Goal: Information Seeking & Learning: Compare options

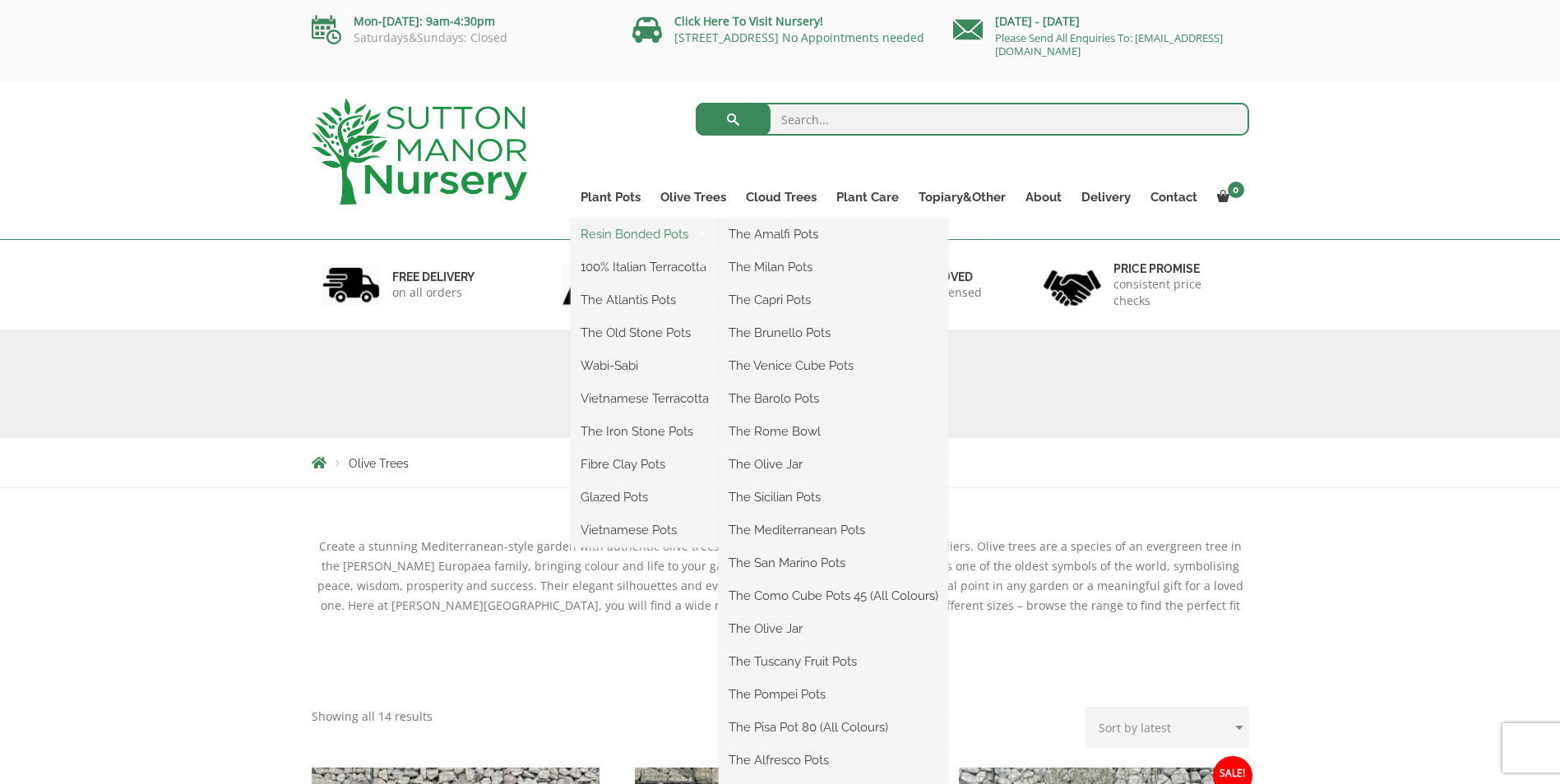
click at [642, 235] on link "Resin Bonded Pots" at bounding box center [645, 234] width 148 height 25
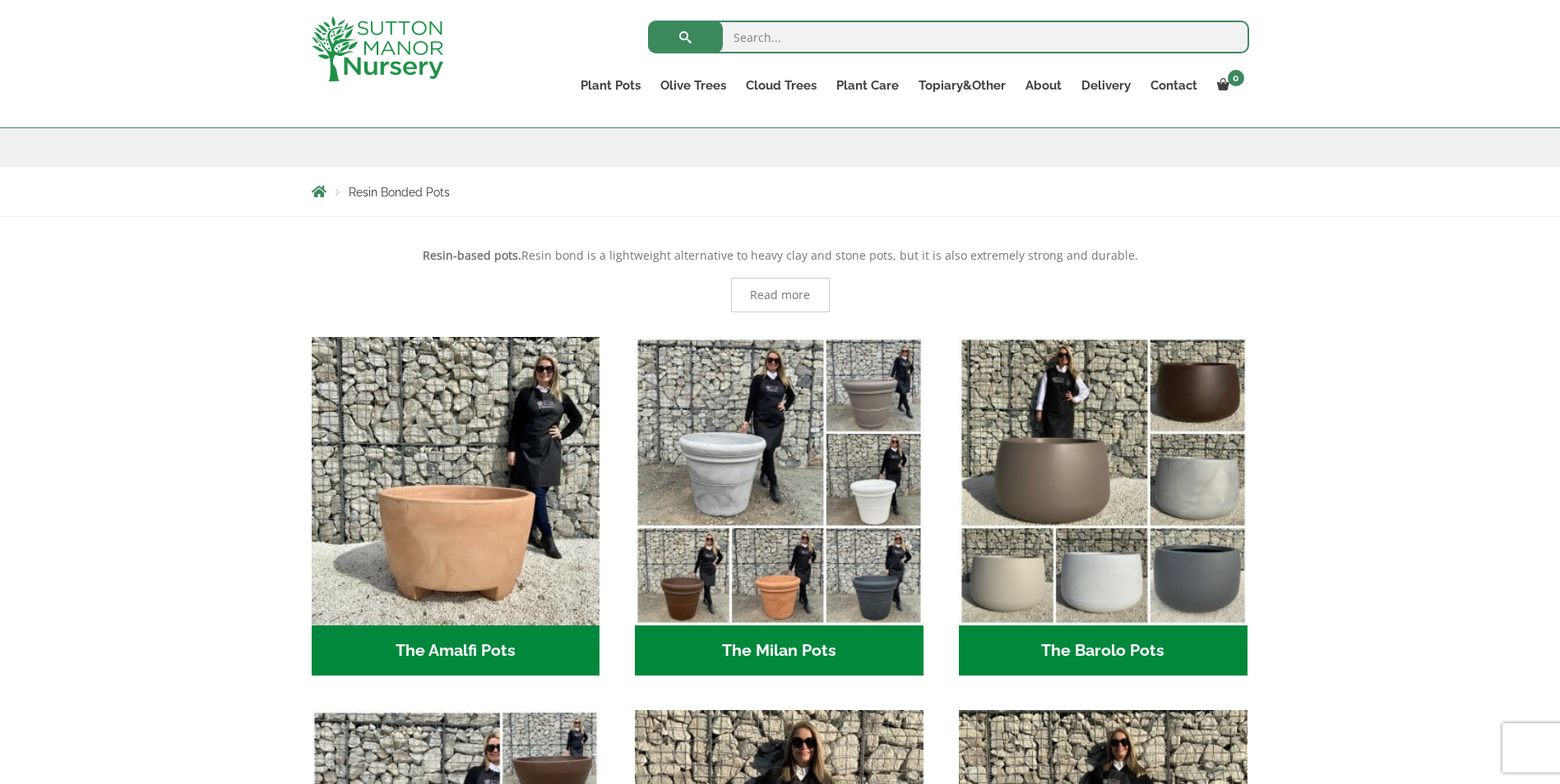
scroll to position [329, 0]
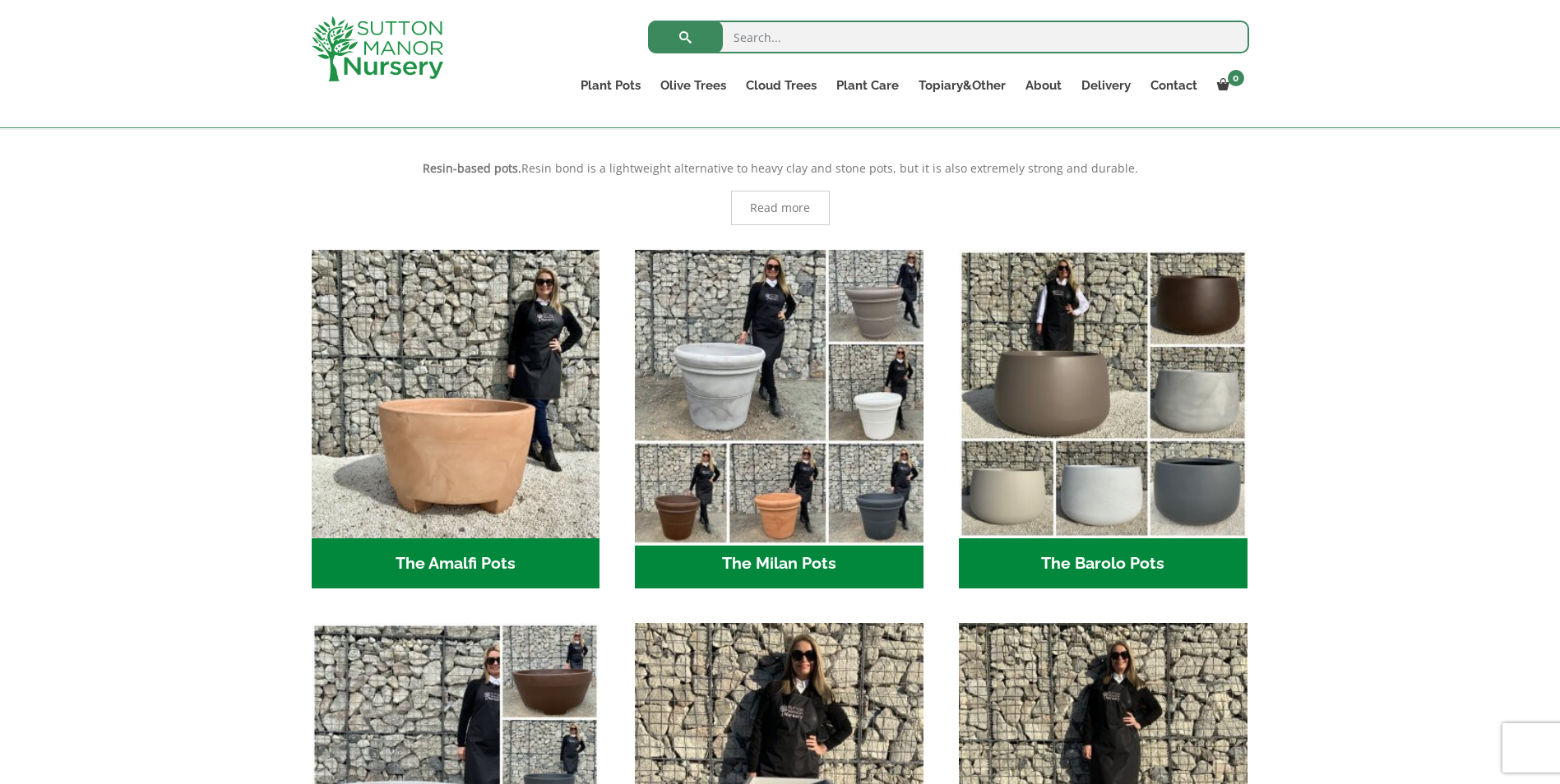
click at [766, 369] on img "Visit product category The Milan Pots" at bounding box center [780, 393] width 303 height 302
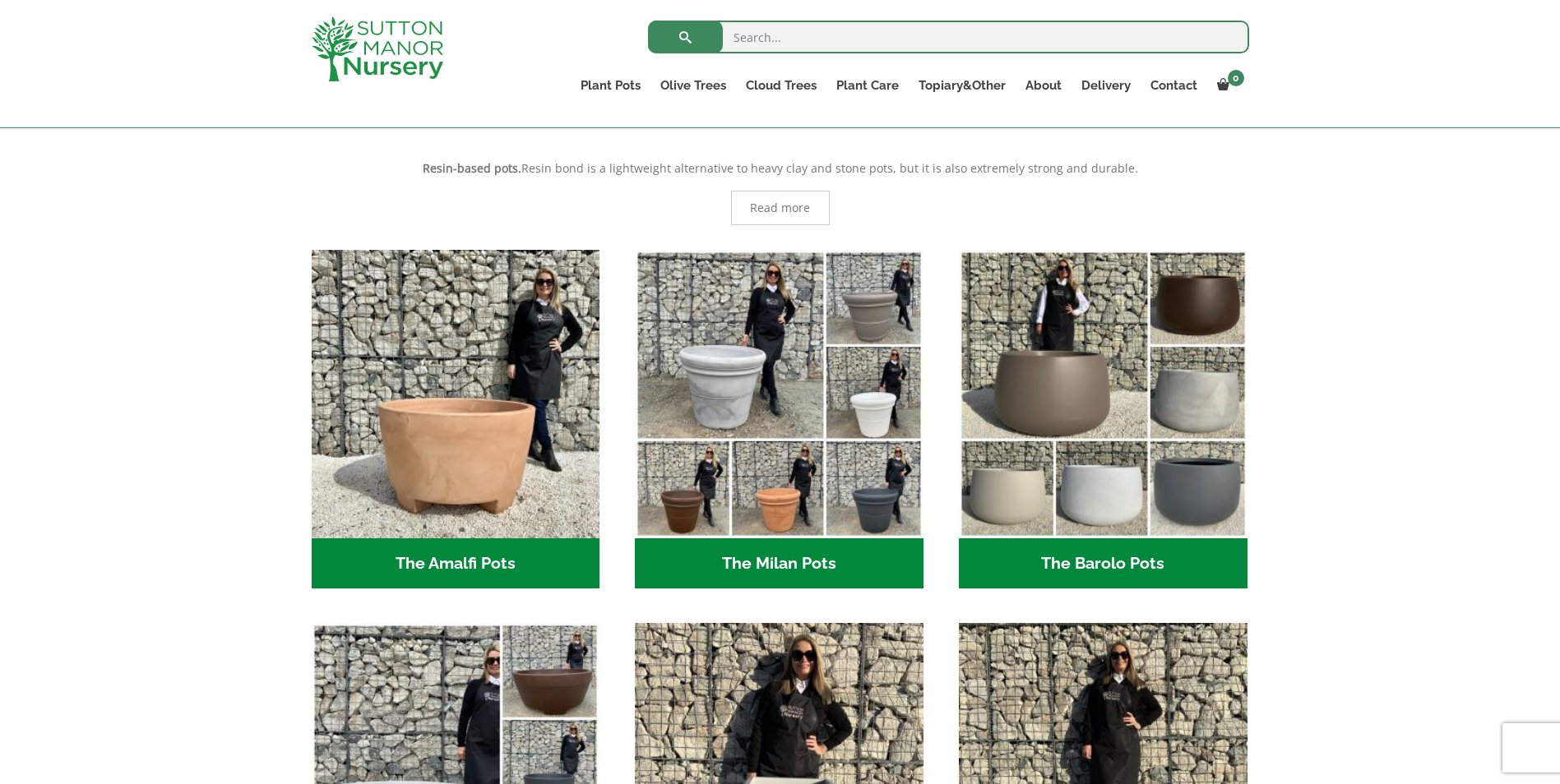
click at [1120, 563] on h2 "The Barolo Pots (36)" at bounding box center [1103, 564] width 288 height 51
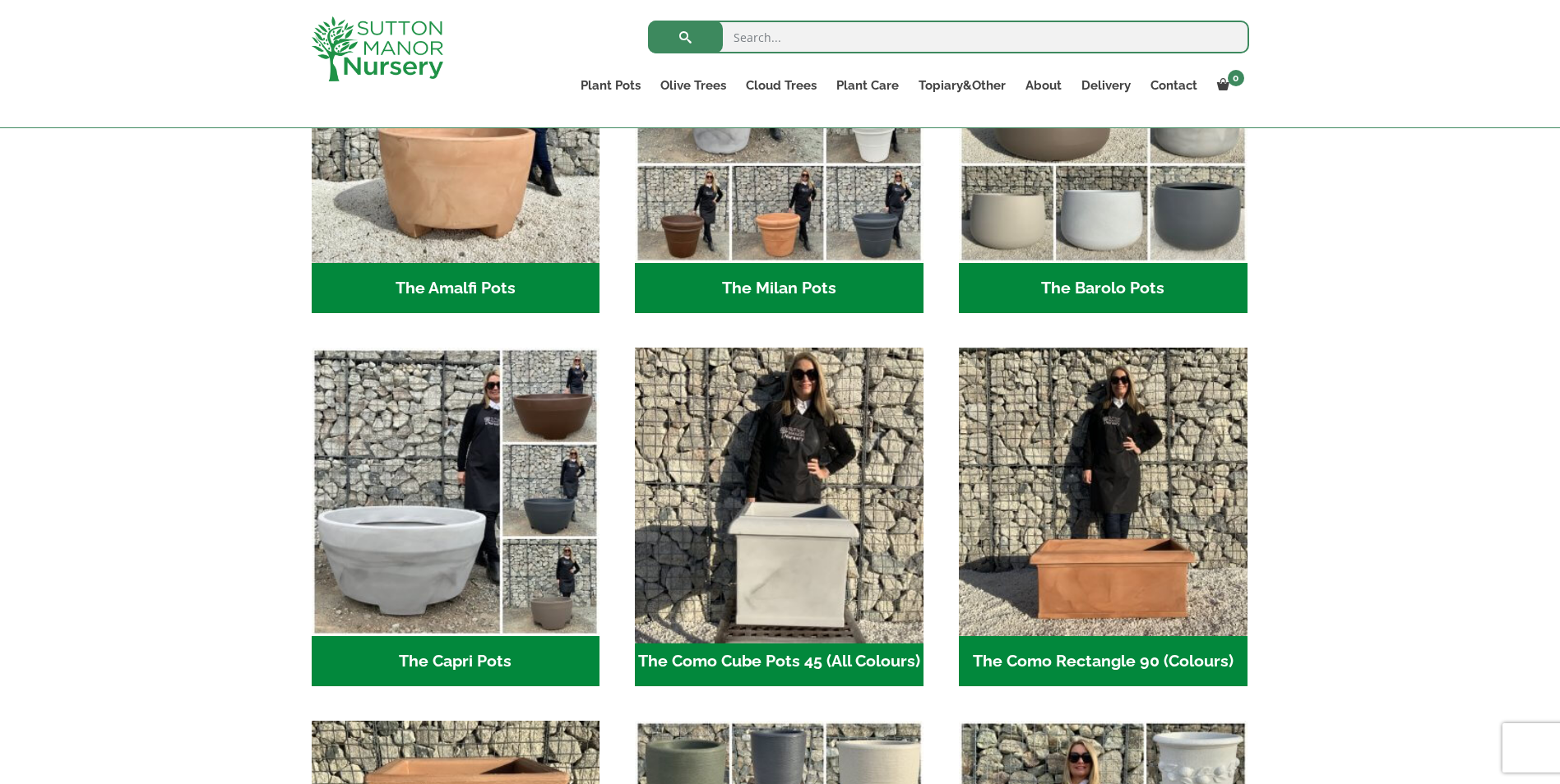
scroll to position [575, 0]
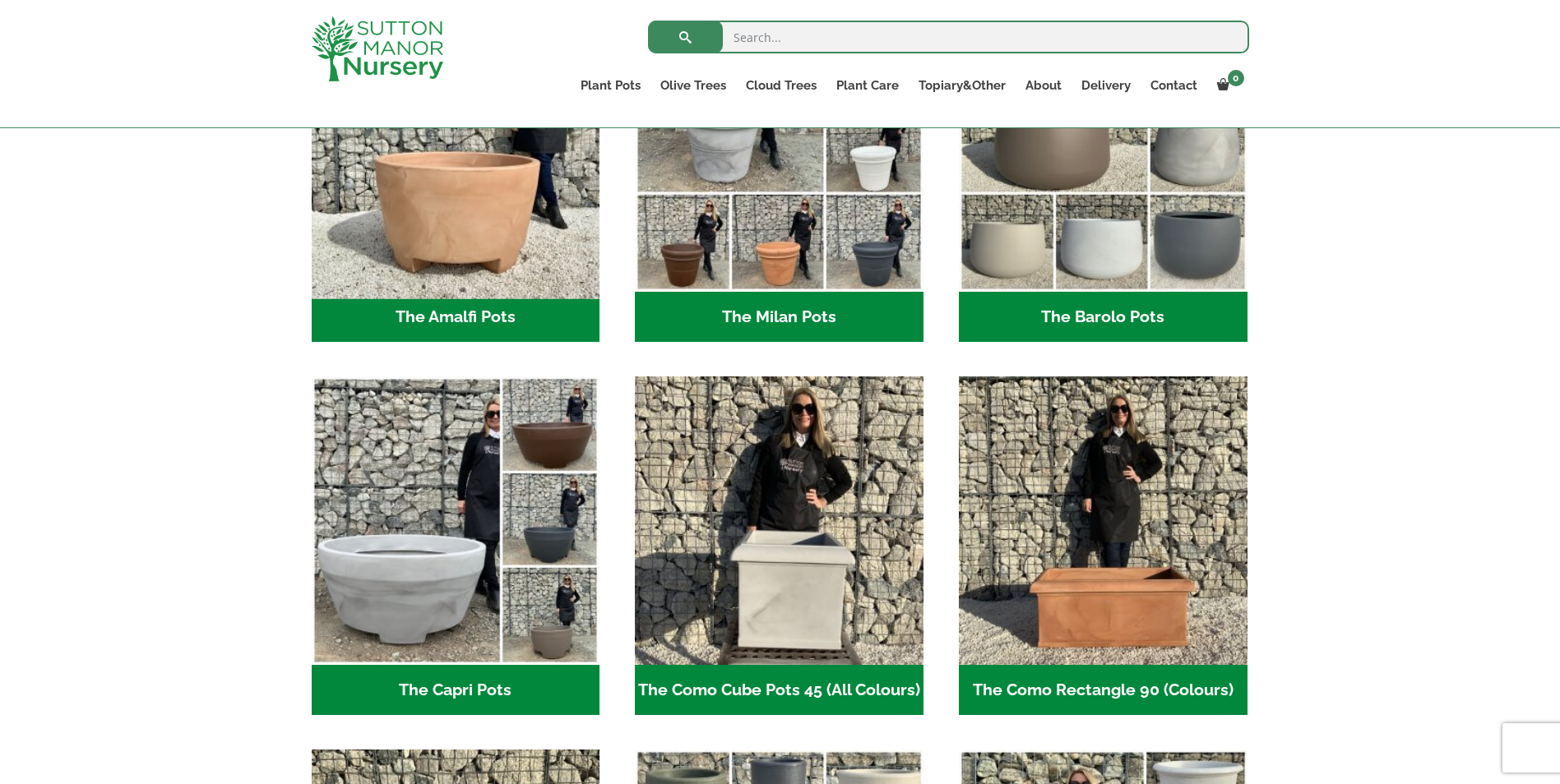
click at [490, 245] on img "Visit product category The Amalfi Pots" at bounding box center [455, 147] width 303 height 302
click at [426, 245] on img "Visit product category The Amalfi Pots" at bounding box center [455, 147] width 303 height 302
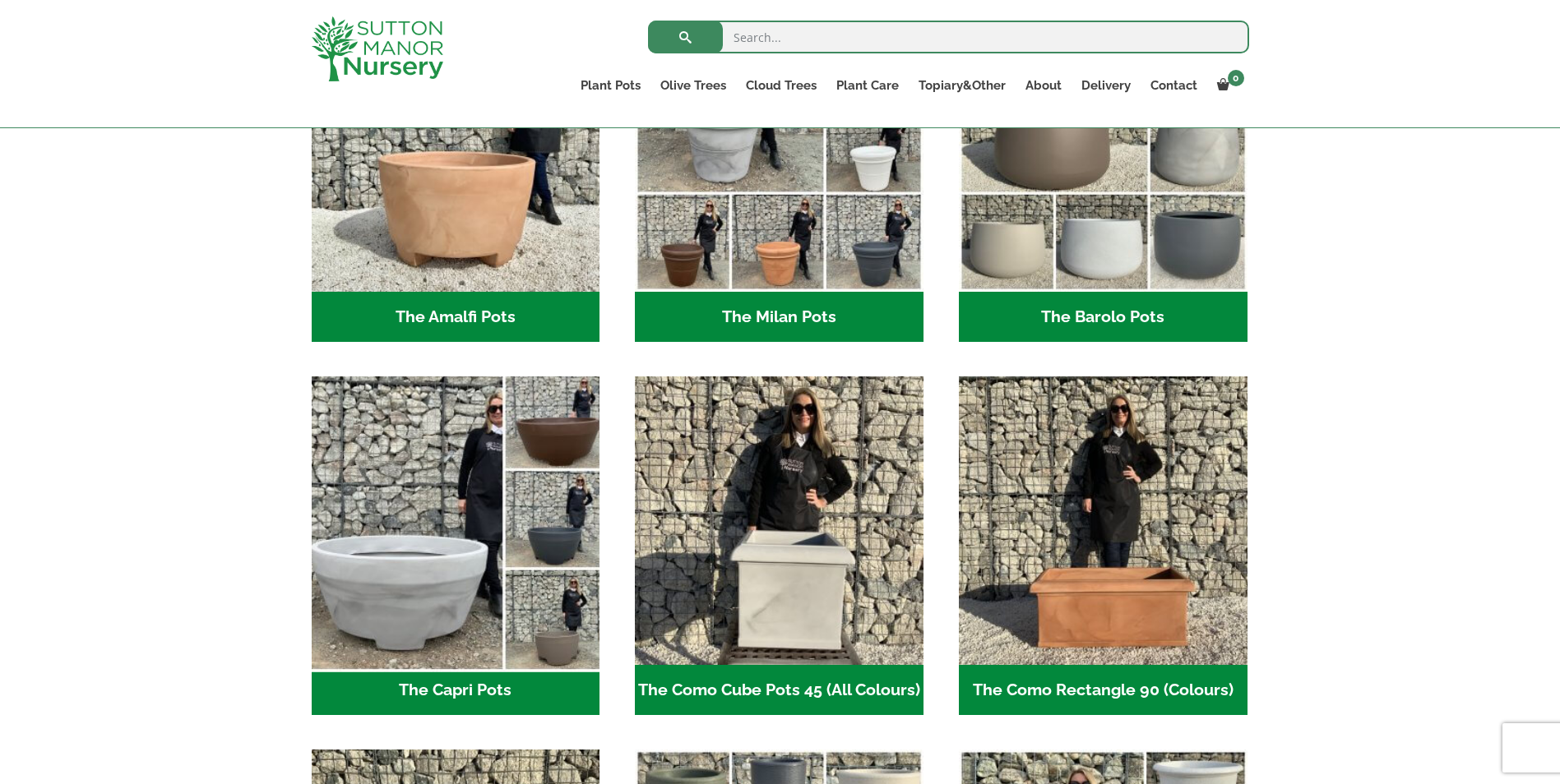
click at [417, 523] on img "Visit product category The Capri Pots" at bounding box center [455, 520] width 303 height 302
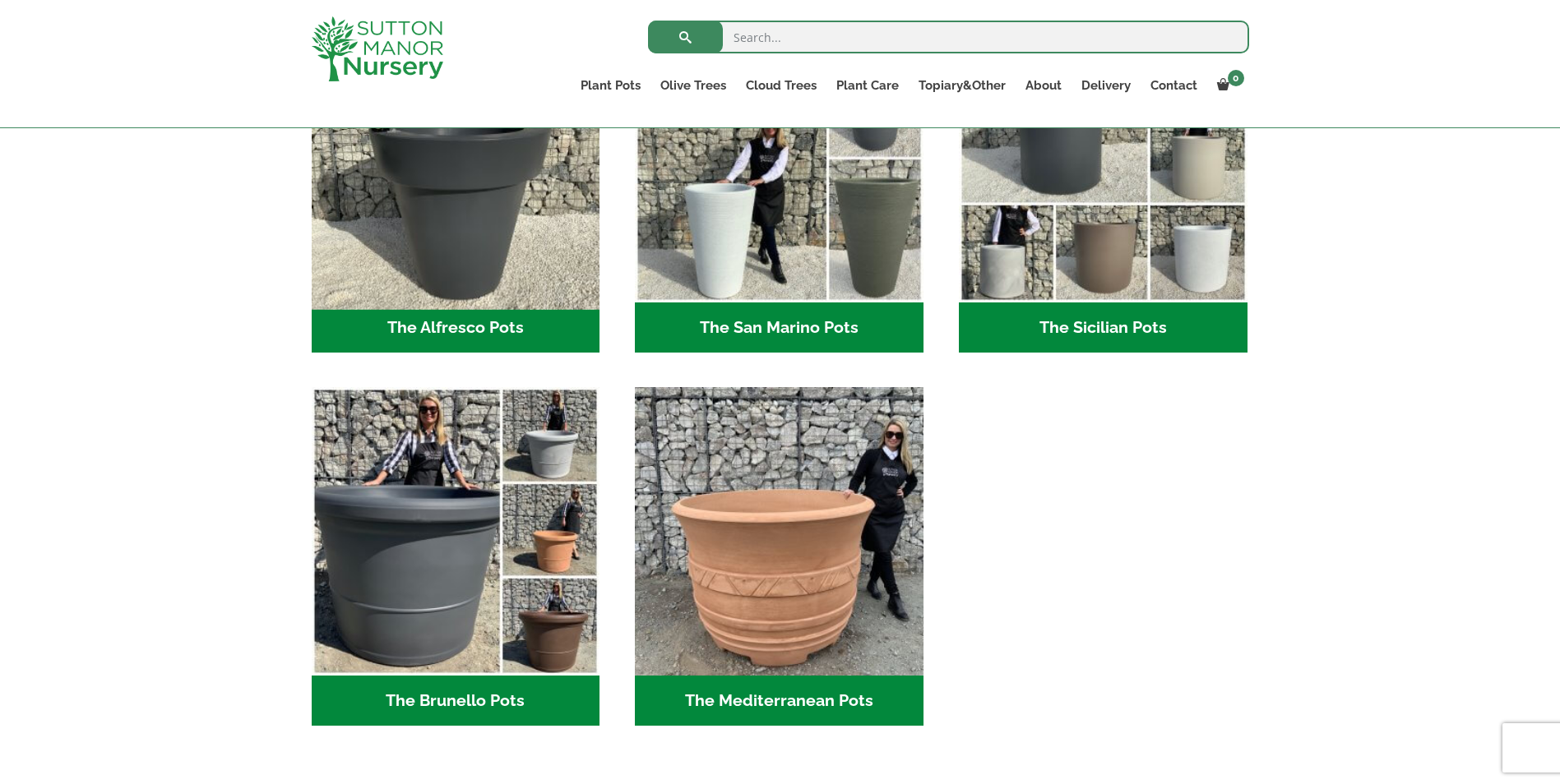
scroll to position [2138, 0]
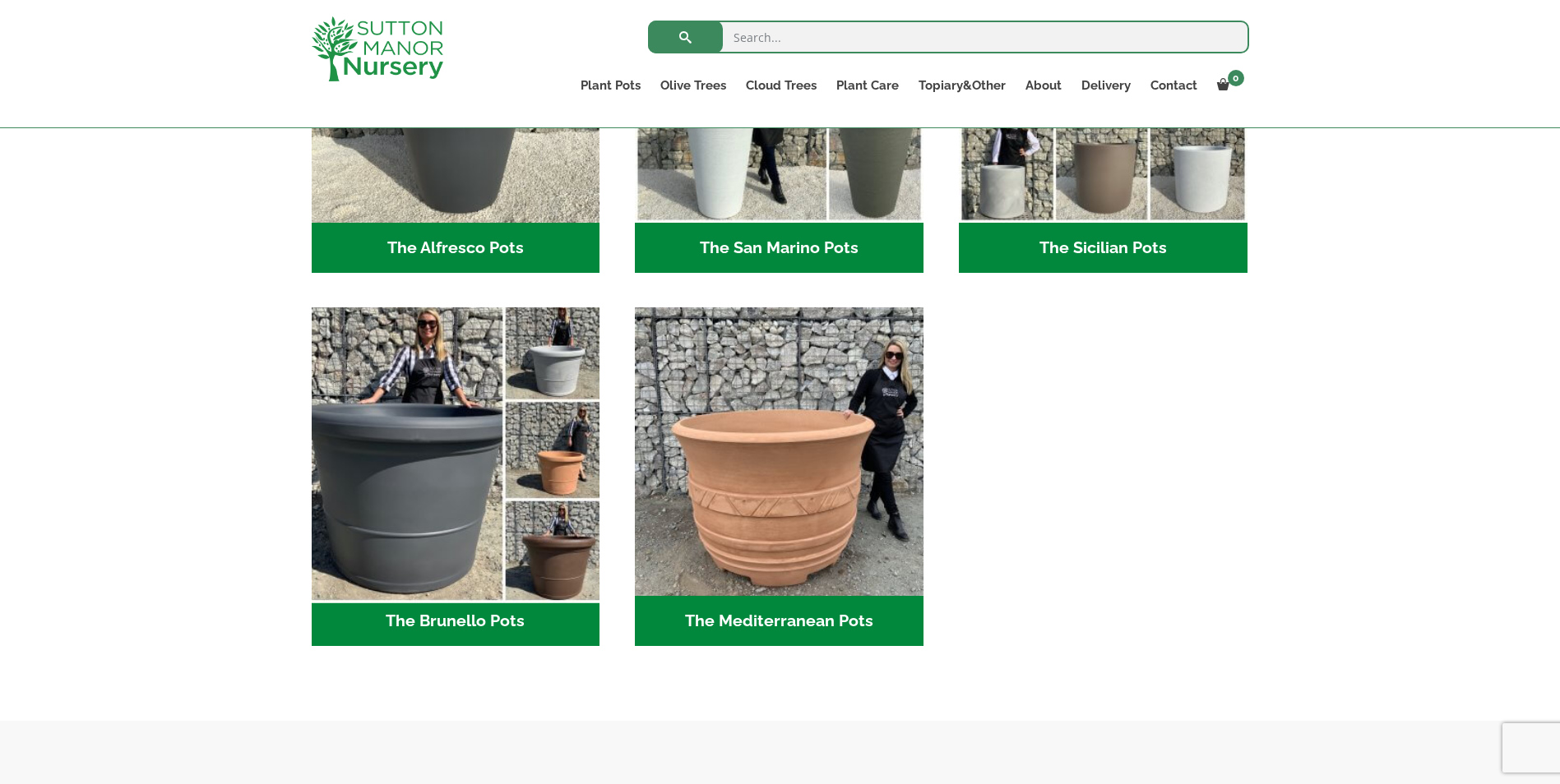
drag, startPoint x: 552, startPoint y: 478, endPoint x: 537, endPoint y: 479, distance: 15.0
click at [549, 479] on img "Visit product category The Brunello Pots" at bounding box center [455, 451] width 303 height 302
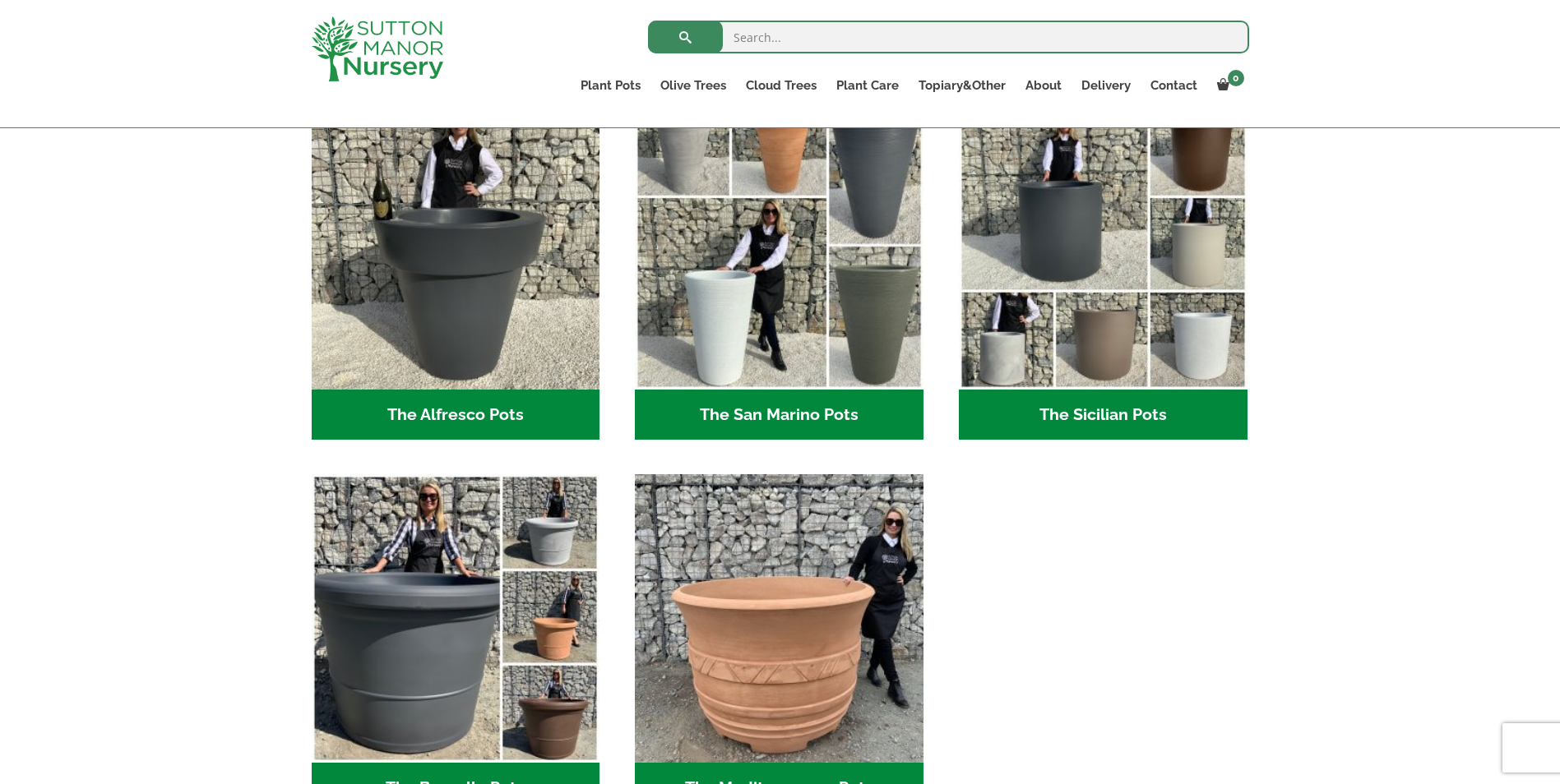
scroll to position [1891, 0]
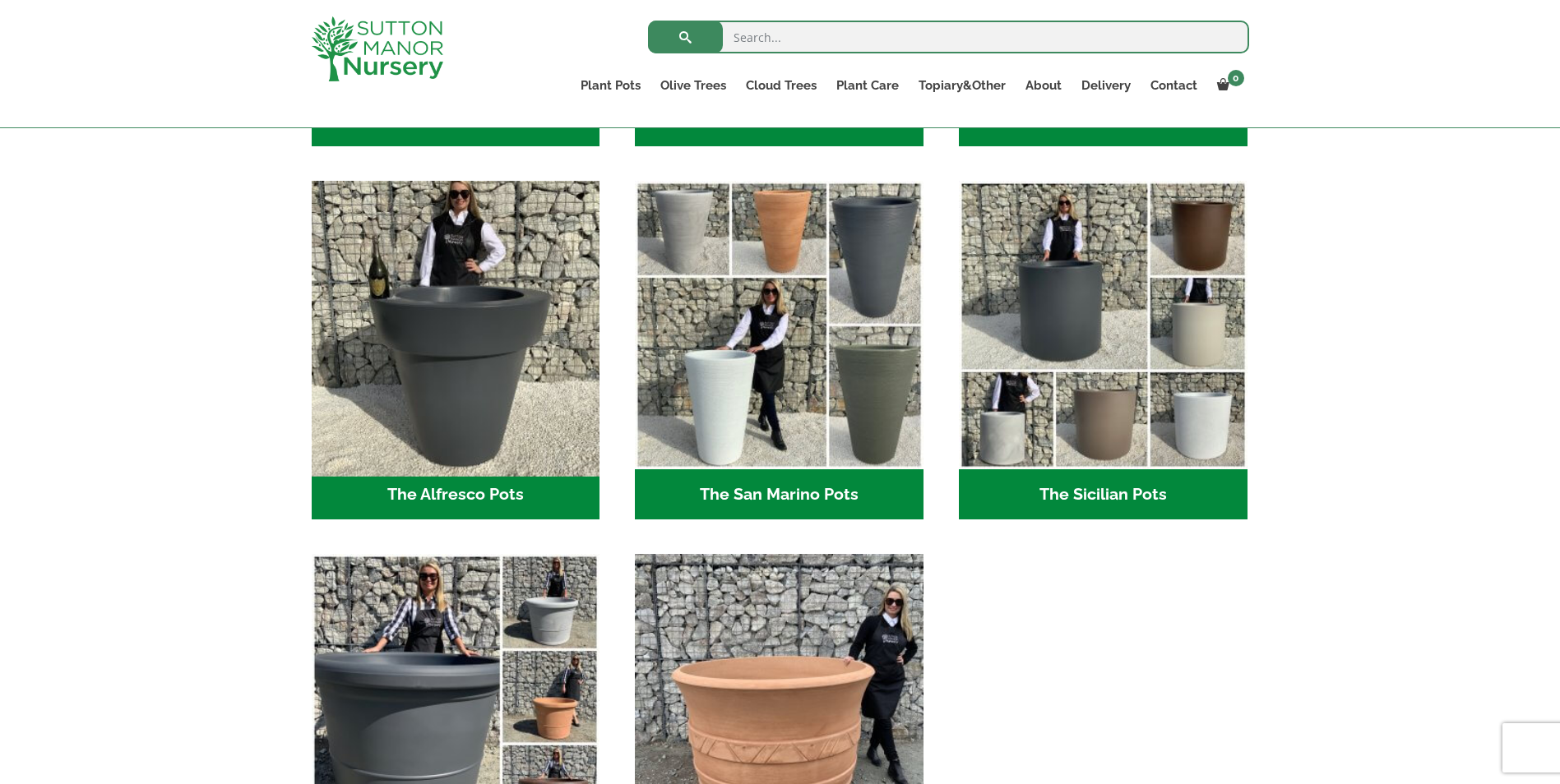
click at [454, 386] on img "Visit product category The Alfresco Pots" at bounding box center [455, 325] width 303 height 302
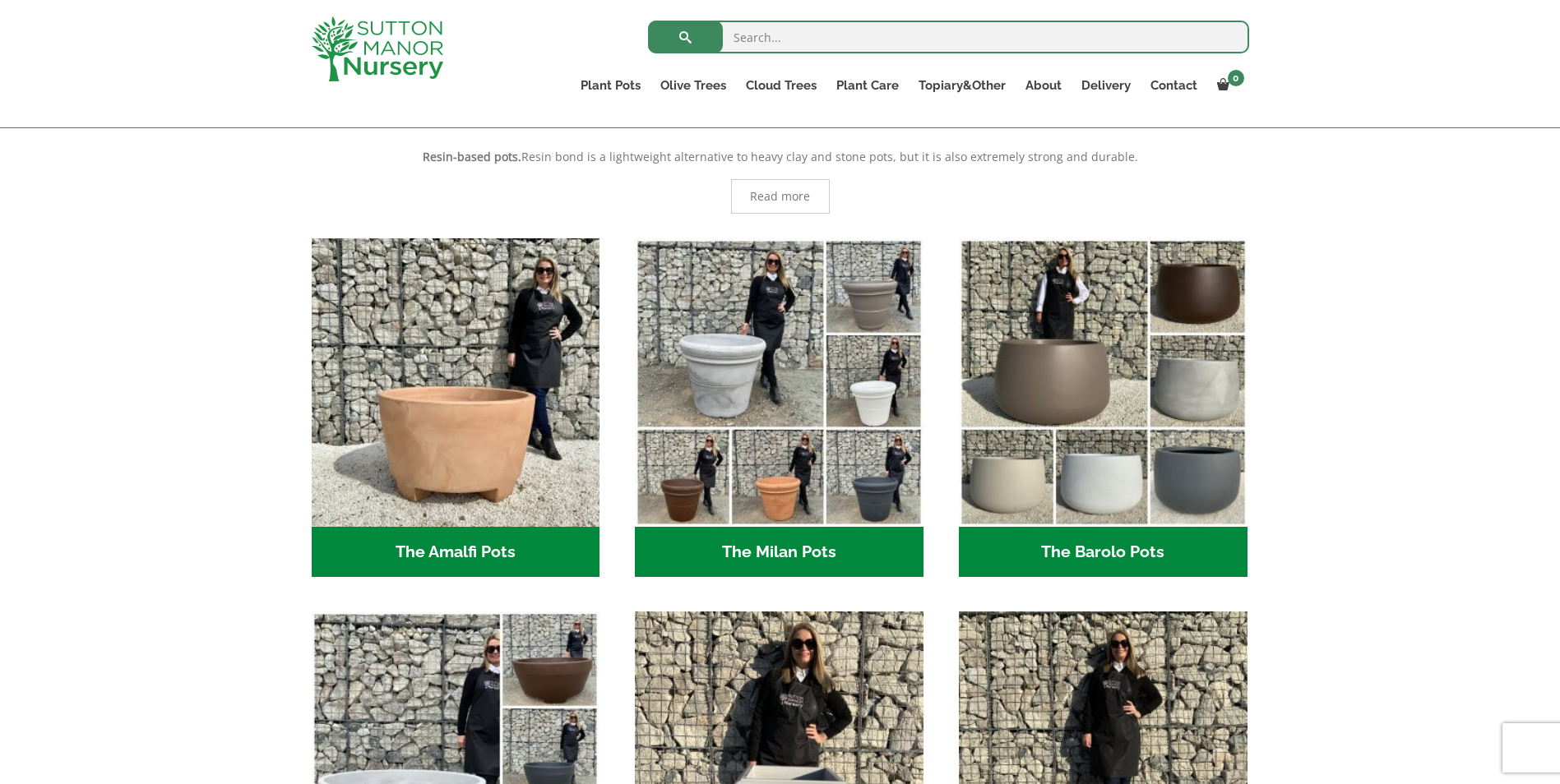
scroll to position [329, 0]
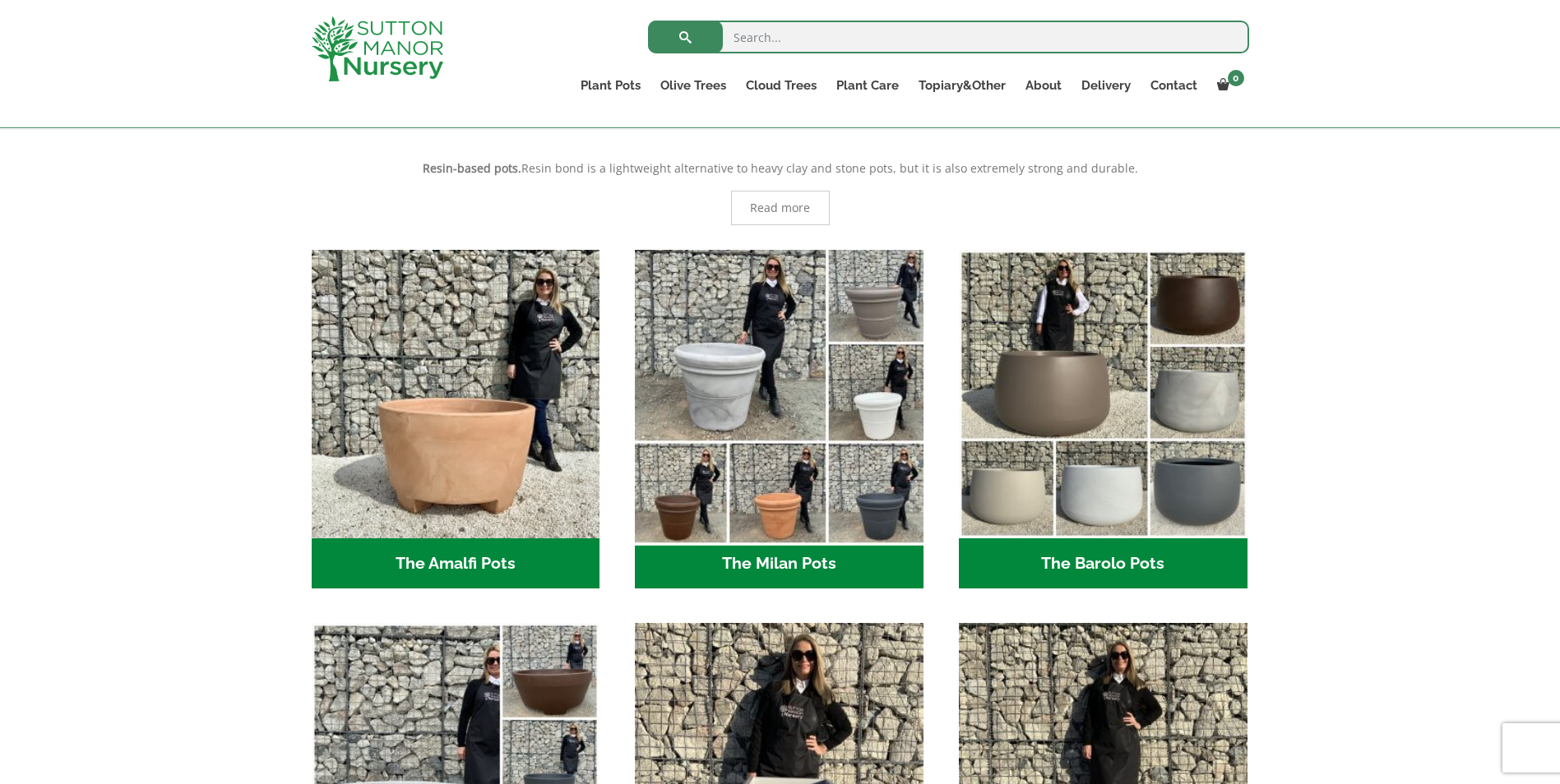
click at [702, 375] on img "Visit product category The Milan Pots" at bounding box center [780, 393] width 303 height 302
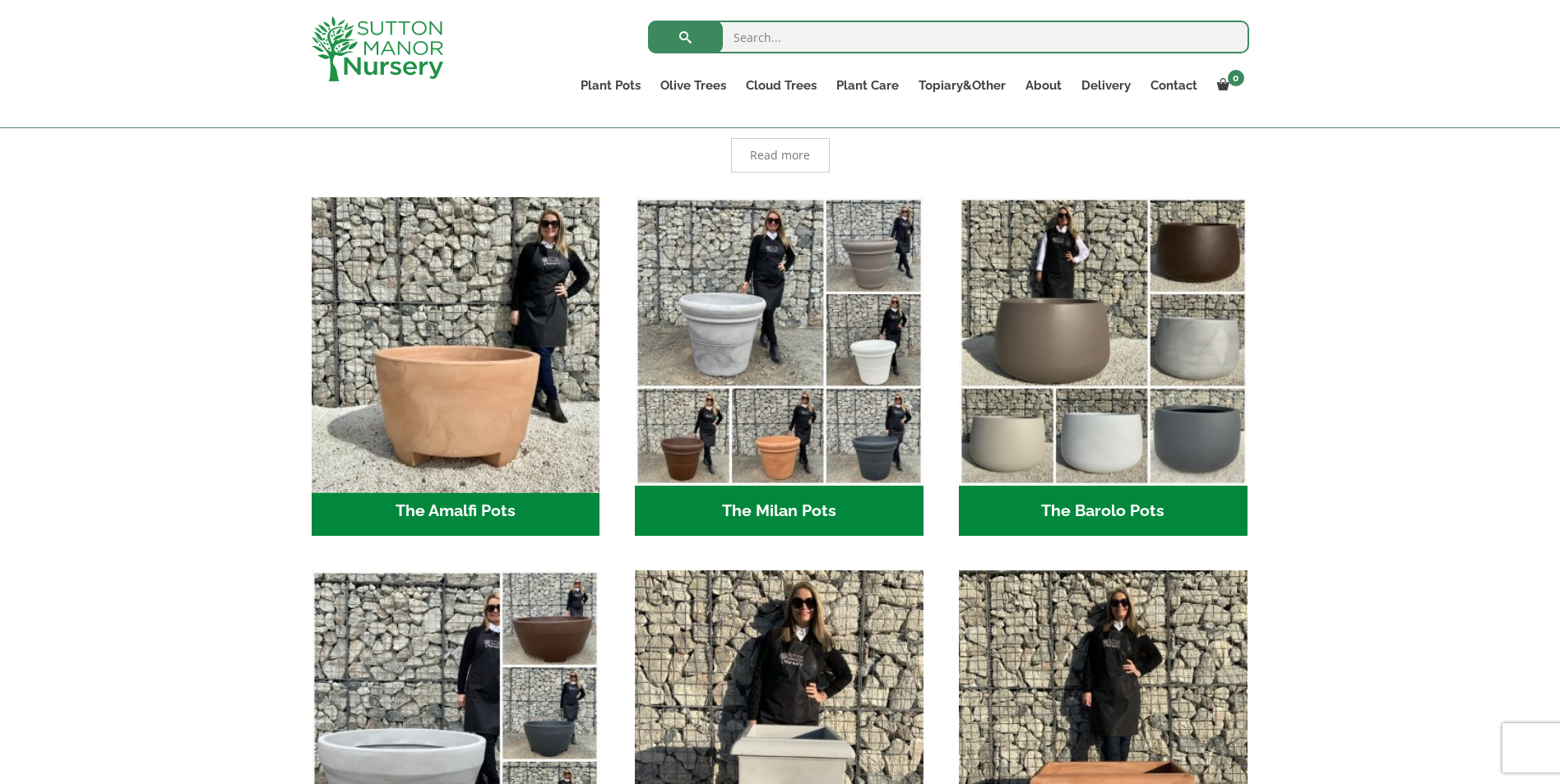
scroll to position [411, 0]
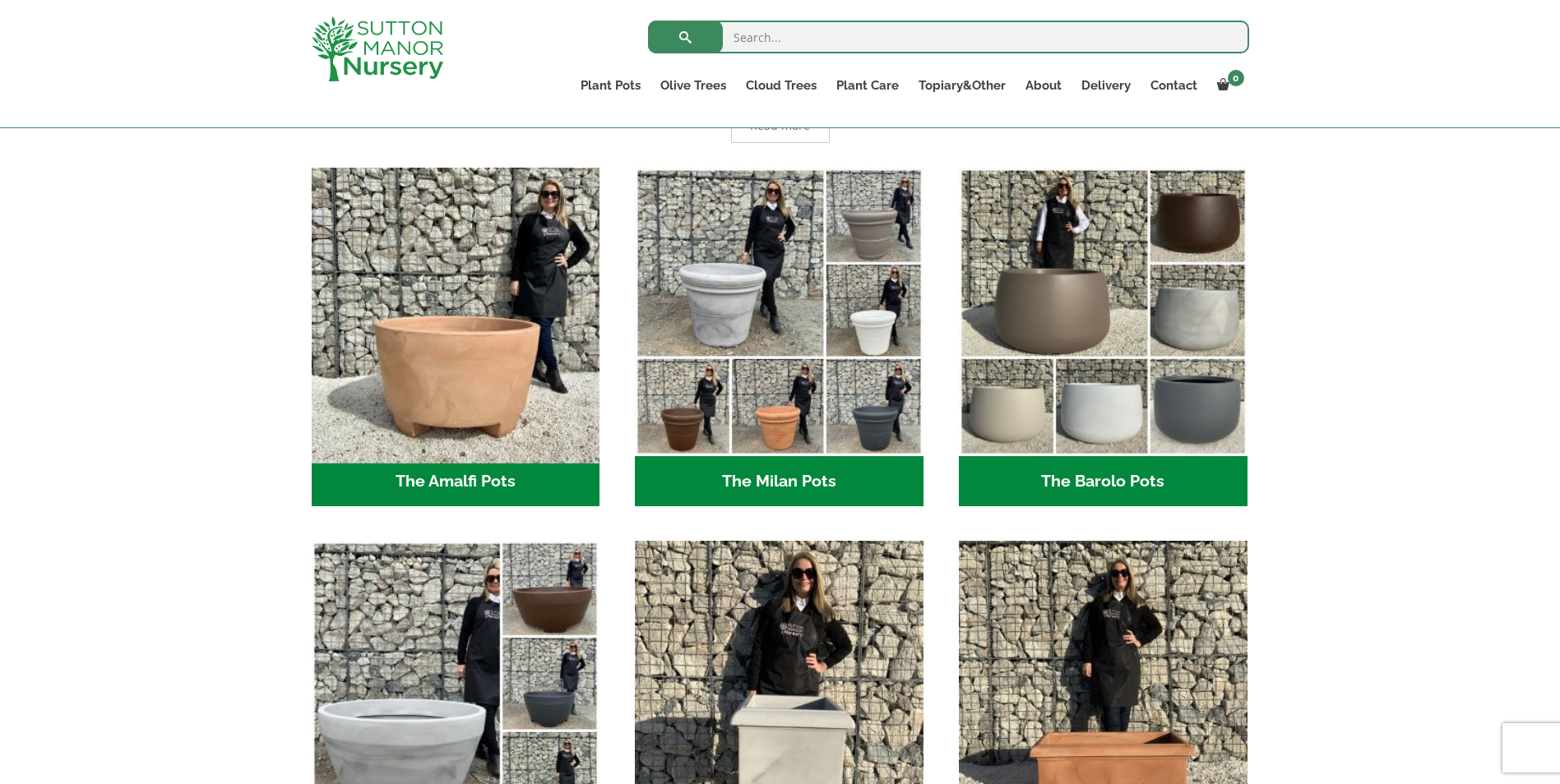
click at [468, 393] on img "Visit product category The Amalfi Pots" at bounding box center [455, 311] width 303 height 302
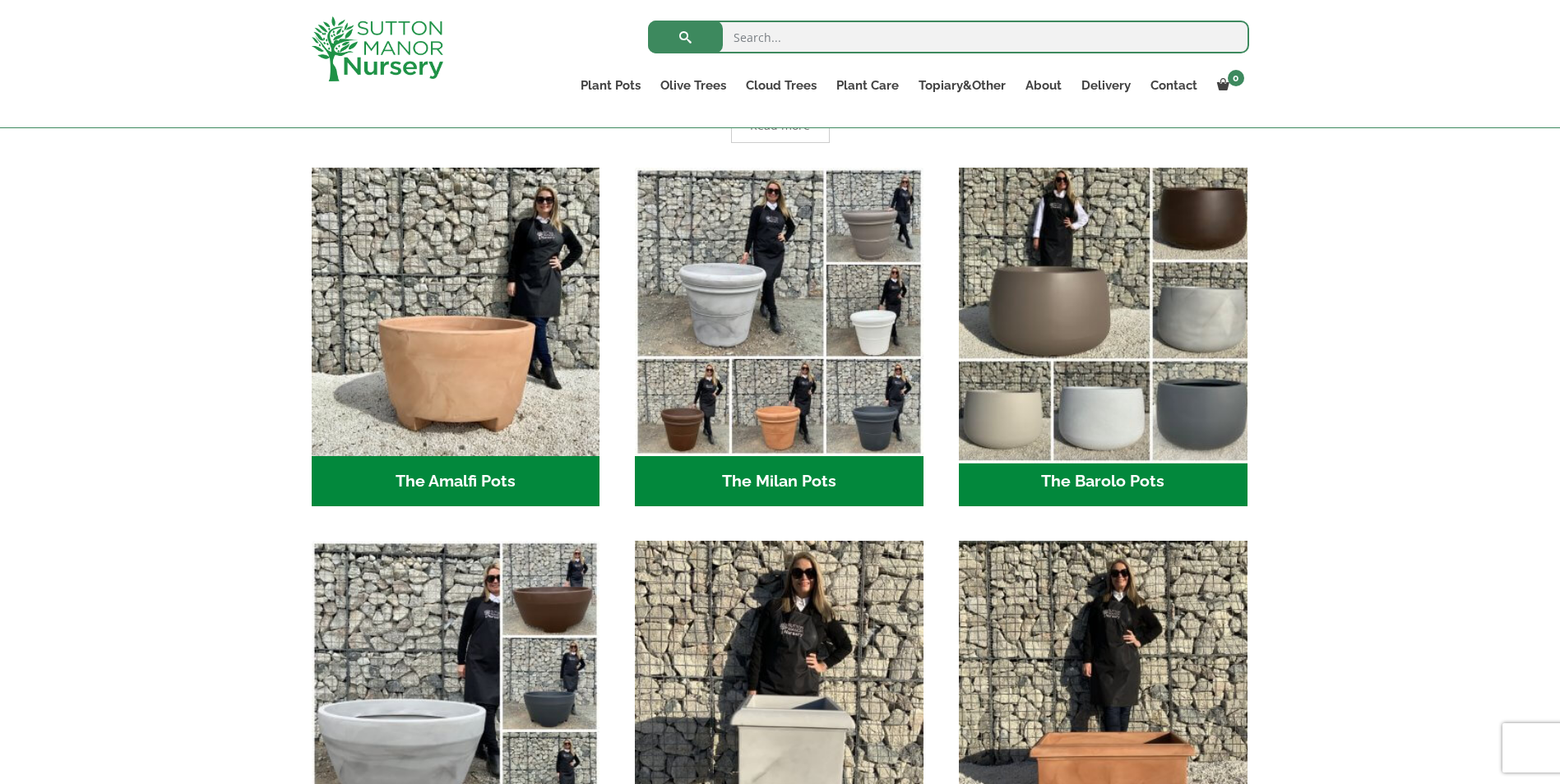
click at [1026, 337] on img "Visit product category The Barolo Pots" at bounding box center [1103, 311] width 303 height 302
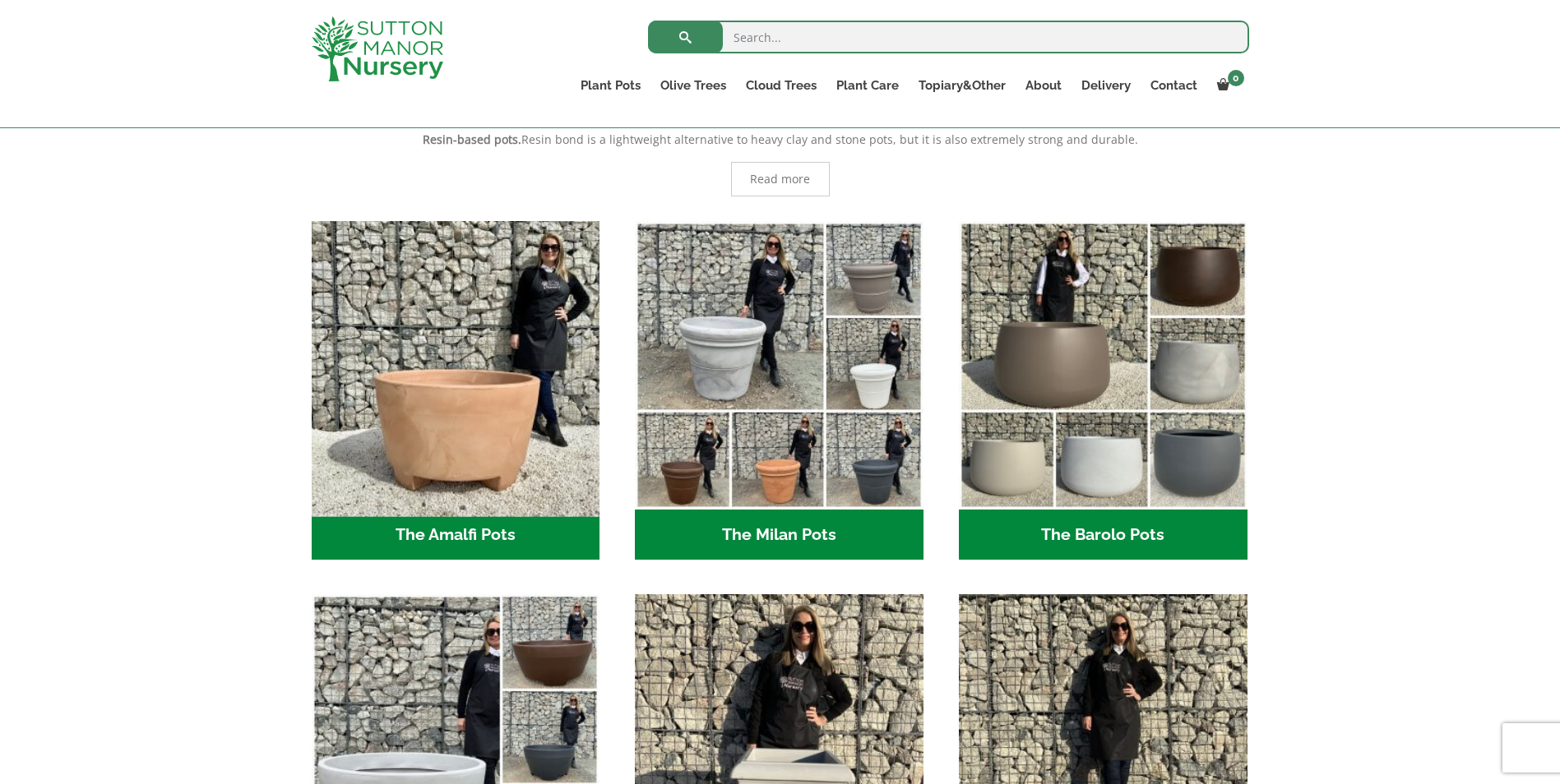
scroll to position [329, 0]
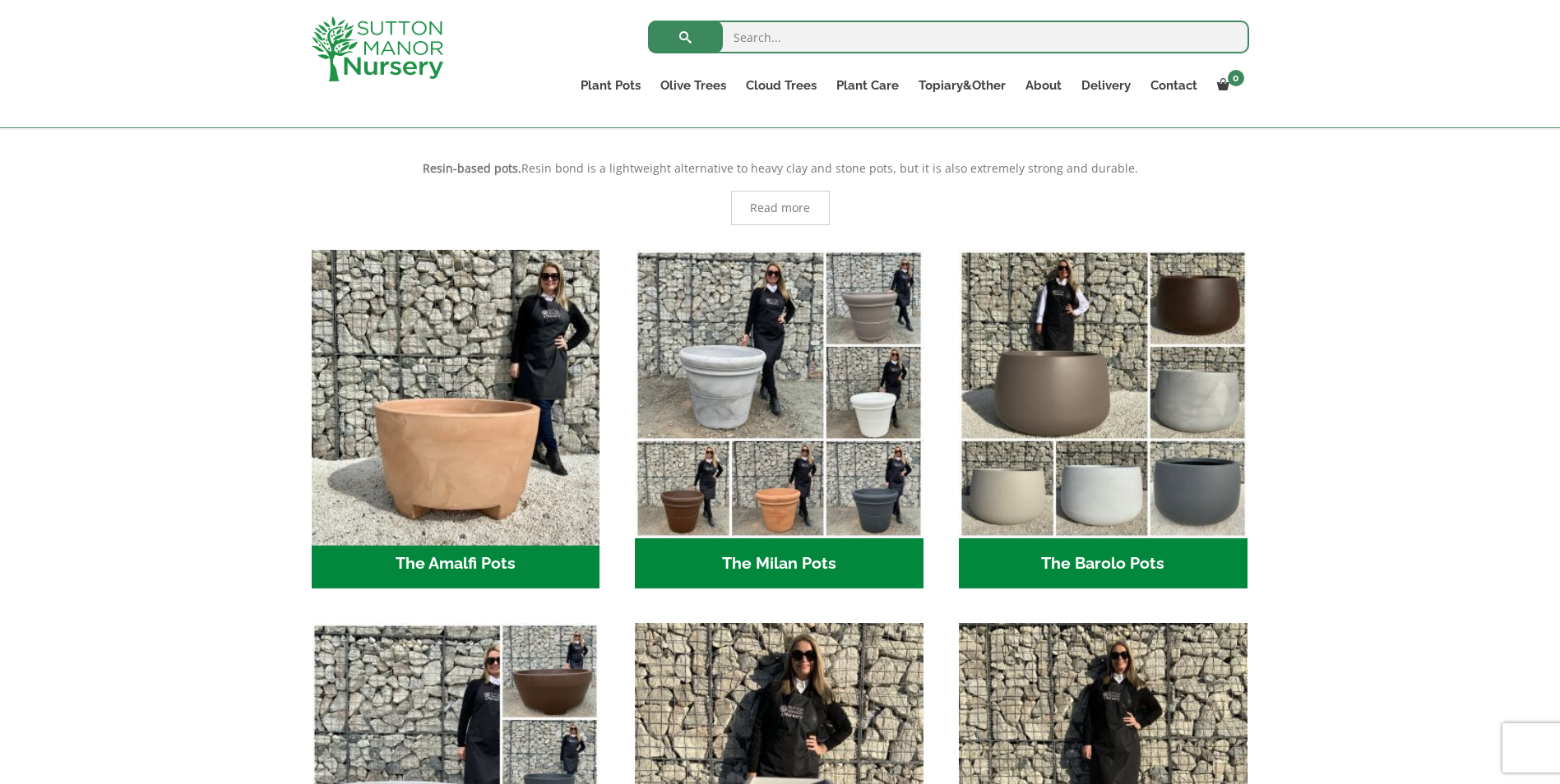
click at [548, 472] on img "Visit product category The Amalfi Pots" at bounding box center [455, 393] width 303 height 302
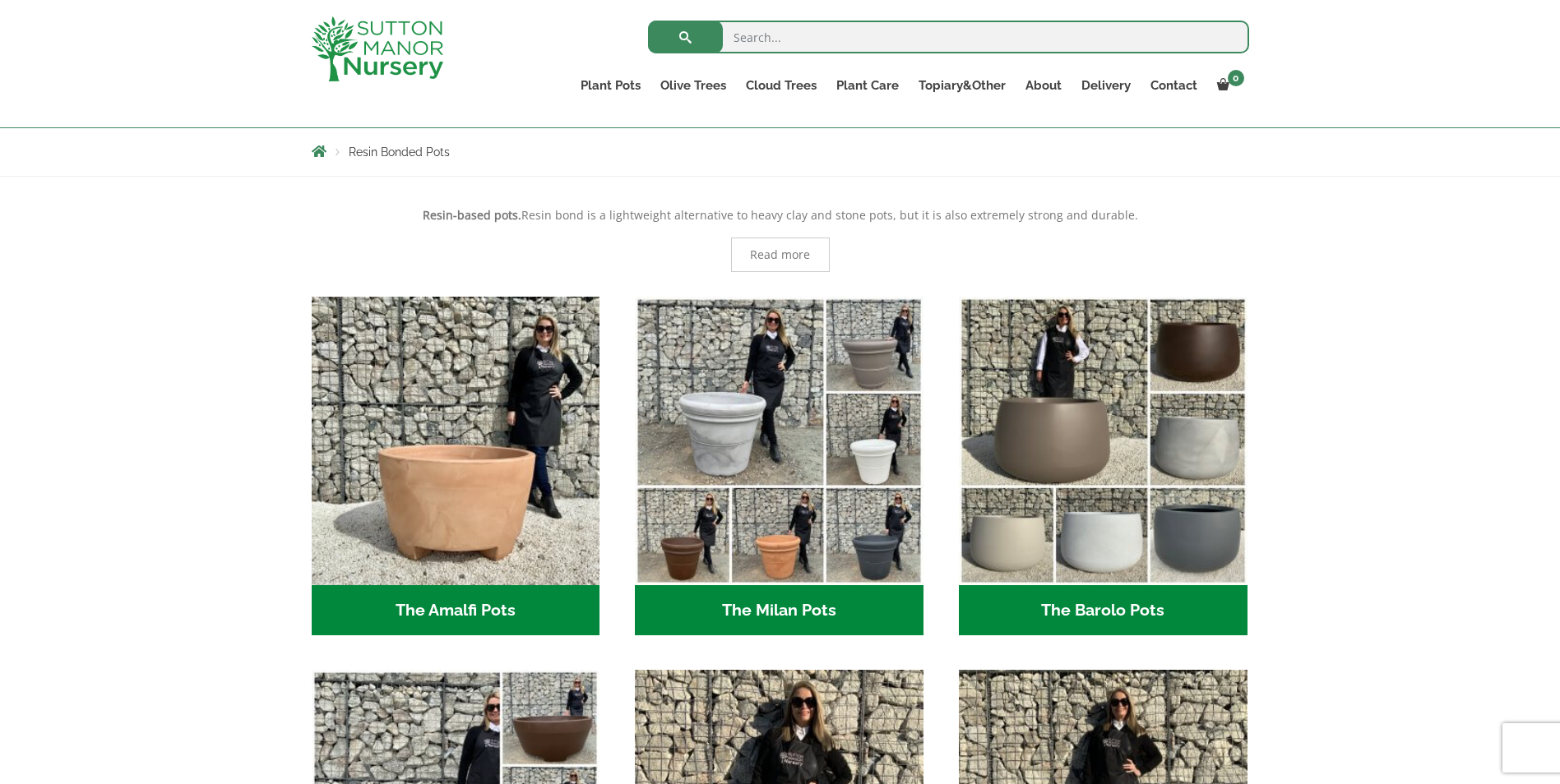
scroll to position [246, 0]
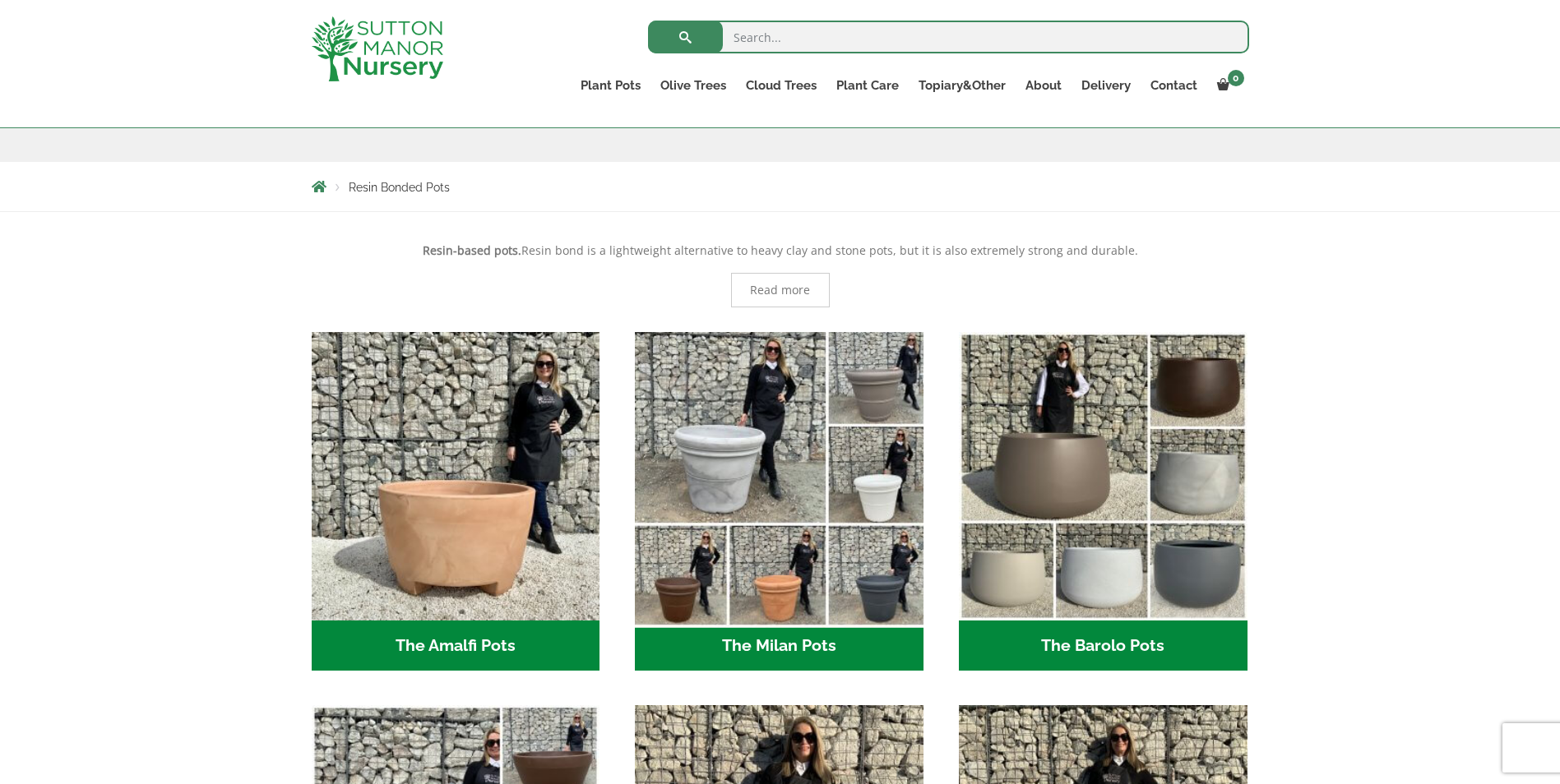
click at [738, 453] on img "Visit product category The Milan Pots" at bounding box center [780, 476] width 303 height 302
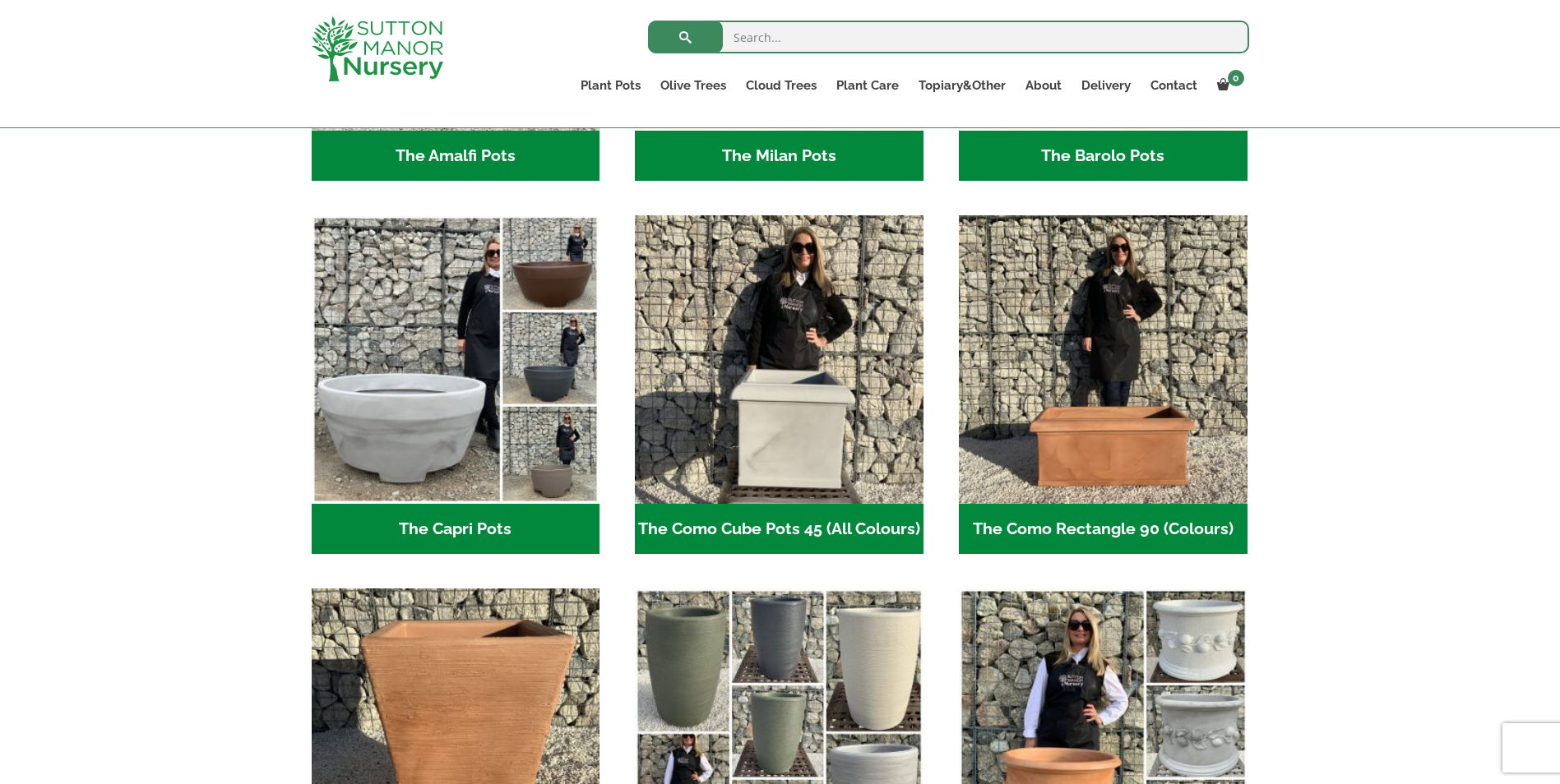
scroll to position [740, 0]
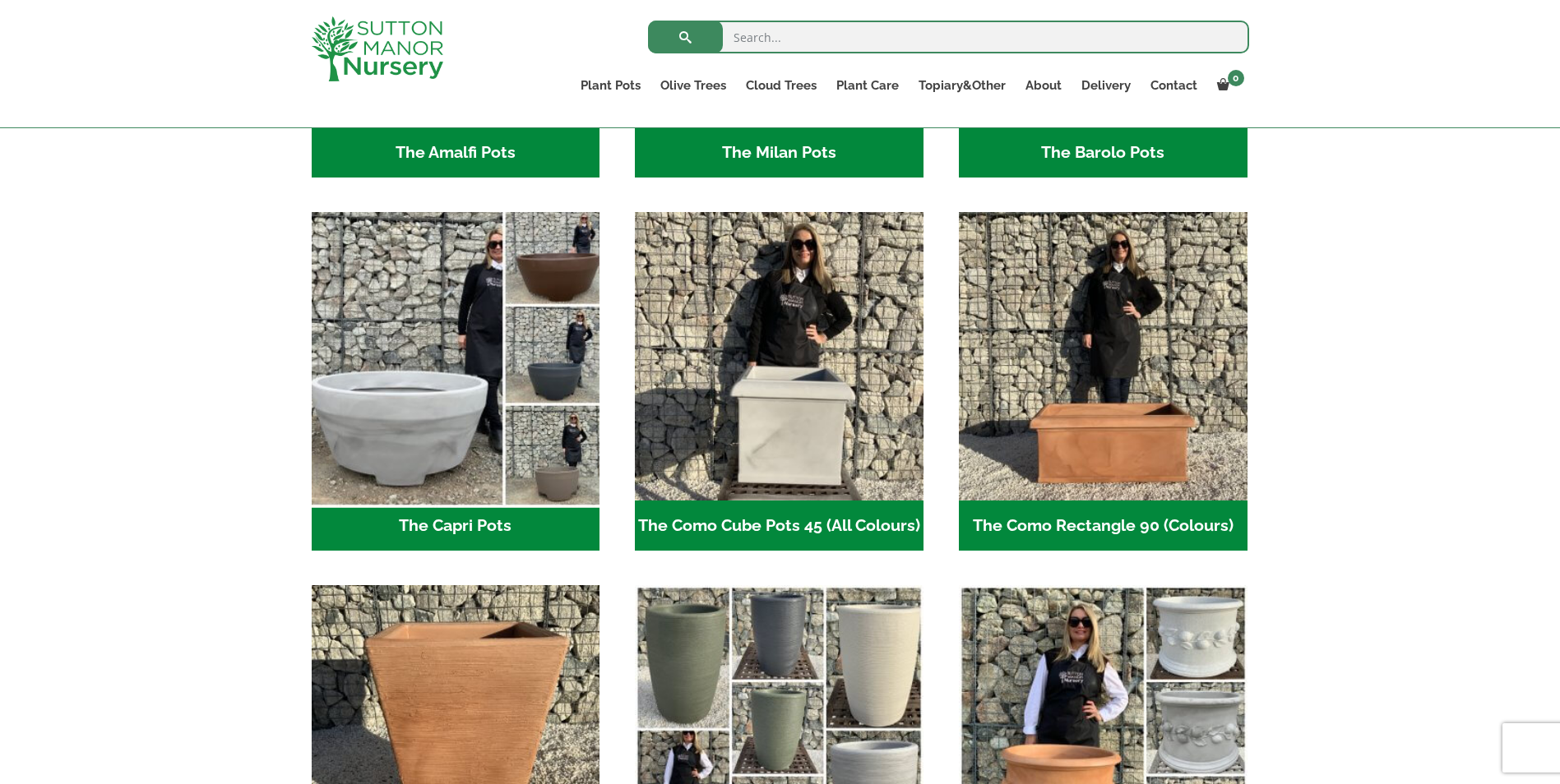
click at [376, 459] on img "Visit product category The Capri Pots" at bounding box center [455, 356] width 303 height 302
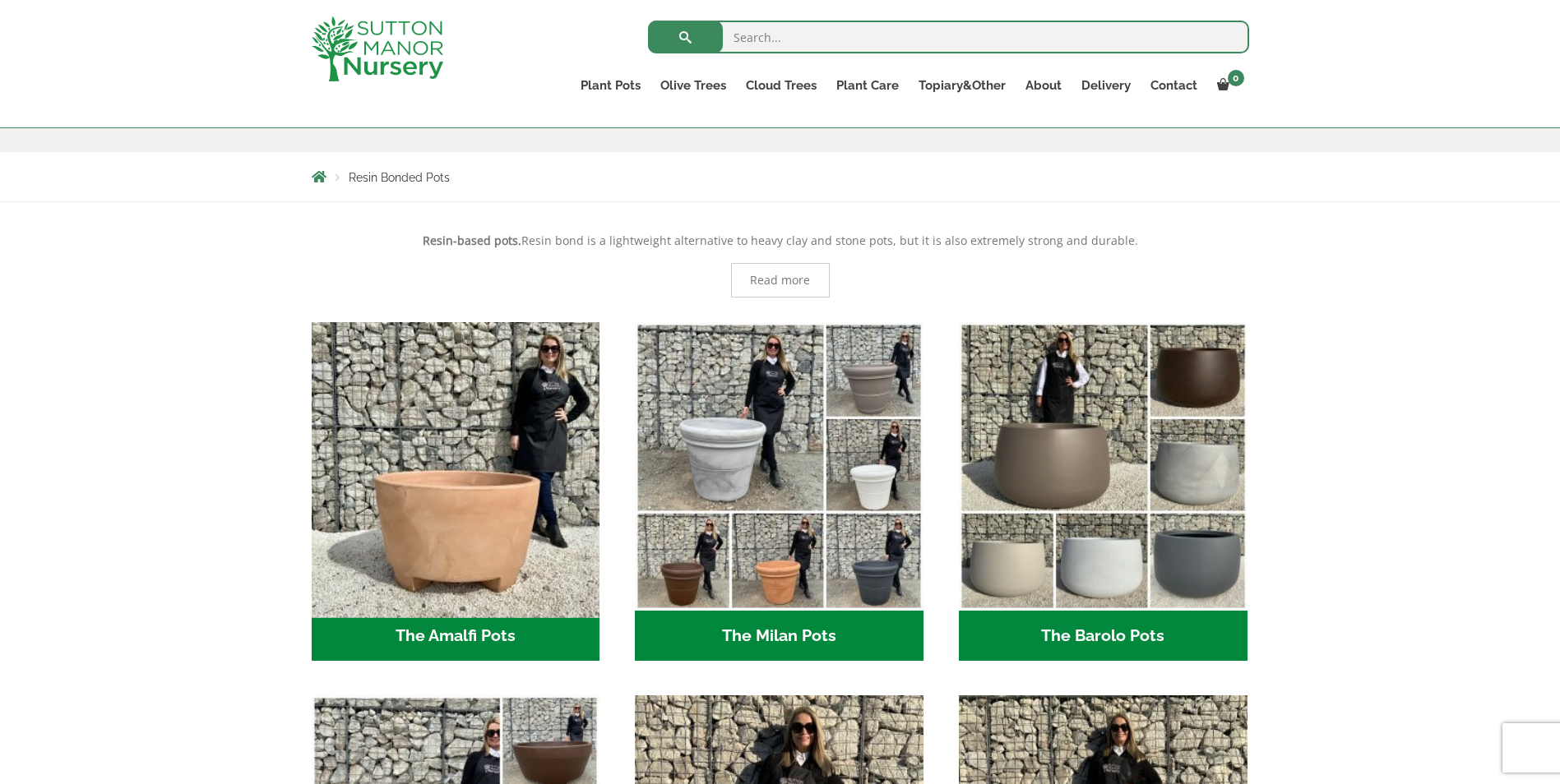
scroll to position [246, 0]
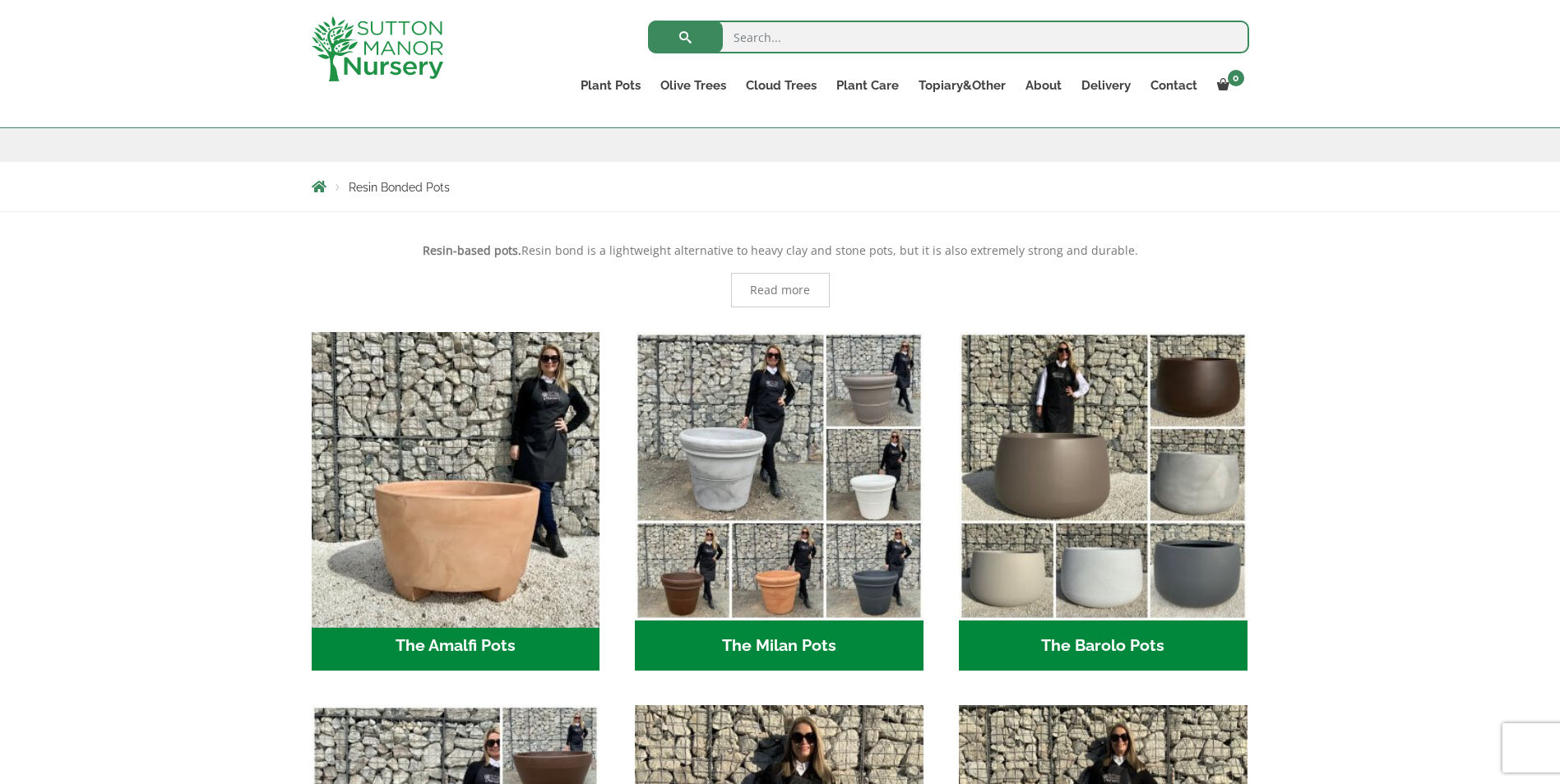
click at [490, 551] on img "Visit product category The Amalfi Pots" at bounding box center [455, 476] width 303 height 302
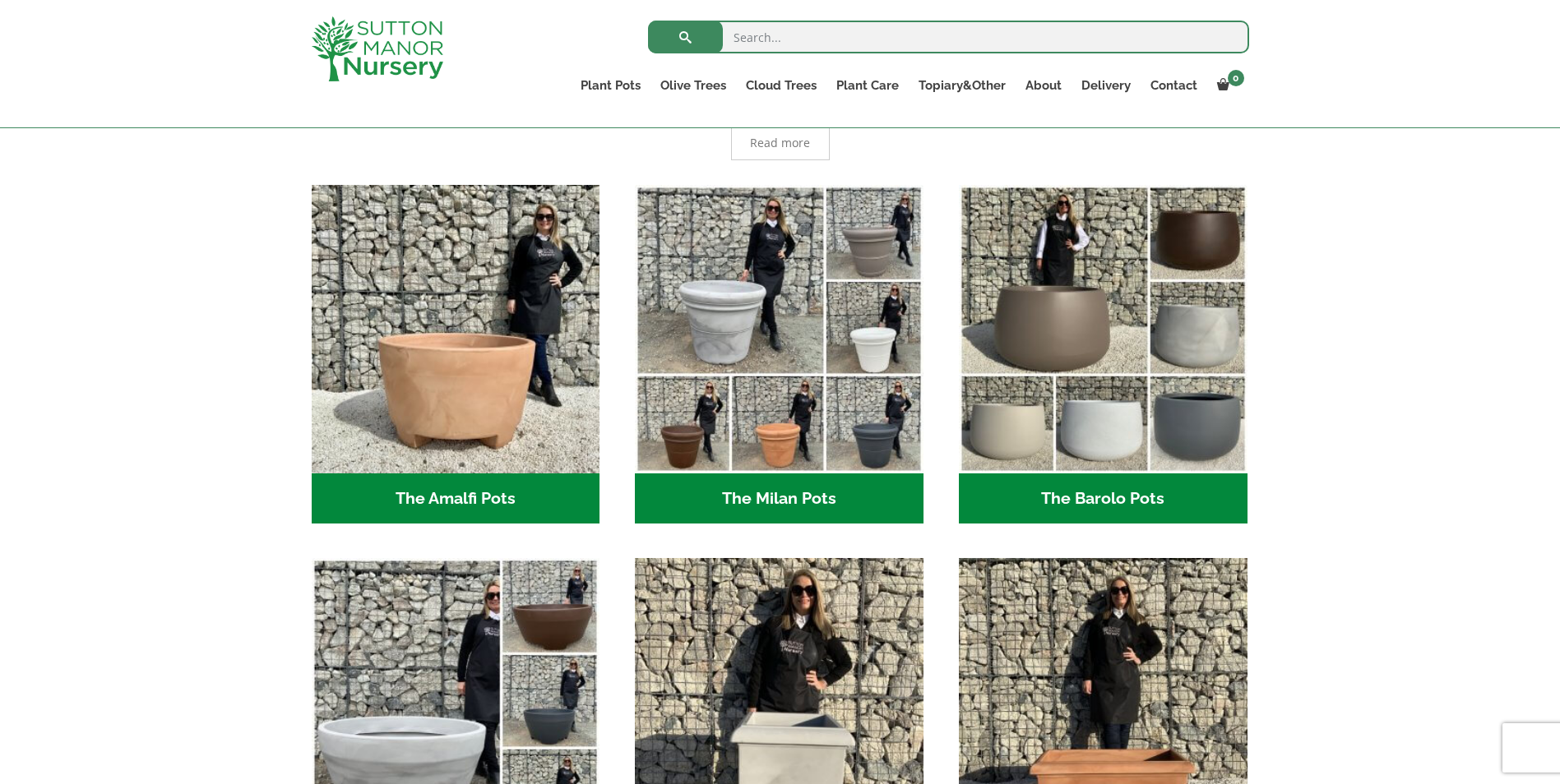
scroll to position [329, 0]
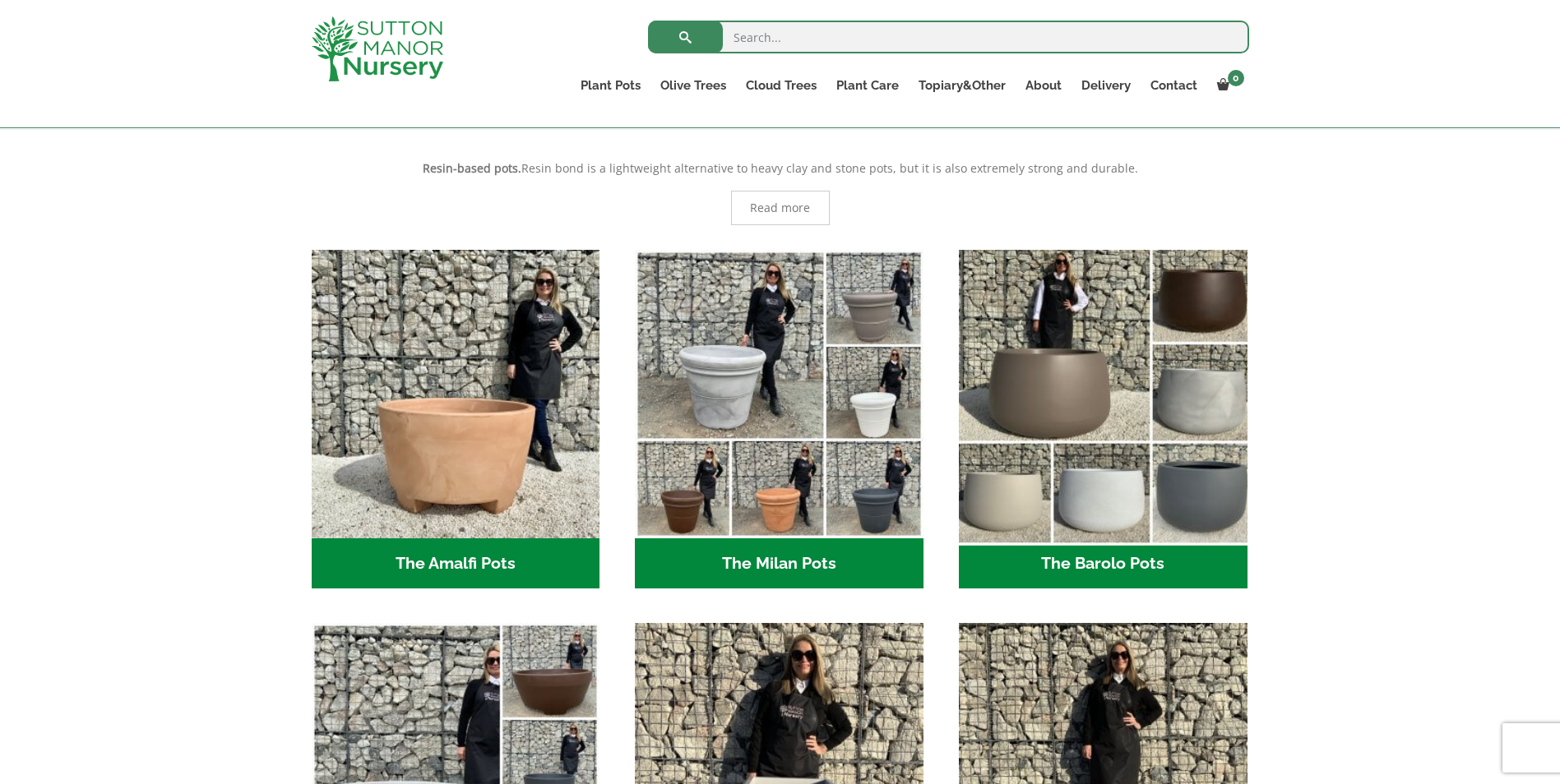
click at [1031, 385] on img "Visit product category The Barolo Pots" at bounding box center [1103, 393] width 303 height 302
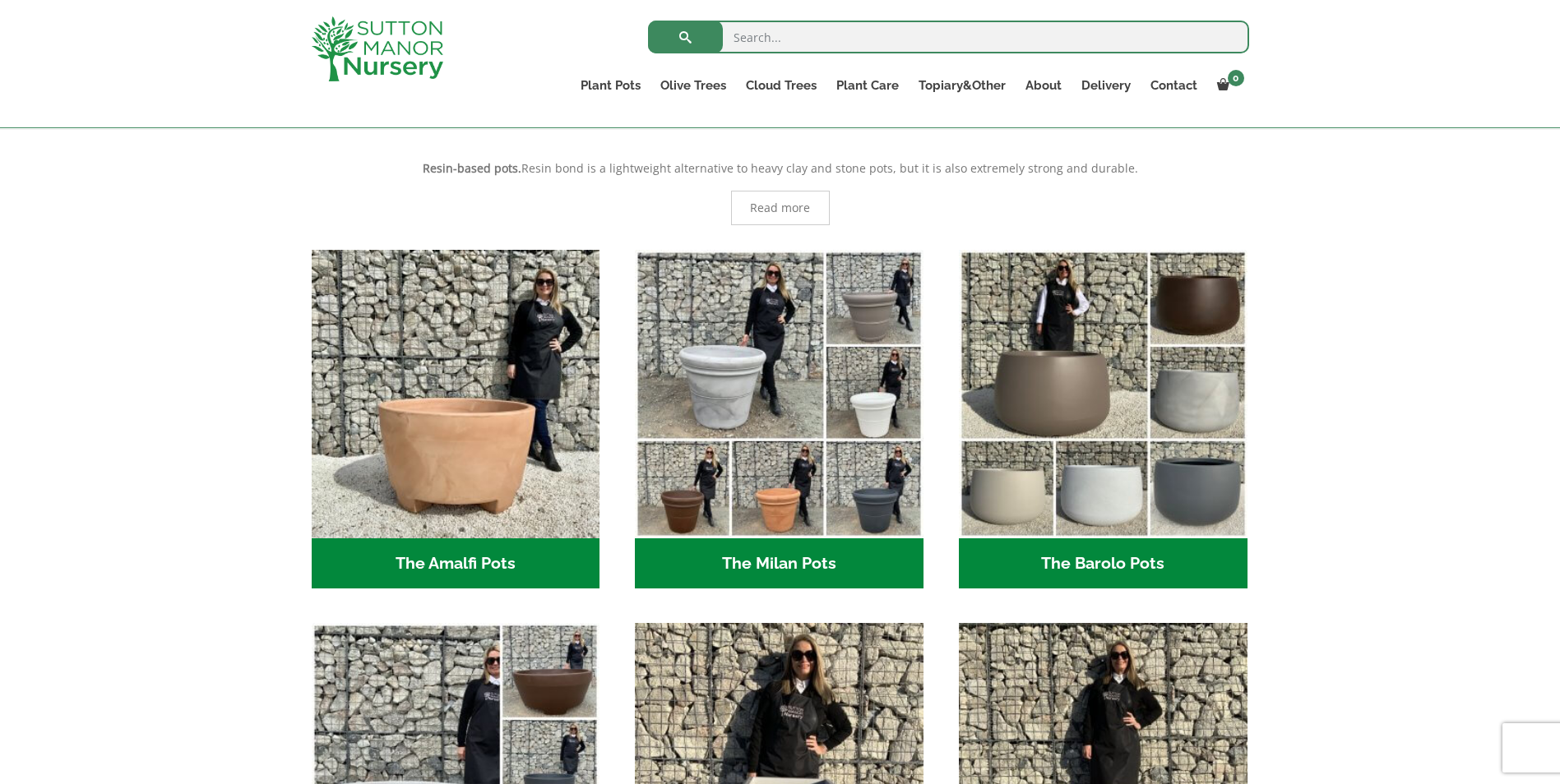
scroll to position [0, 0]
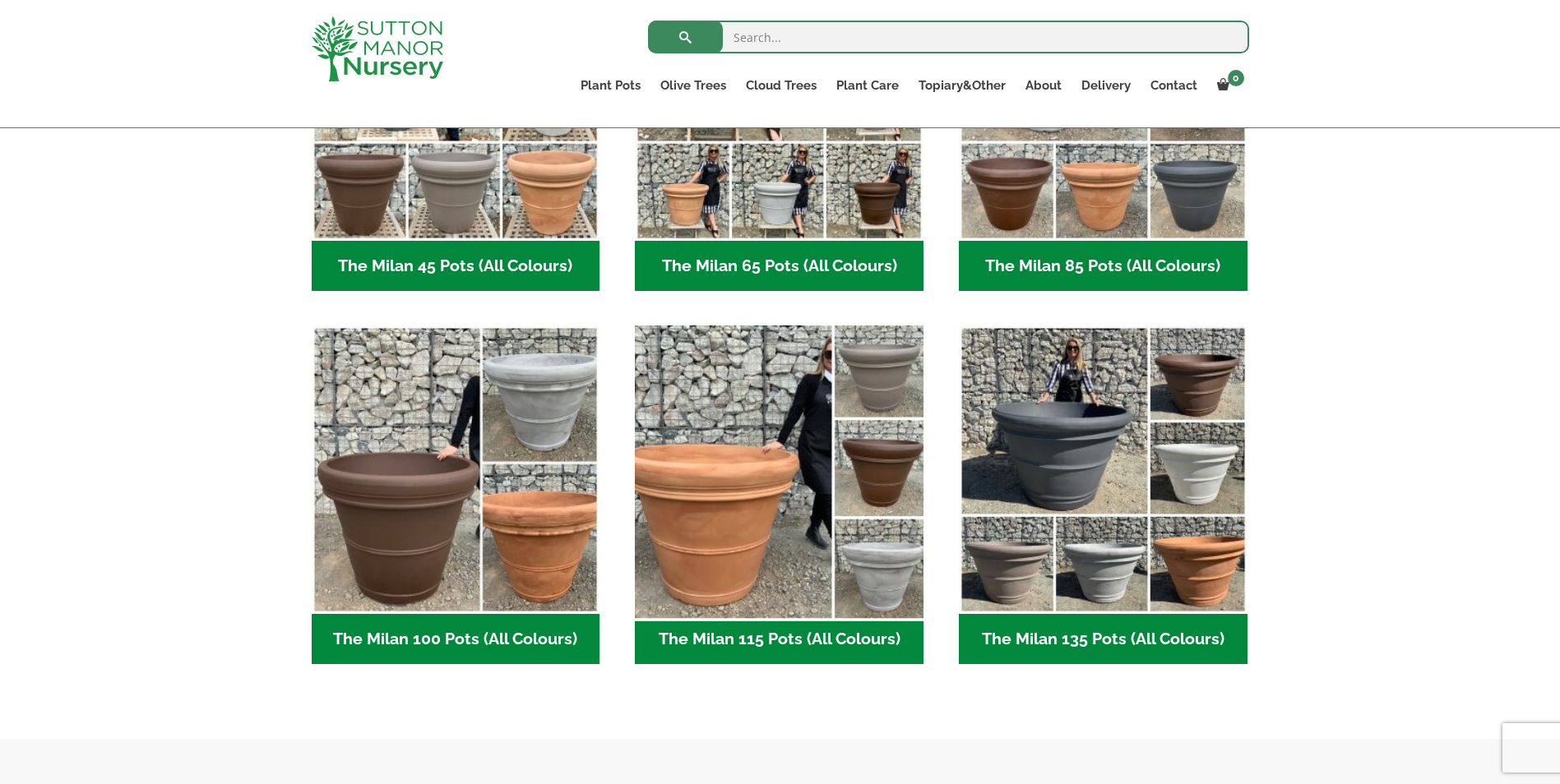
scroll to position [658, 0]
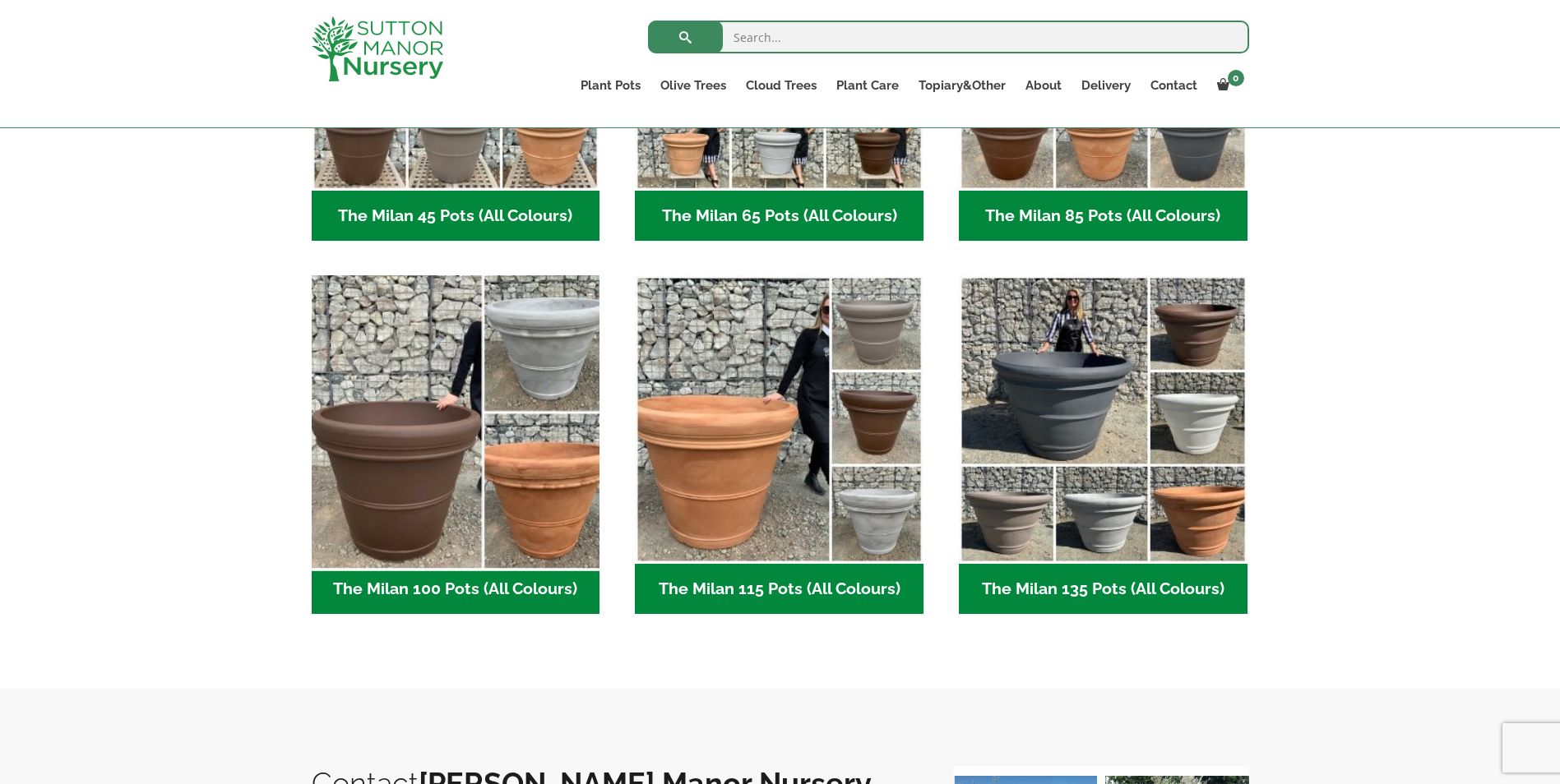
click at [424, 497] on img "Visit product category The Milan 100 Pots (All Colours)" at bounding box center [455, 420] width 303 height 302
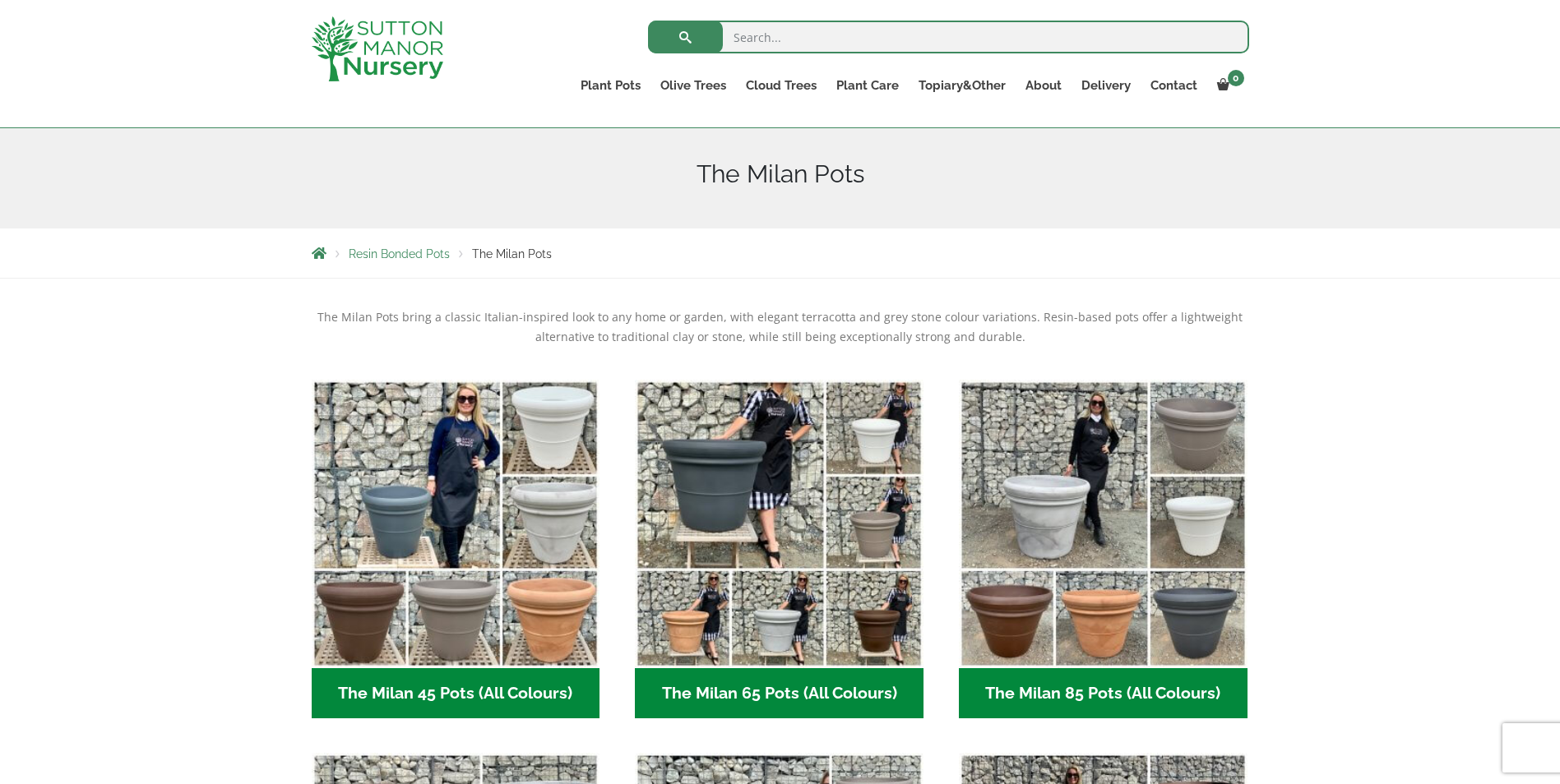
scroll to position [164, 0]
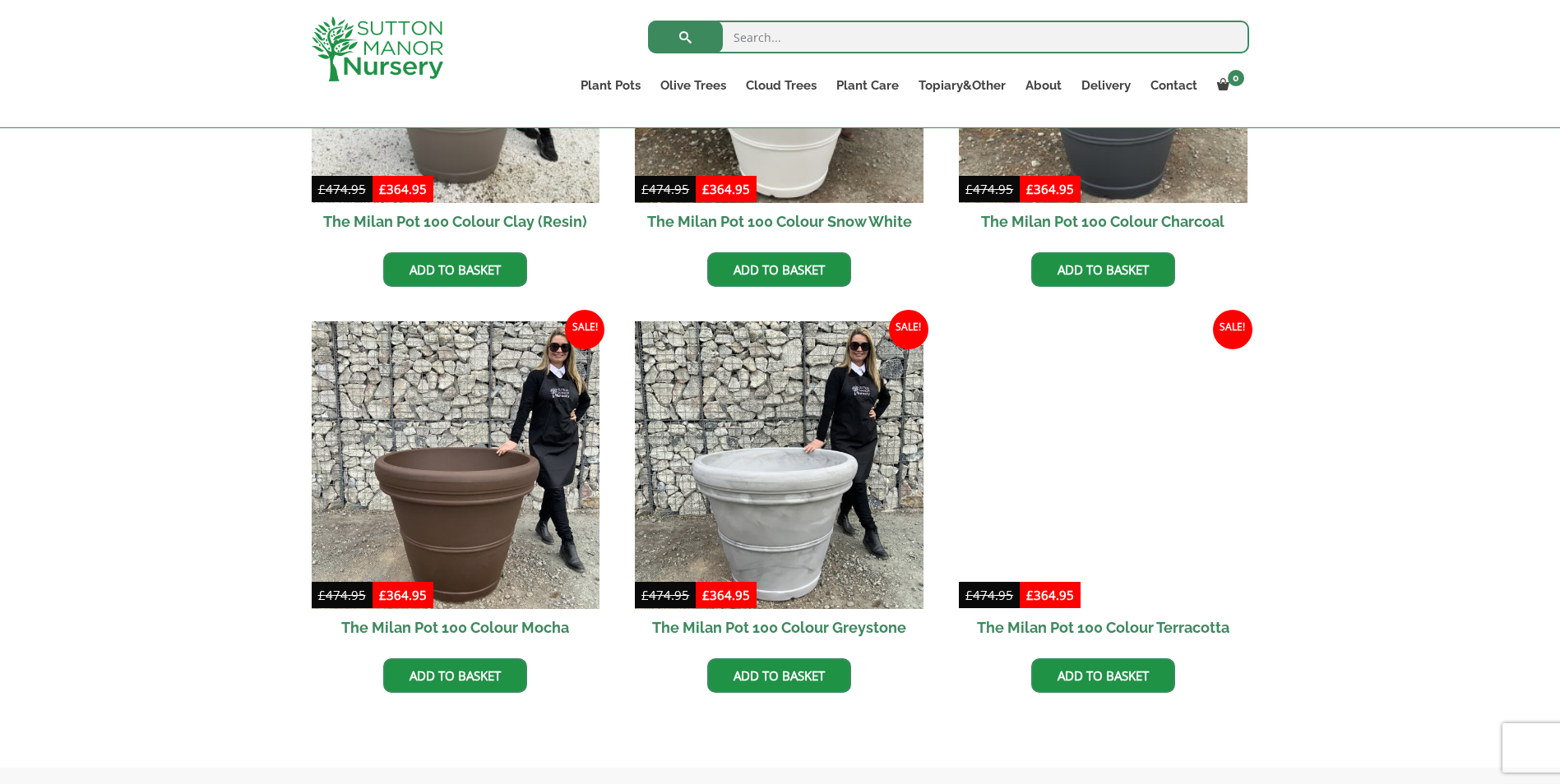
scroll to position [658, 0]
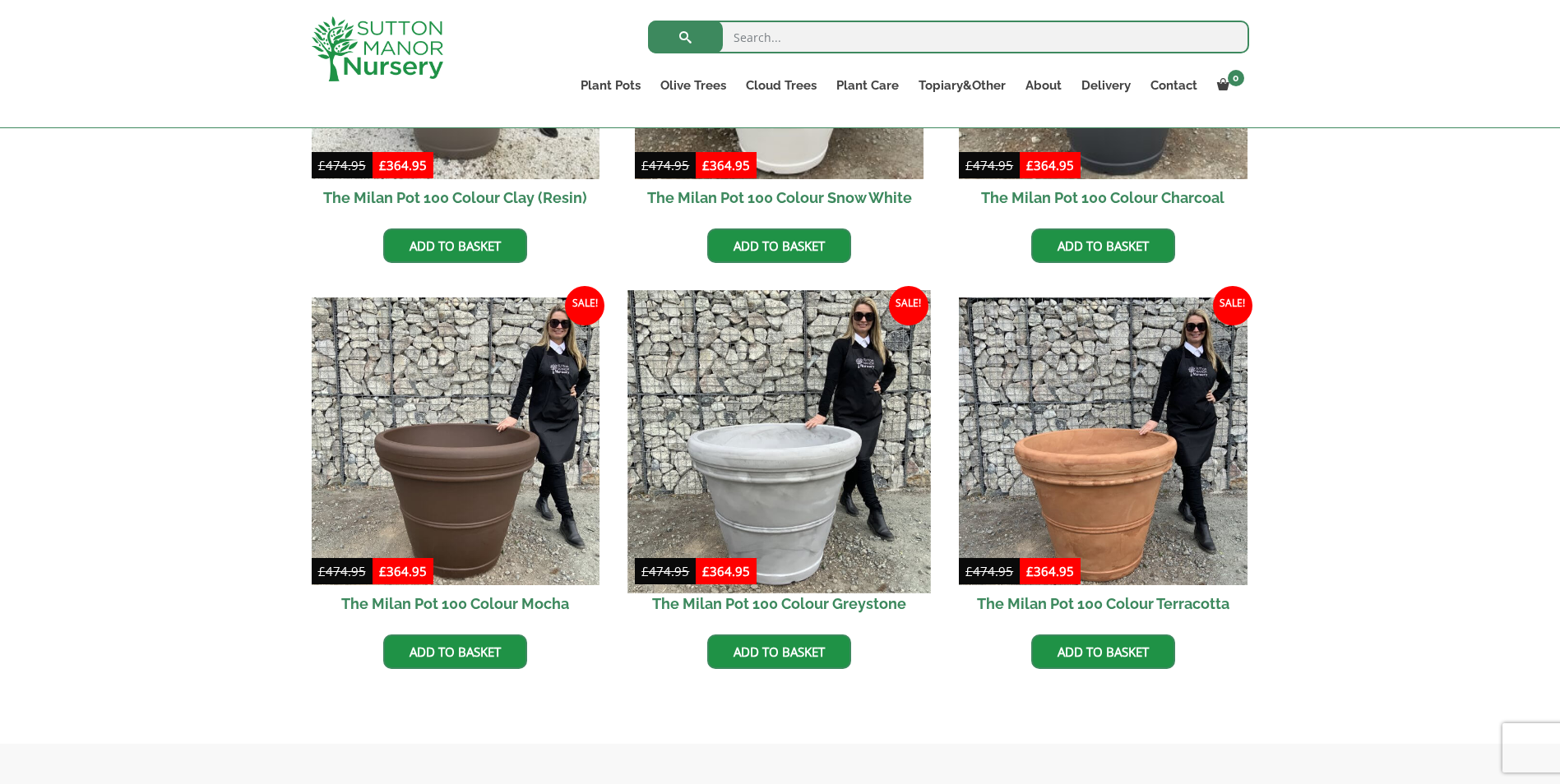
click at [791, 501] on img at bounding box center [780, 441] width 303 height 302
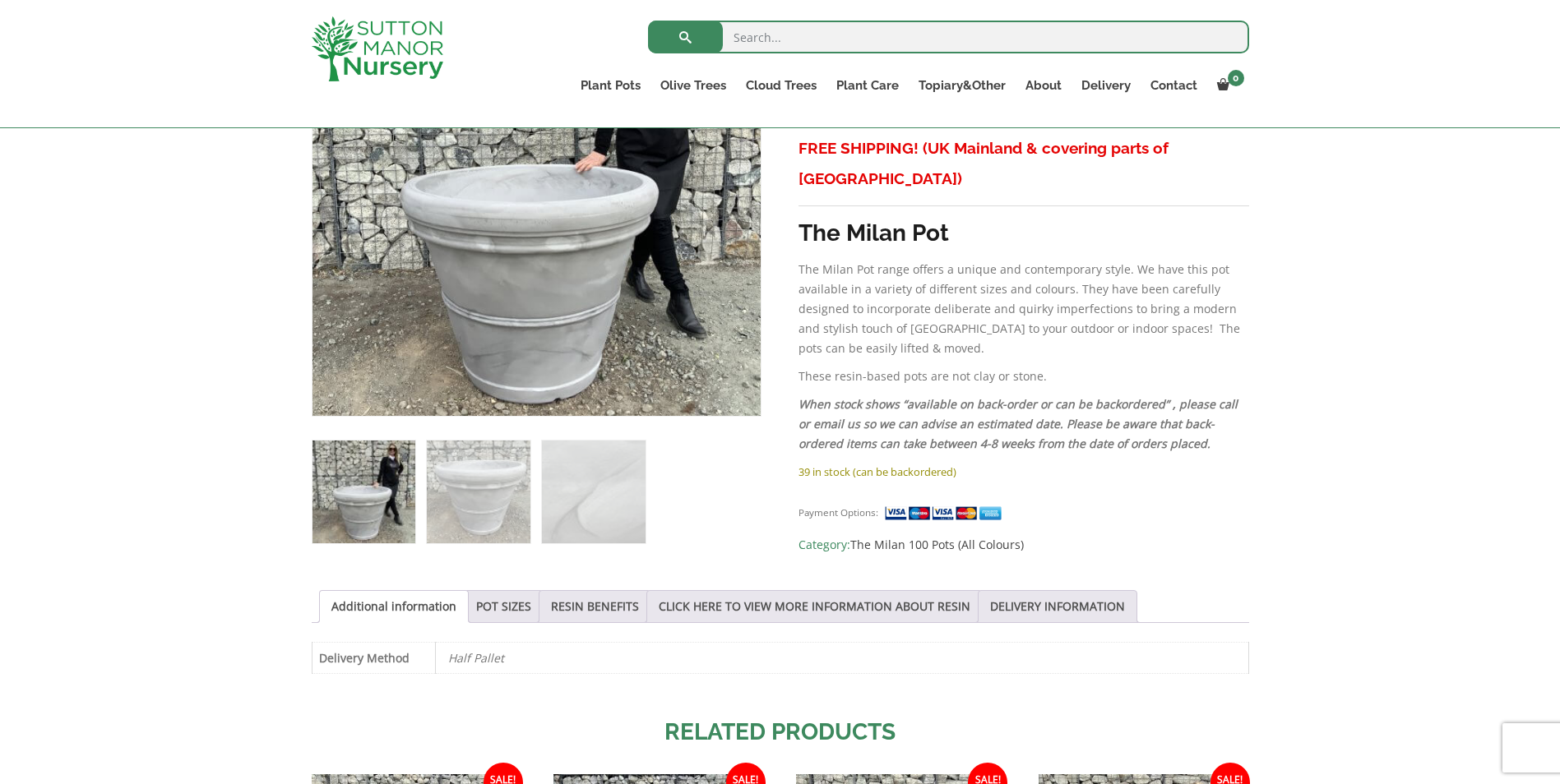
scroll to position [411, 0]
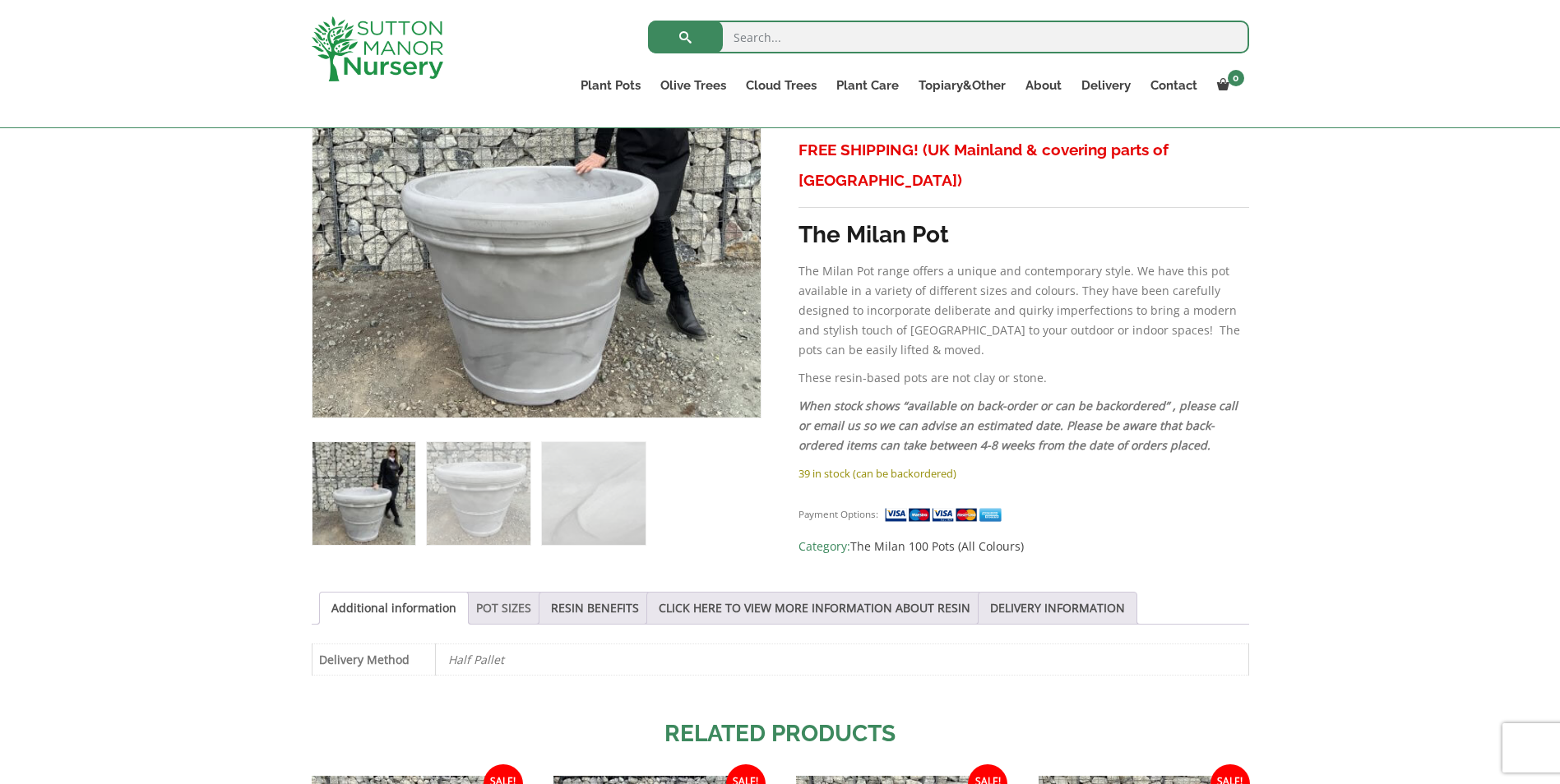
click at [500, 611] on link "POT SIZES" at bounding box center [504, 608] width 55 height 31
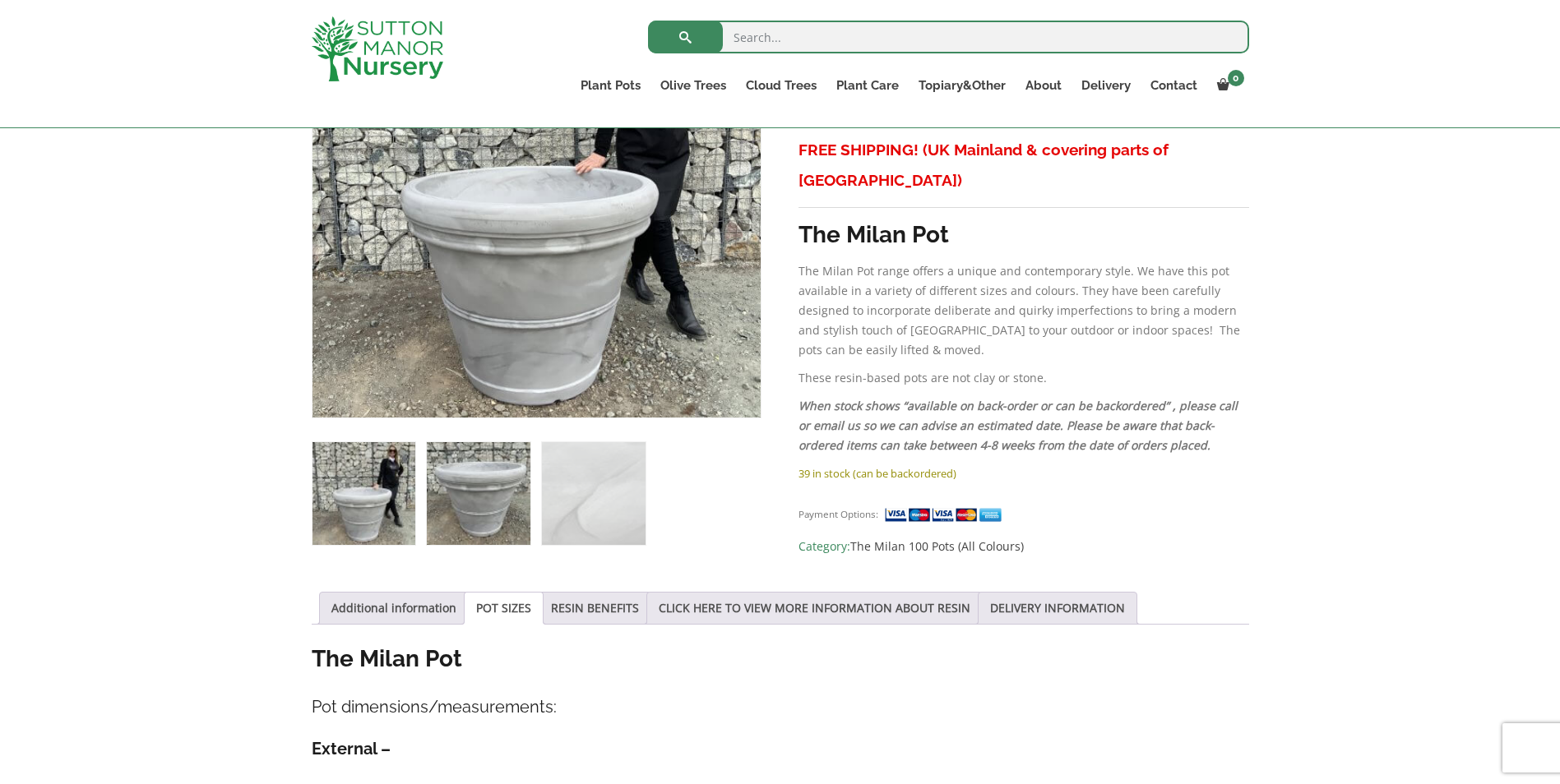
click at [454, 492] on img at bounding box center [478, 494] width 102 height 102
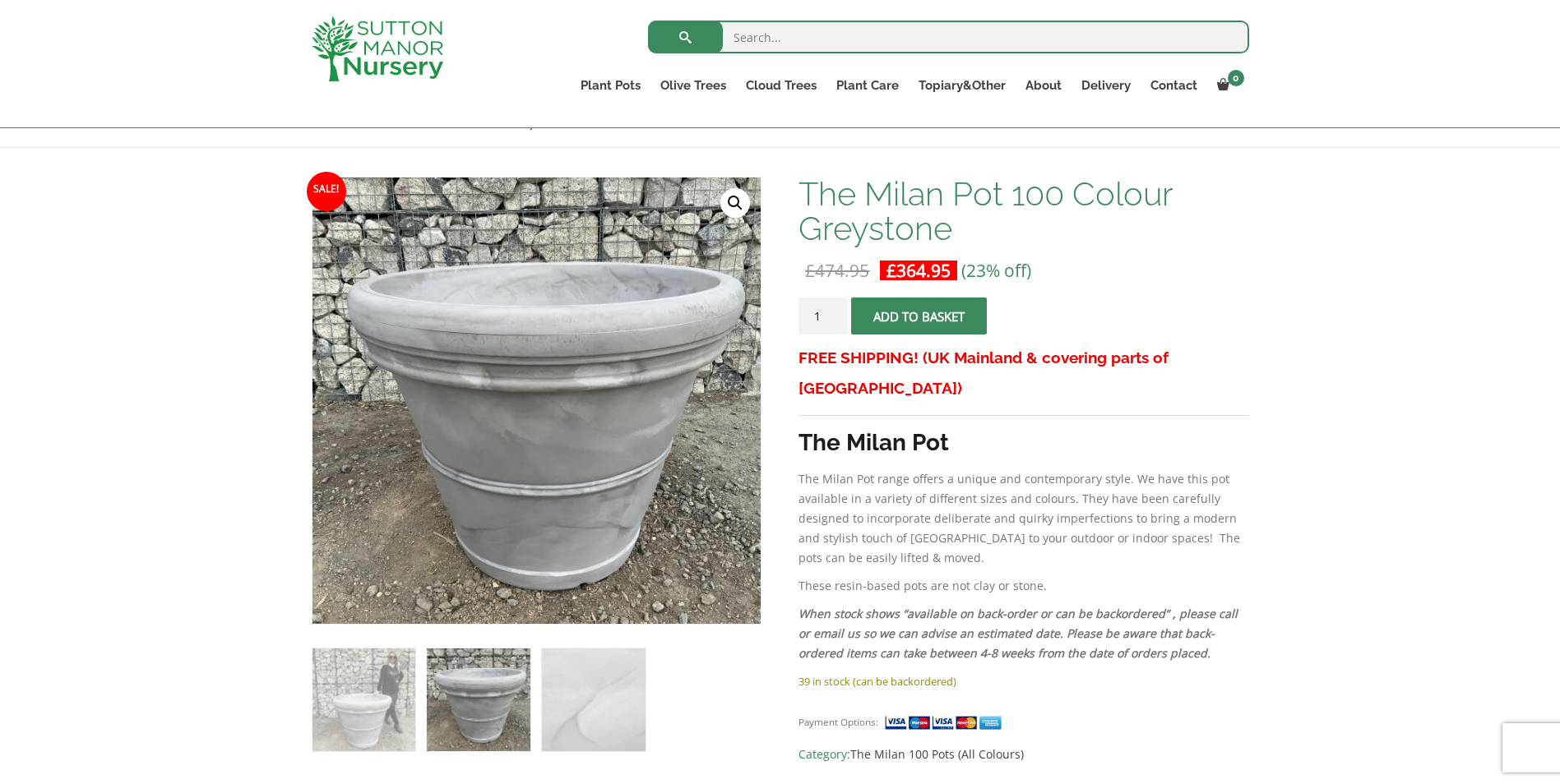
scroll to position [164, 0]
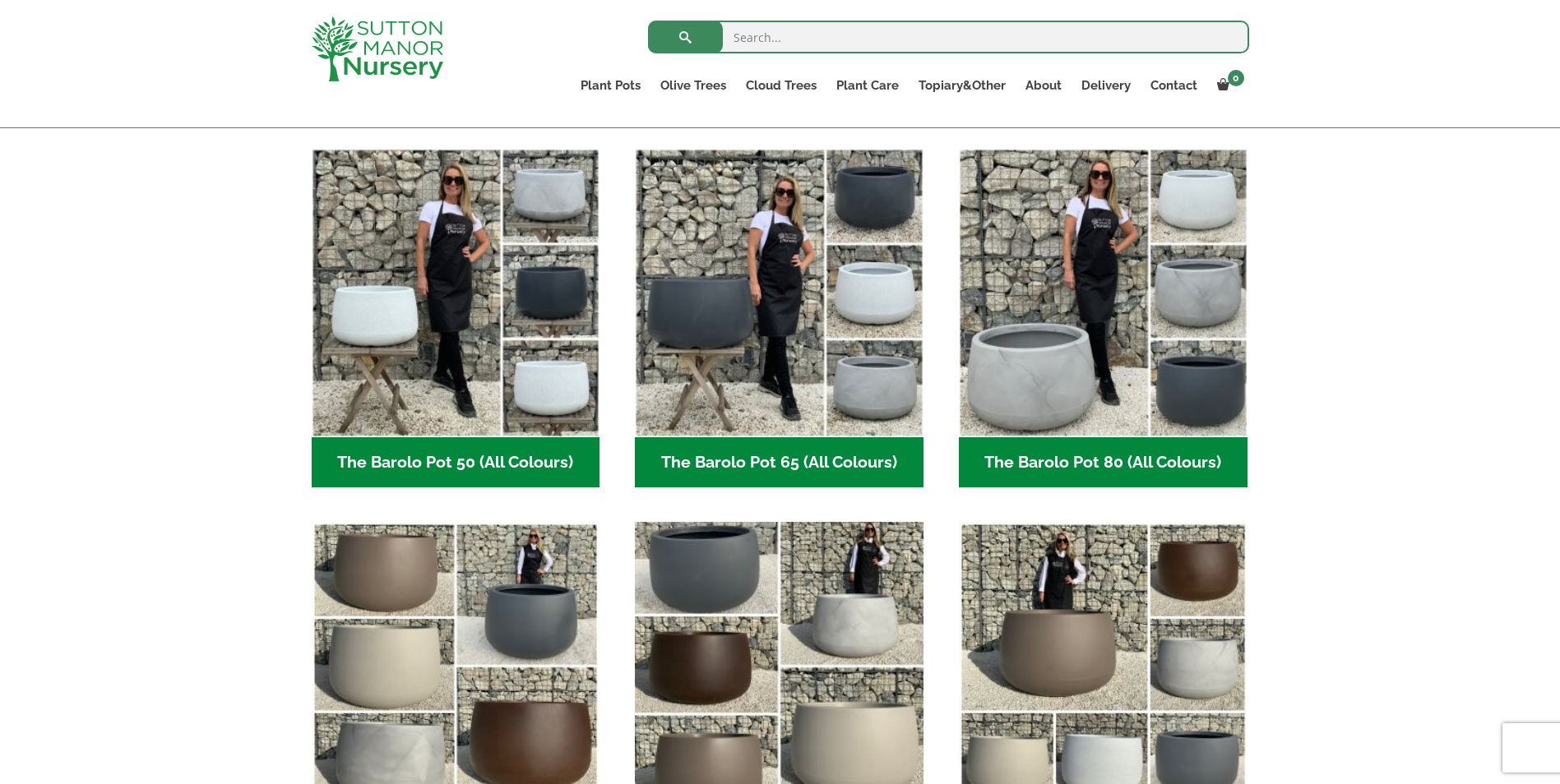
scroll to position [658, 0]
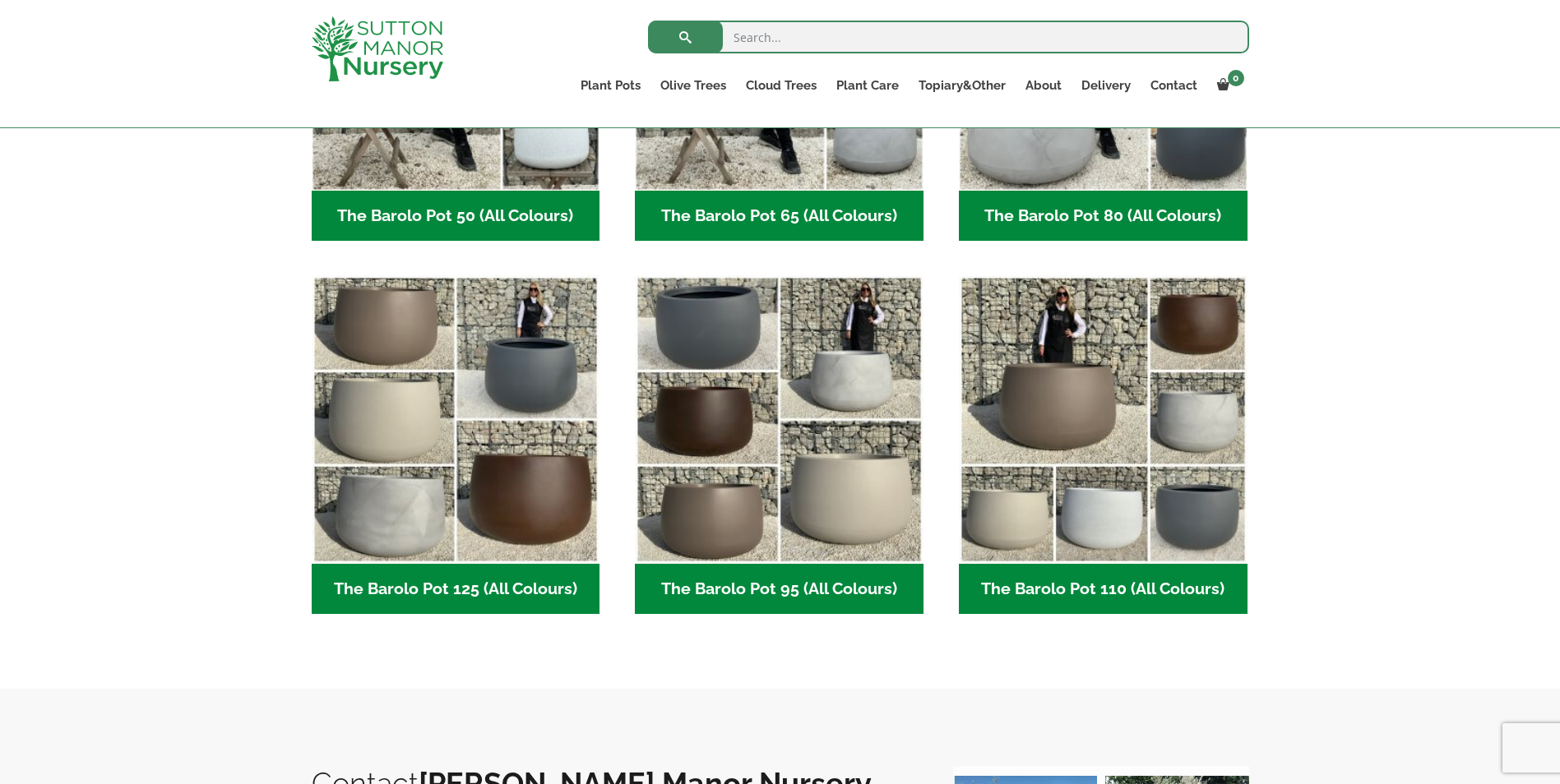
click at [493, 589] on h2 "The Barolo Pot 125 (All Colours) (6)" at bounding box center [456, 590] width 288 height 51
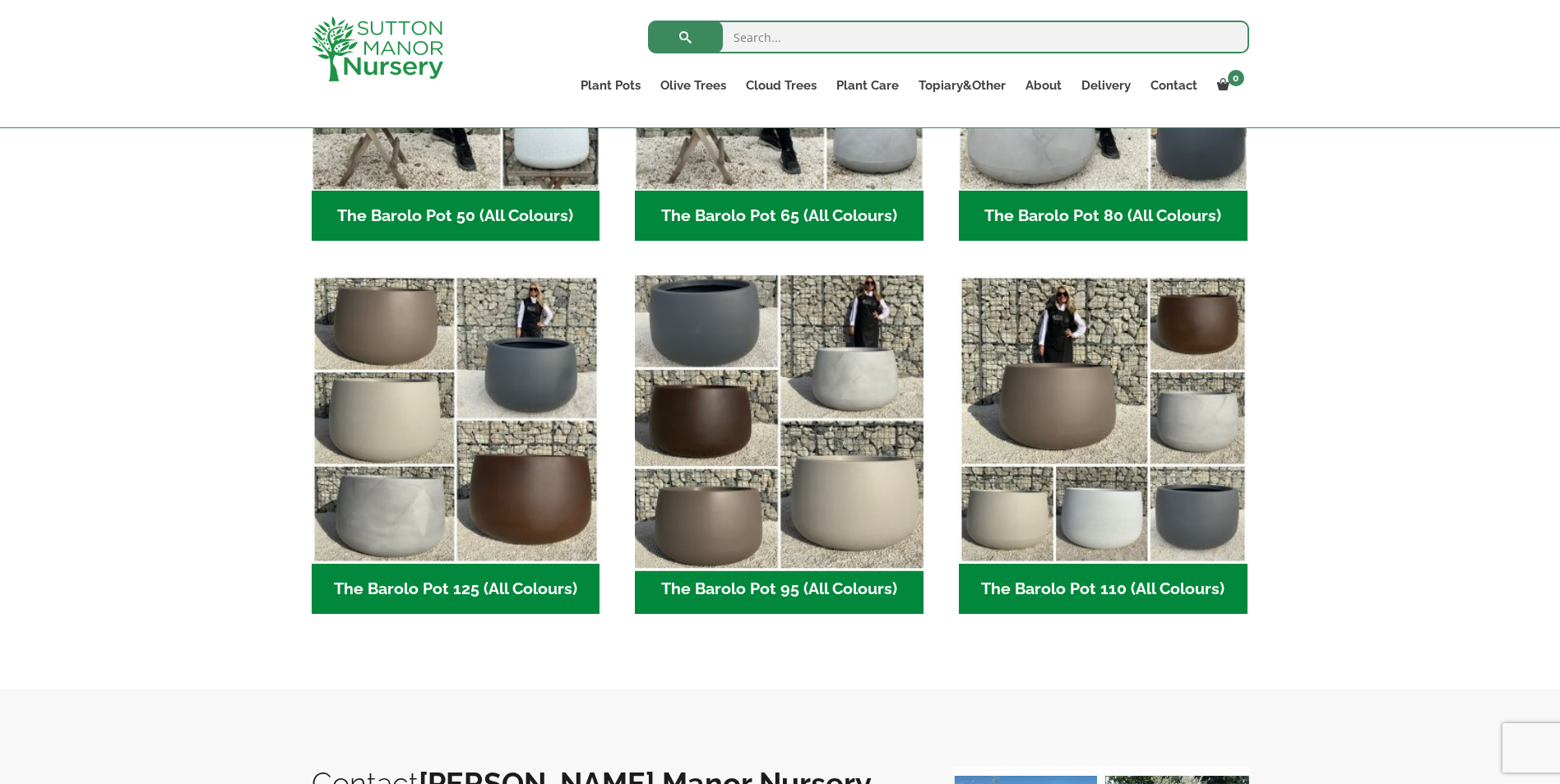
click at [787, 472] on img "Visit product category The Barolo Pot 95 (All Colours)" at bounding box center [780, 420] width 303 height 302
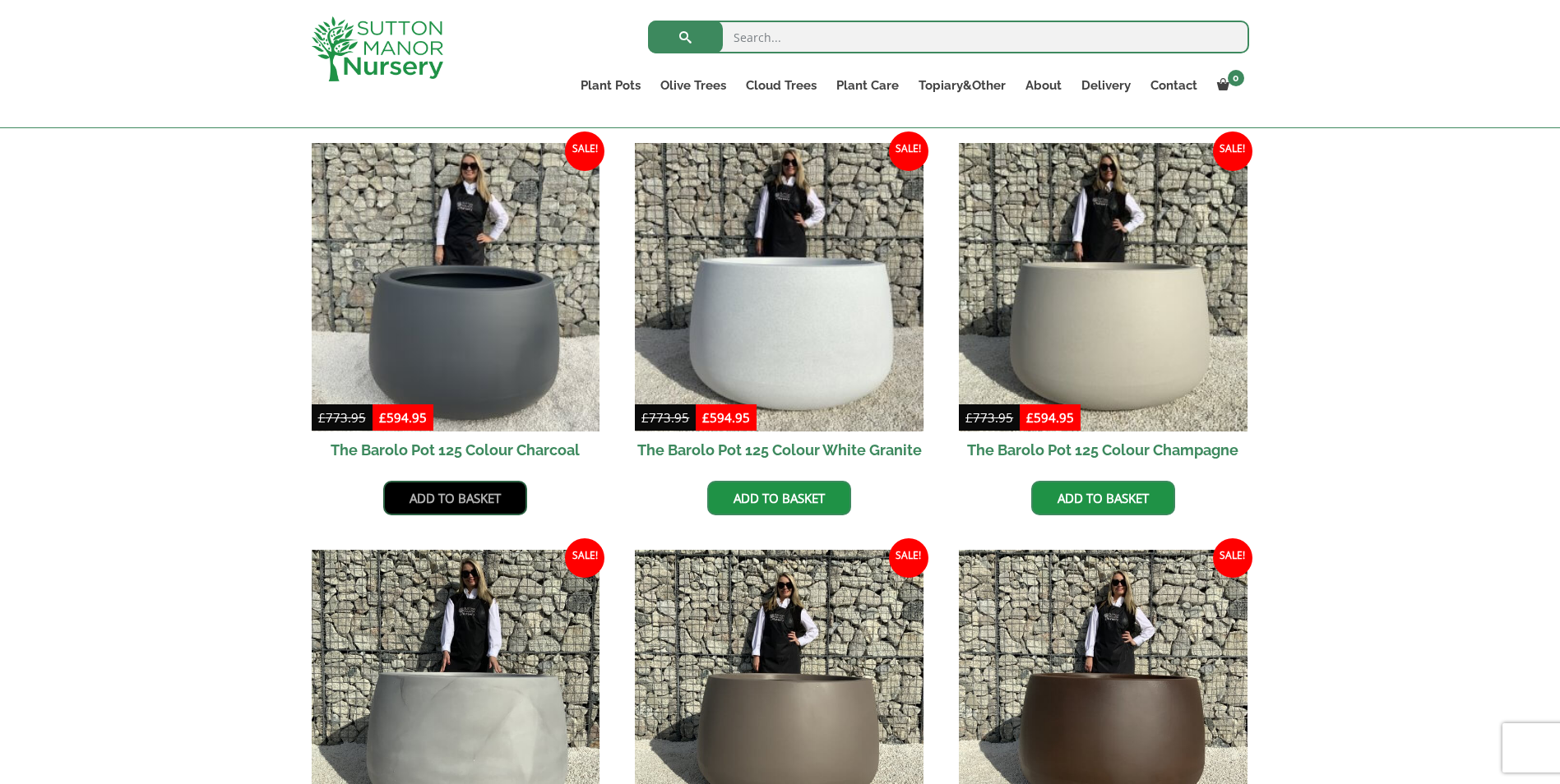
scroll to position [411, 0]
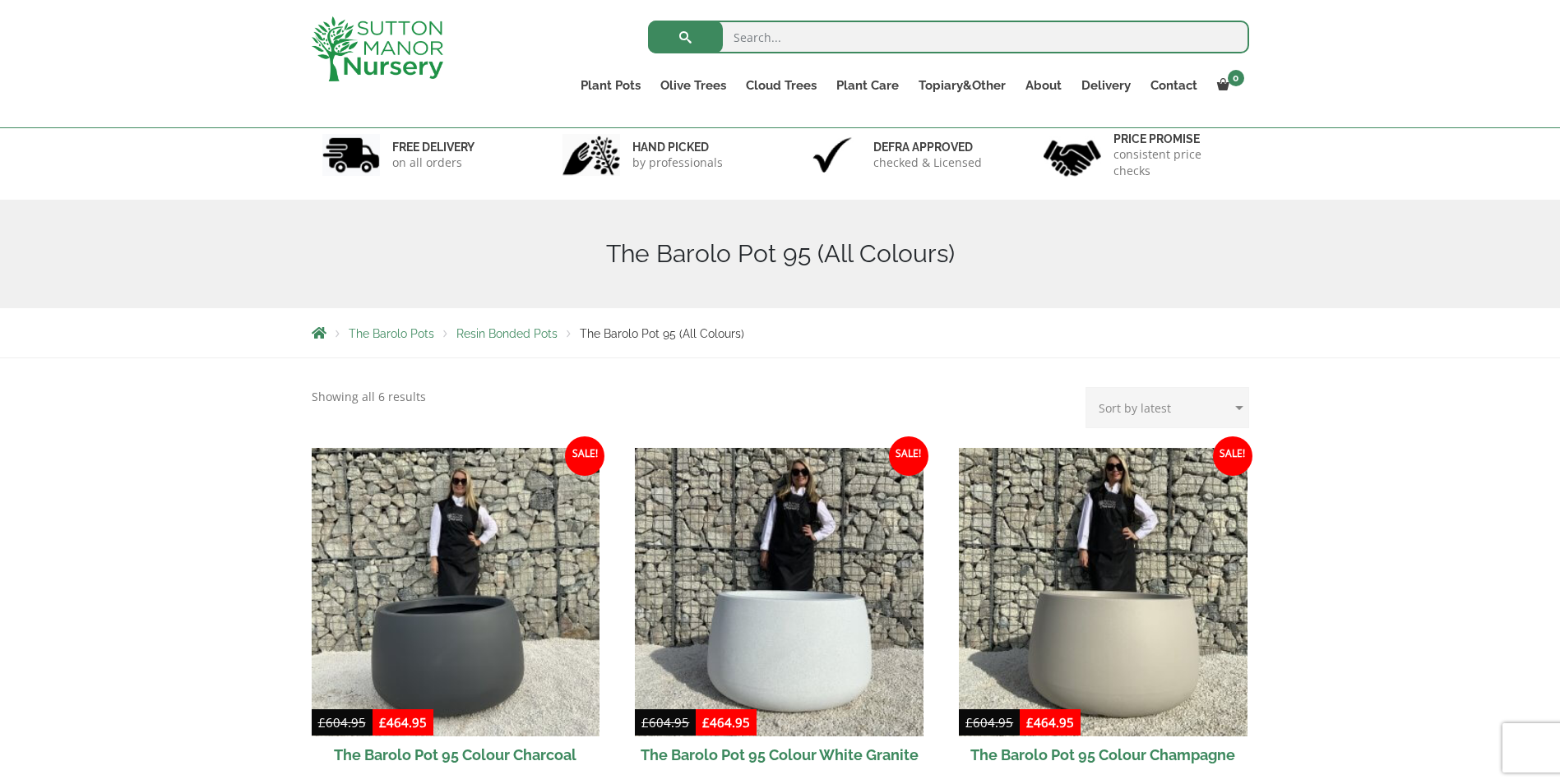
scroll to position [329, 0]
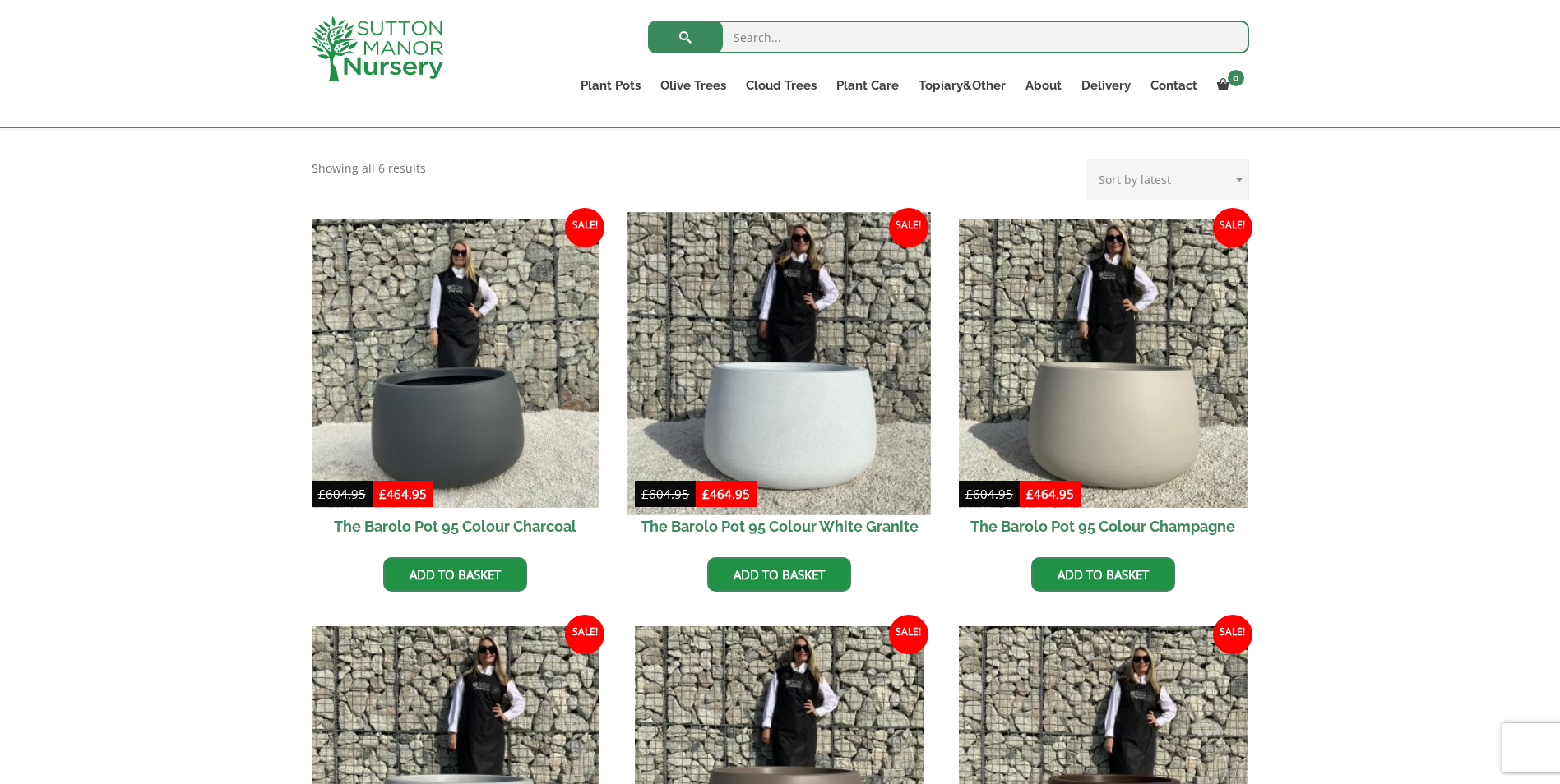
click at [797, 457] on img at bounding box center [780, 363] width 303 height 302
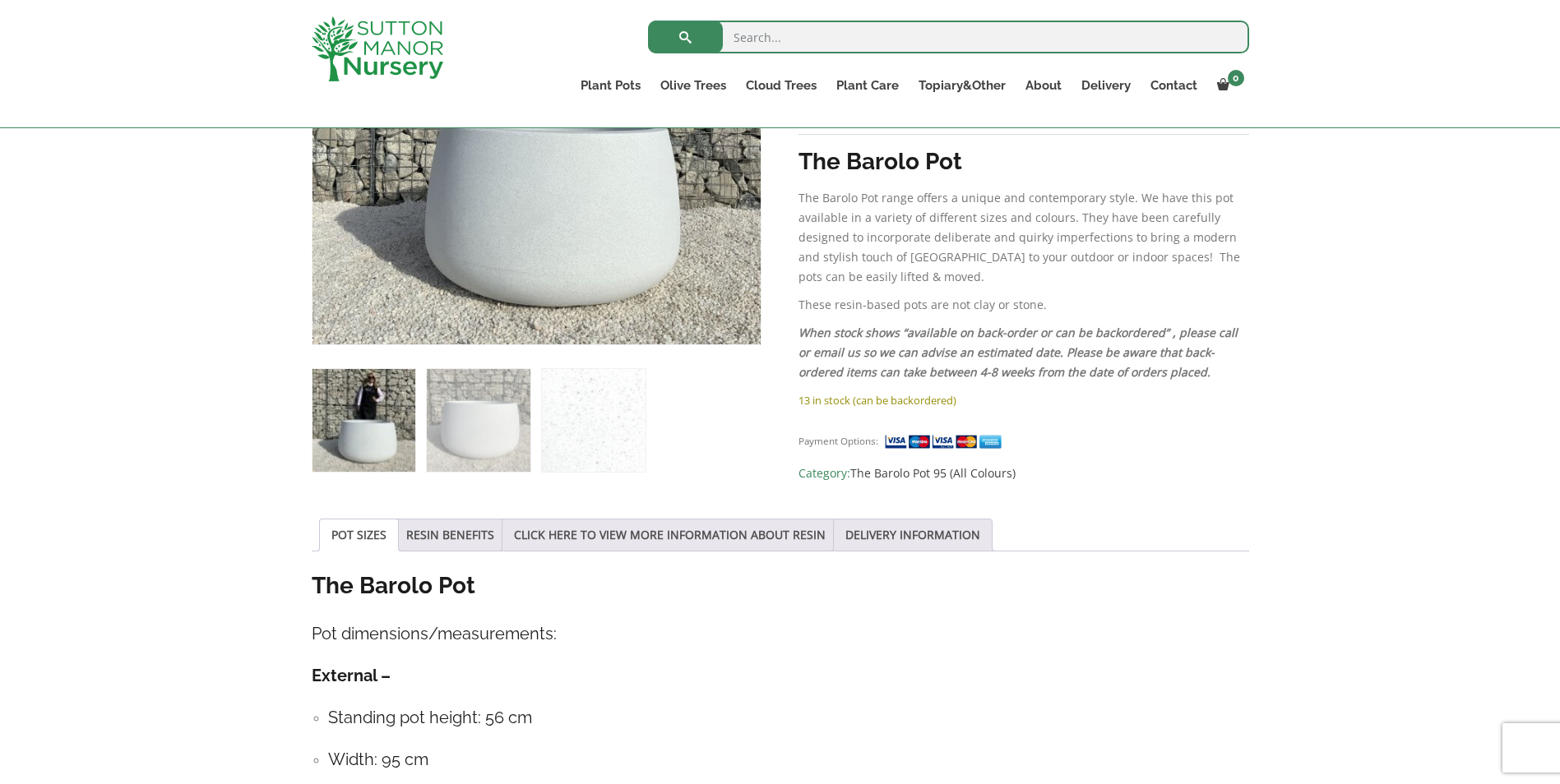
scroll to position [411, 0]
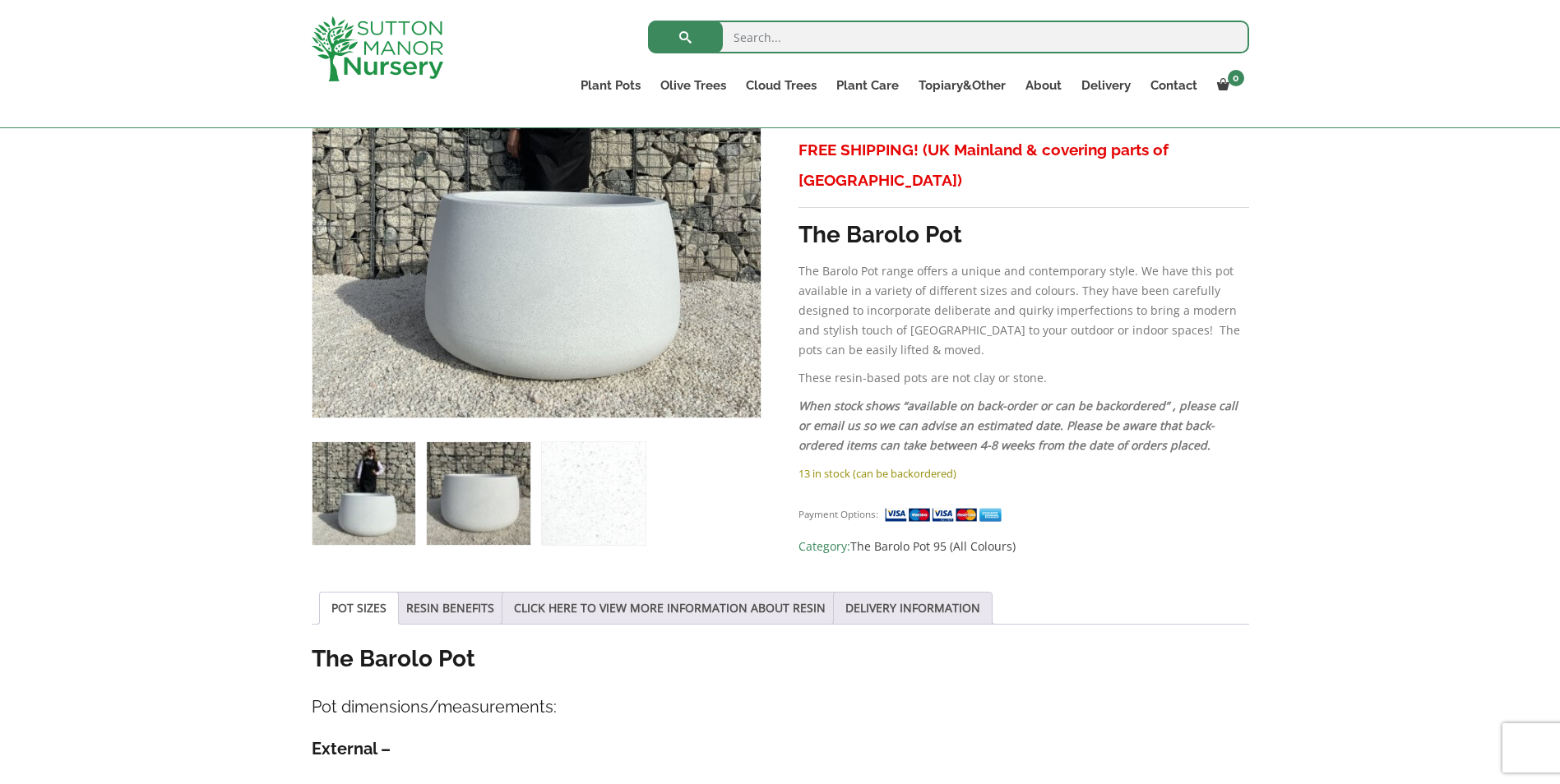
click at [465, 478] on img at bounding box center [478, 494] width 102 height 102
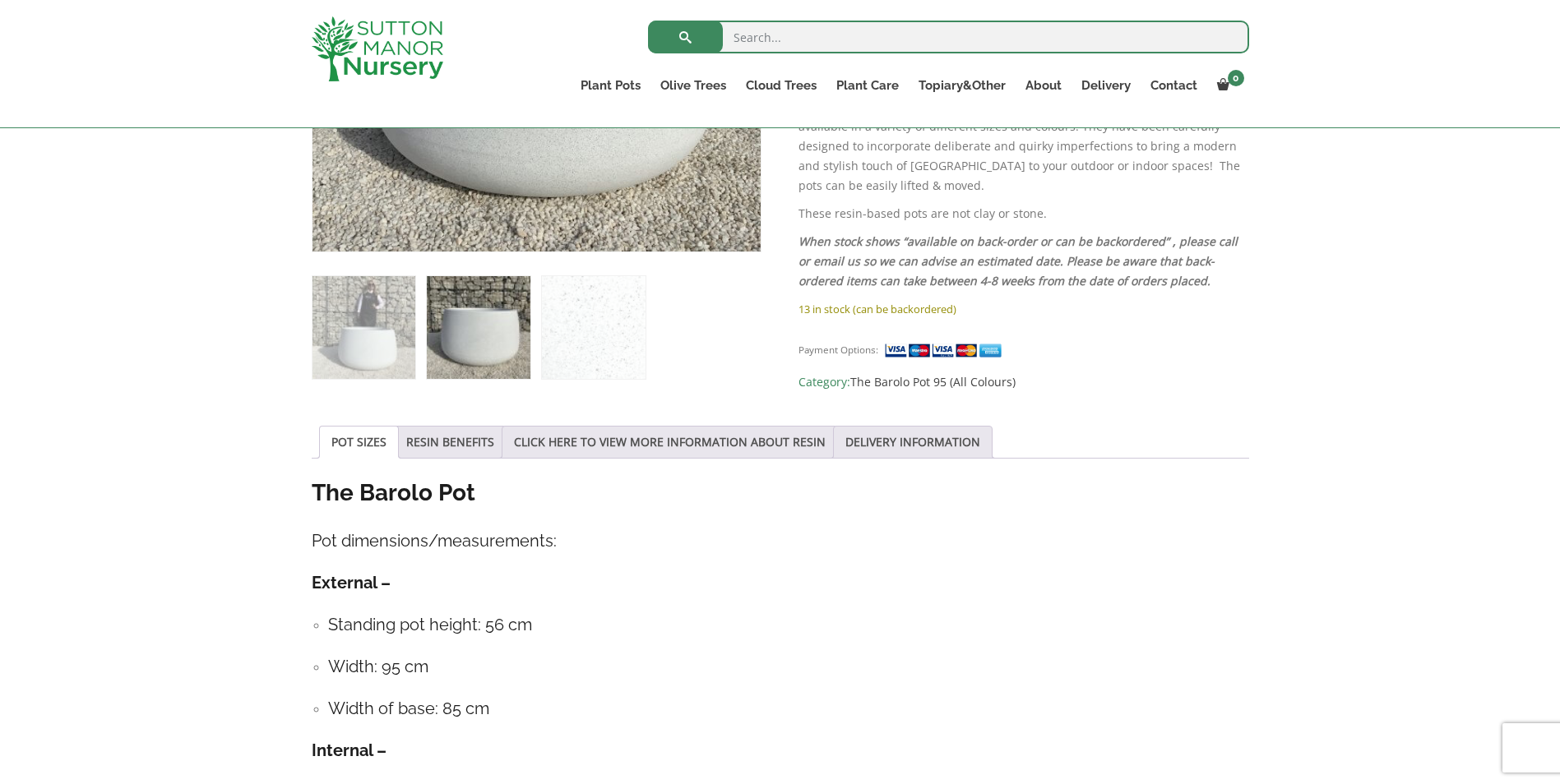
scroll to position [82, 0]
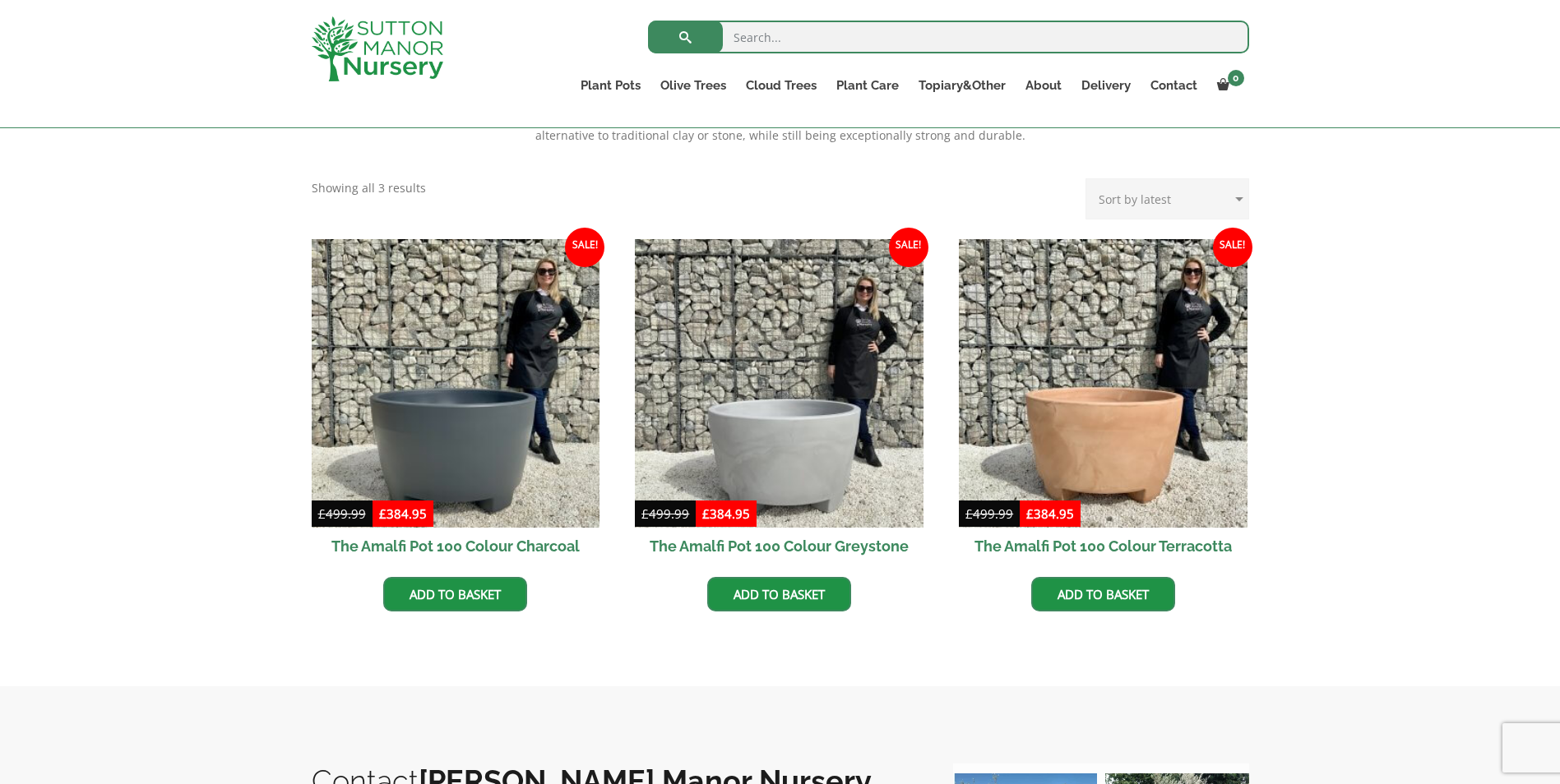
scroll to position [411, 0]
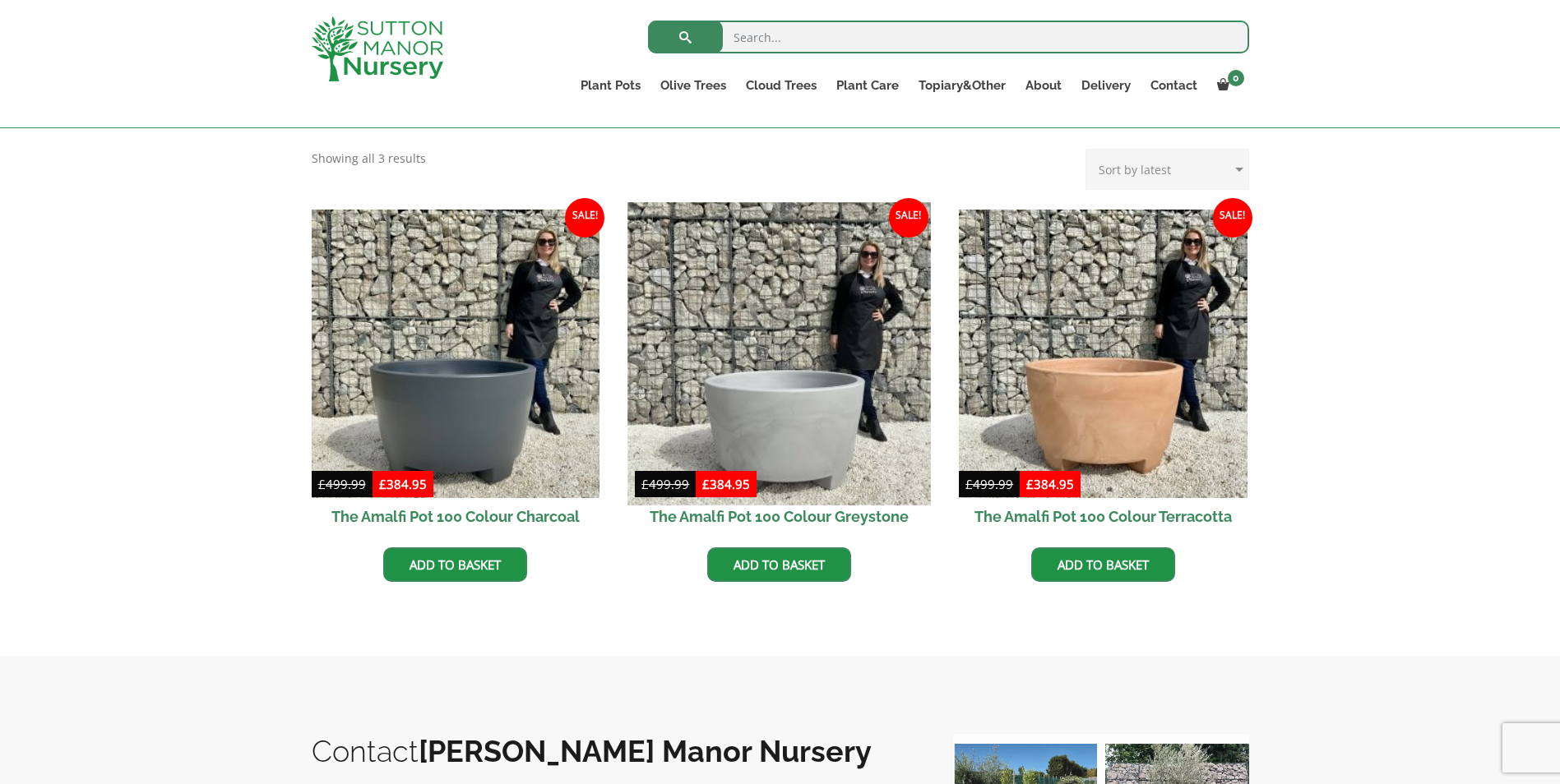
click at [831, 396] on img at bounding box center [780, 353] width 303 height 302
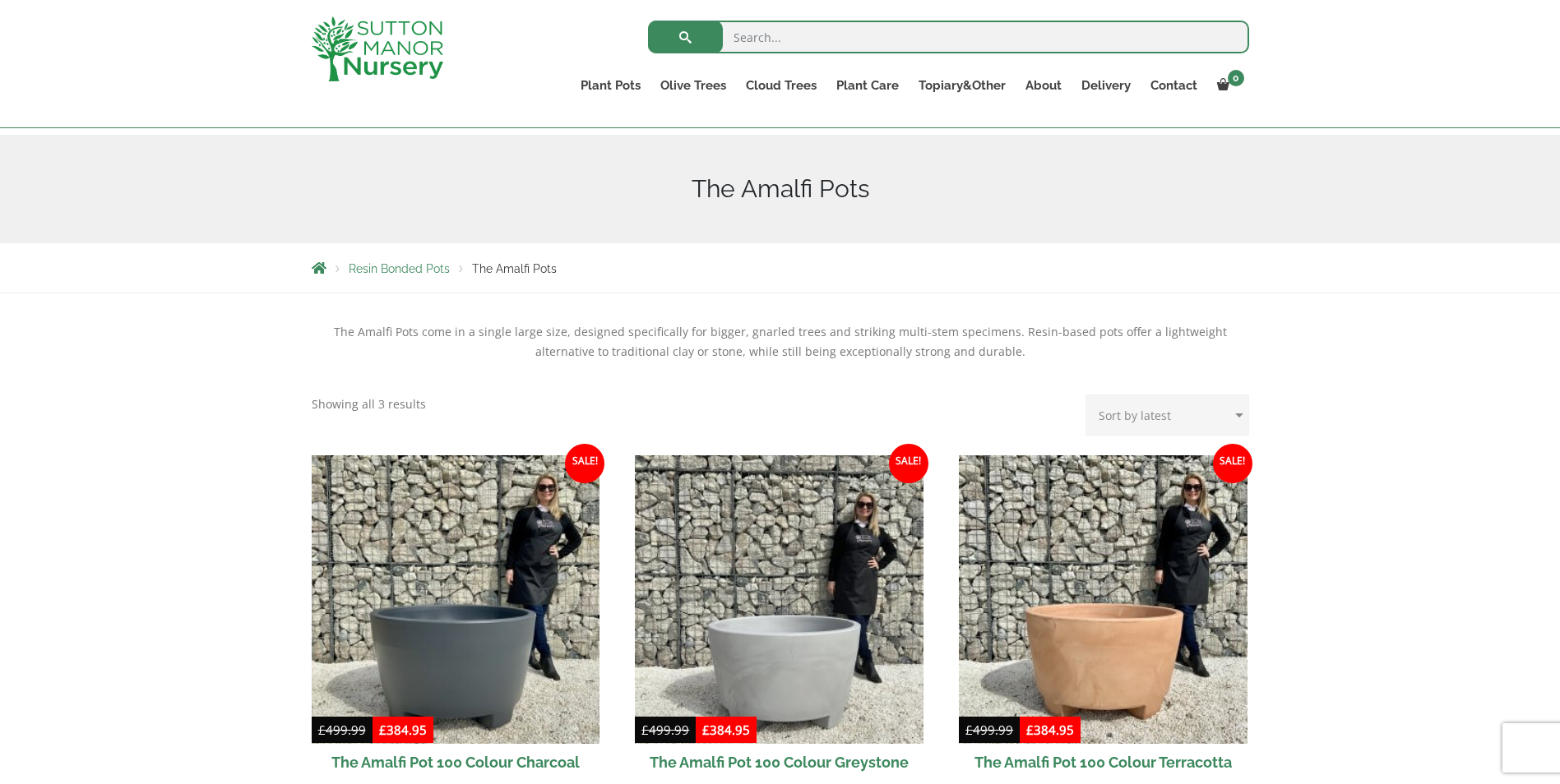
scroll to position [164, 0]
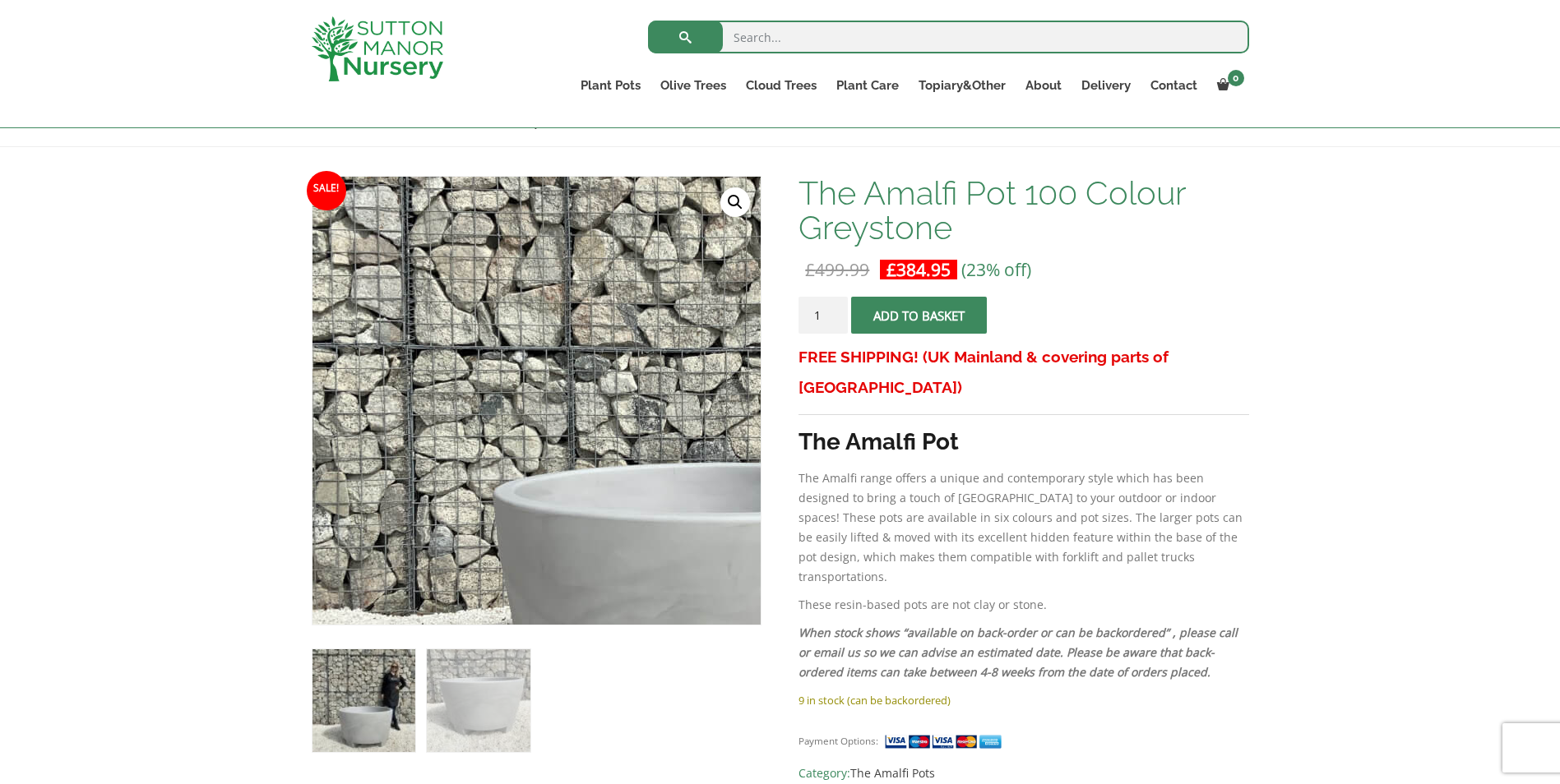
scroll to position [164, 0]
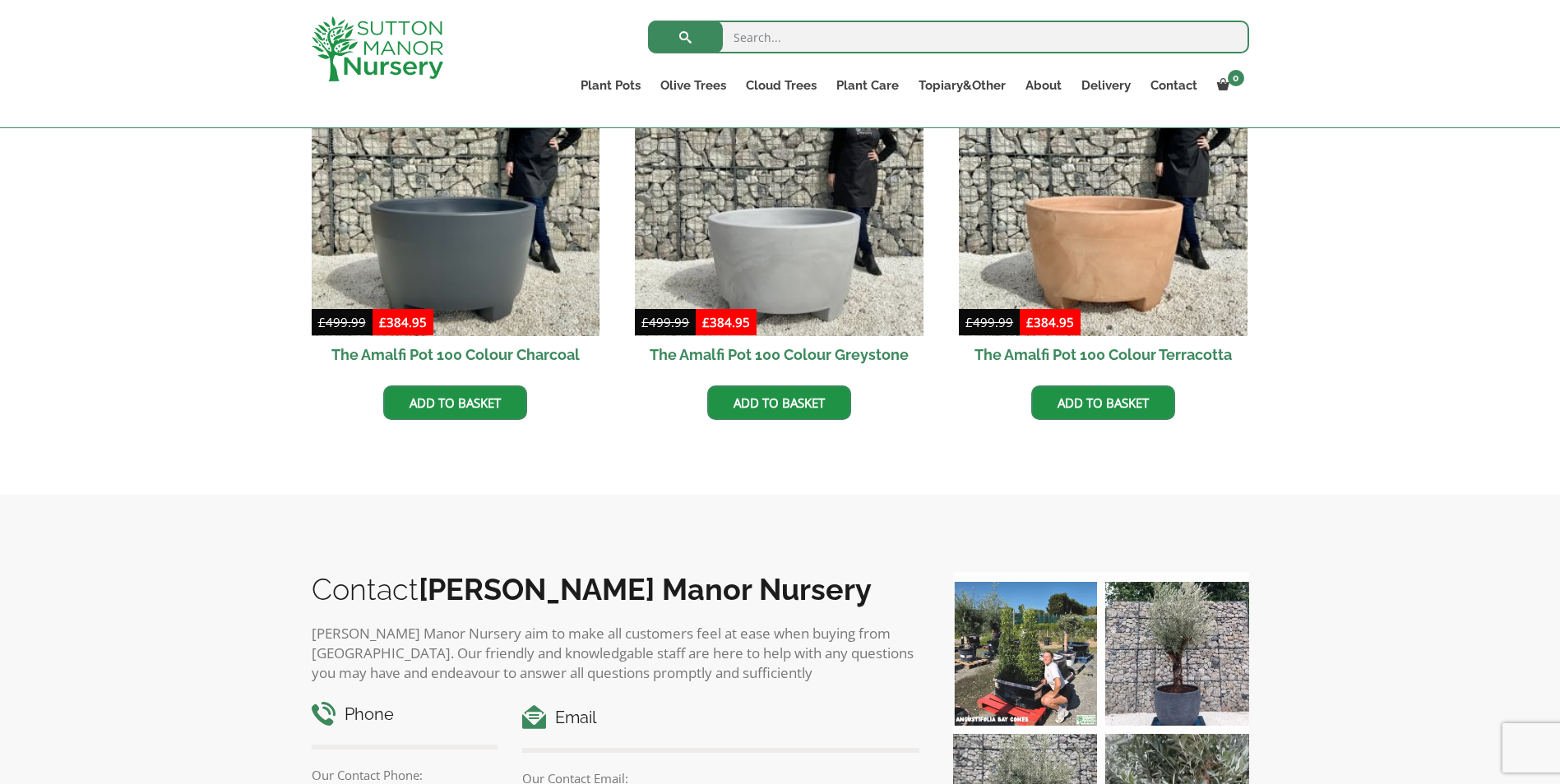
scroll to position [575, 0]
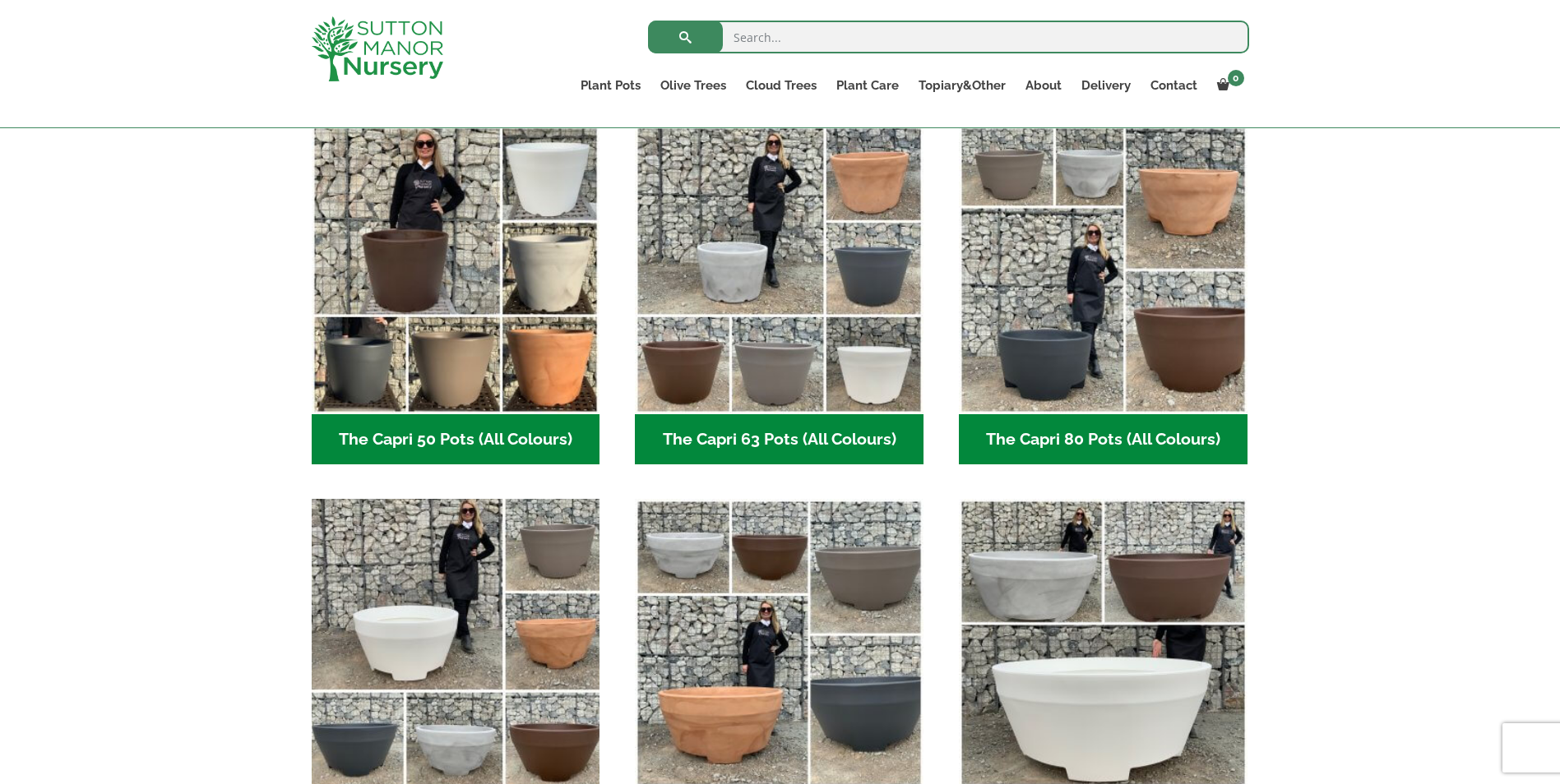
scroll to position [658, 0]
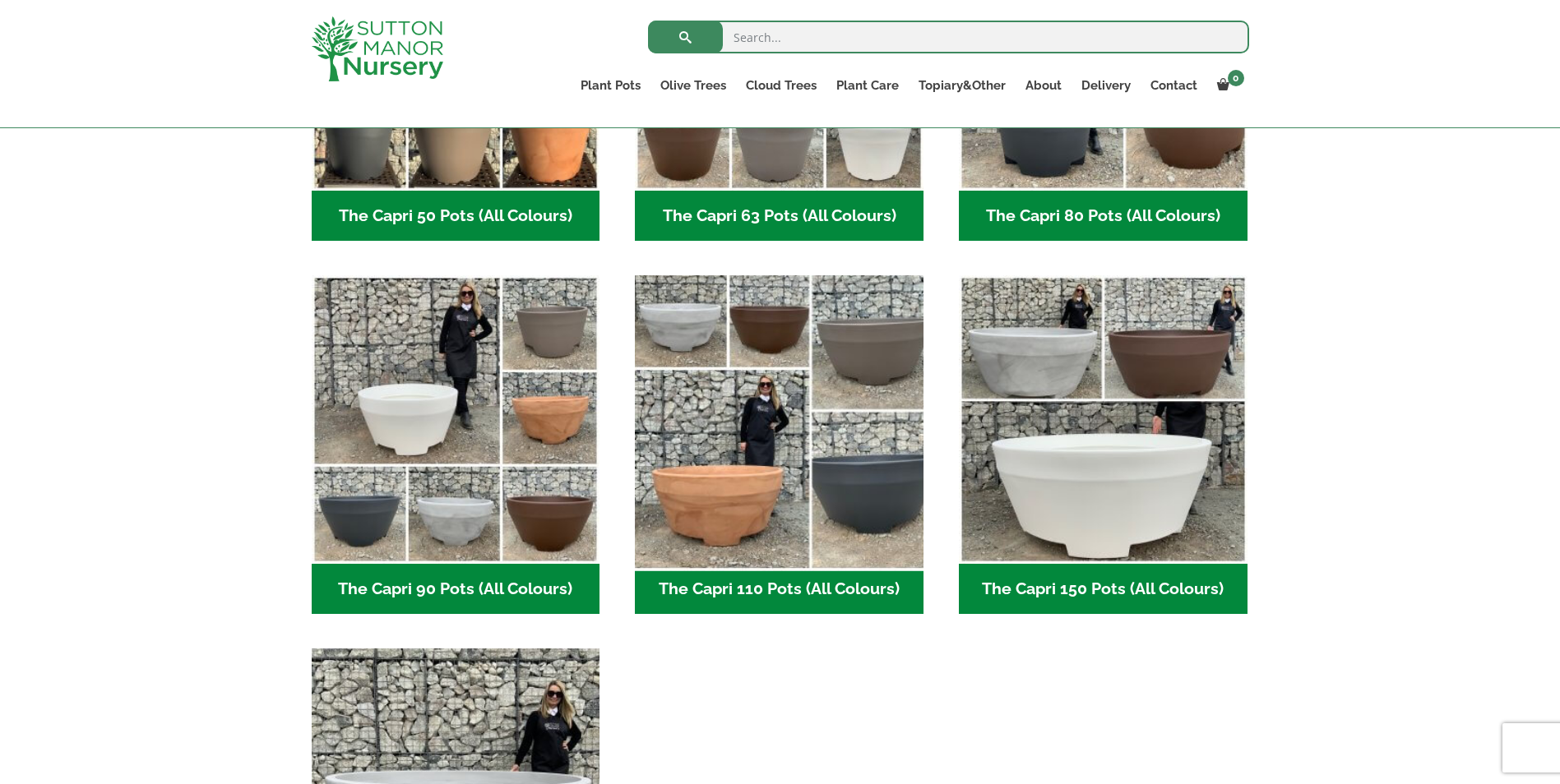
click at [760, 513] on img "Visit product category The Capri 110 Pots (All Colours)" at bounding box center [780, 420] width 303 height 302
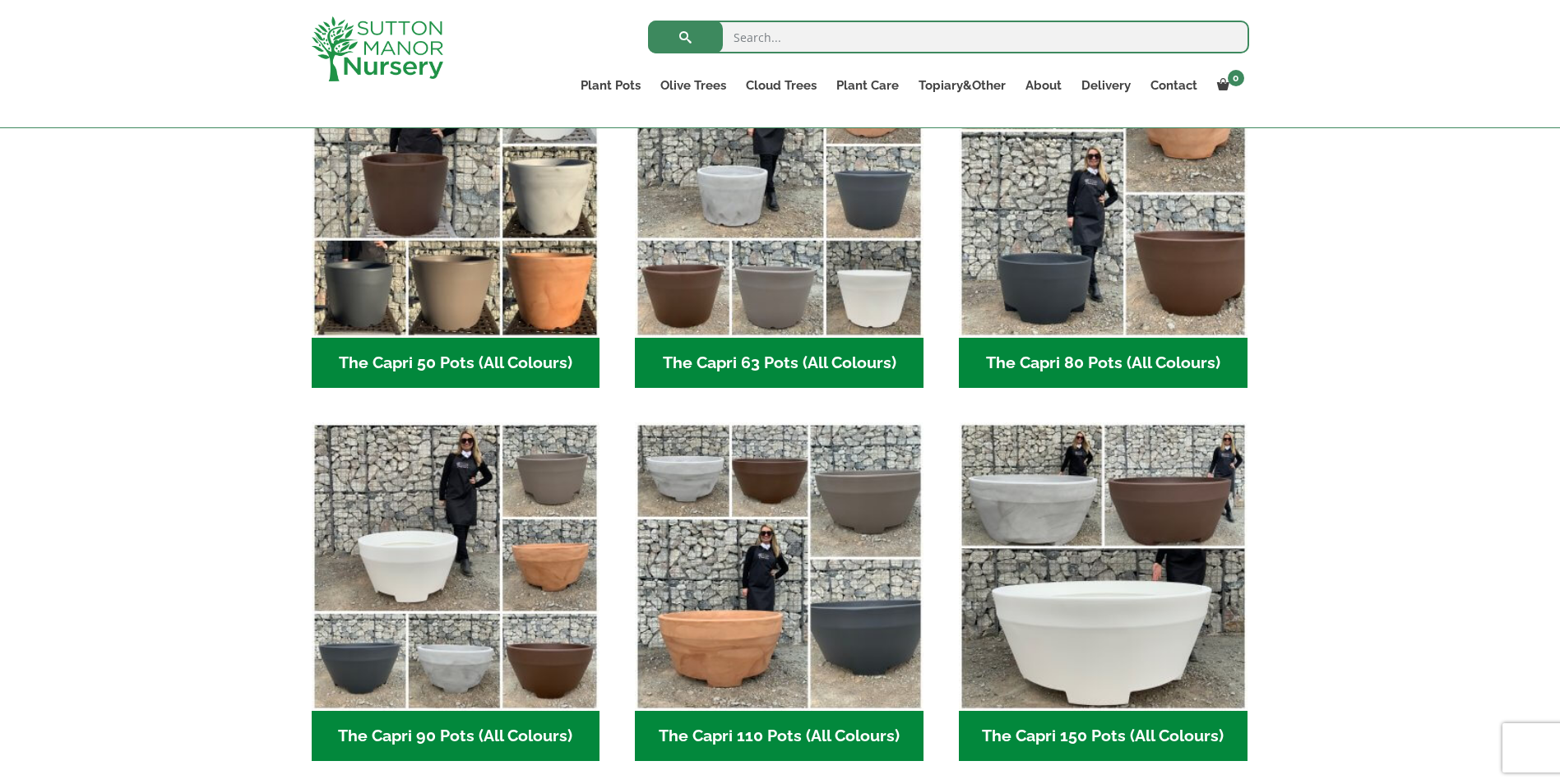
scroll to position [329, 0]
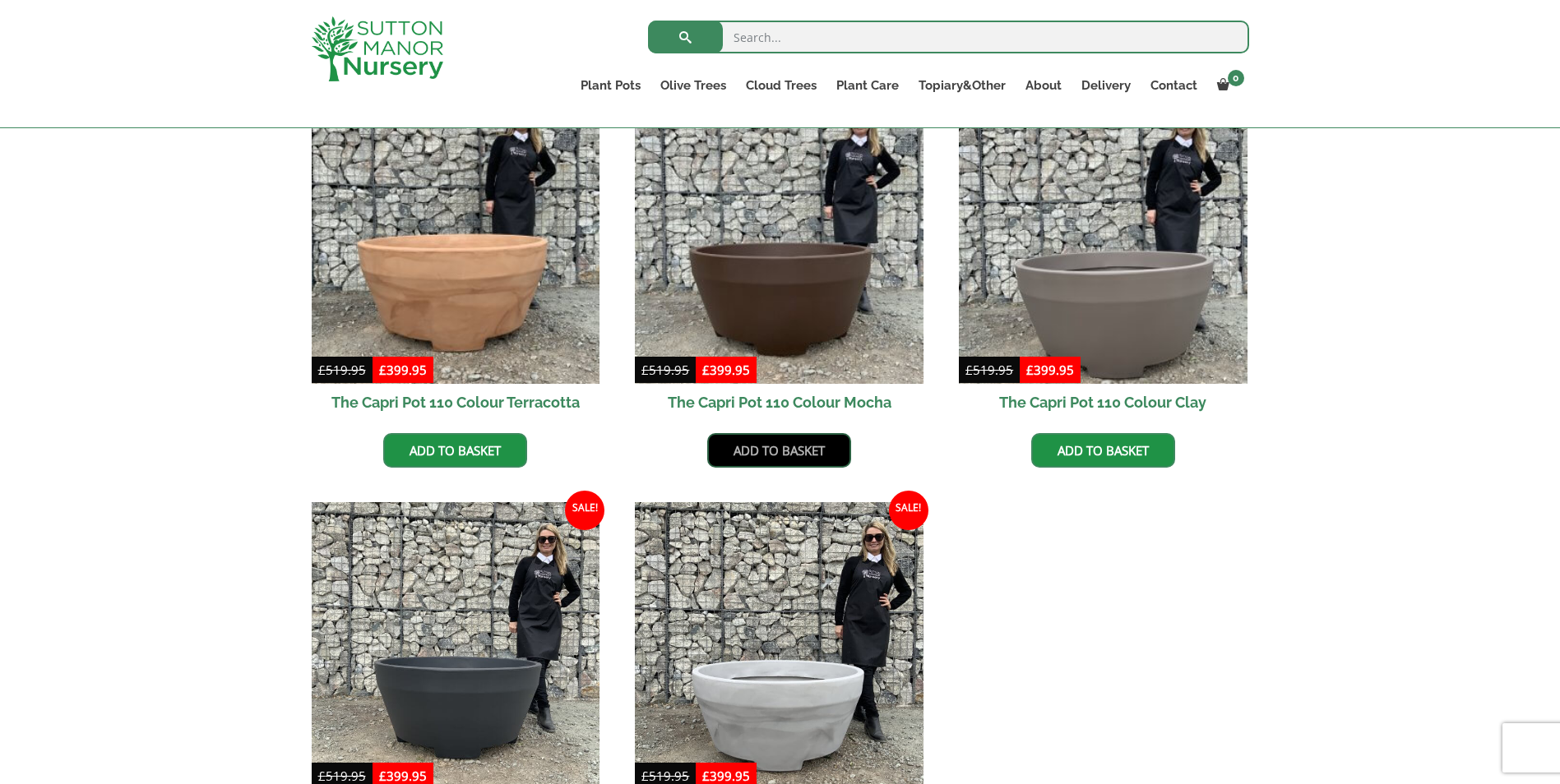
scroll to position [575, 0]
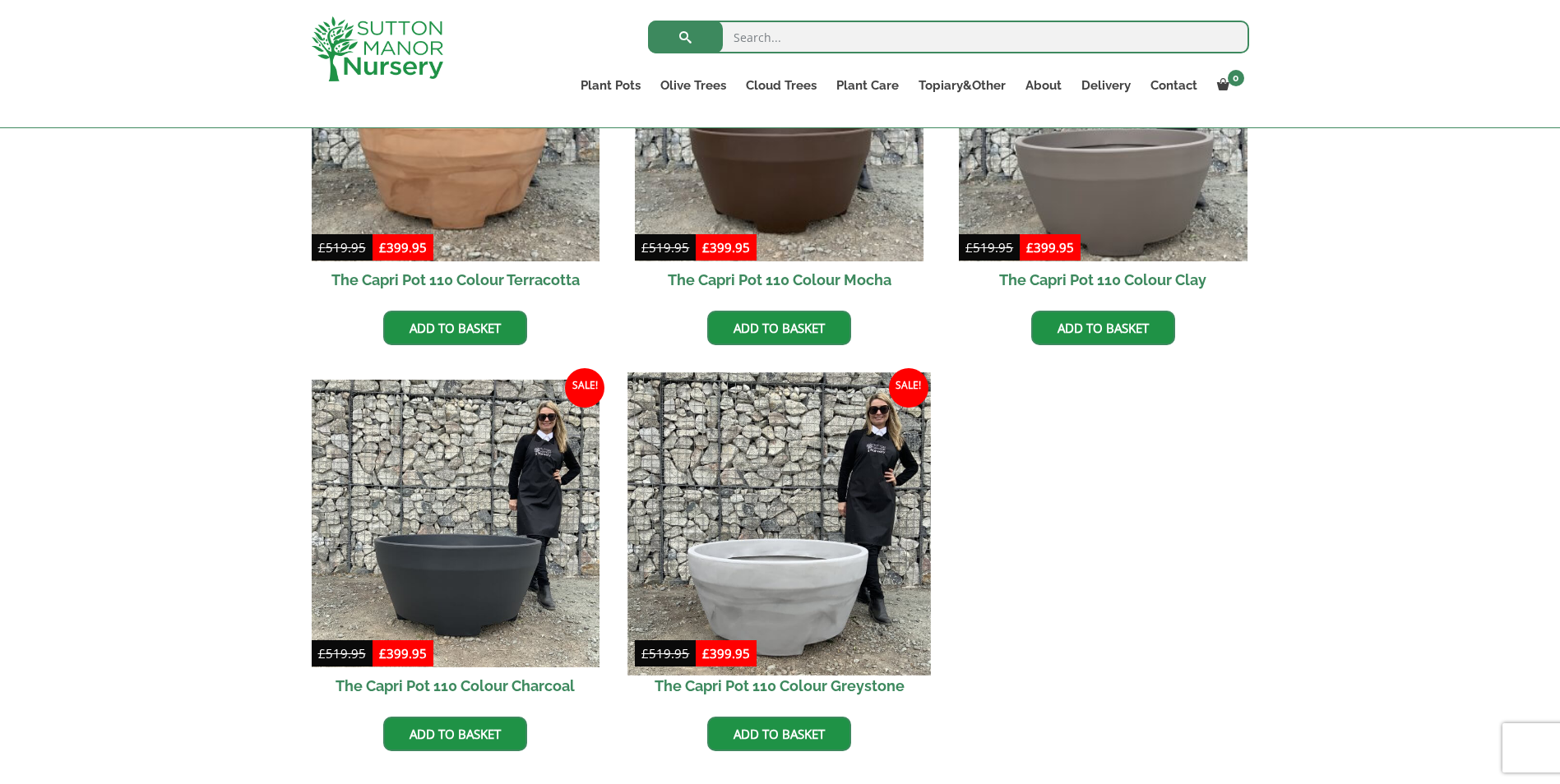
click at [791, 585] on img at bounding box center [780, 523] width 303 height 302
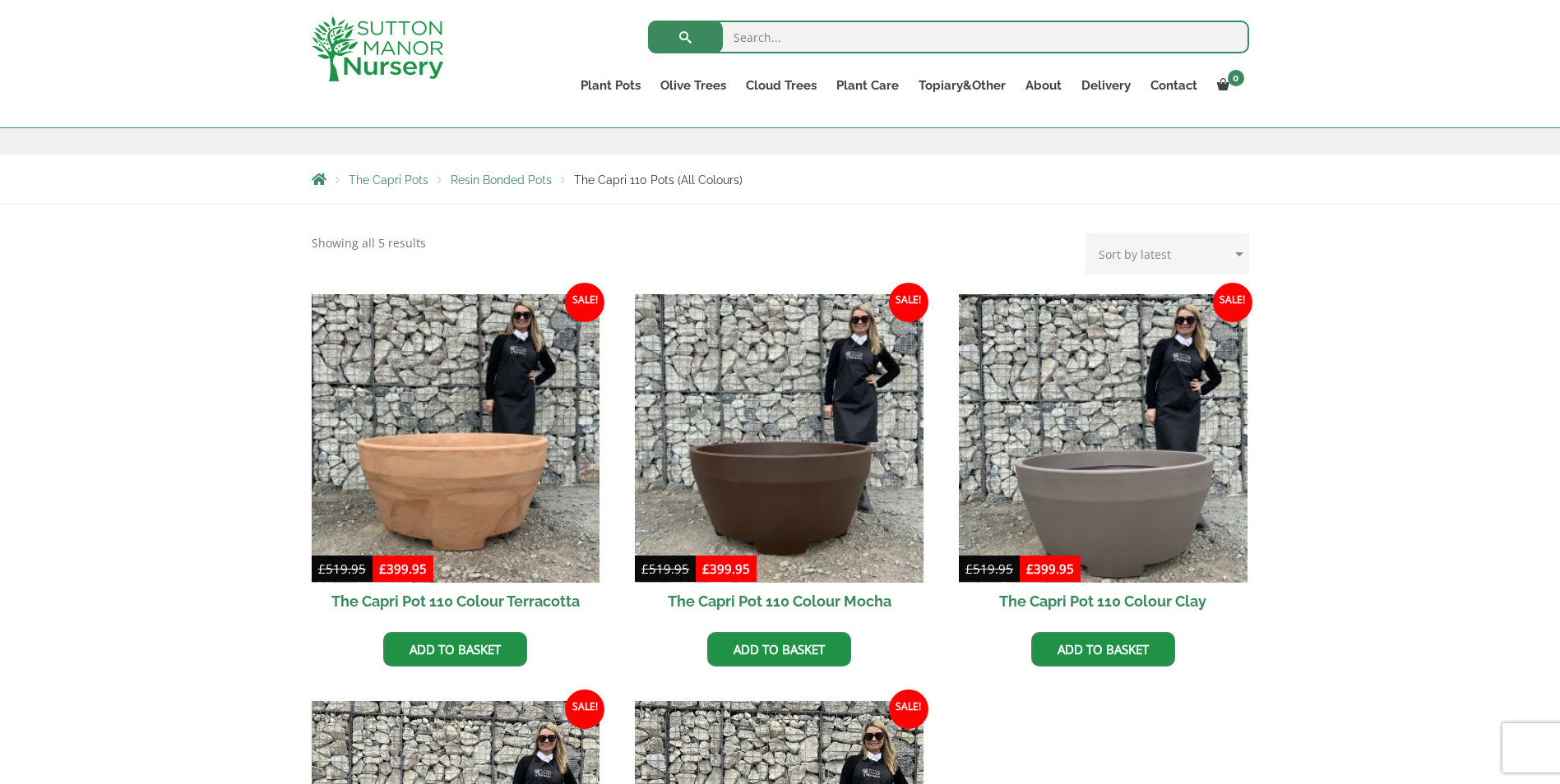
scroll to position [246, 0]
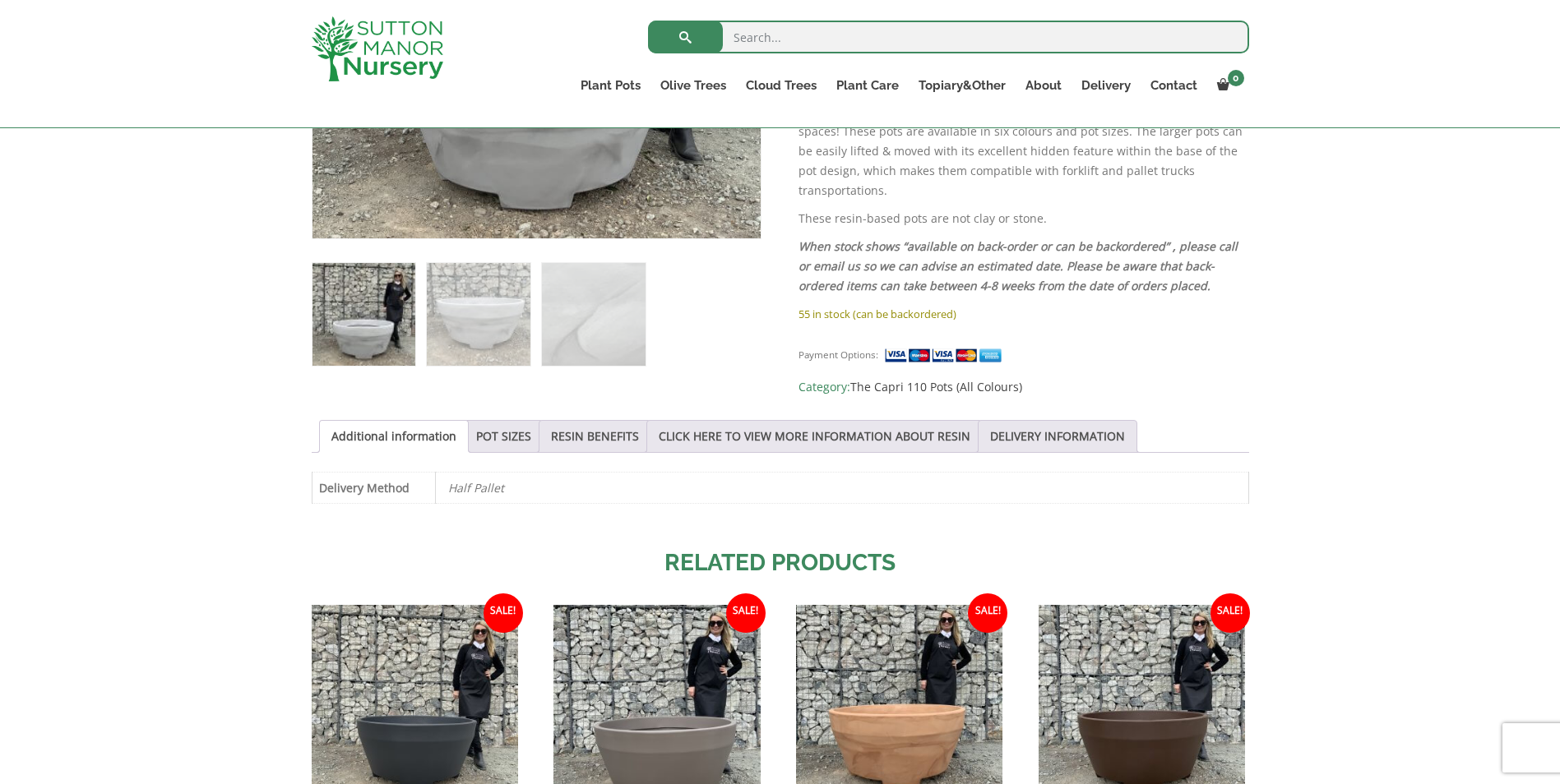
scroll to position [575, 0]
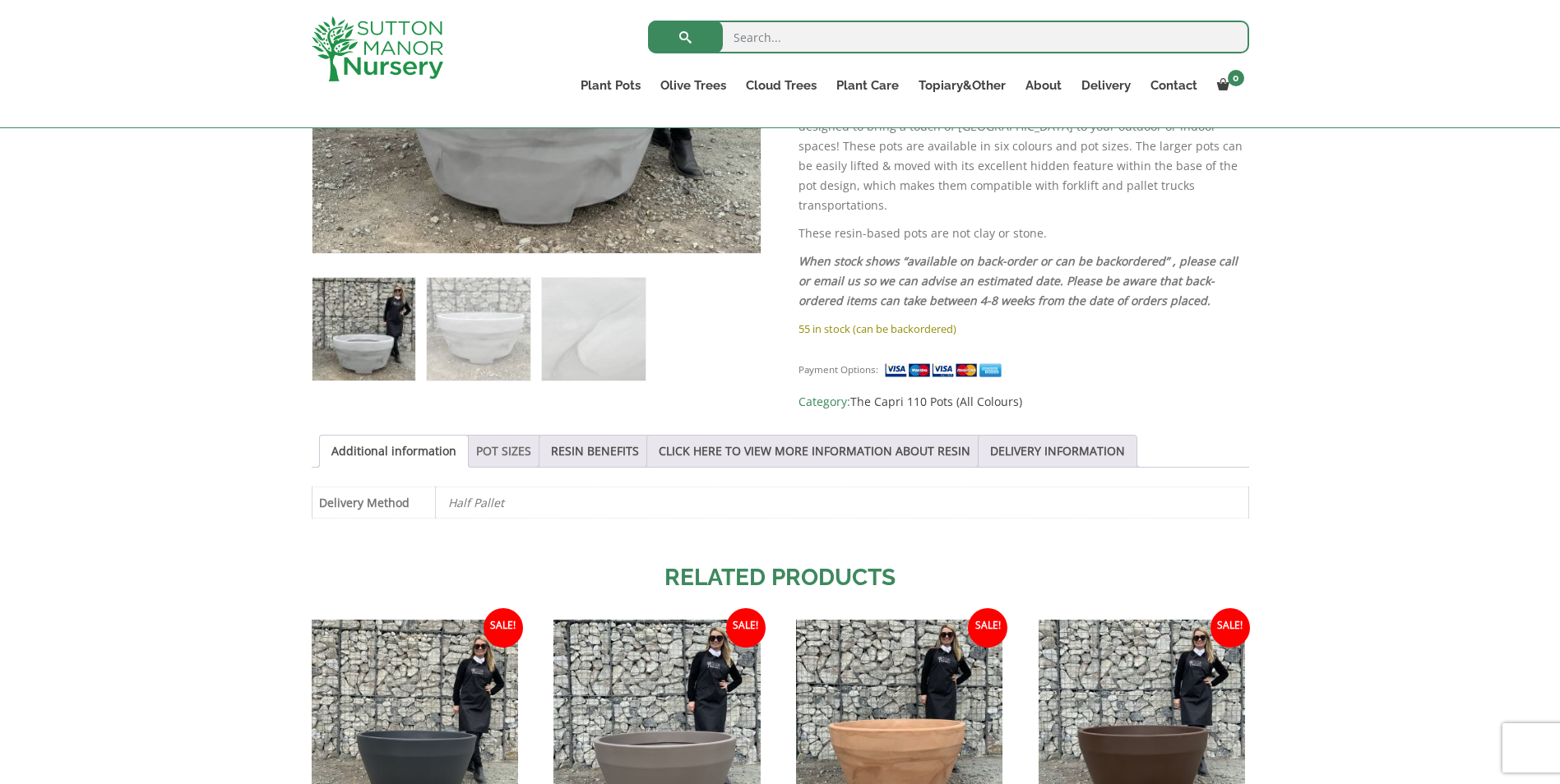
click at [504, 444] on link "POT SIZES" at bounding box center [504, 451] width 55 height 31
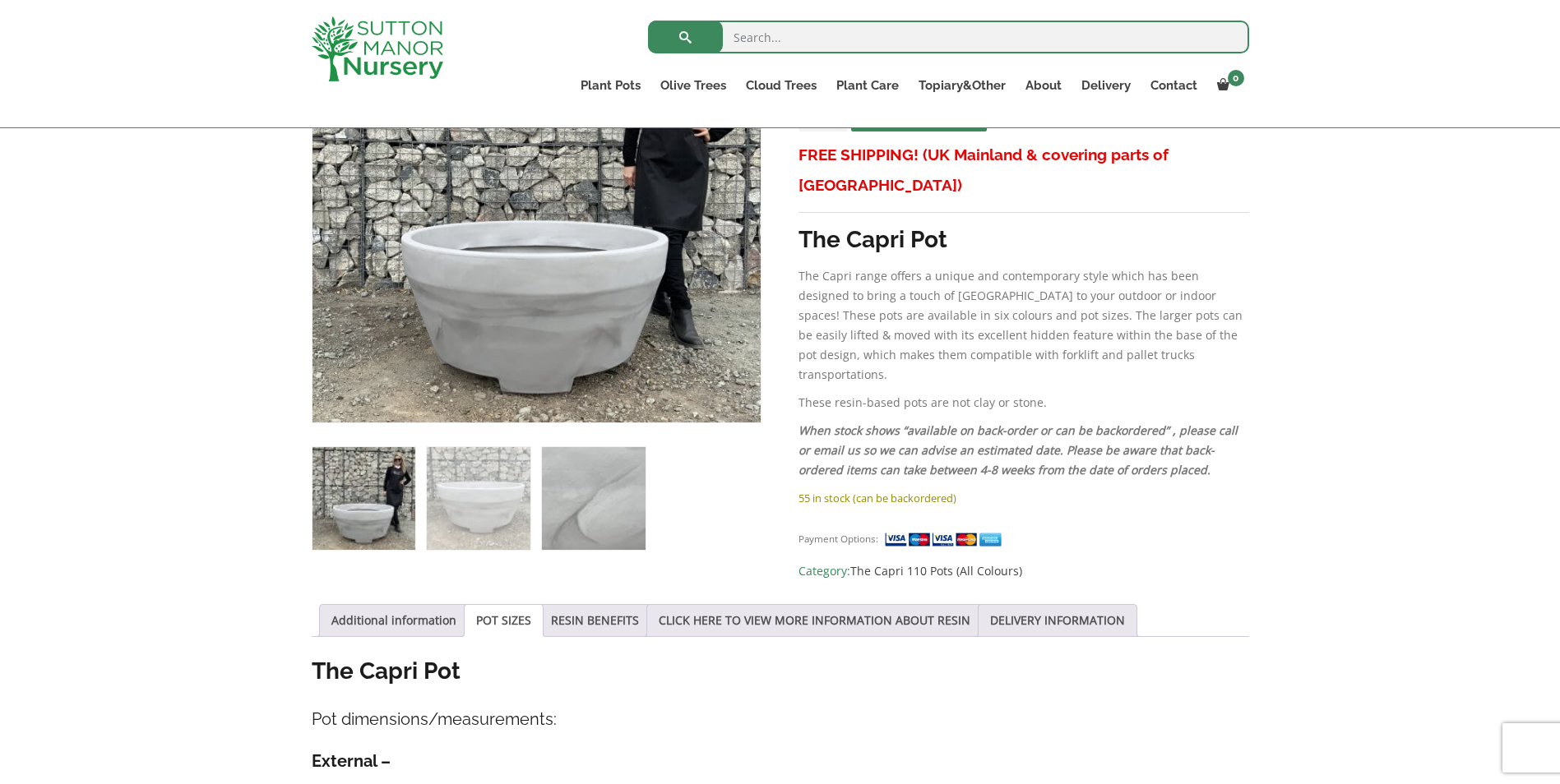
scroll to position [164, 0]
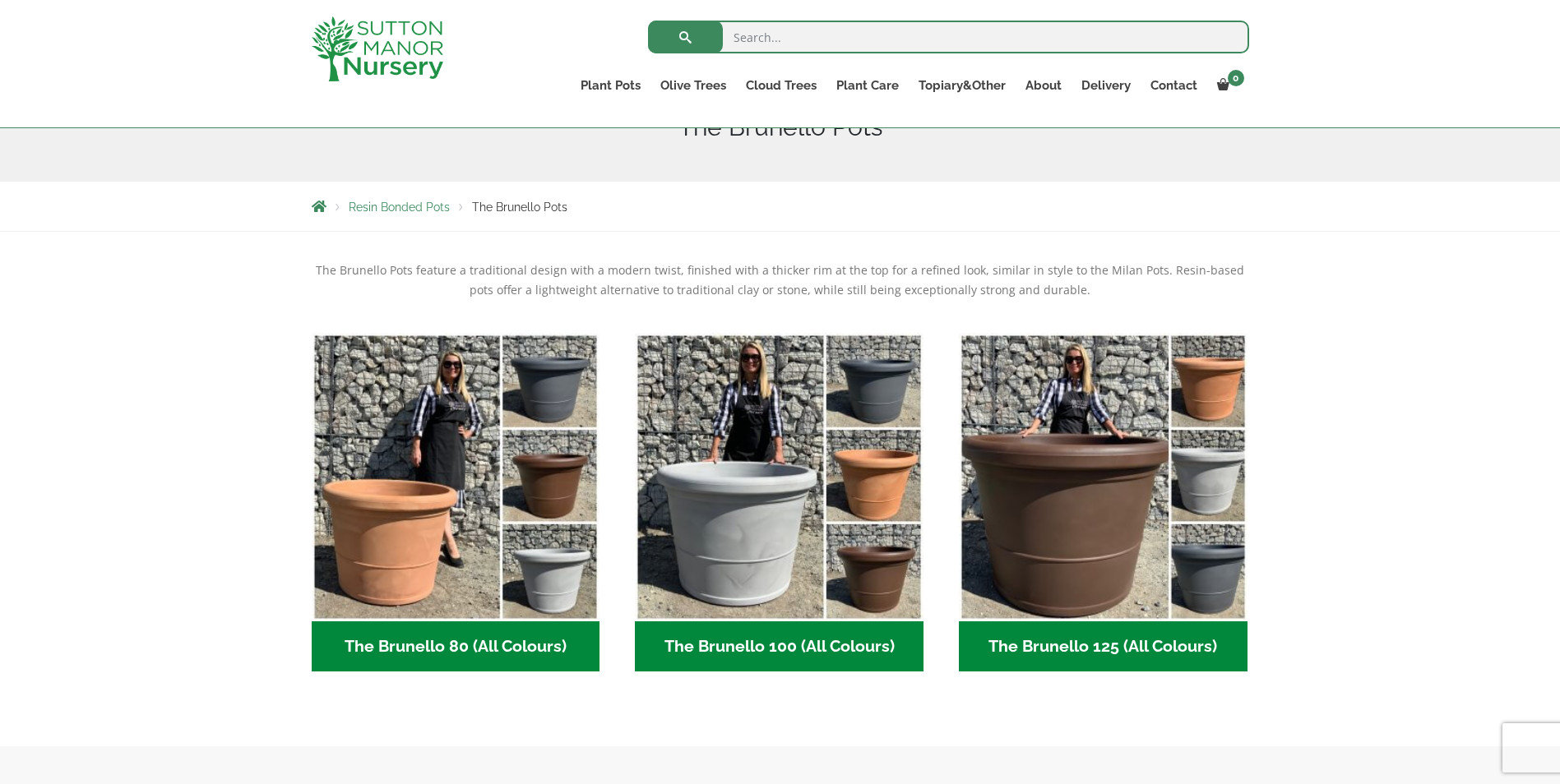
scroll to position [411, 0]
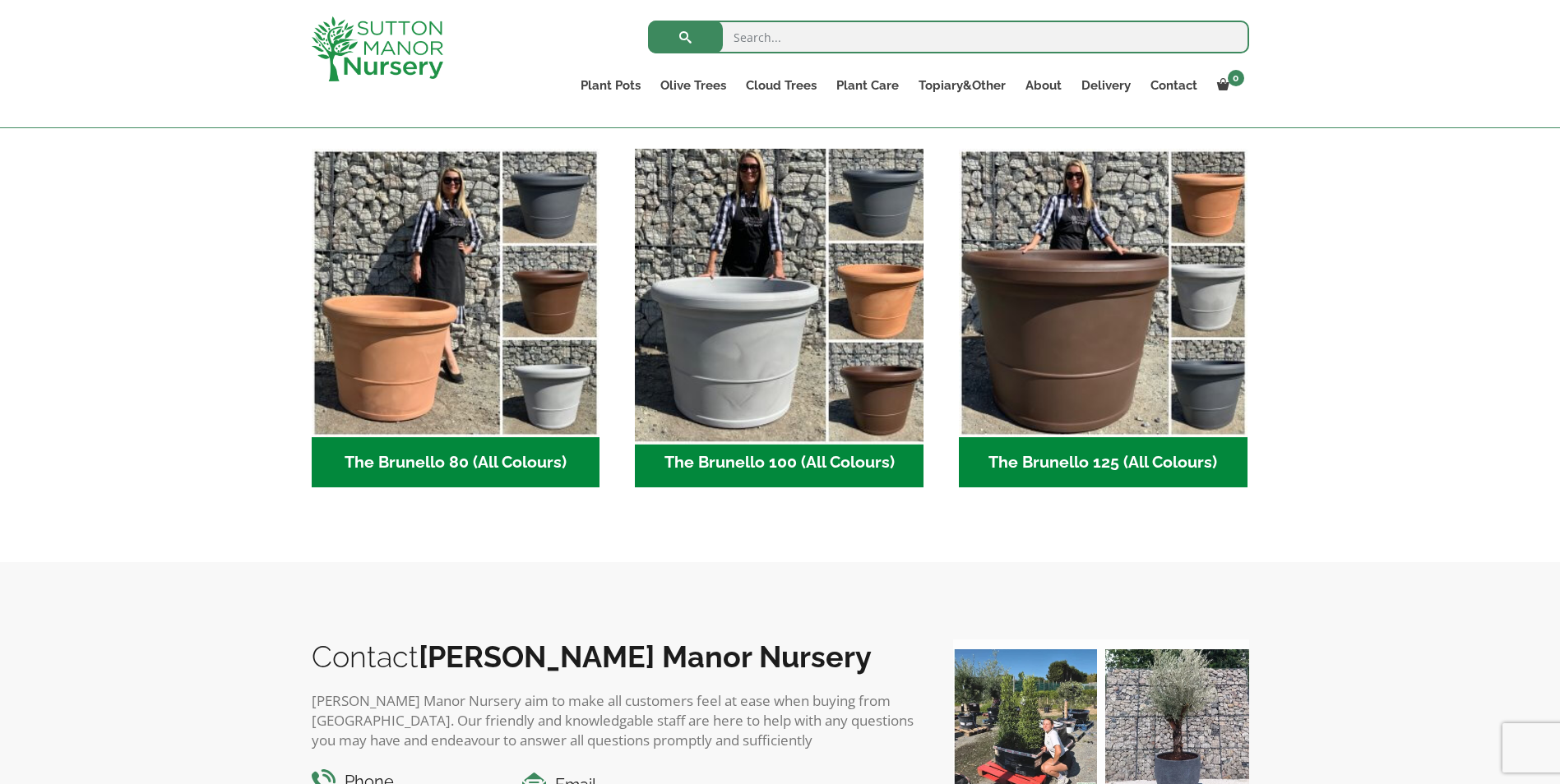
click at [781, 361] on img "Visit product category The Brunello 100 (All Colours)" at bounding box center [780, 292] width 303 height 302
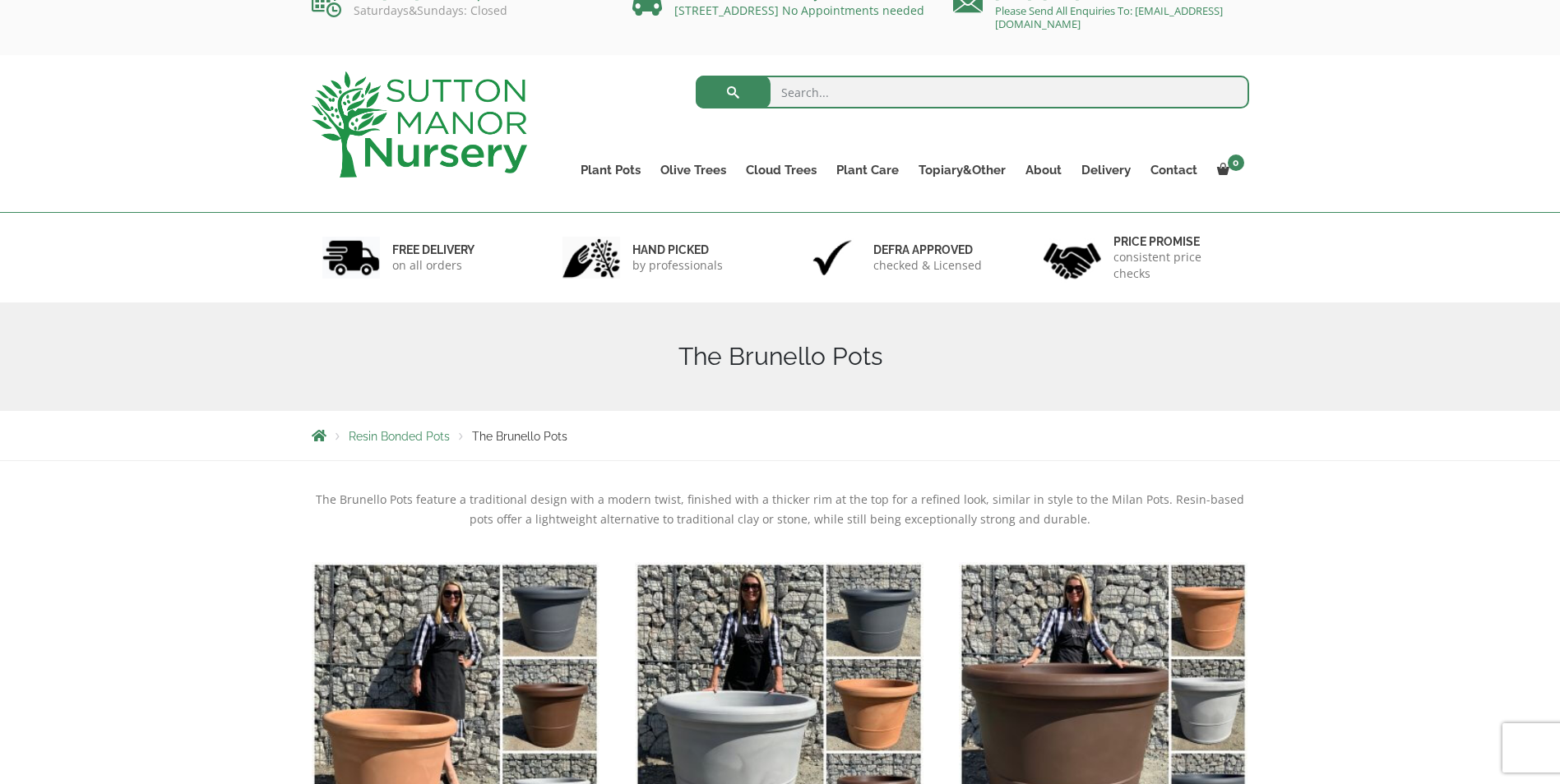
scroll to position [0, 0]
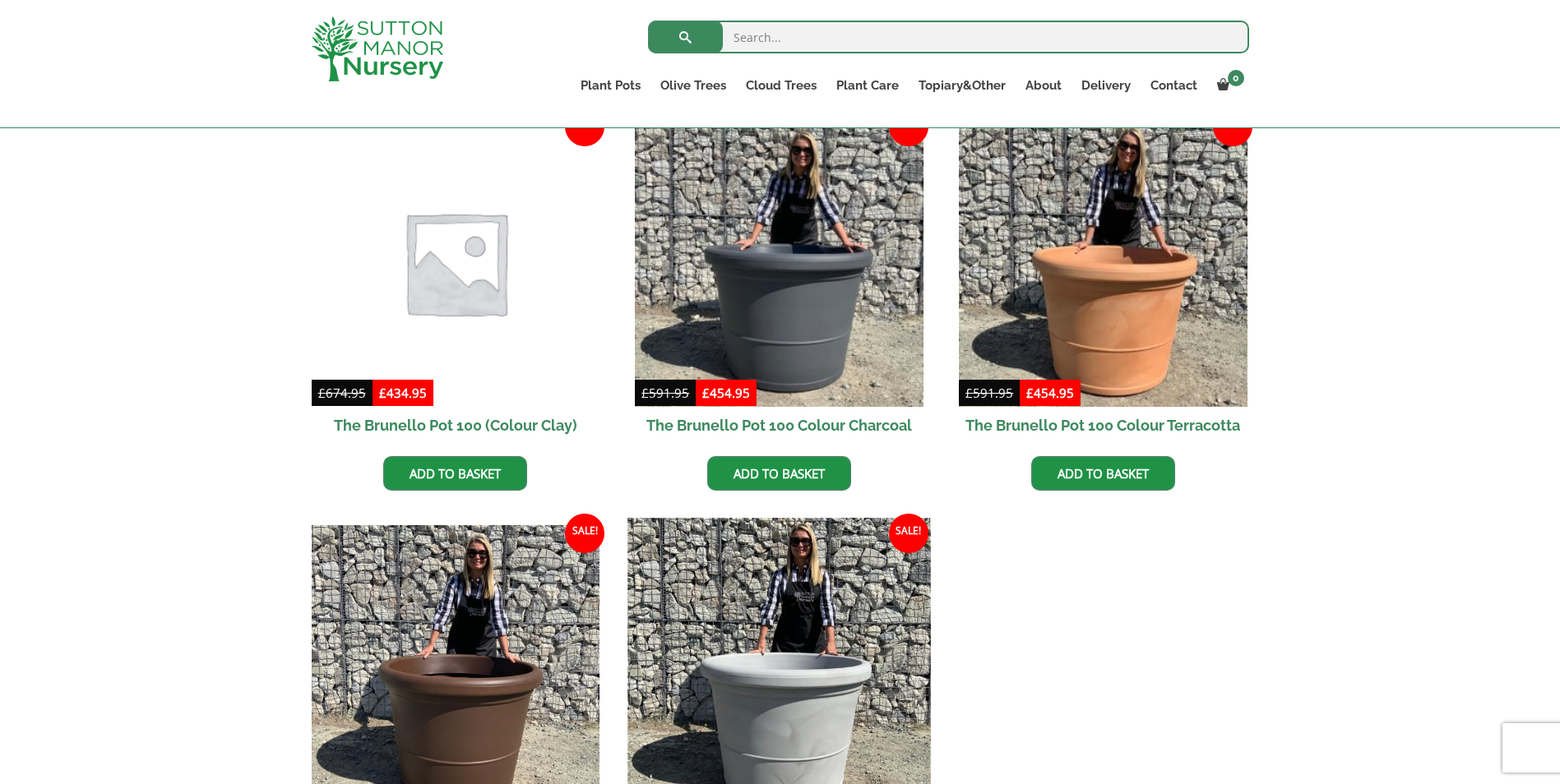
scroll to position [575, 0]
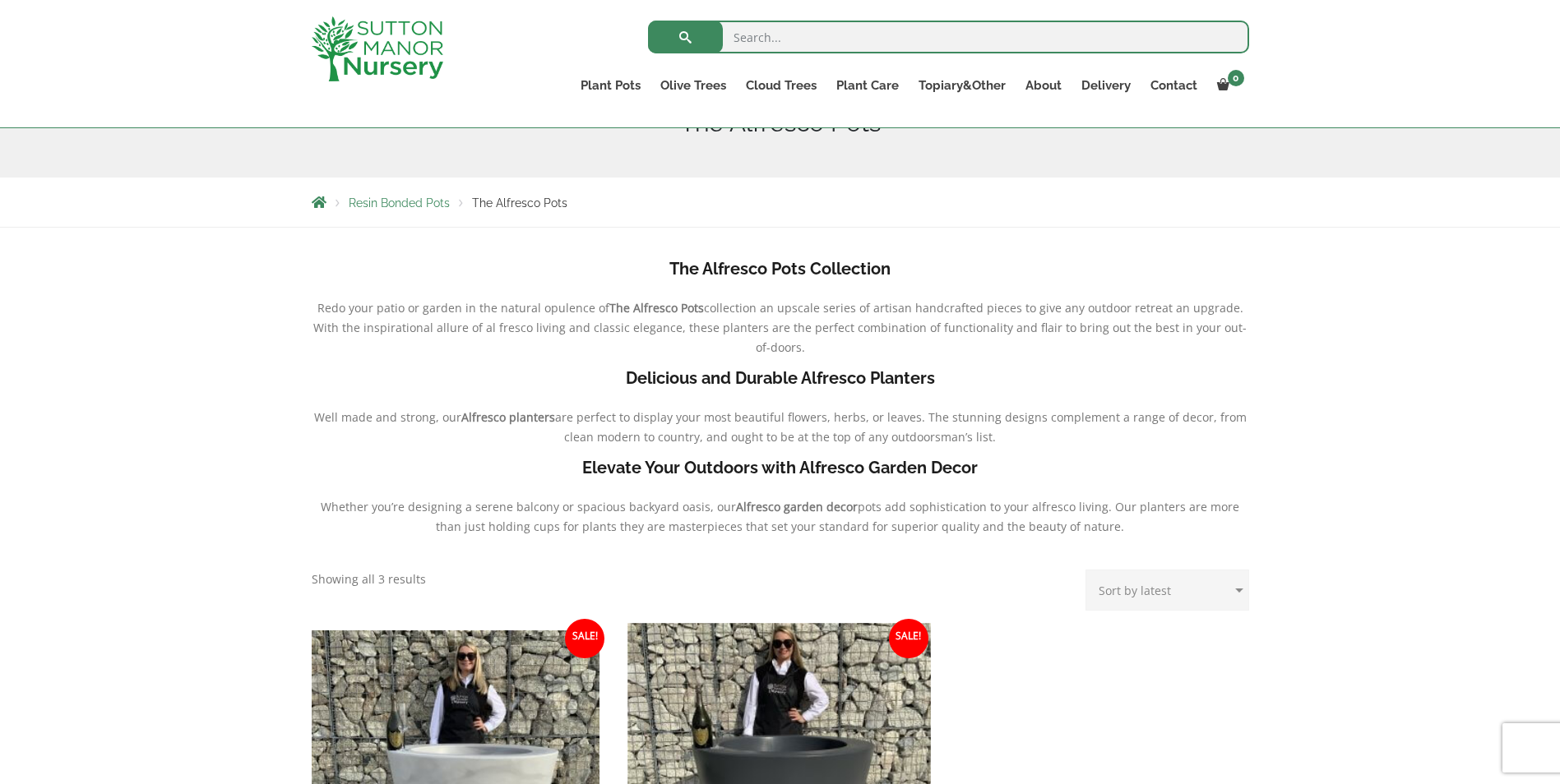
scroll to position [575, 0]
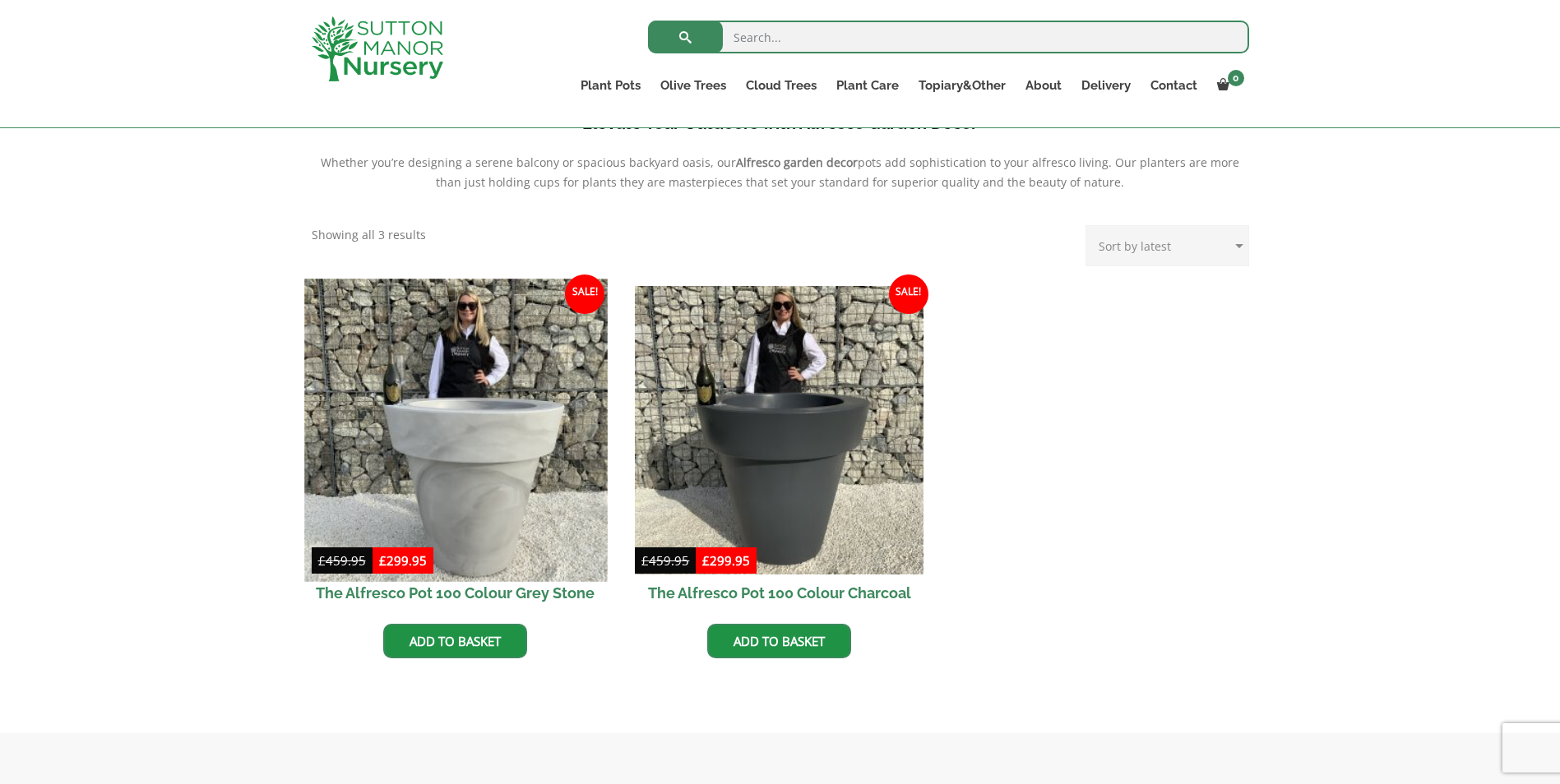
click at [462, 468] on img at bounding box center [455, 429] width 303 height 302
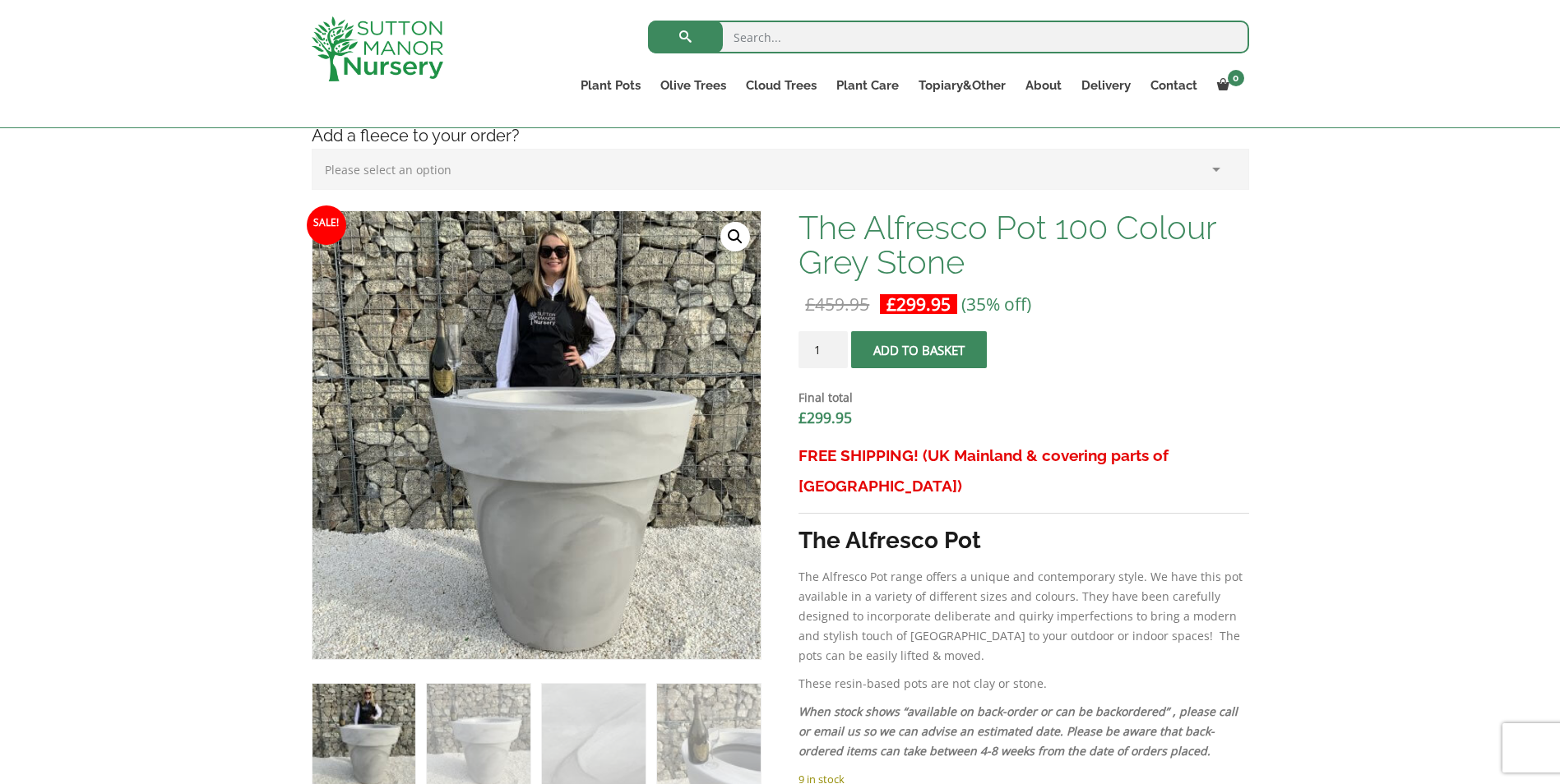
scroll to position [411, 0]
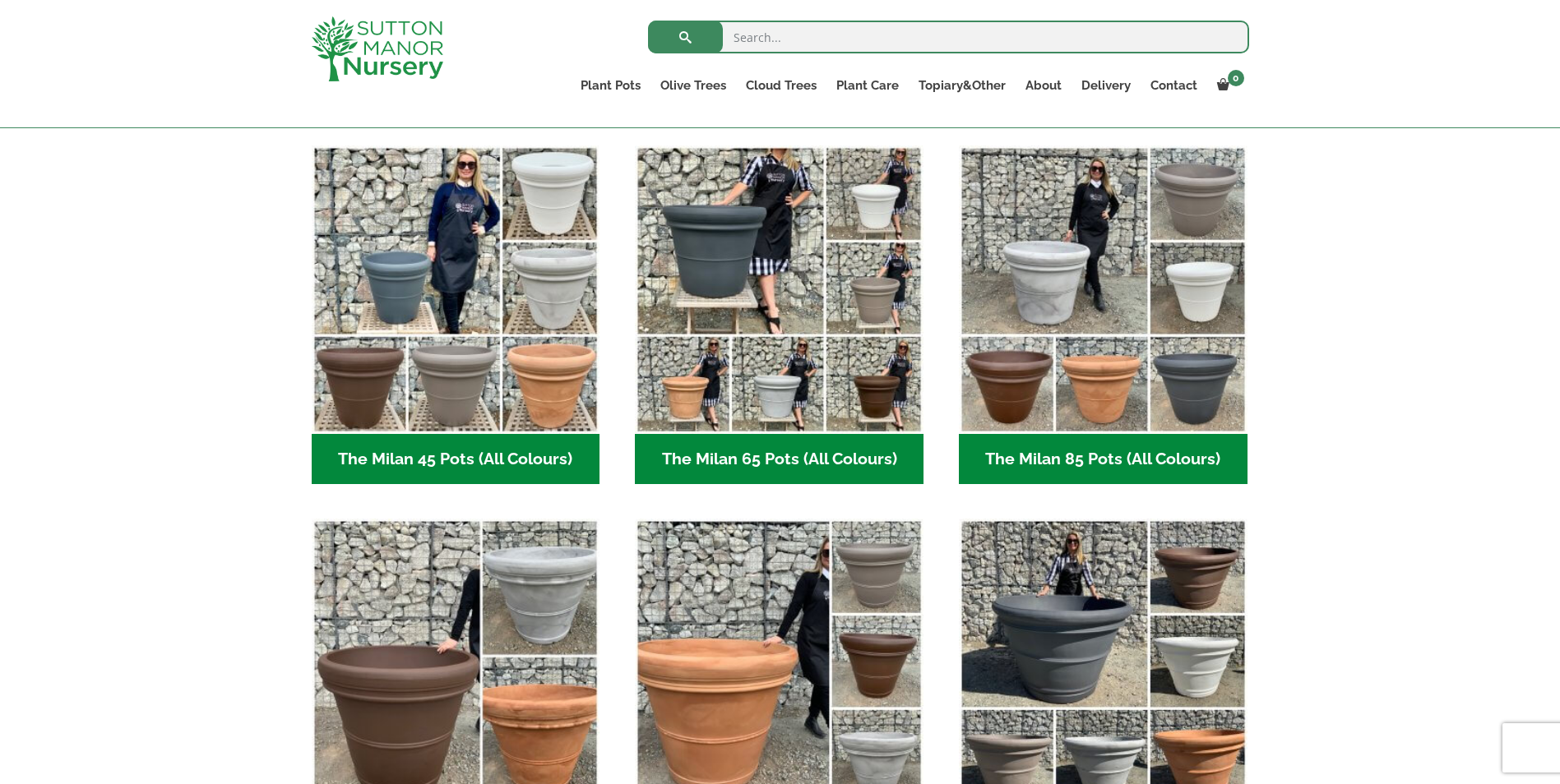
scroll to position [658, 0]
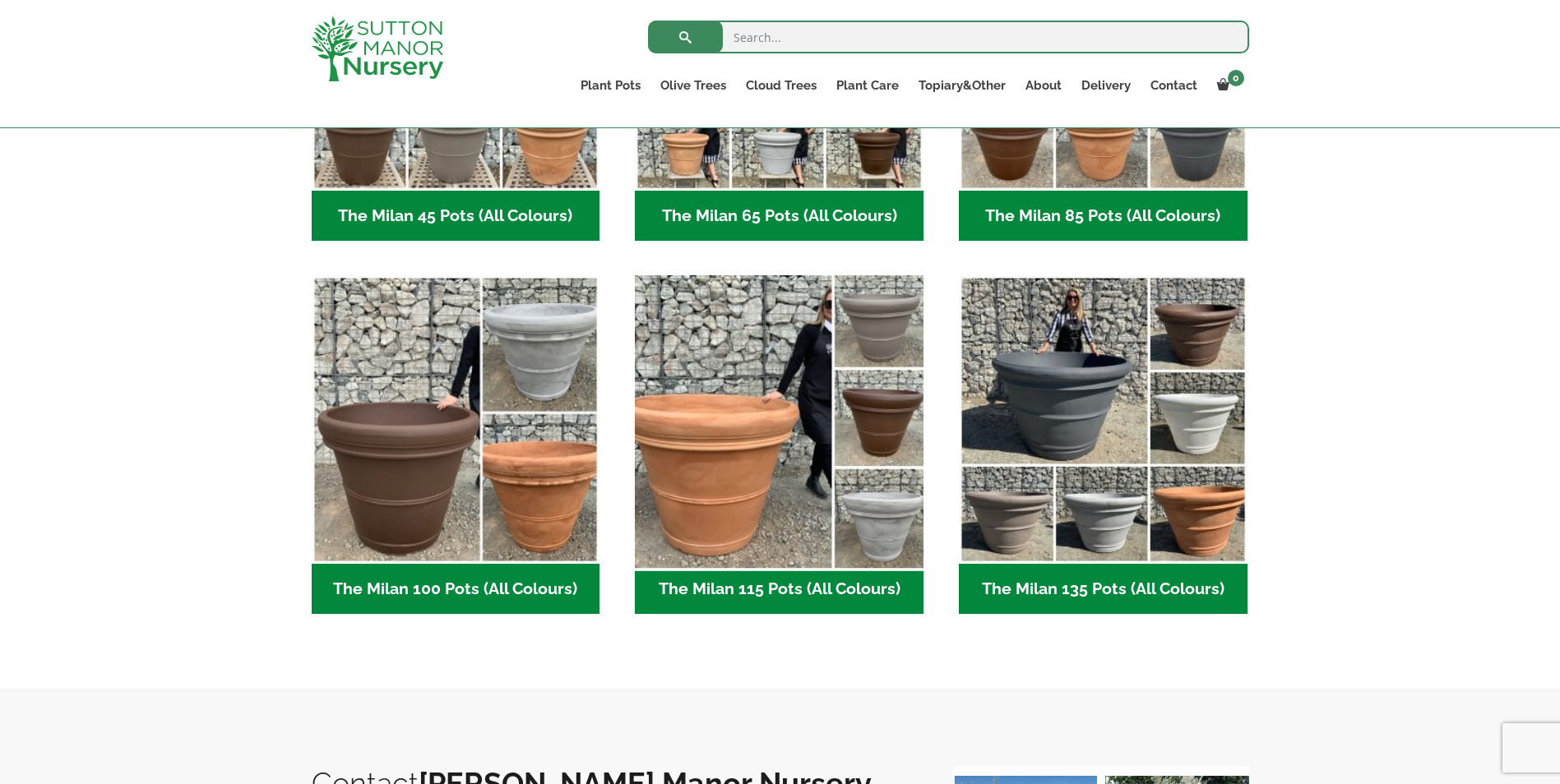
click at [782, 520] on img "Visit product category The Milan 115 Pots (All Colours)" at bounding box center [780, 420] width 303 height 302
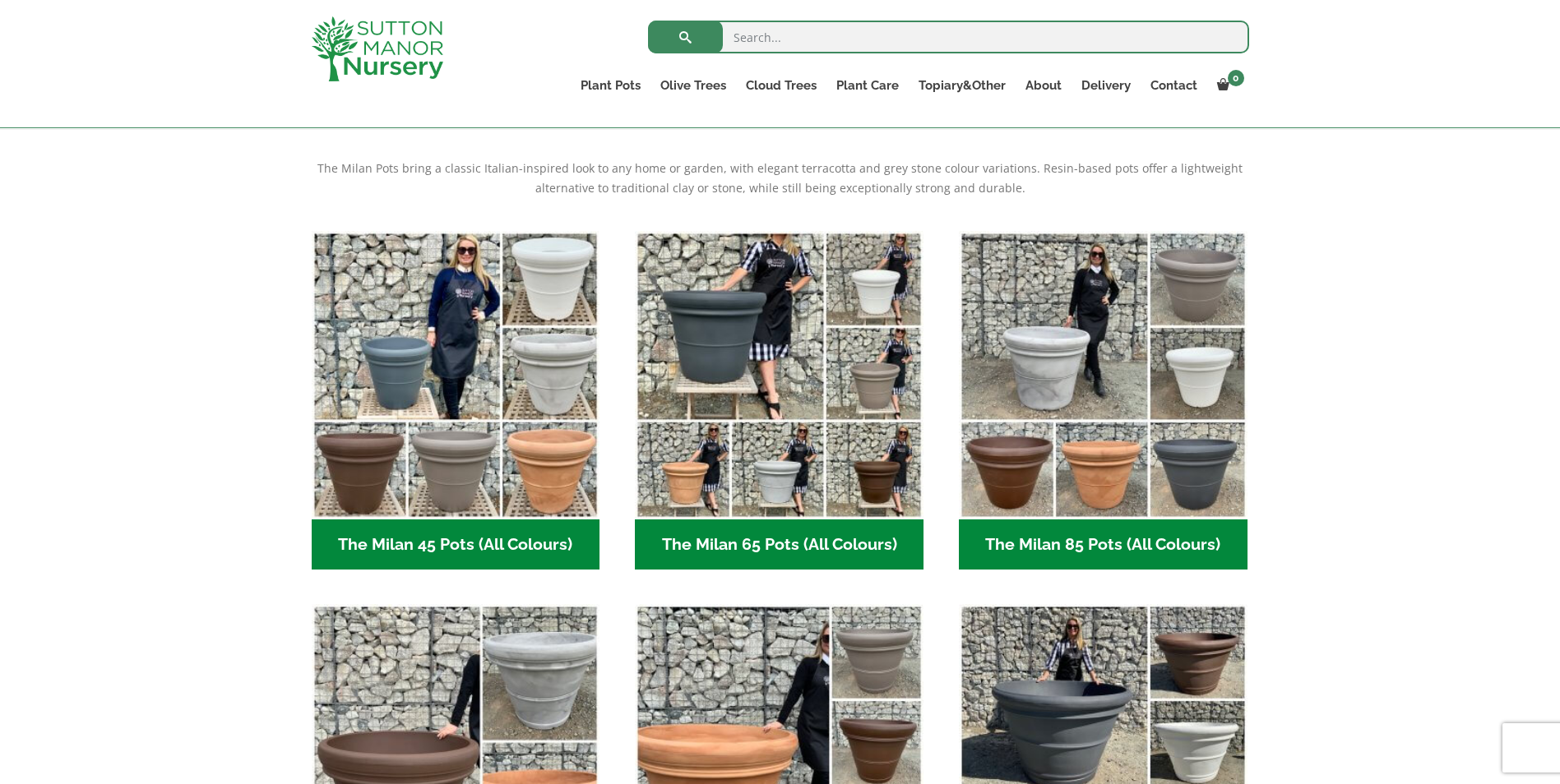
scroll to position [0, 0]
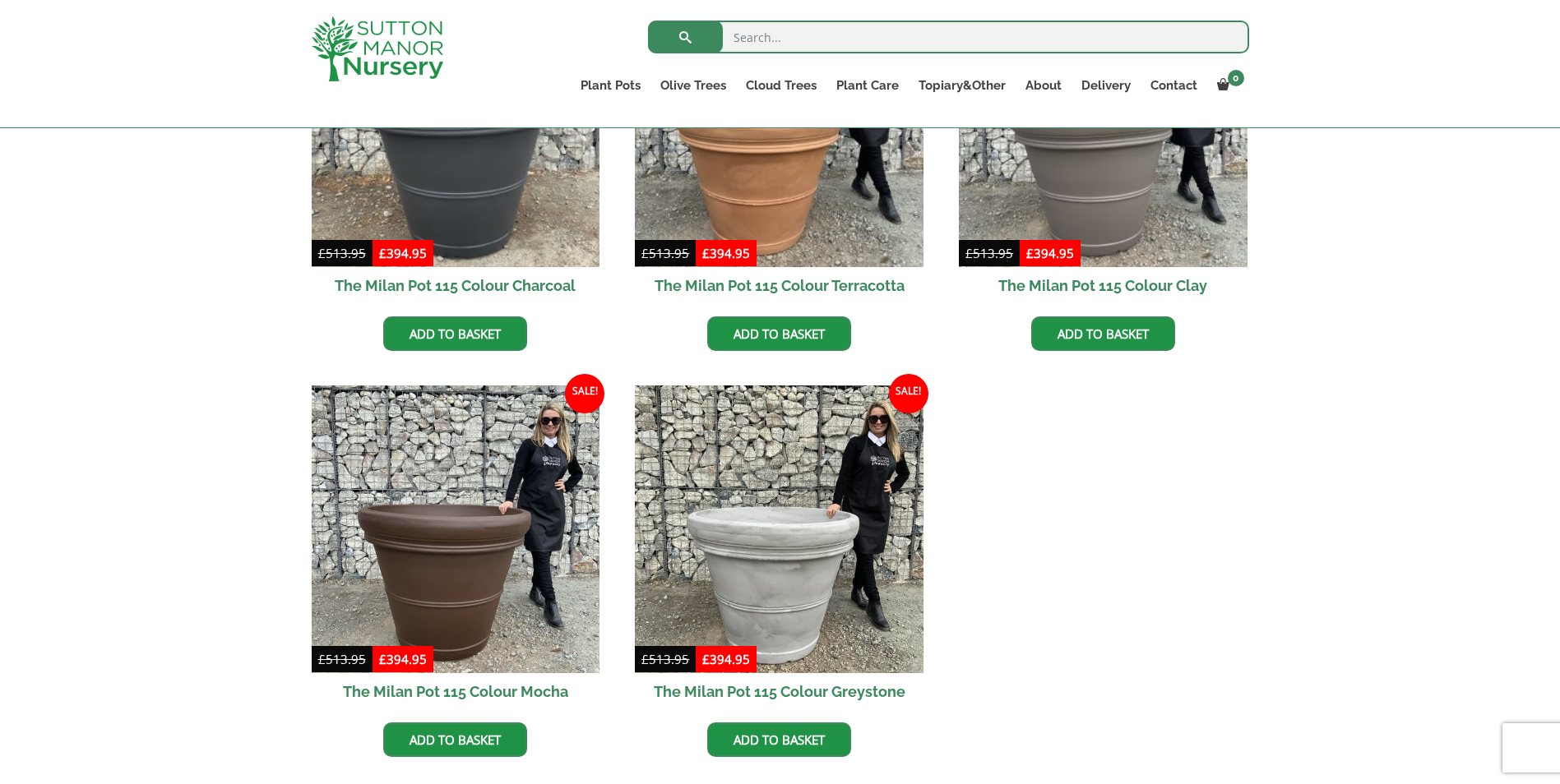
scroll to position [740, 0]
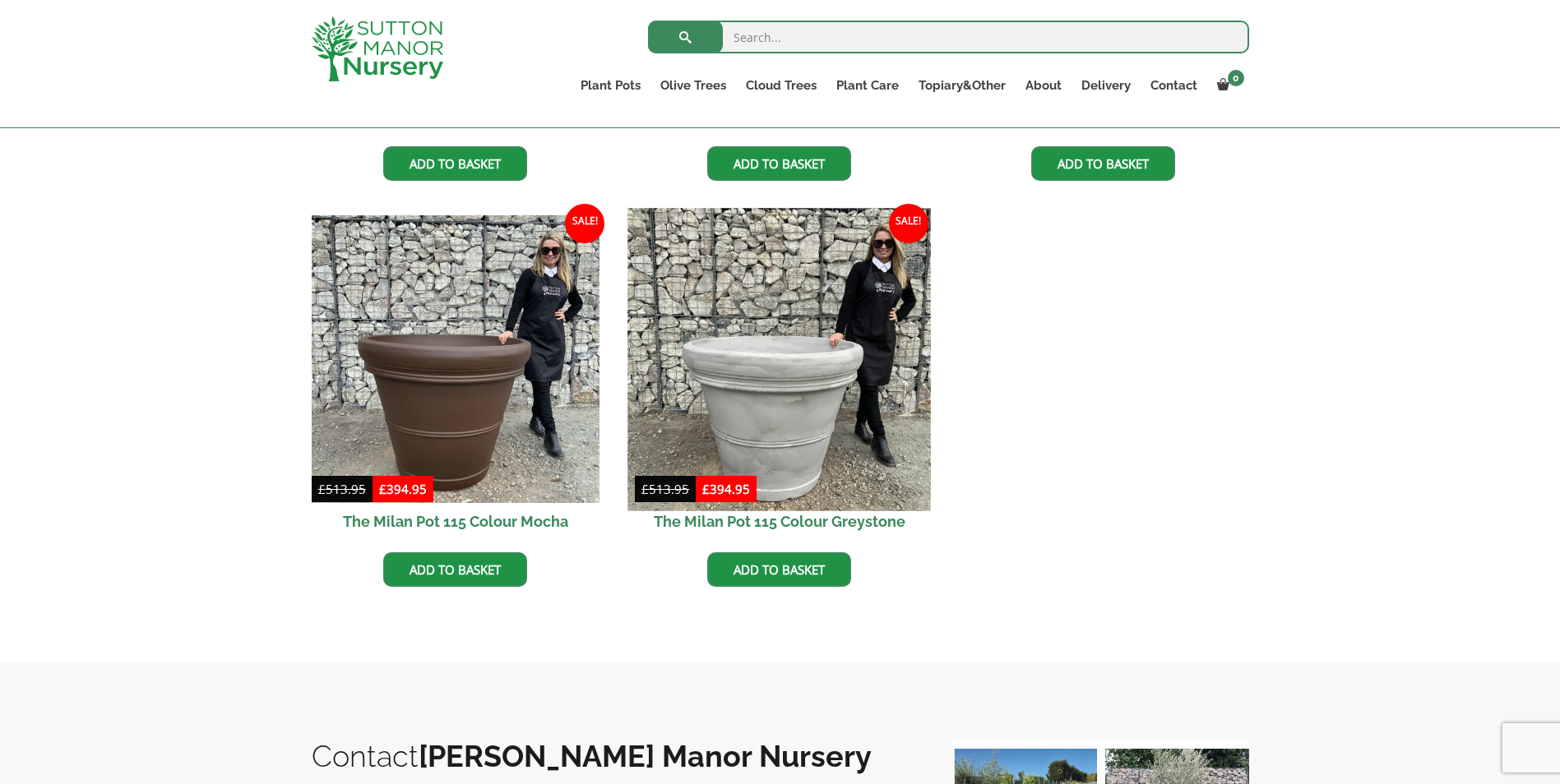
click at [750, 410] on img at bounding box center [780, 358] width 303 height 302
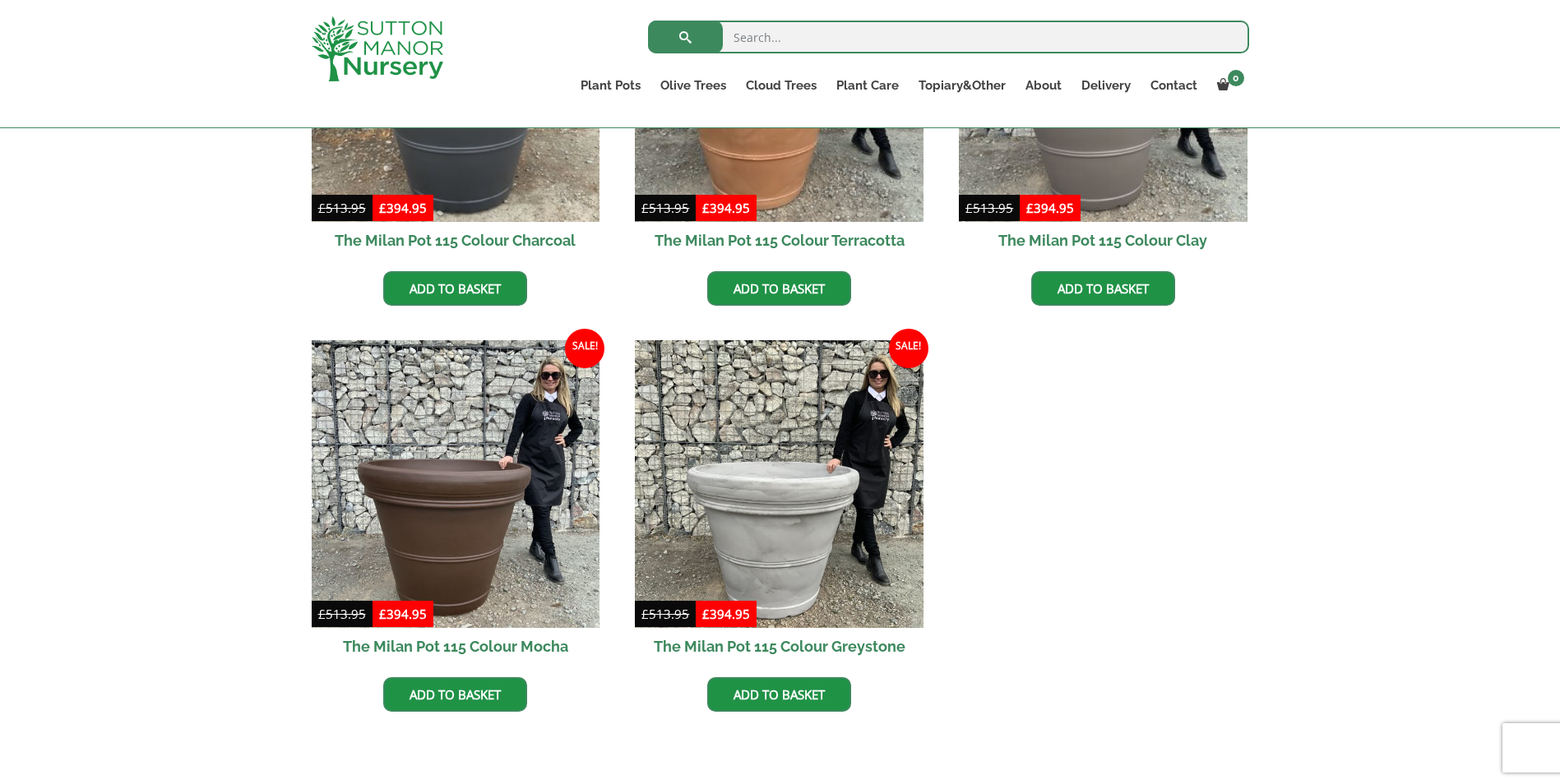
scroll to position [411, 0]
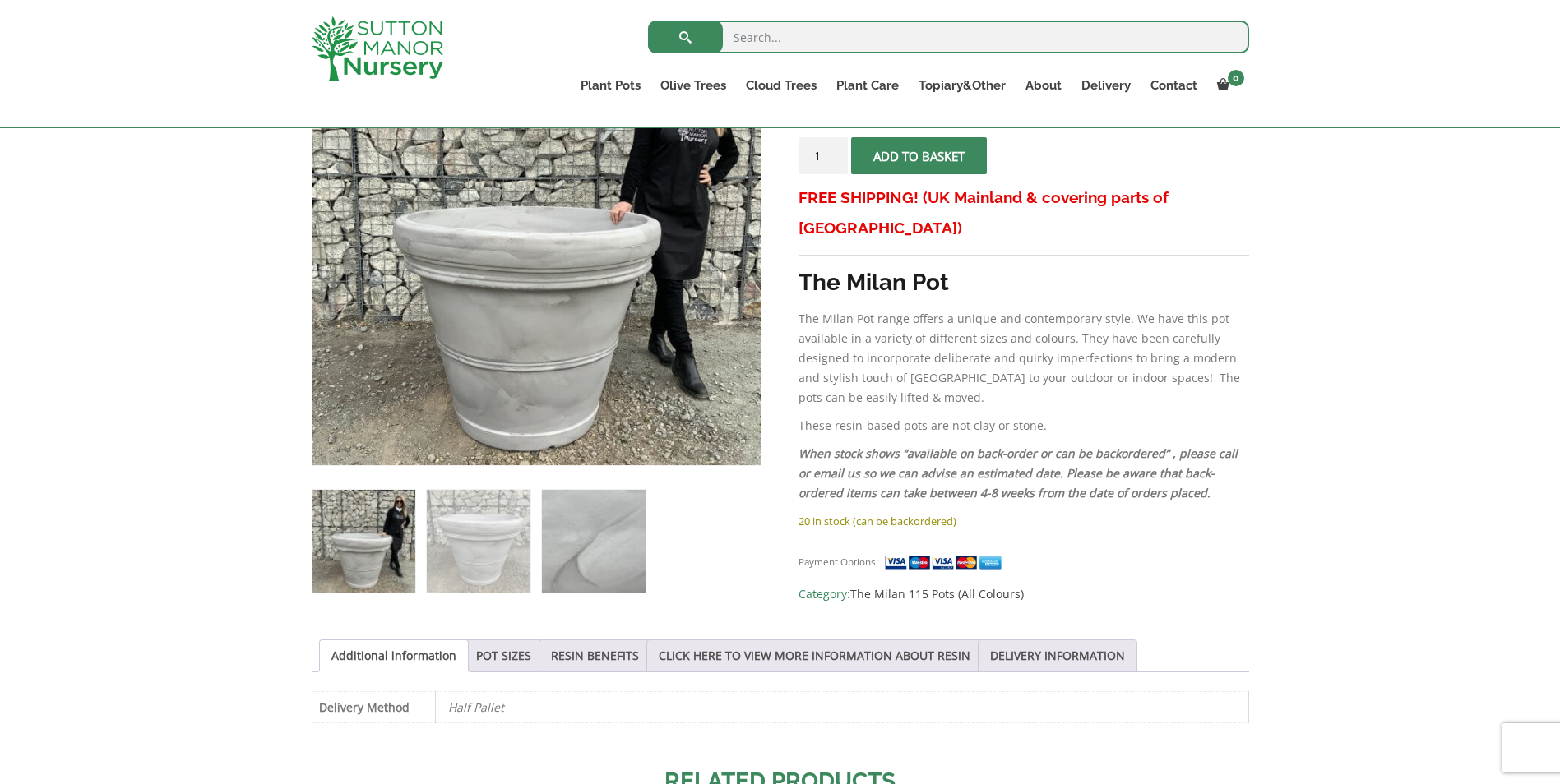
scroll to position [411, 0]
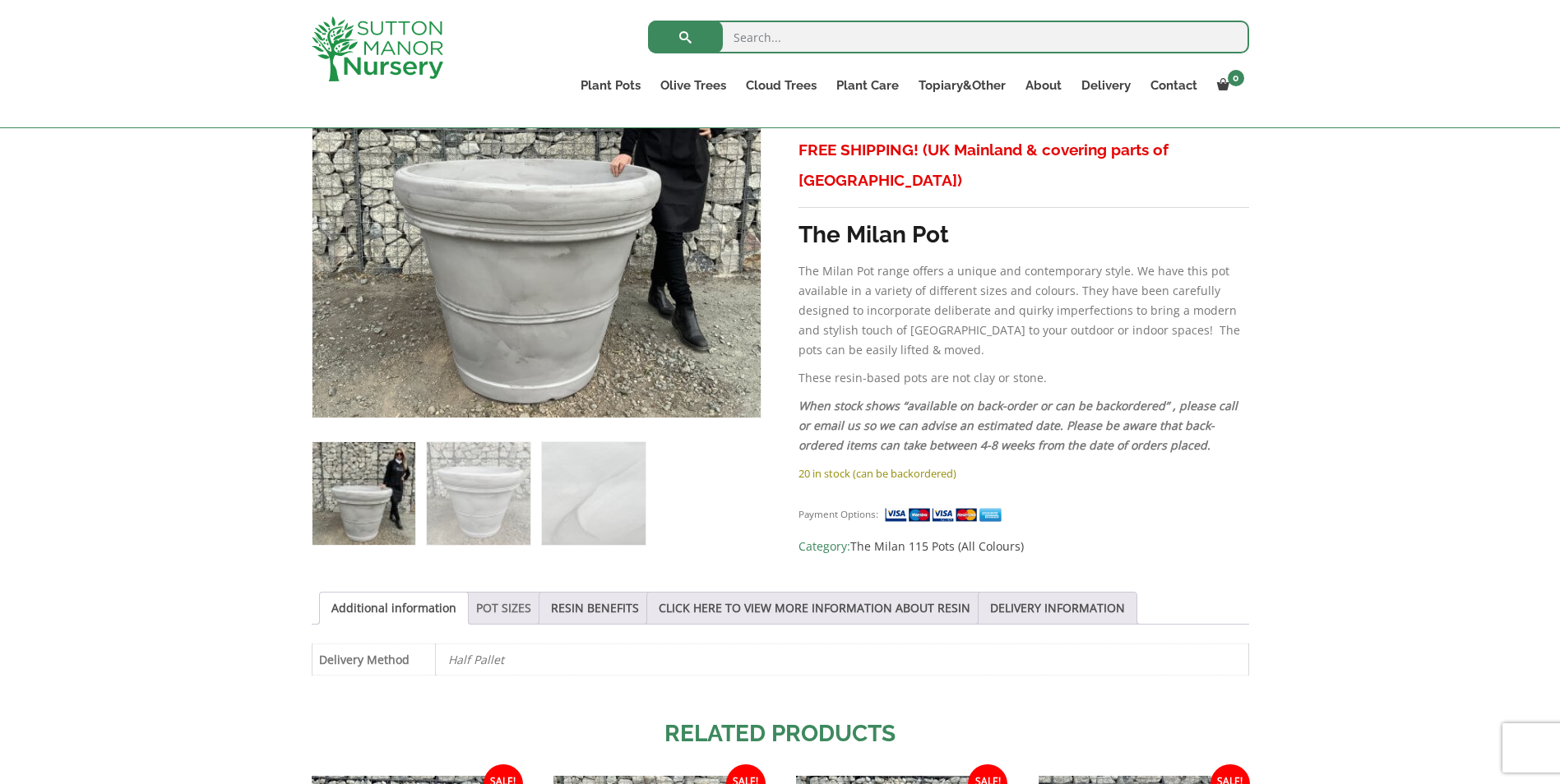
click at [500, 605] on link "POT SIZES" at bounding box center [504, 608] width 55 height 31
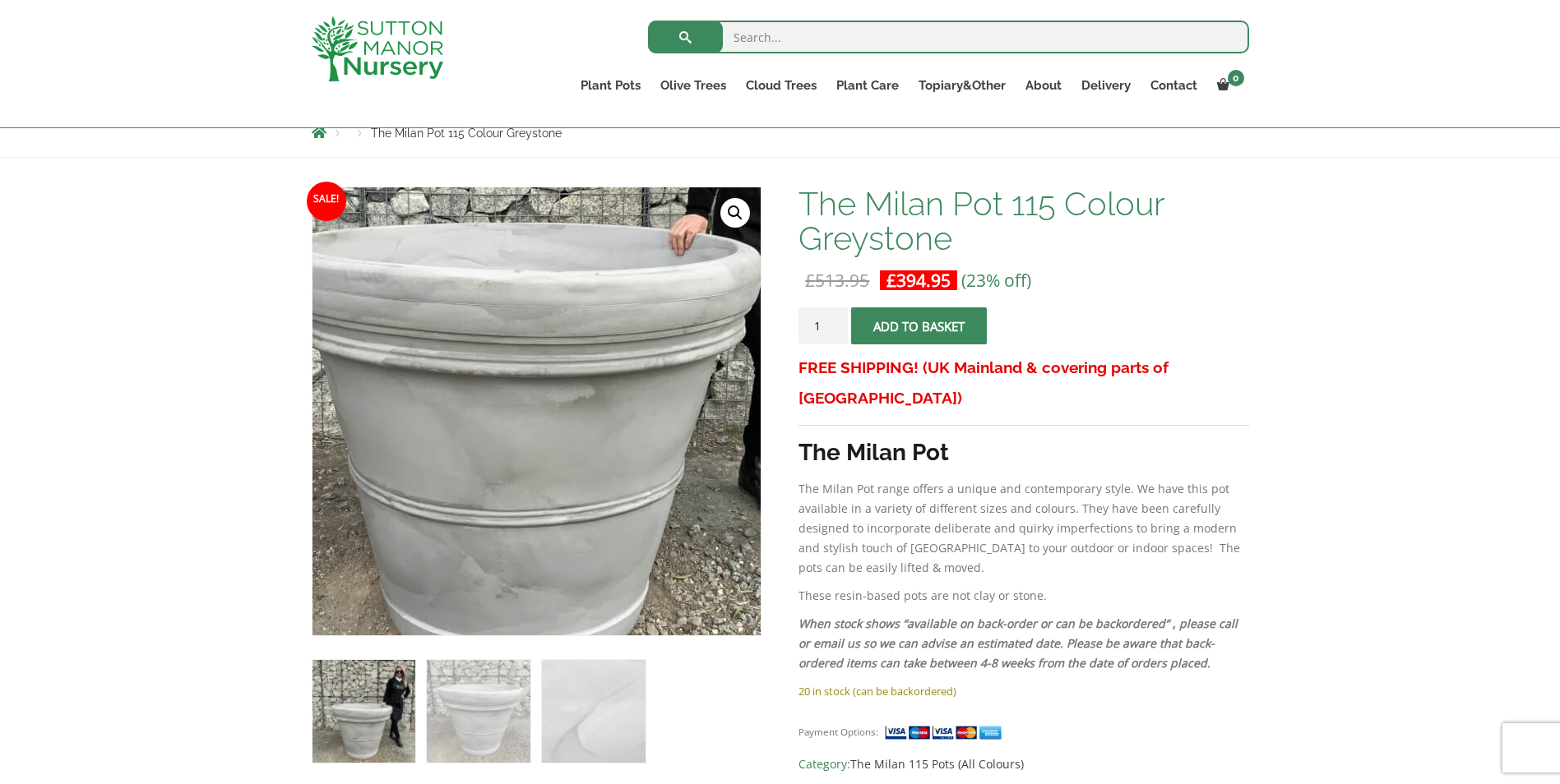
scroll to position [164, 0]
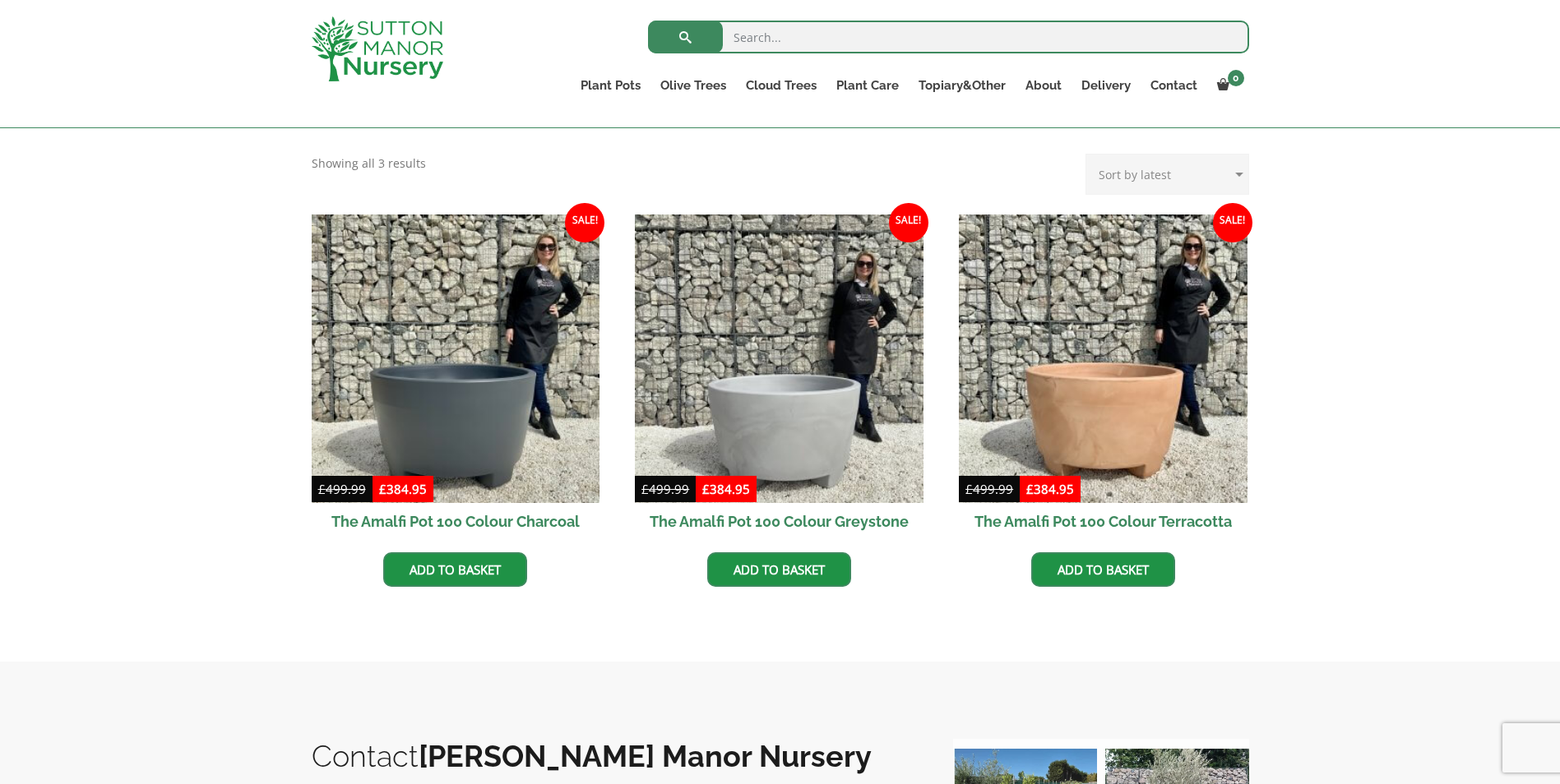
scroll to position [411, 0]
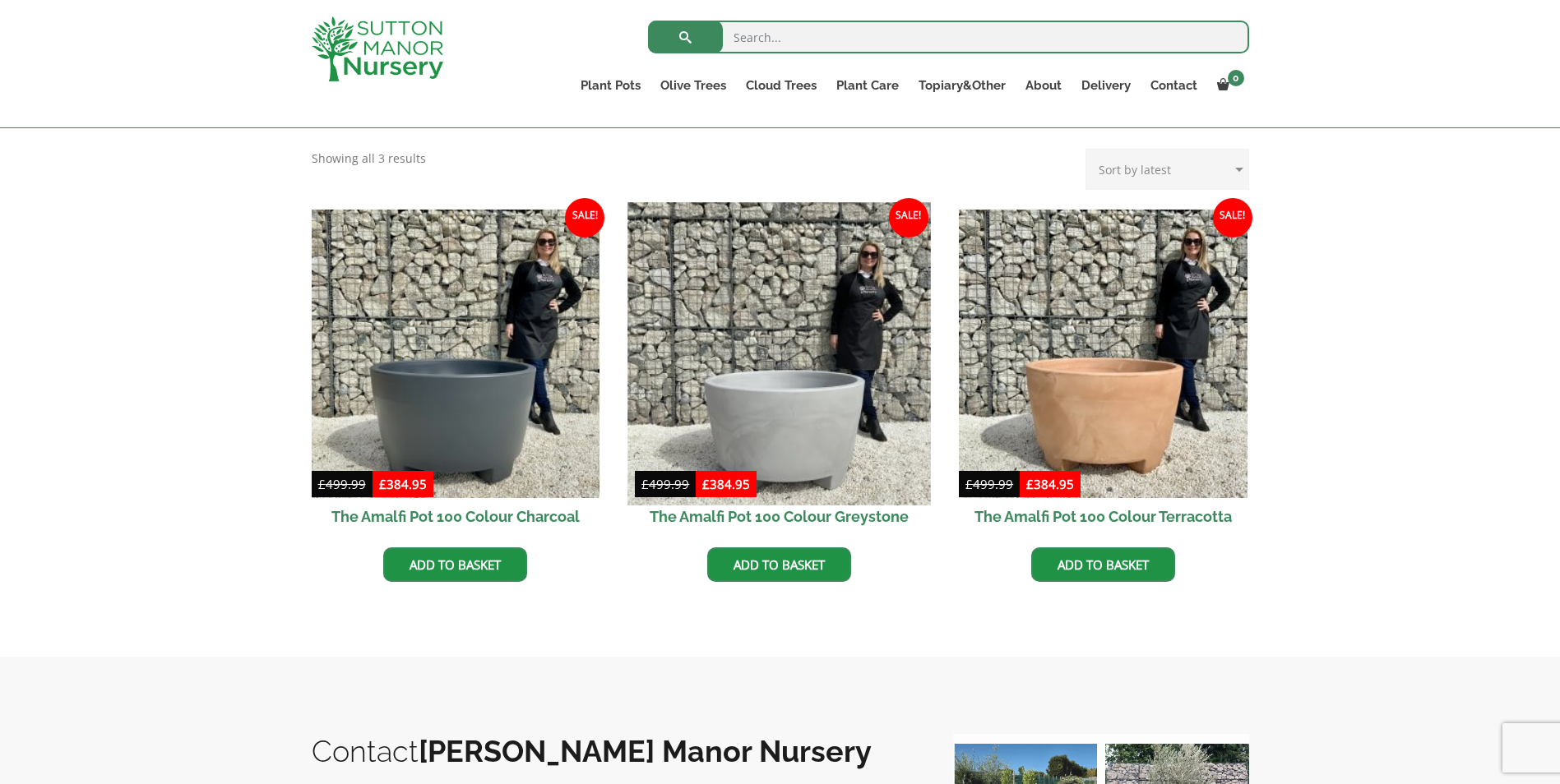
click at [810, 410] on img at bounding box center [780, 353] width 303 height 302
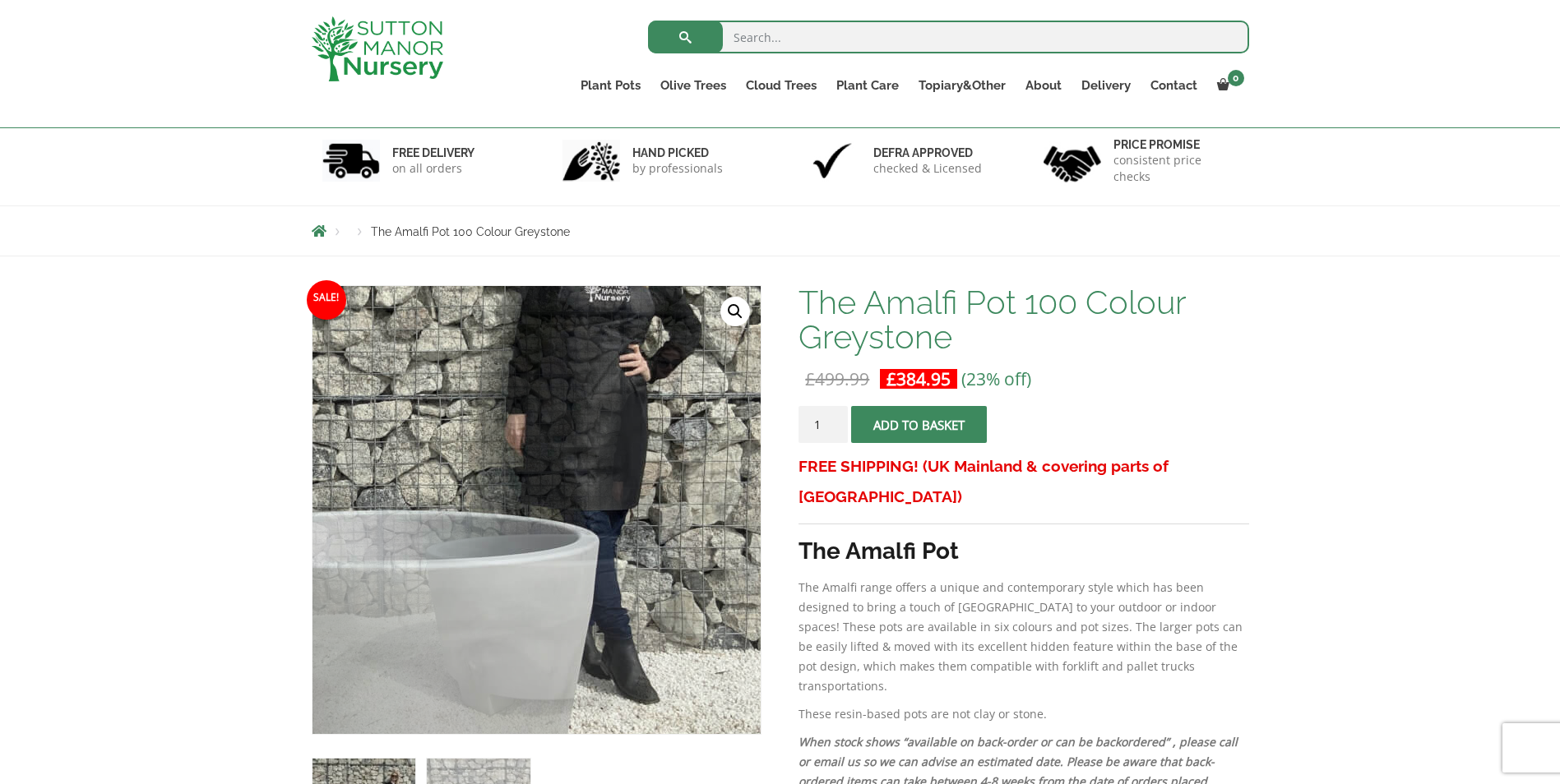
scroll to position [329, 0]
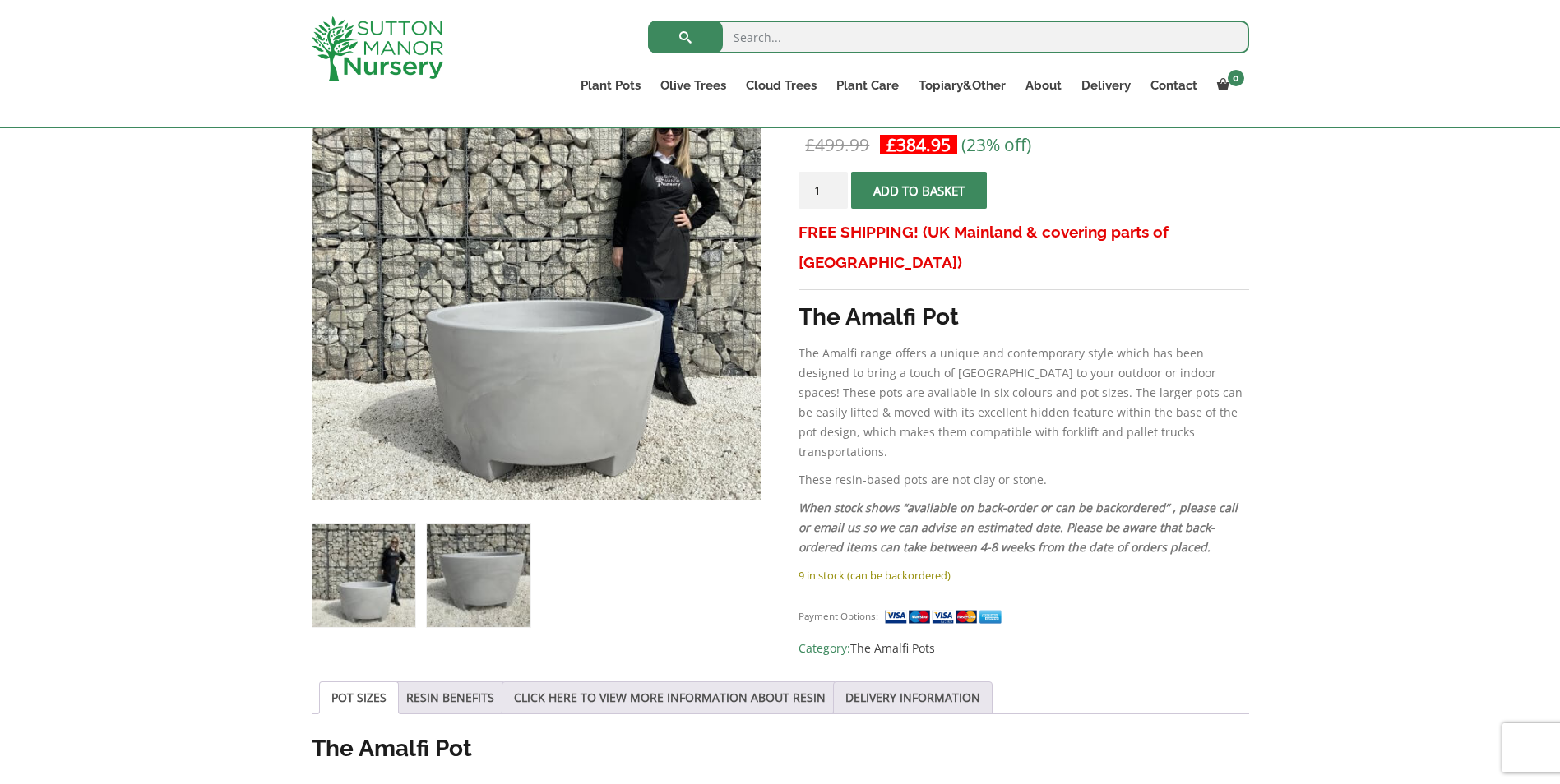
click at [504, 571] on img at bounding box center [478, 575] width 102 height 102
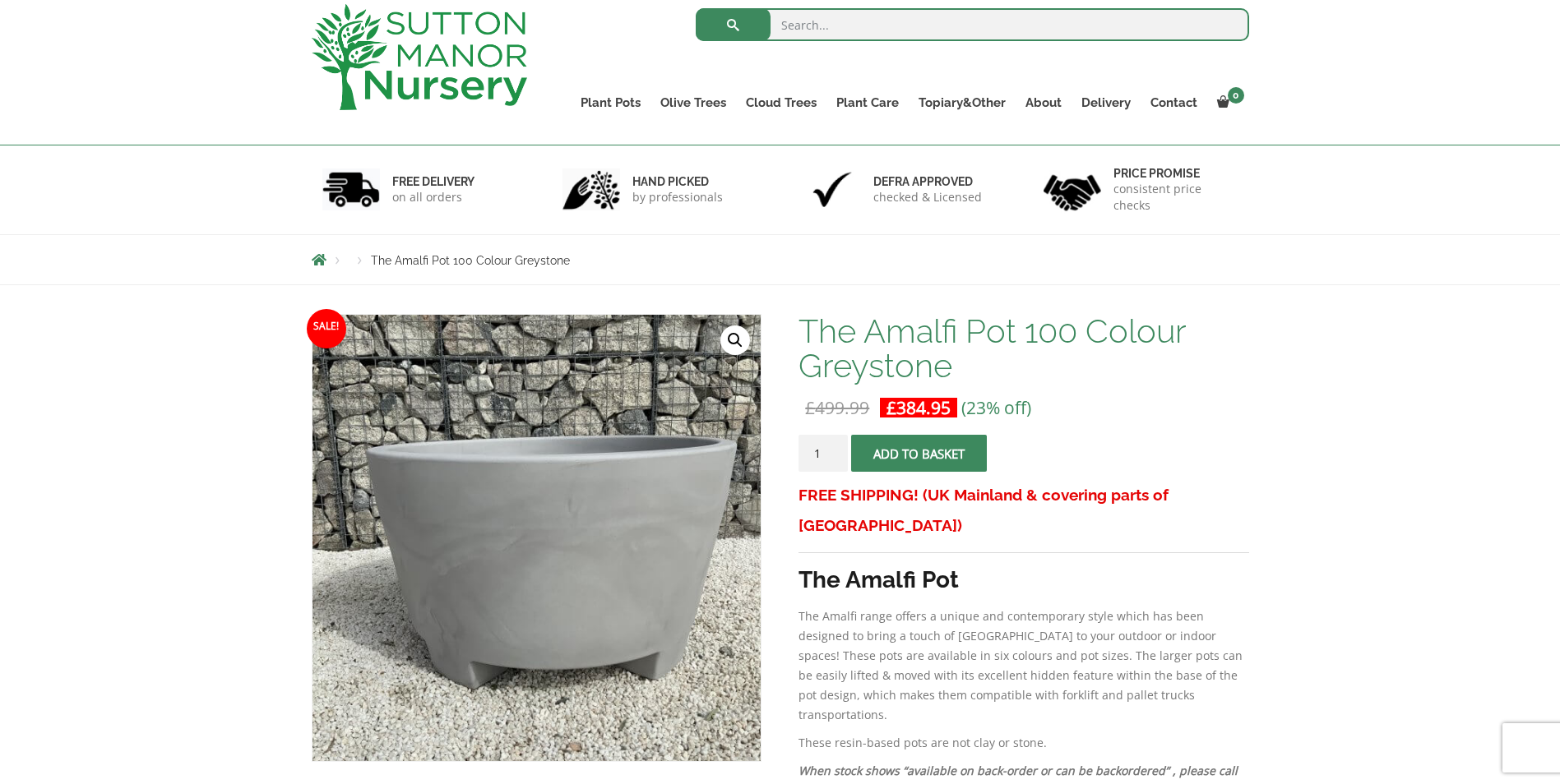
scroll to position [82, 0]
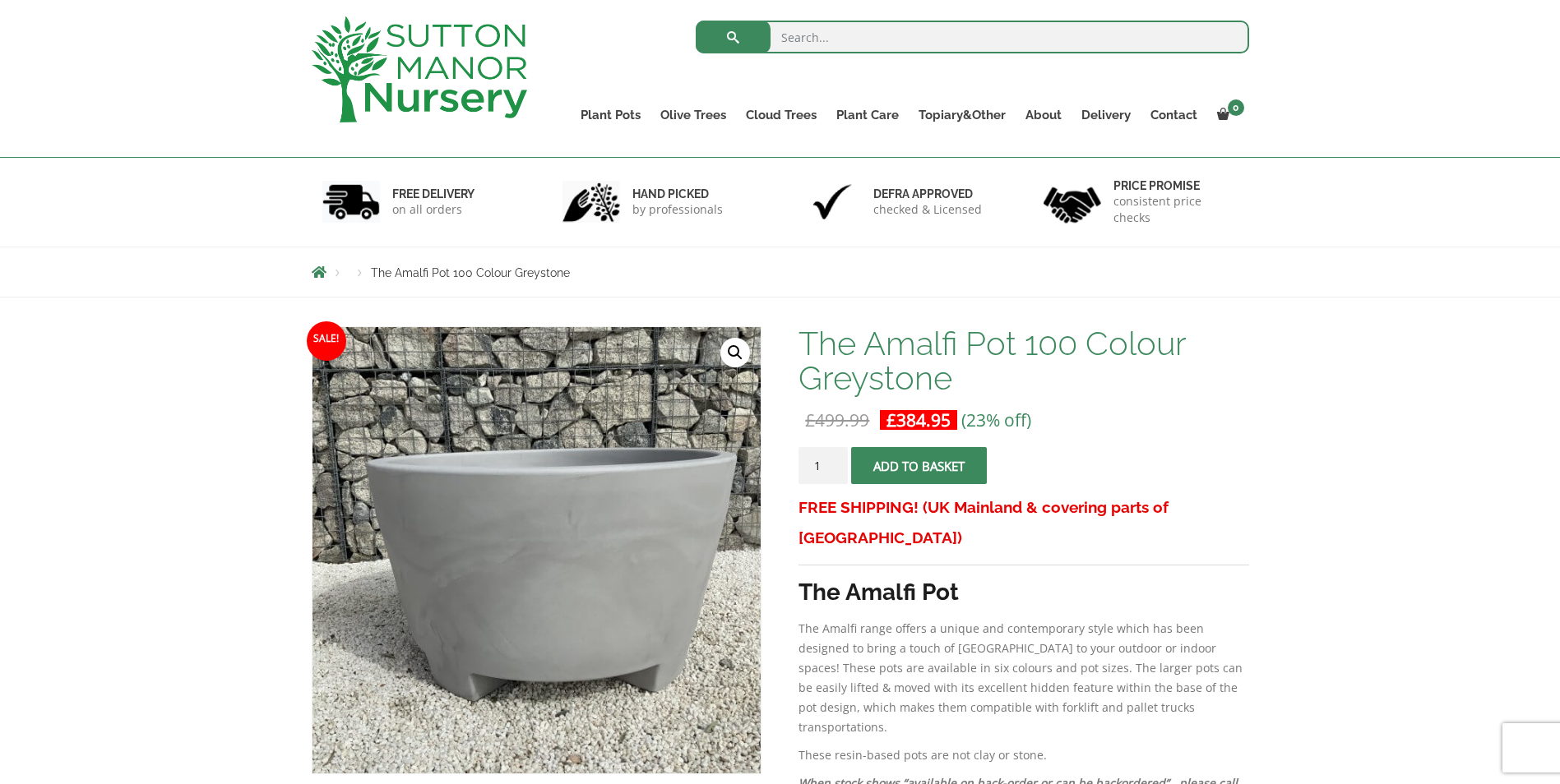
click at [734, 351] on link "🔍" at bounding box center [735, 352] width 29 height 29
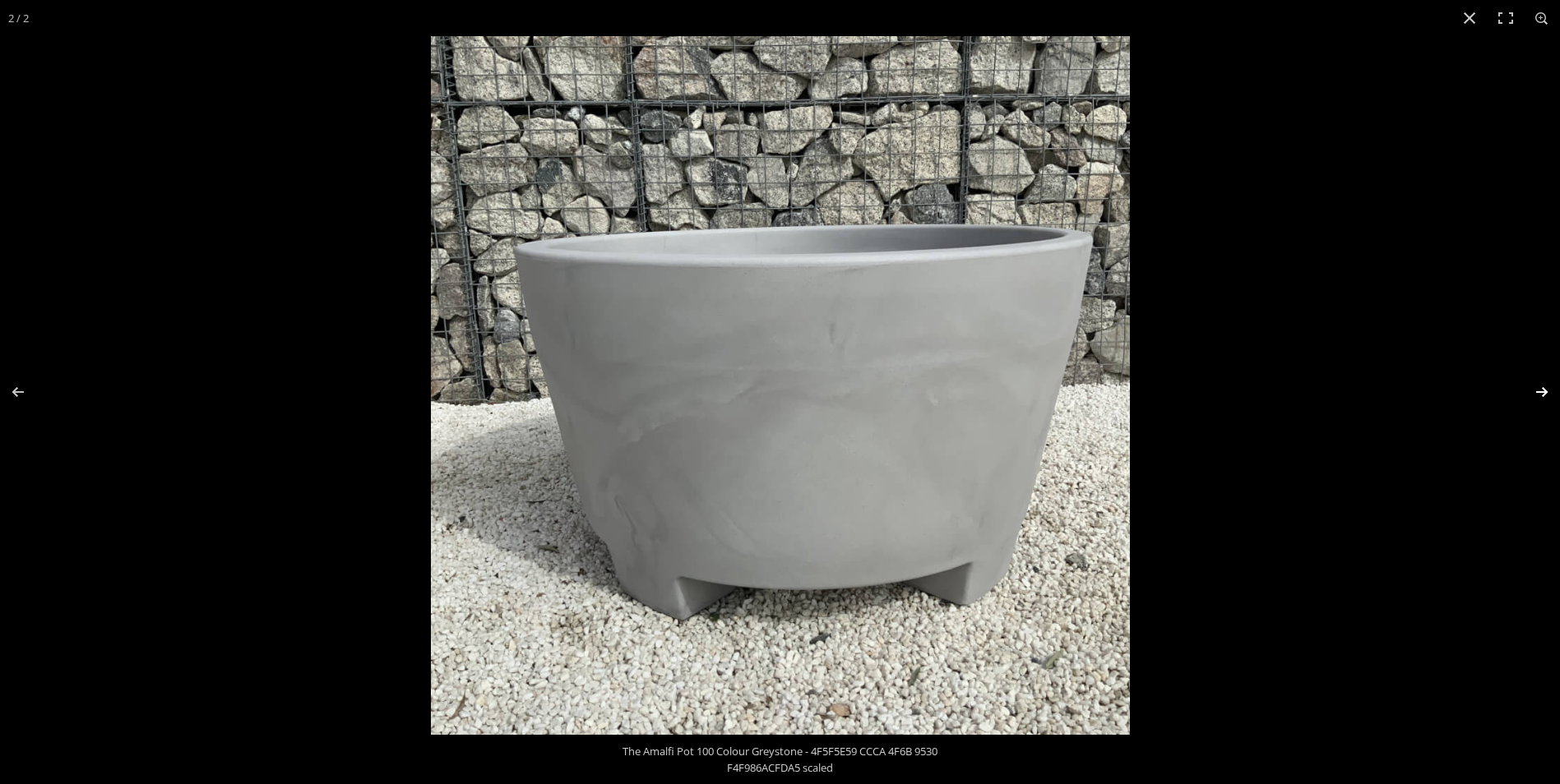
click at [1548, 392] on button "Next (arrow right)" at bounding box center [1532, 392] width 58 height 82
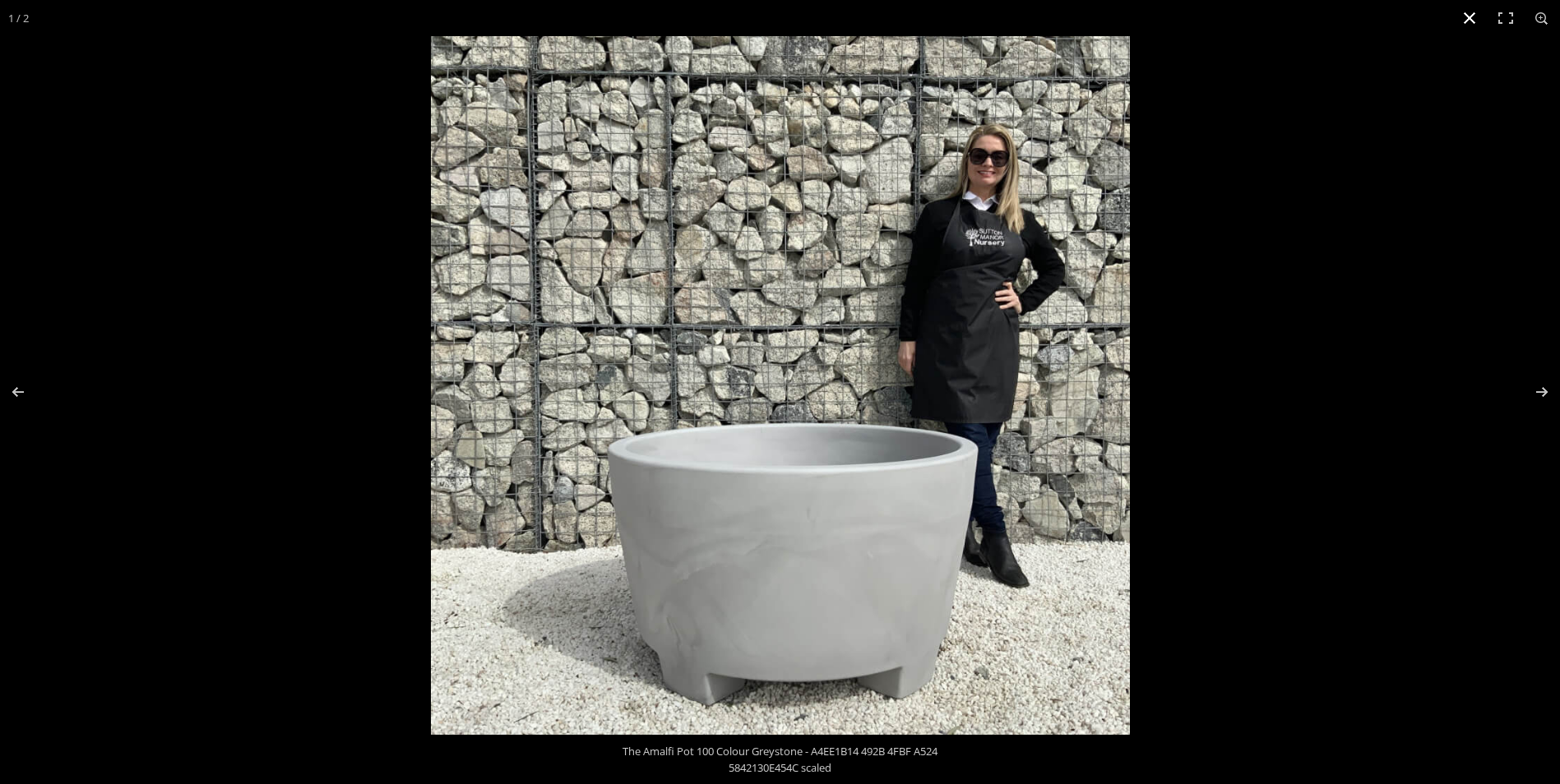
click at [1474, 18] on button "Close (Esc)" at bounding box center [1470, 18] width 36 height 36
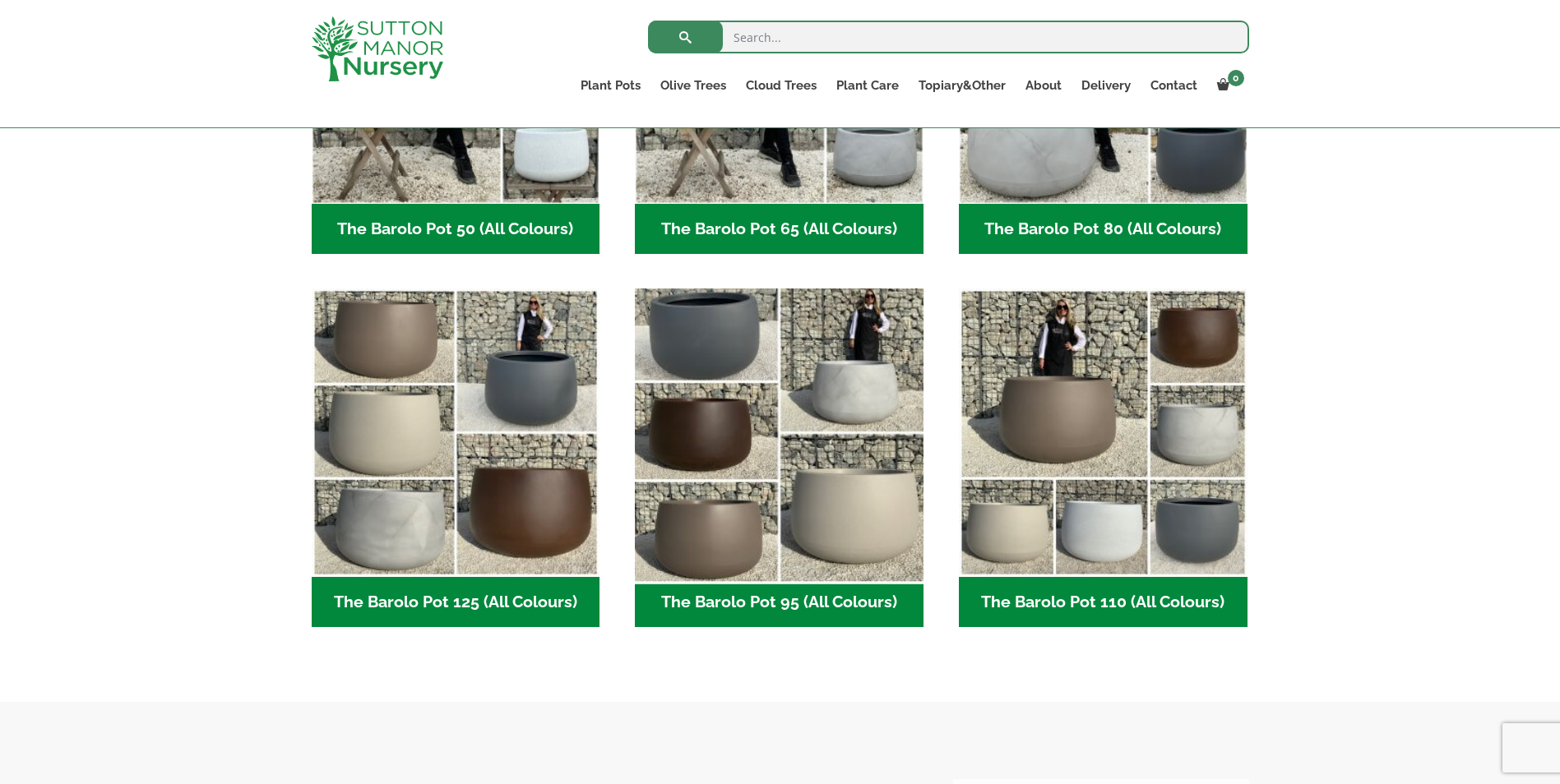
scroll to position [740, 0]
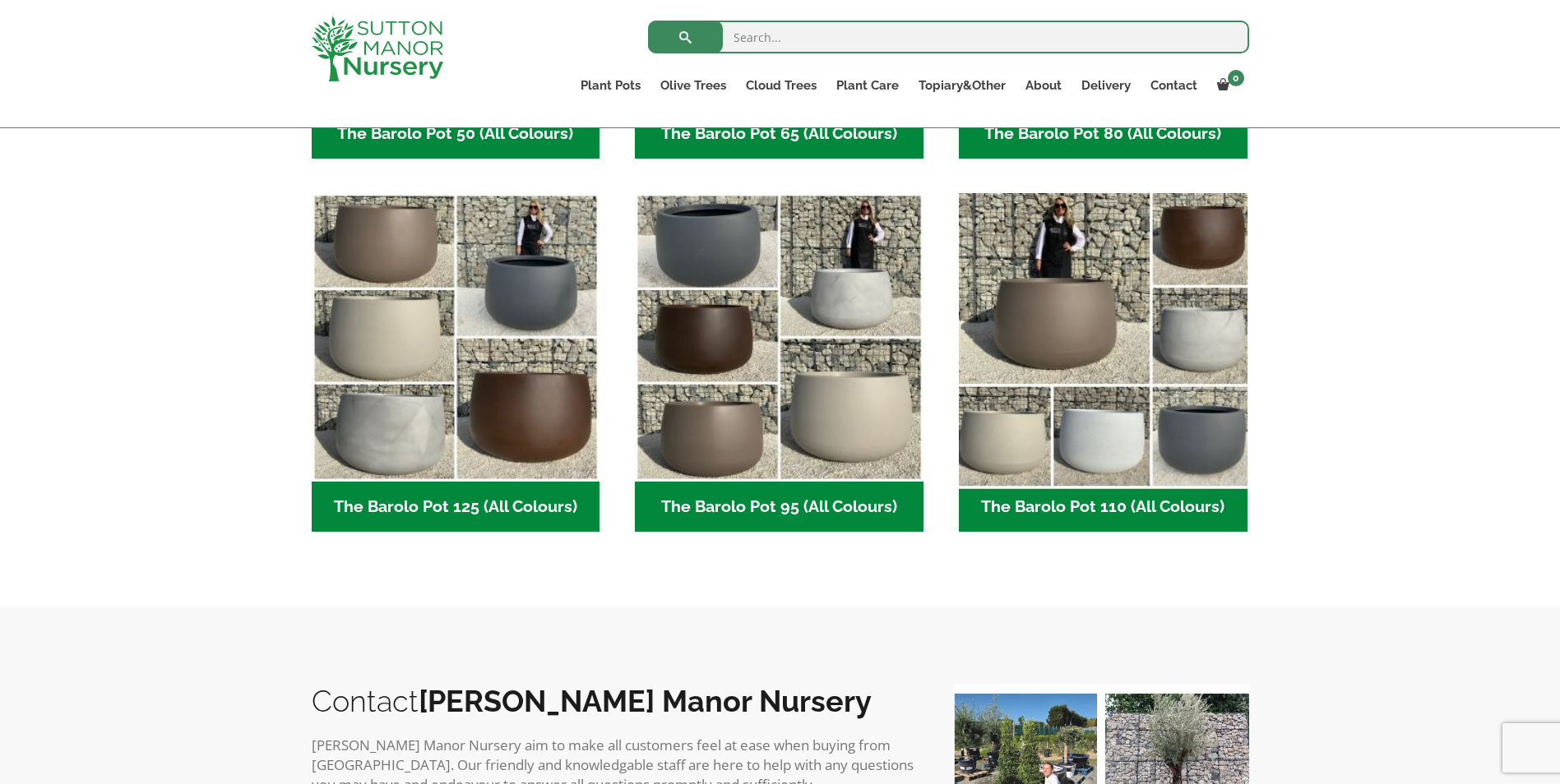
click at [1092, 363] on img "Visit product category The Barolo Pot 110 (All Colours)" at bounding box center [1103, 337] width 303 height 302
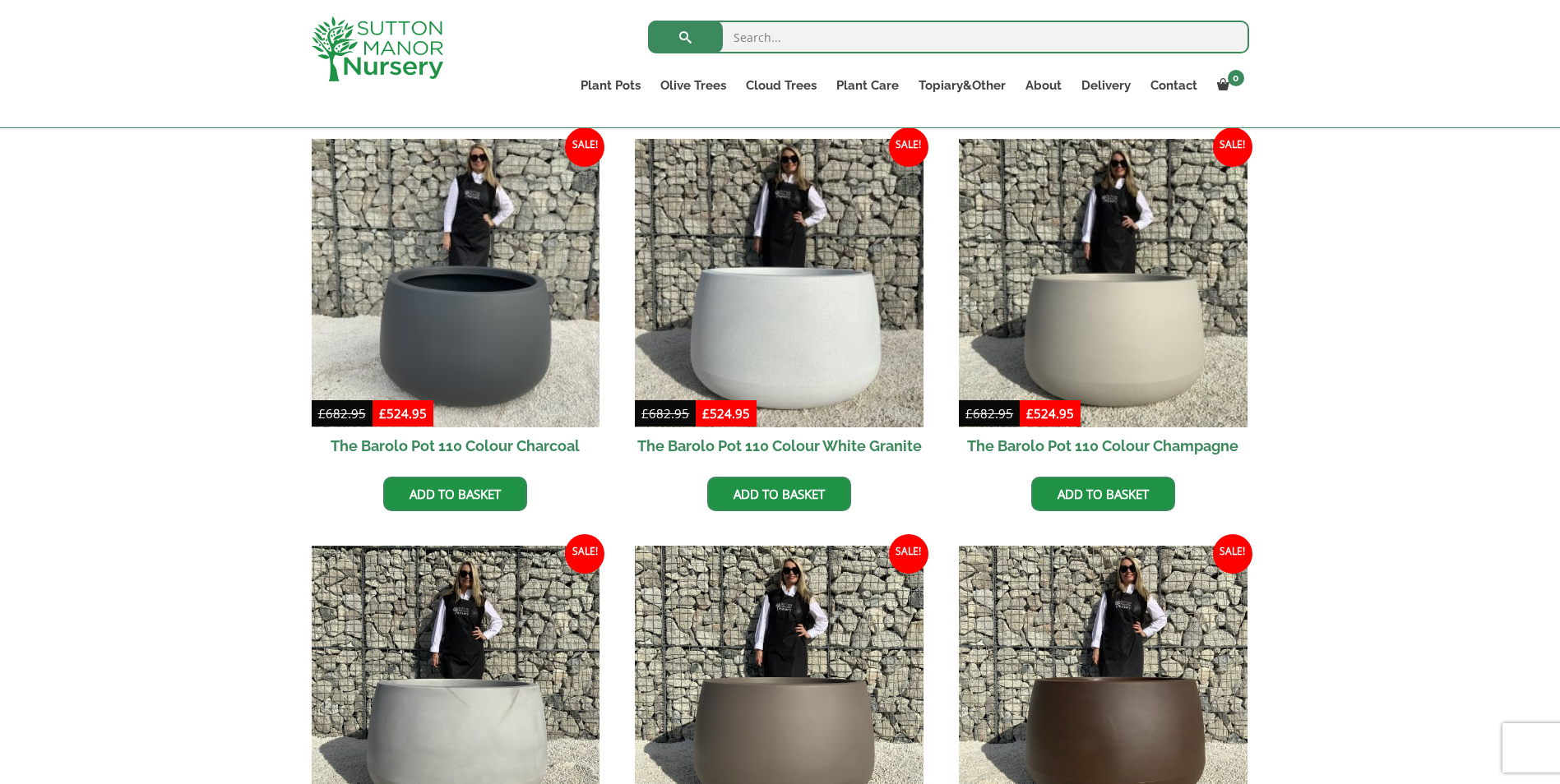
scroll to position [411, 0]
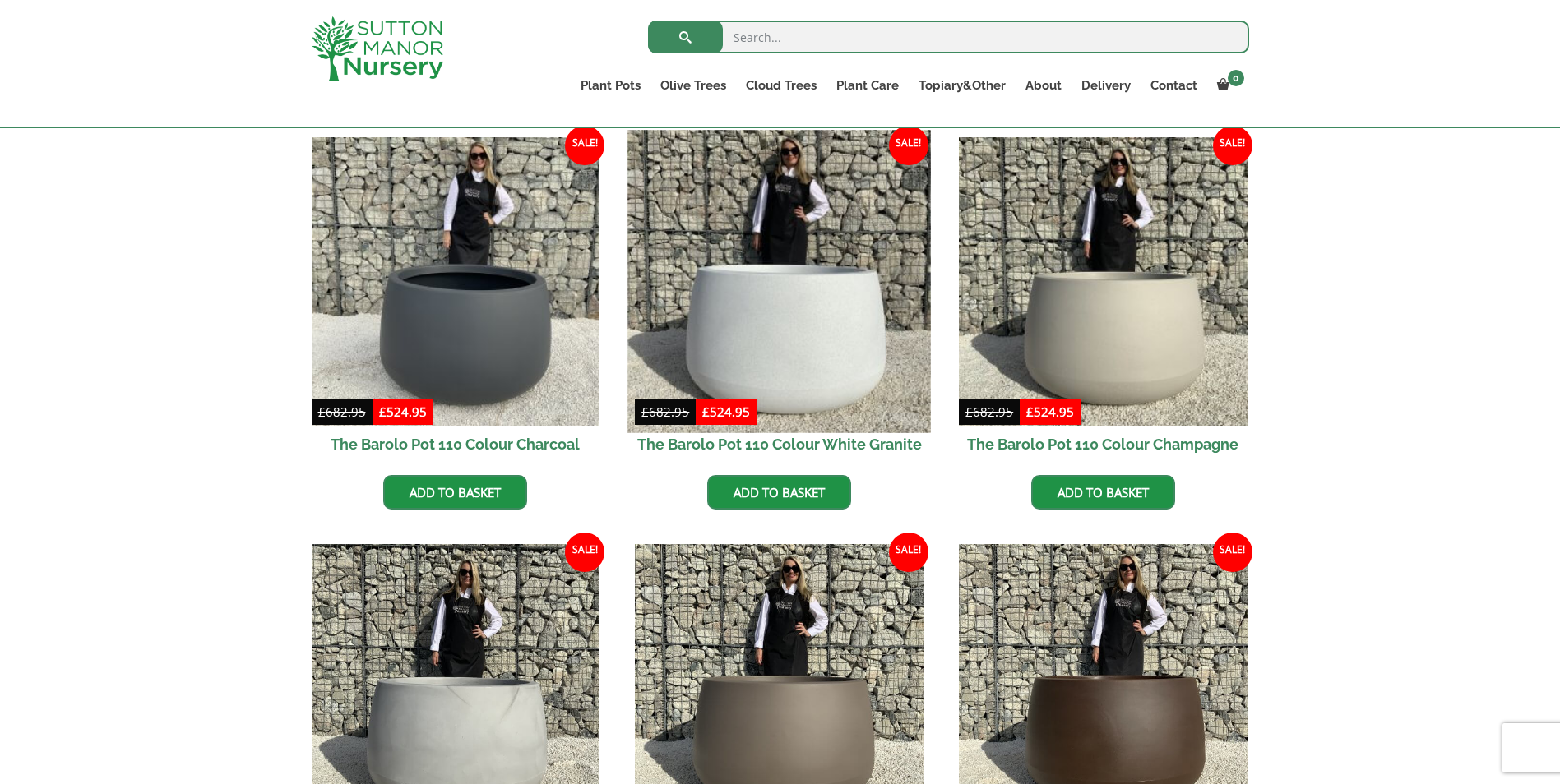
click at [797, 375] on img at bounding box center [780, 281] width 303 height 302
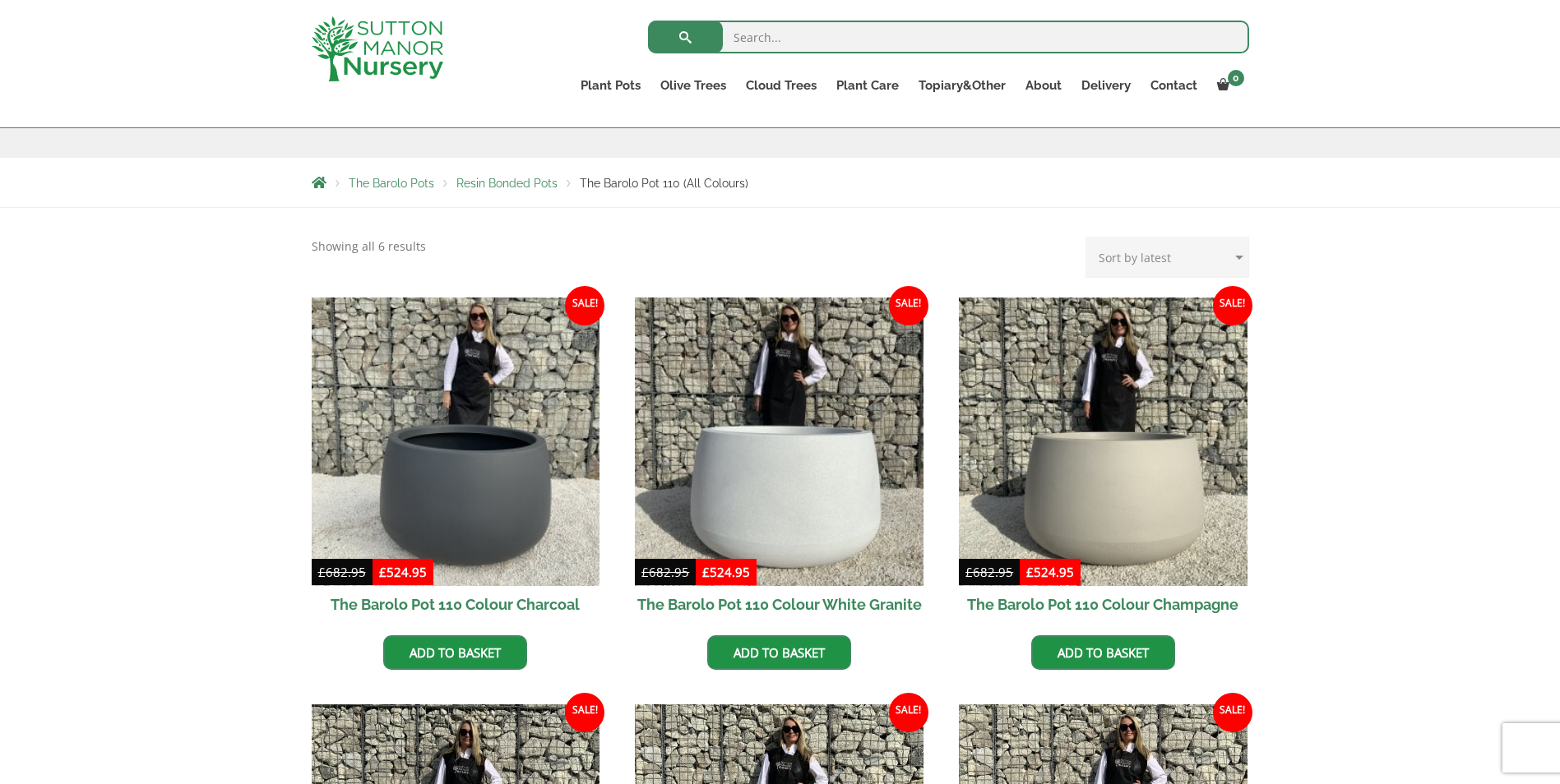
scroll to position [246, 0]
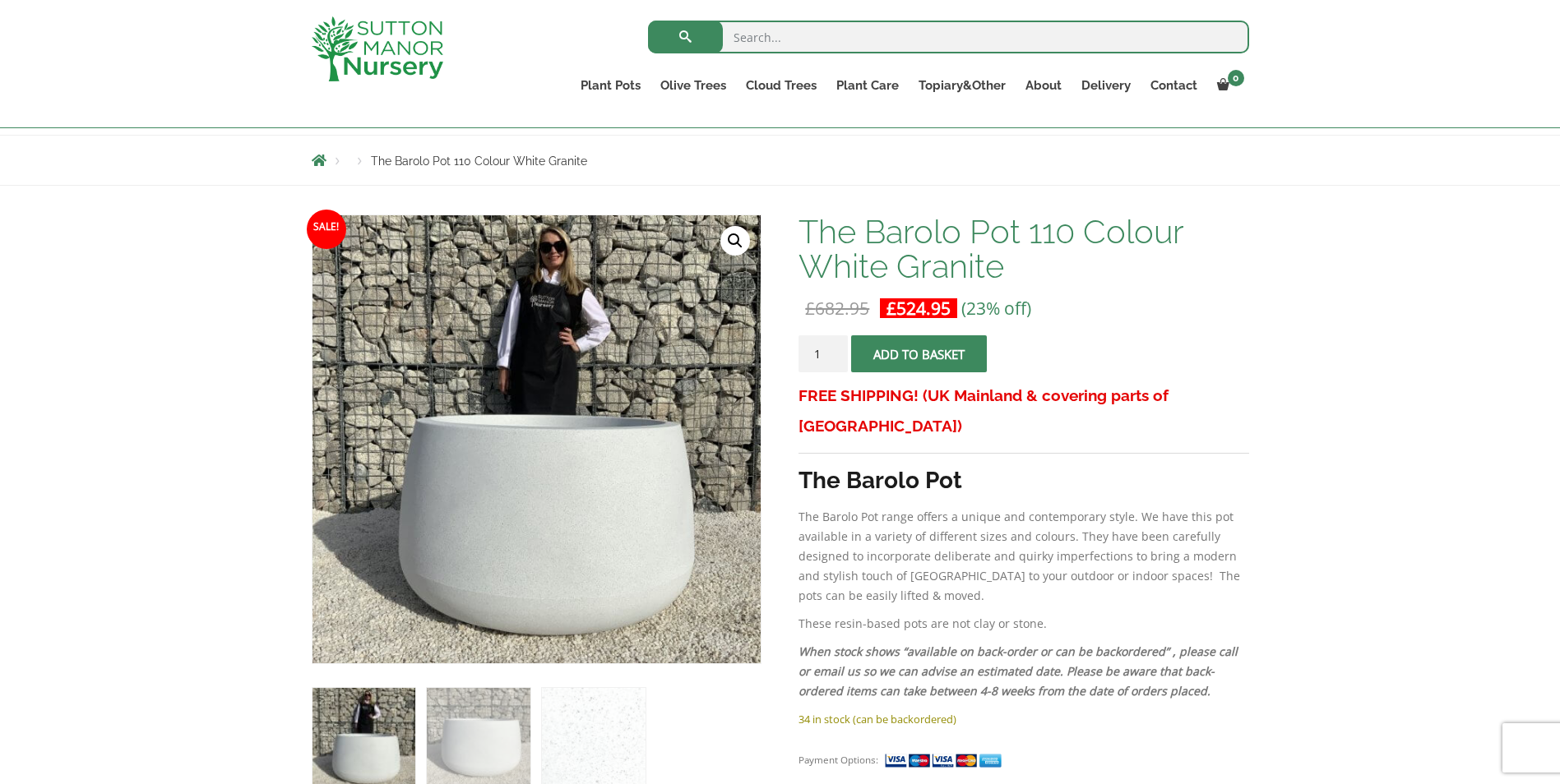
scroll to position [164, 0]
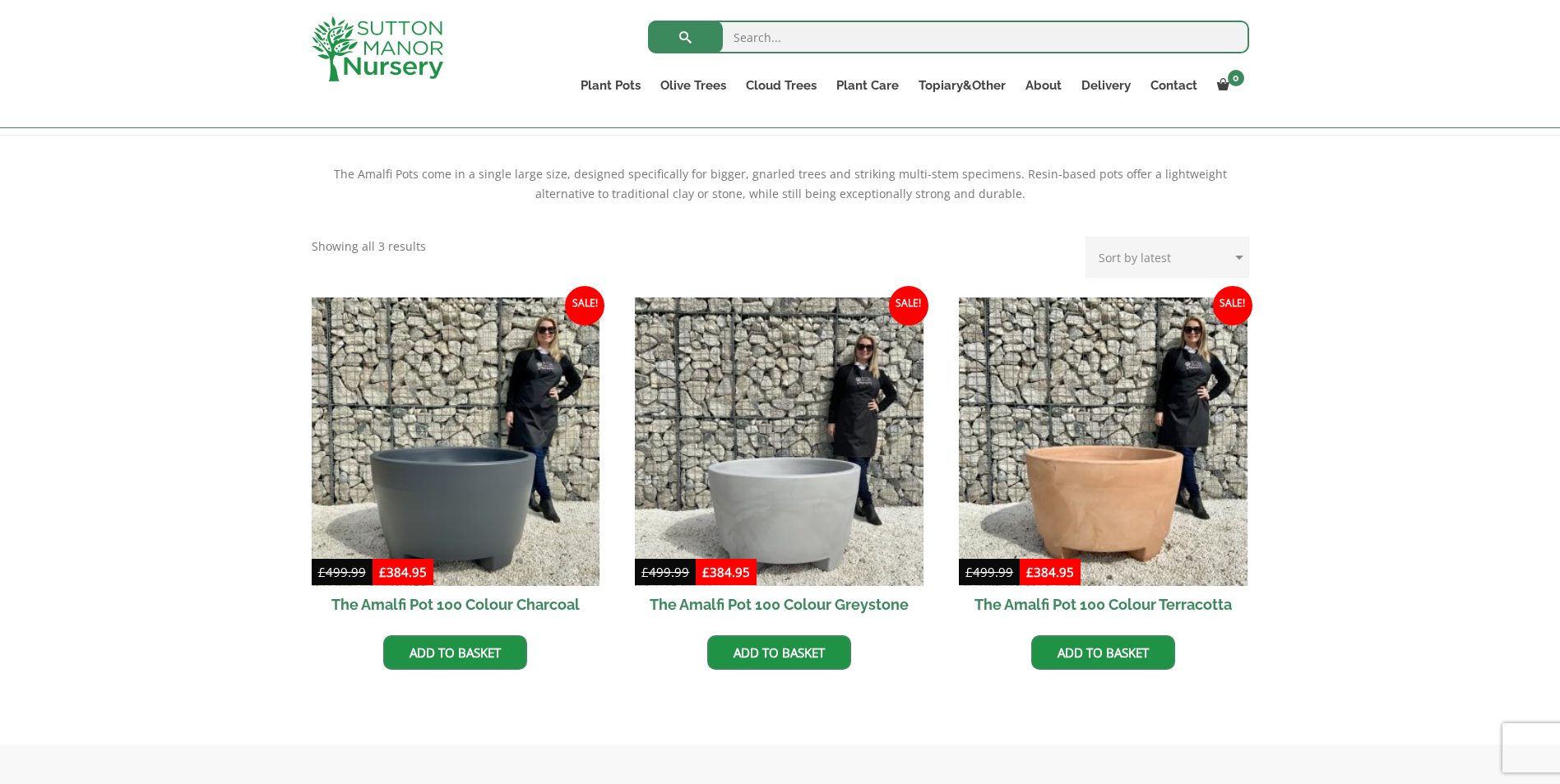
scroll to position [329, 0]
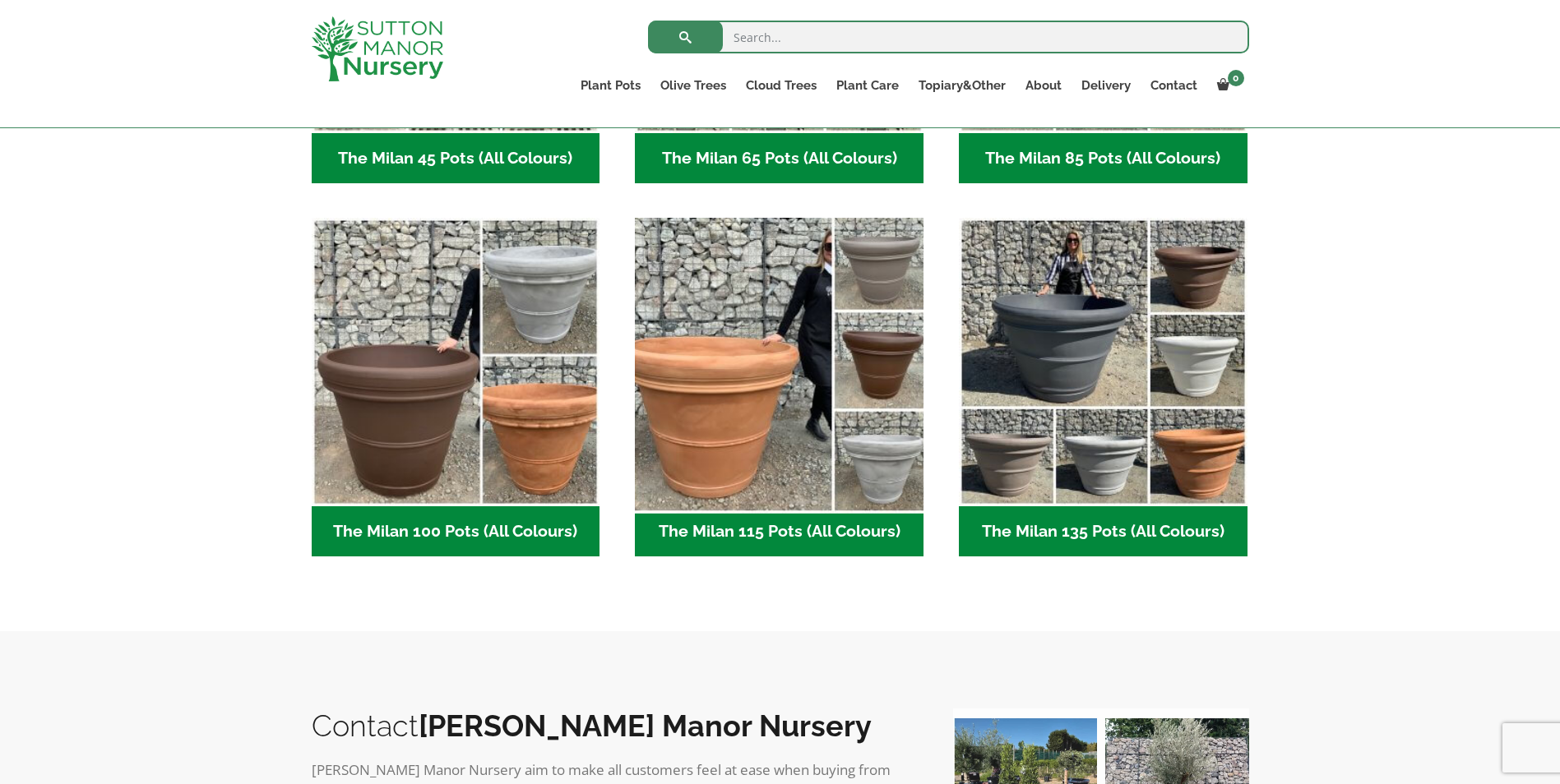
scroll to position [740, 0]
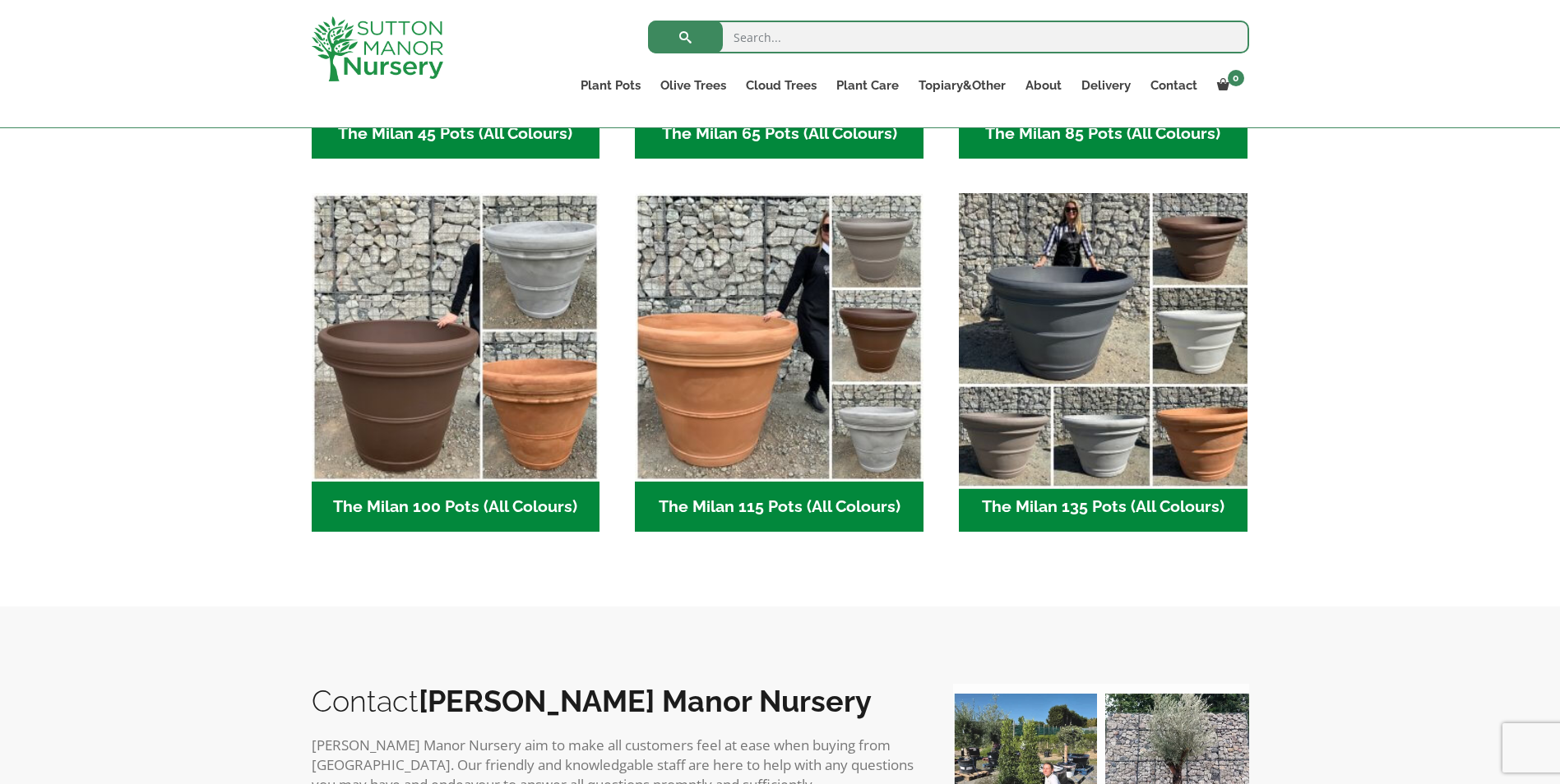
click at [1085, 348] on img "Visit product category The Milan 135 Pots (All Colours)" at bounding box center [1103, 337] width 303 height 302
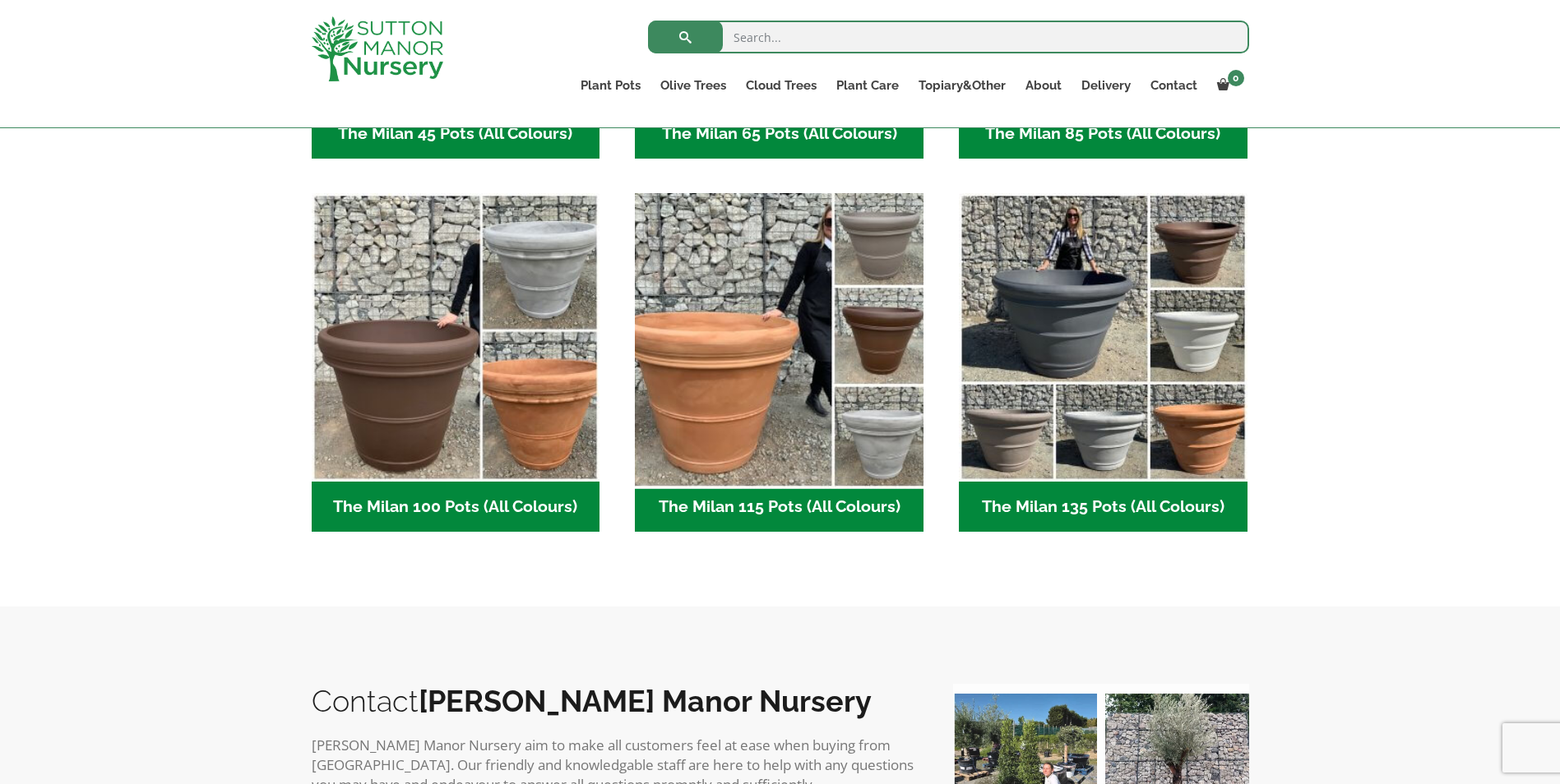
click at [704, 352] on img "Visit product category The Milan 115 Pots (All Colours)" at bounding box center [780, 337] width 303 height 302
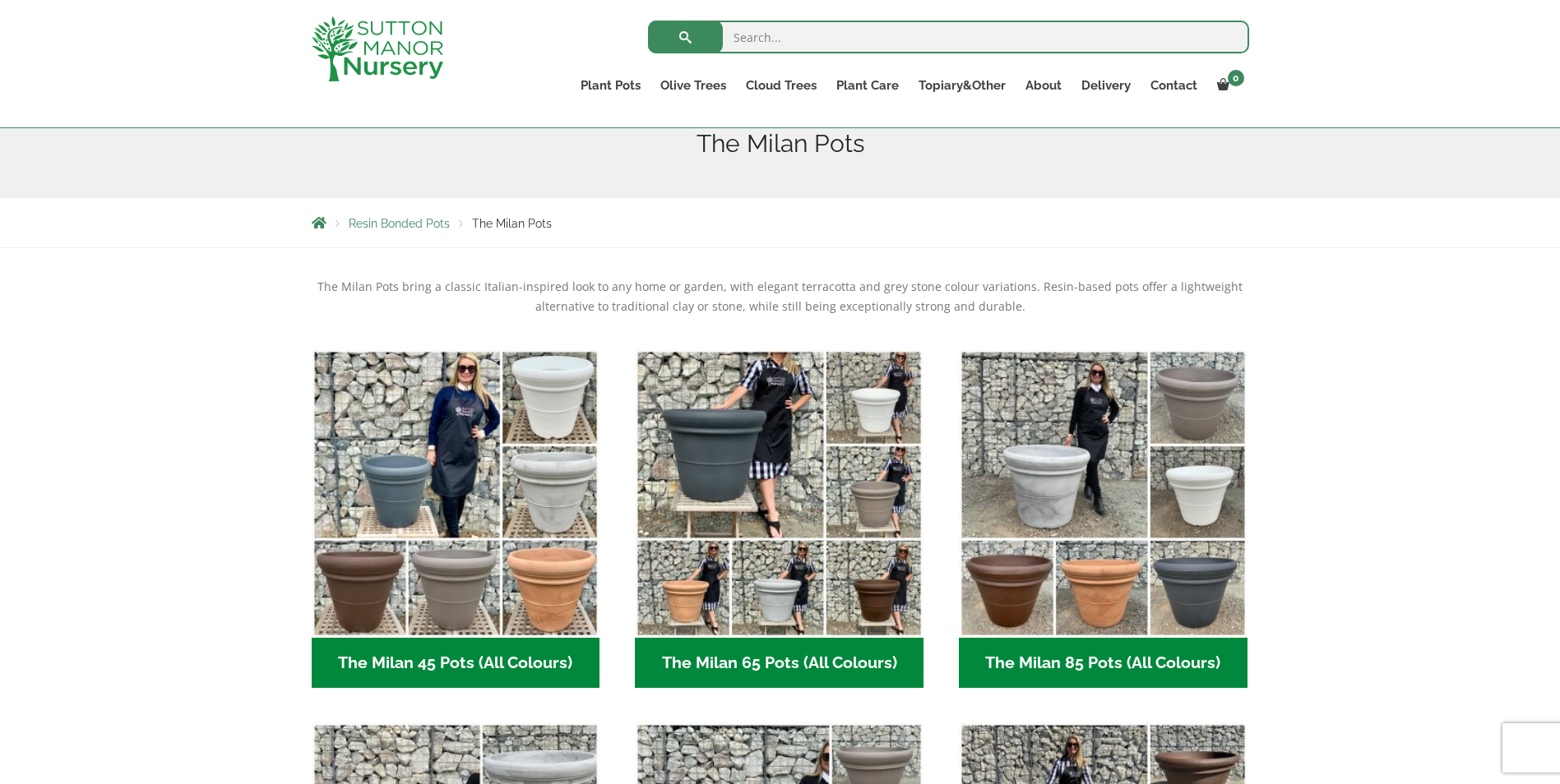
scroll to position [329, 0]
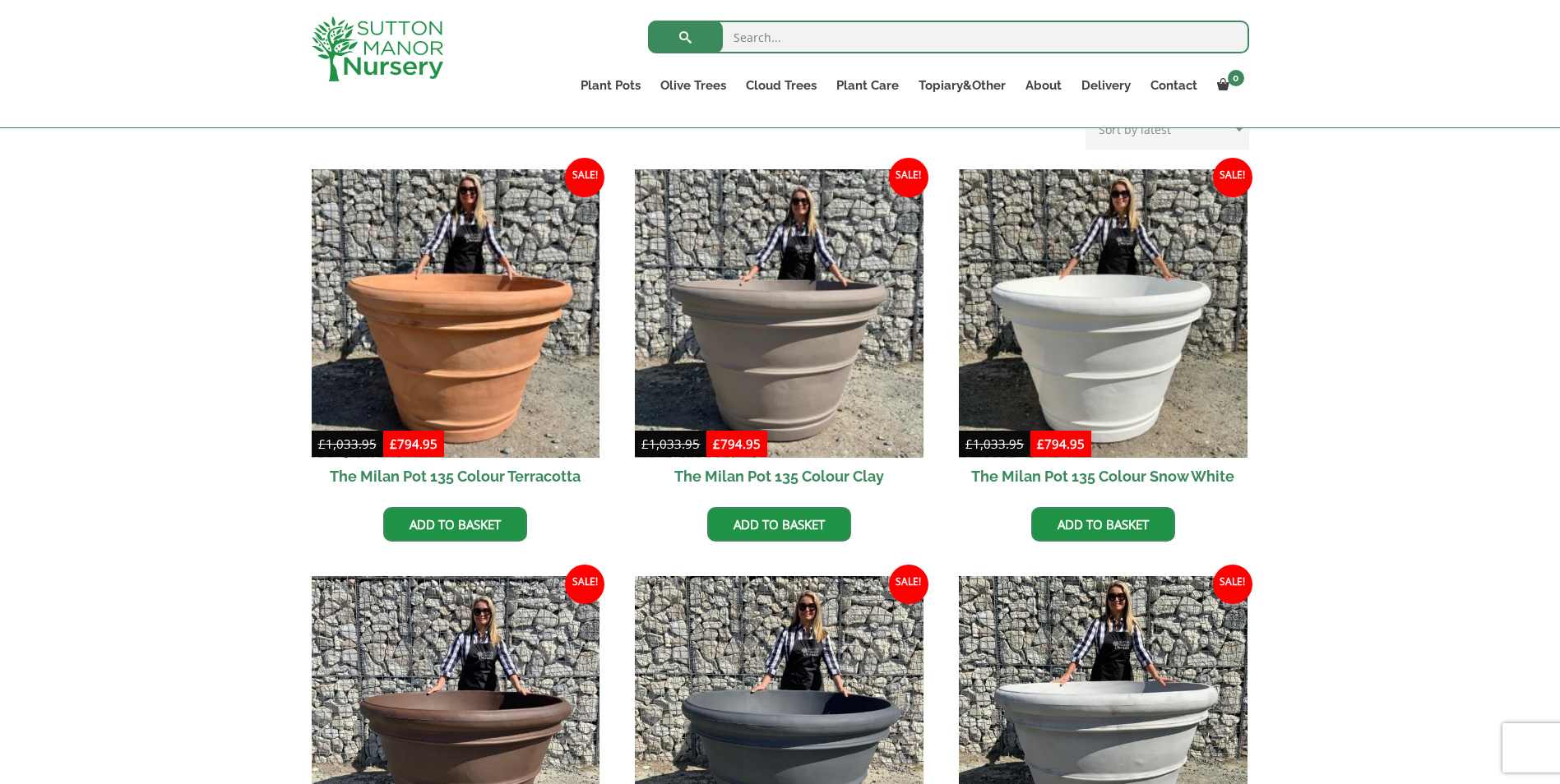
scroll to position [411, 0]
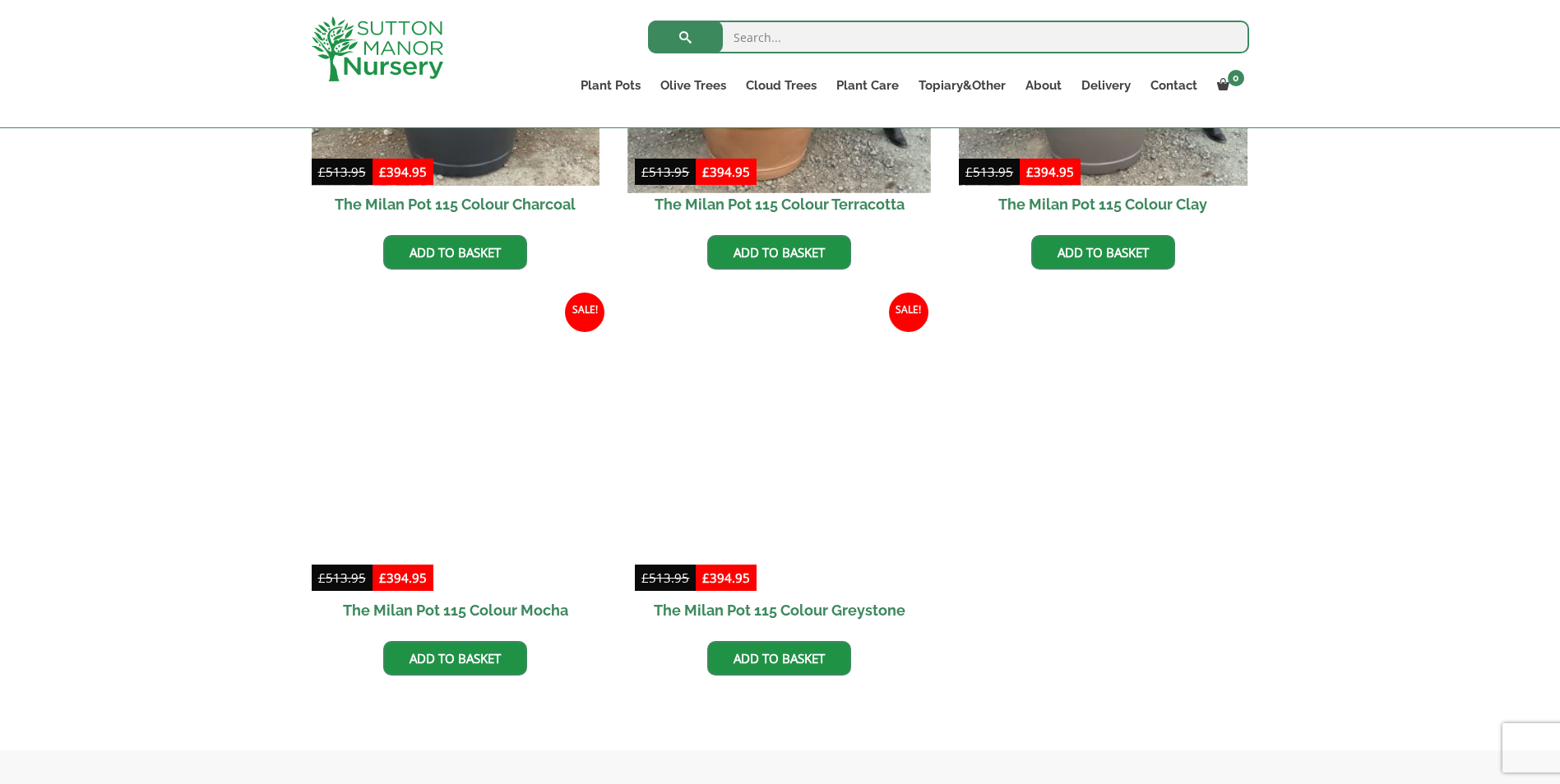
scroll to position [658, 0]
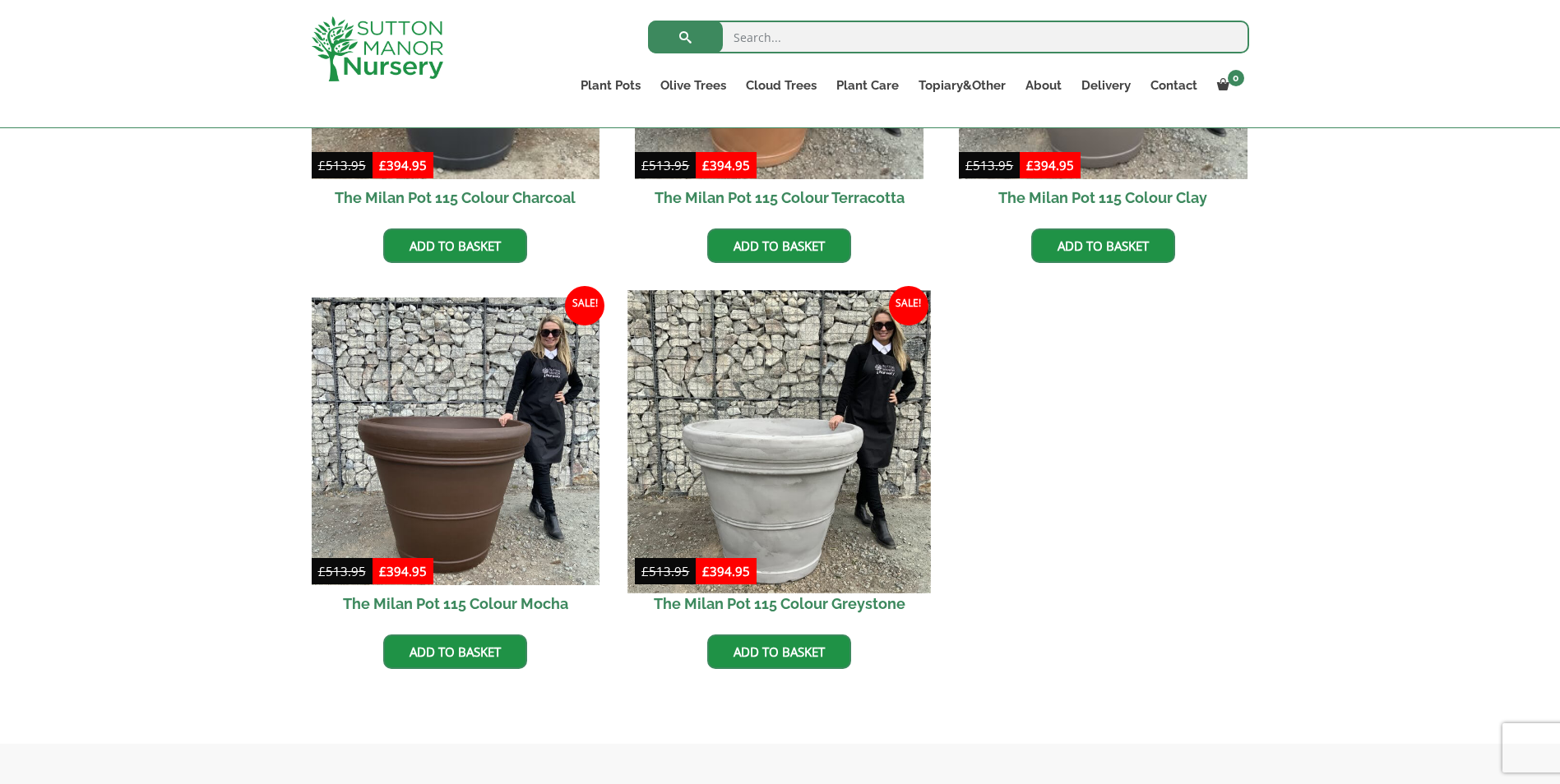
click at [775, 469] on img at bounding box center [780, 441] width 303 height 302
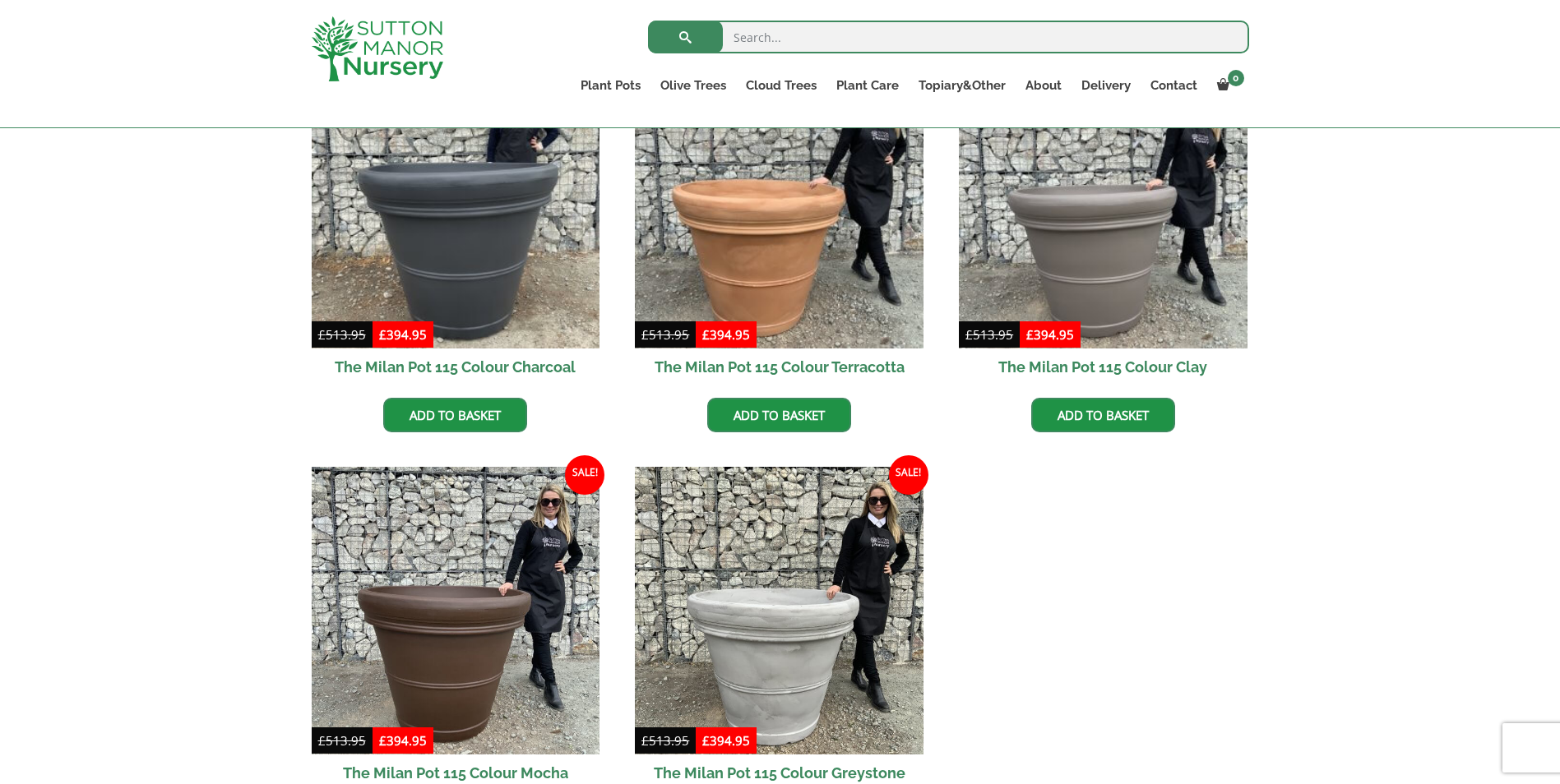
scroll to position [246, 0]
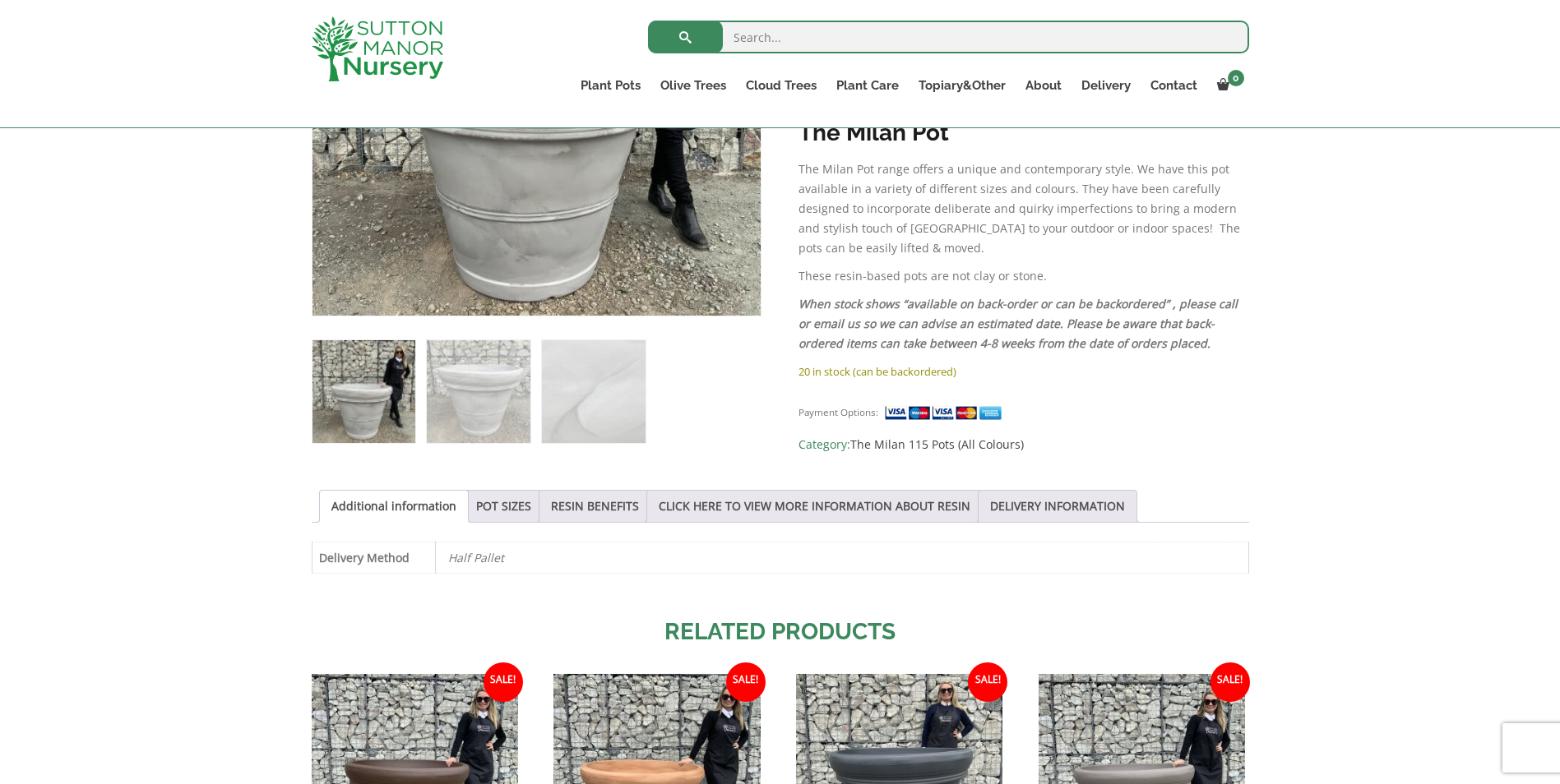
scroll to position [658, 0]
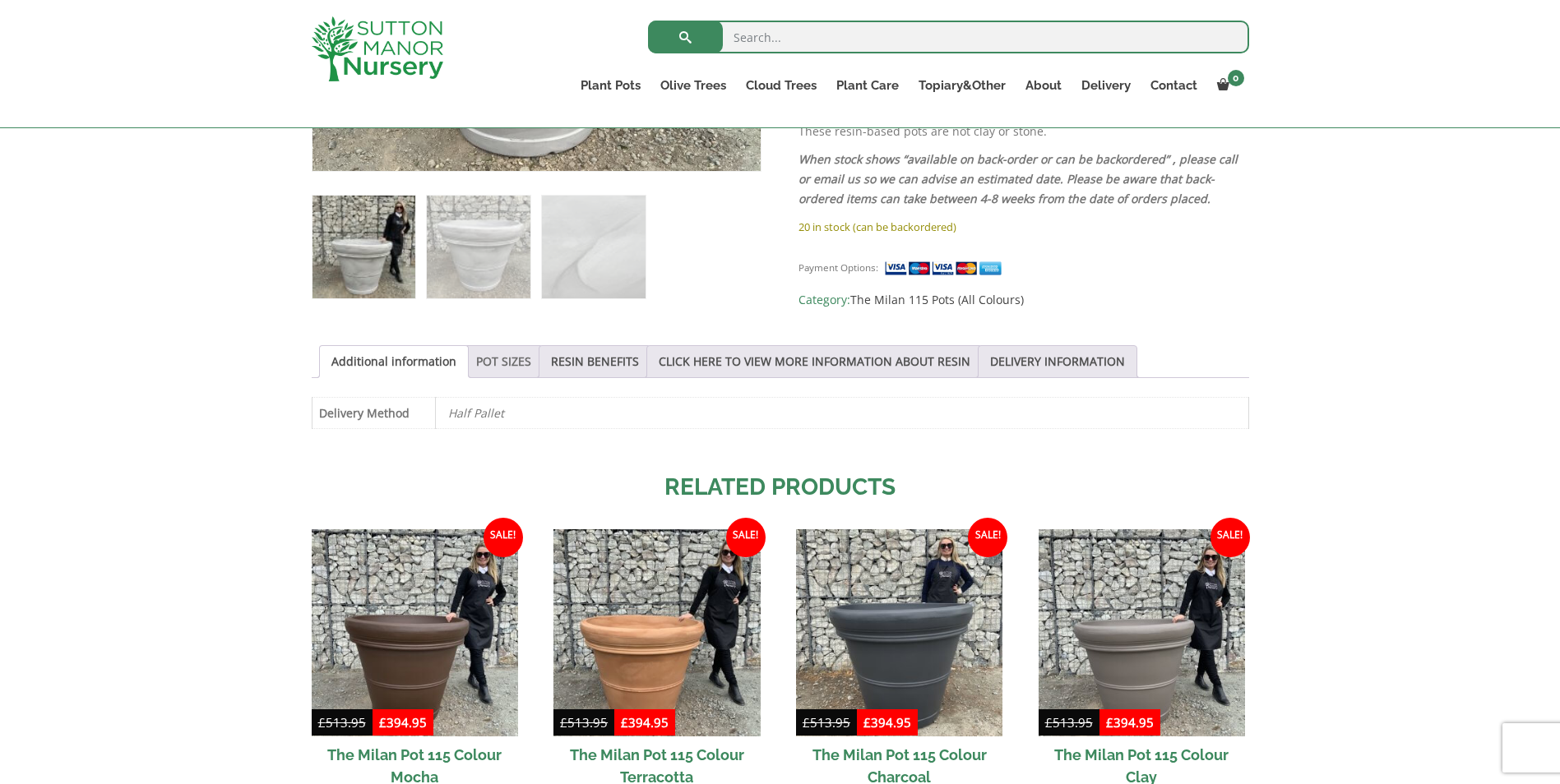
click at [500, 362] on link "POT SIZES" at bounding box center [504, 361] width 55 height 31
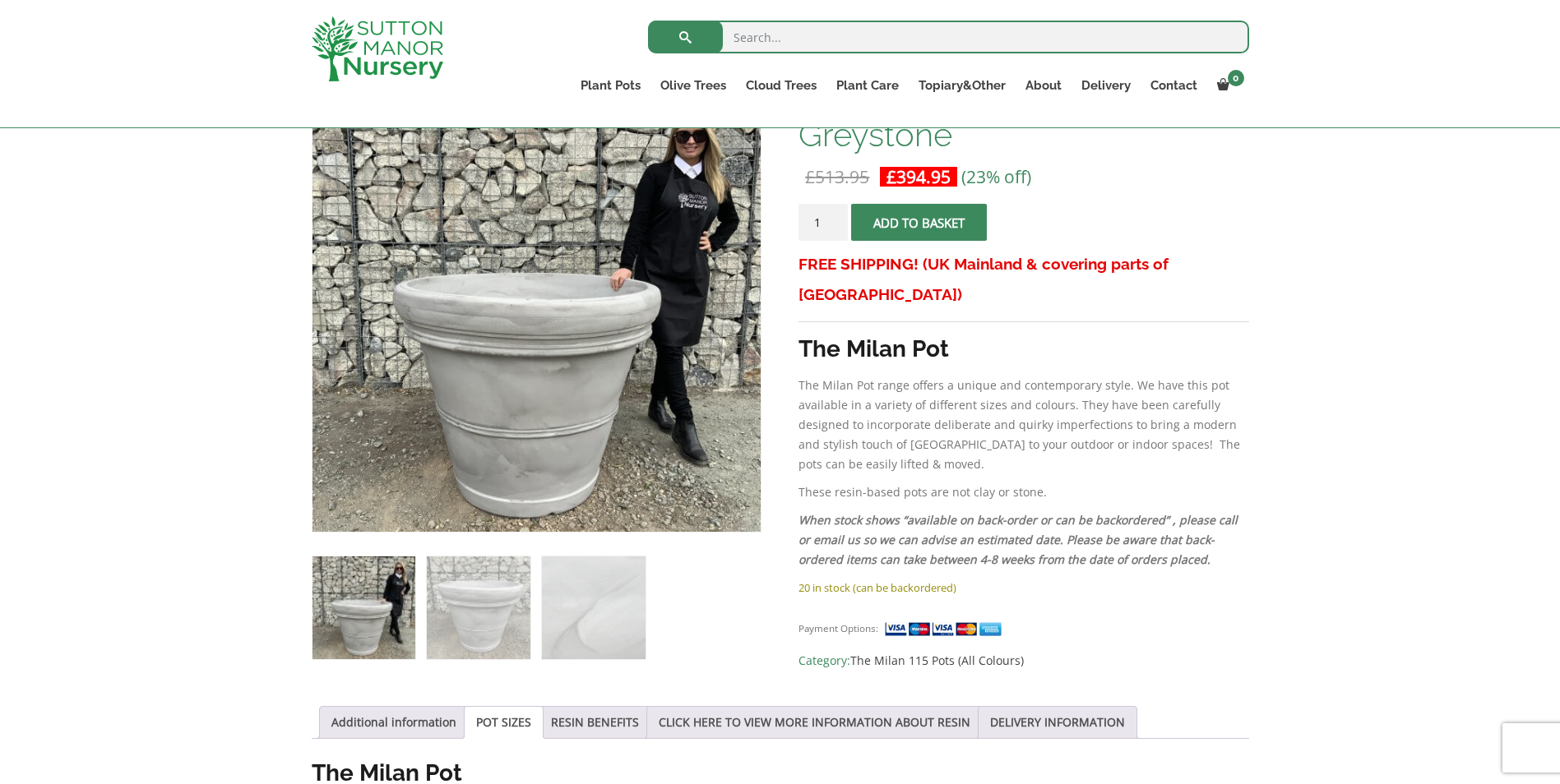
scroll to position [246, 0]
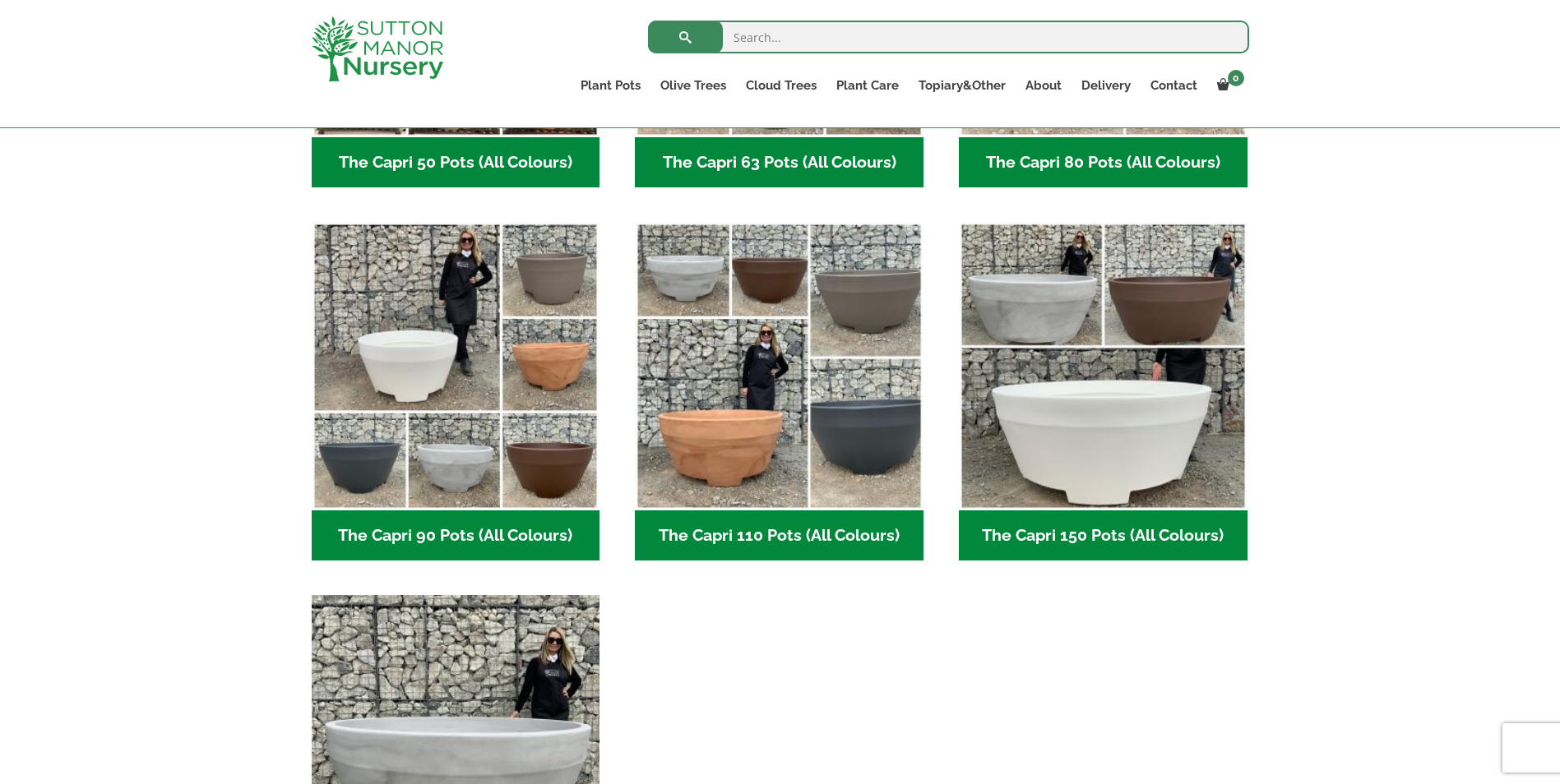
scroll to position [740, 0]
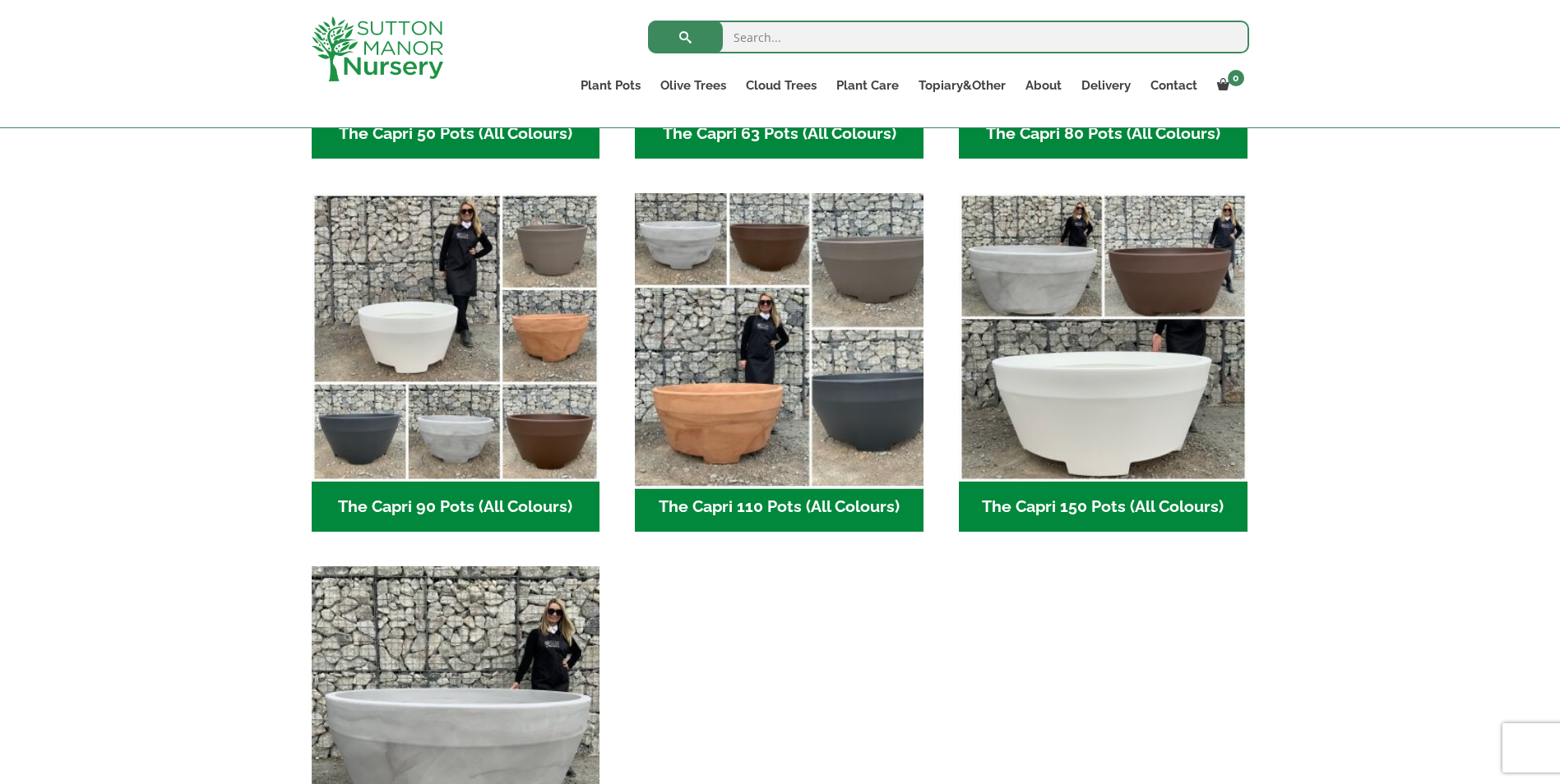
click at [755, 400] on img "Visit product category The Capri 110 Pots (All Colours)" at bounding box center [780, 337] width 303 height 302
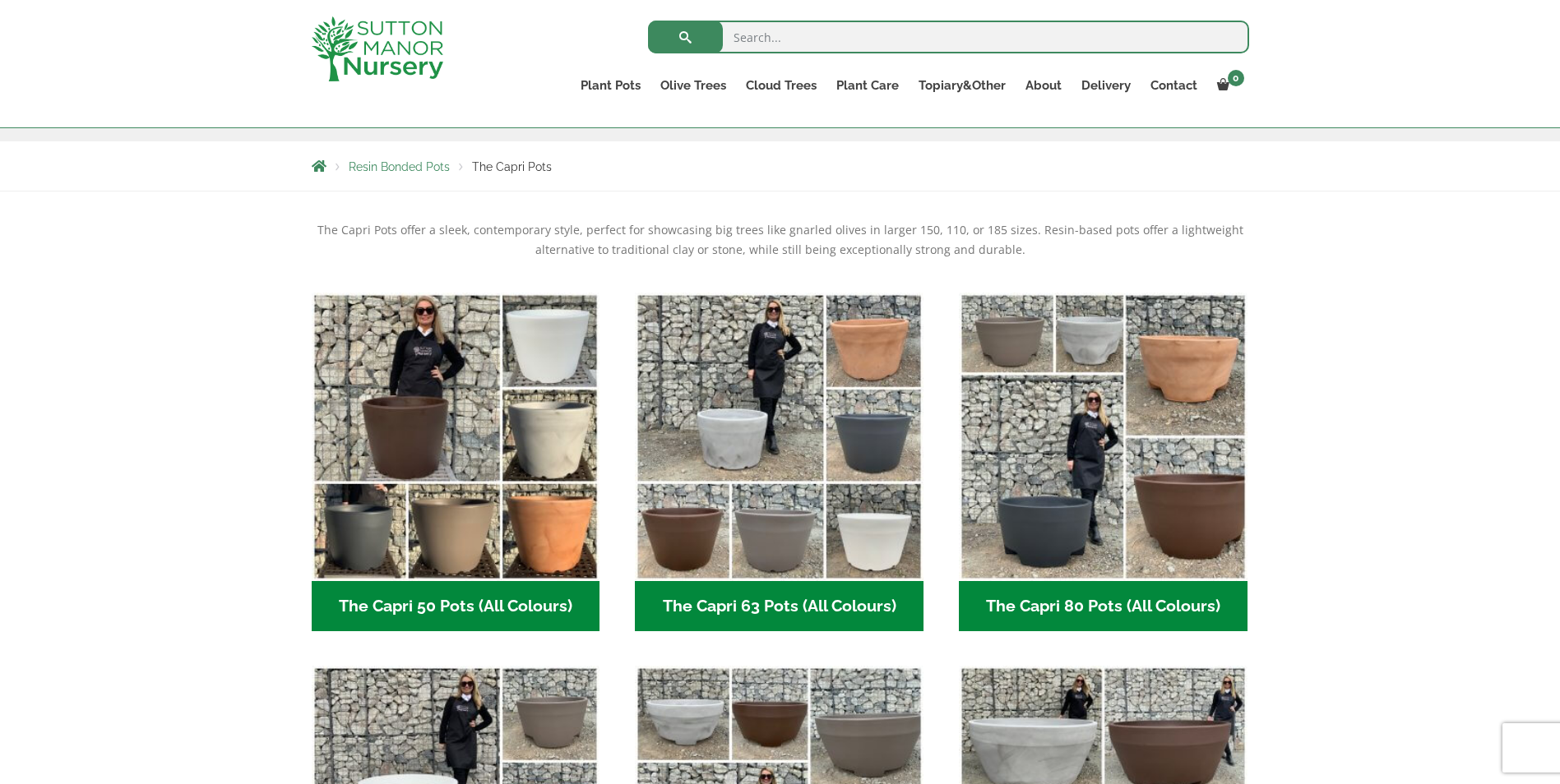
scroll to position [0, 0]
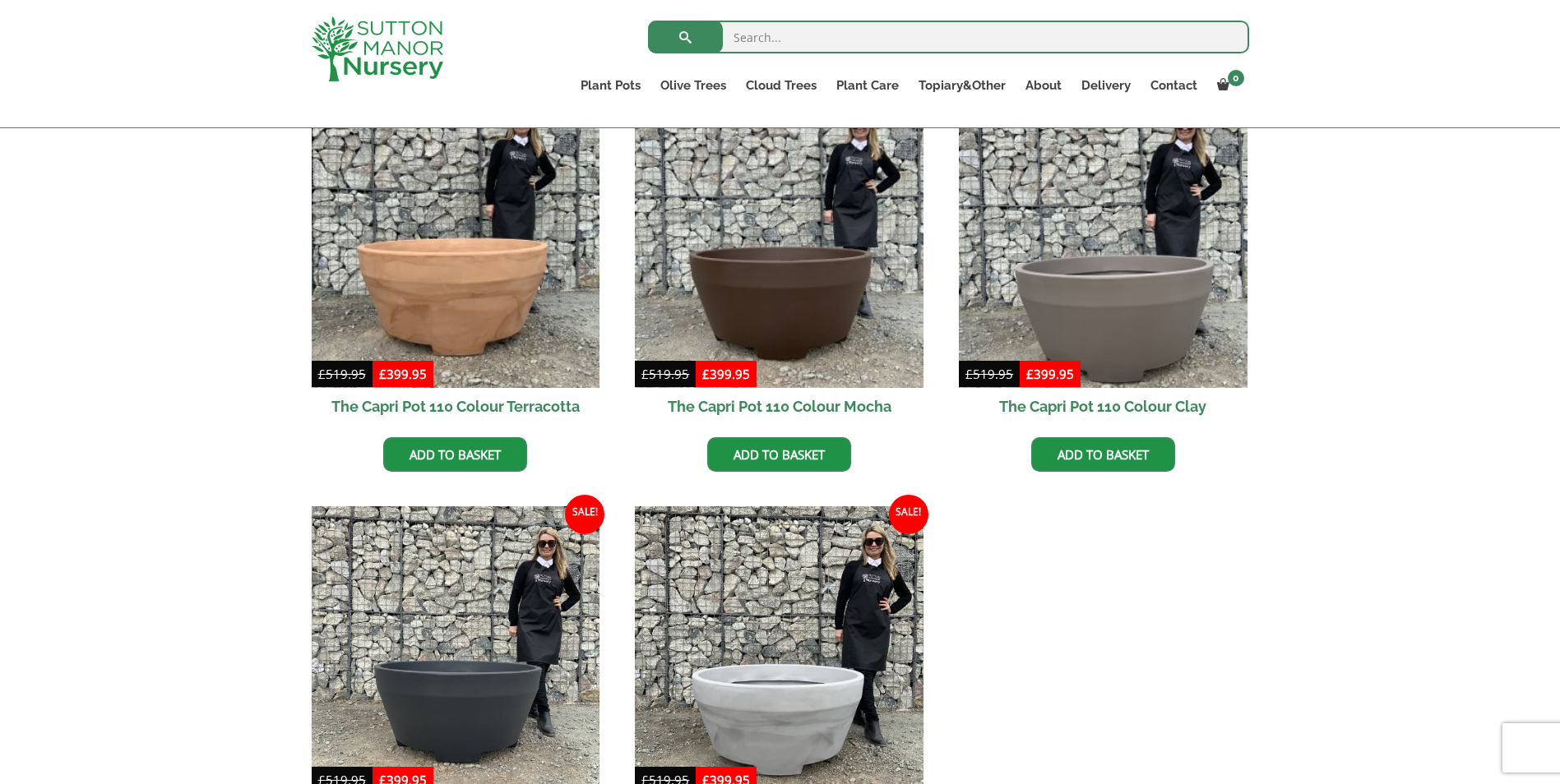
scroll to position [575, 0]
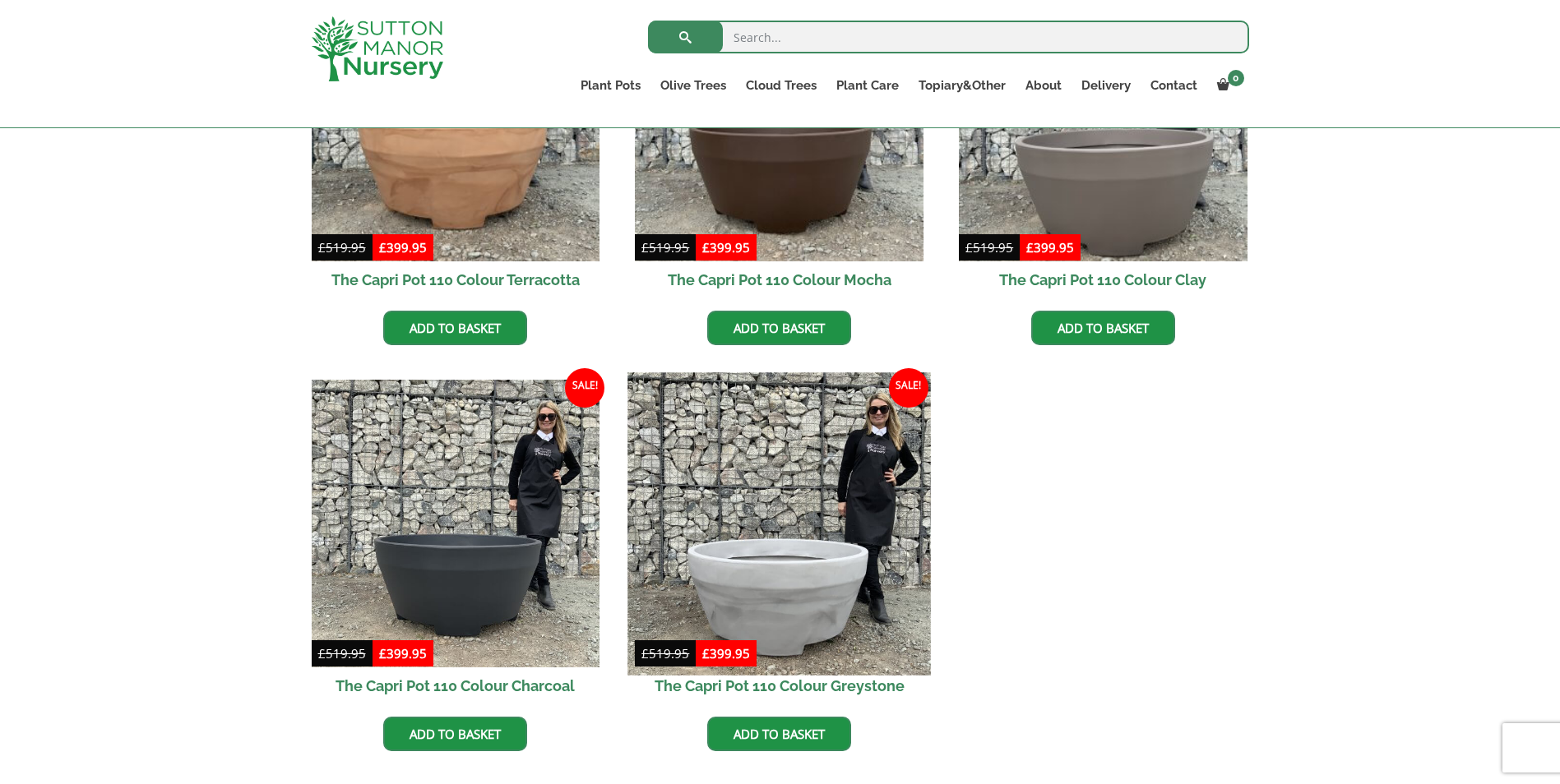
click at [778, 542] on img at bounding box center [780, 523] width 303 height 302
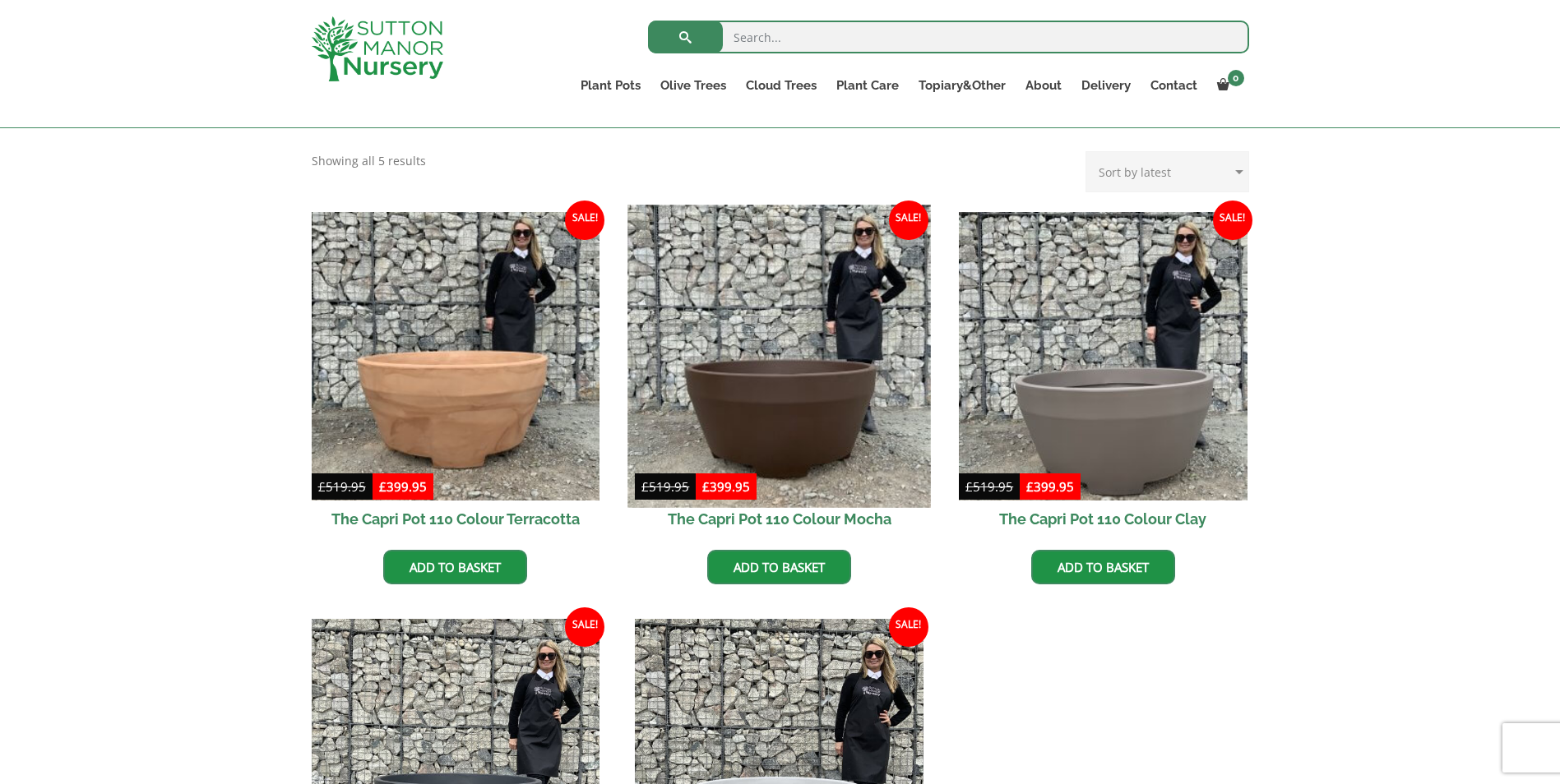
scroll to position [329, 0]
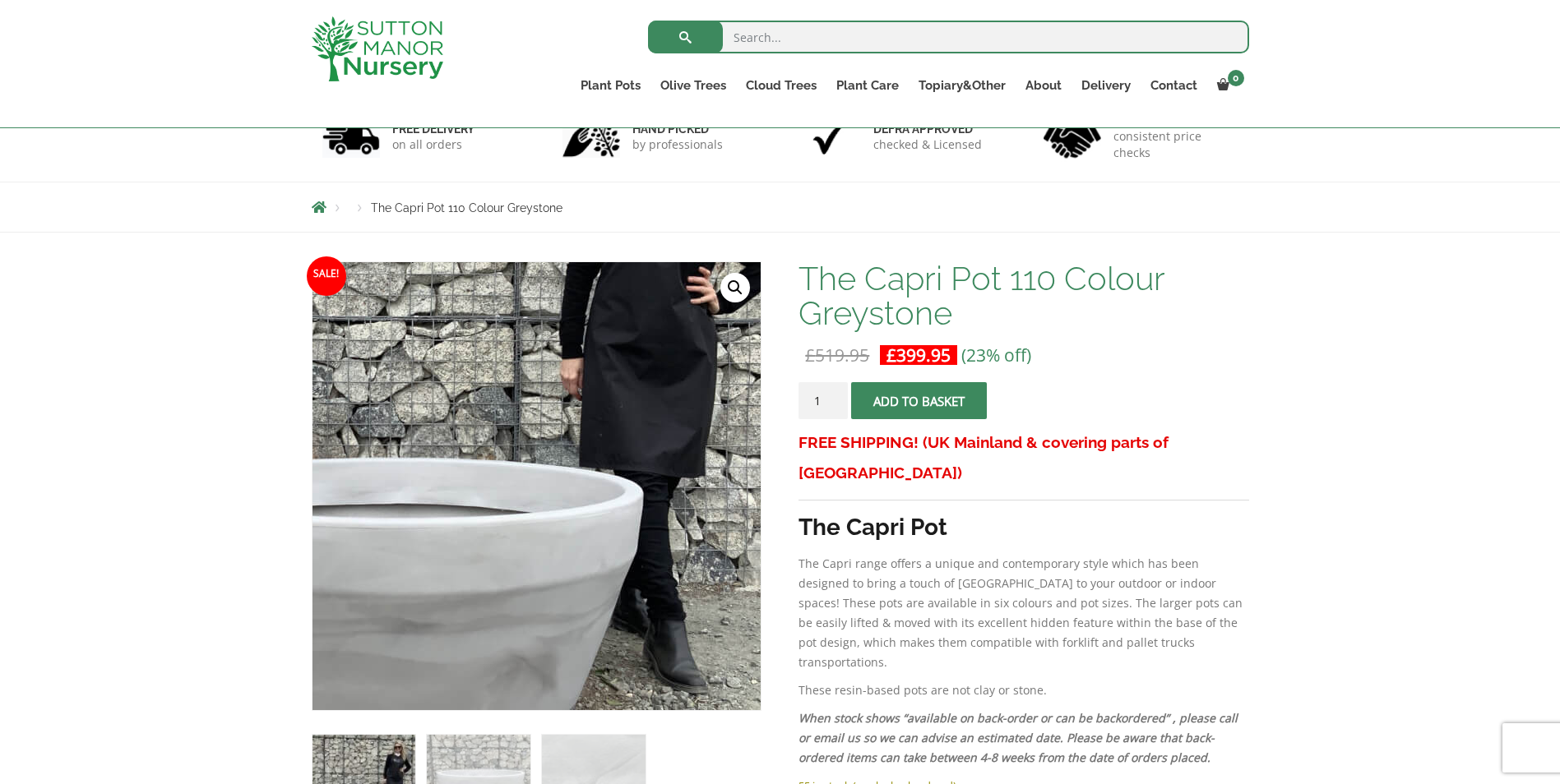
scroll to position [164, 0]
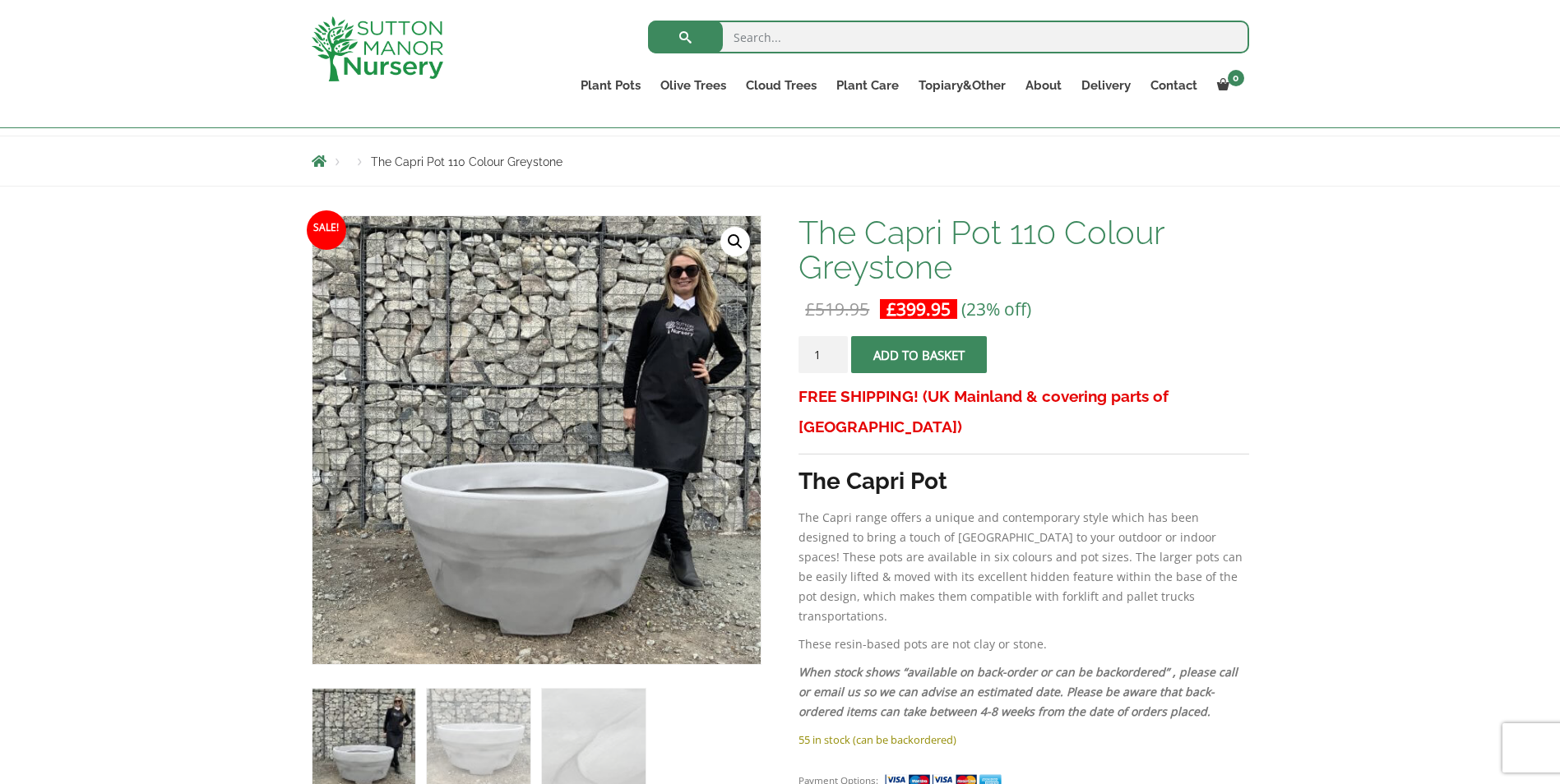
click at [741, 239] on link "🔍" at bounding box center [735, 241] width 29 height 29
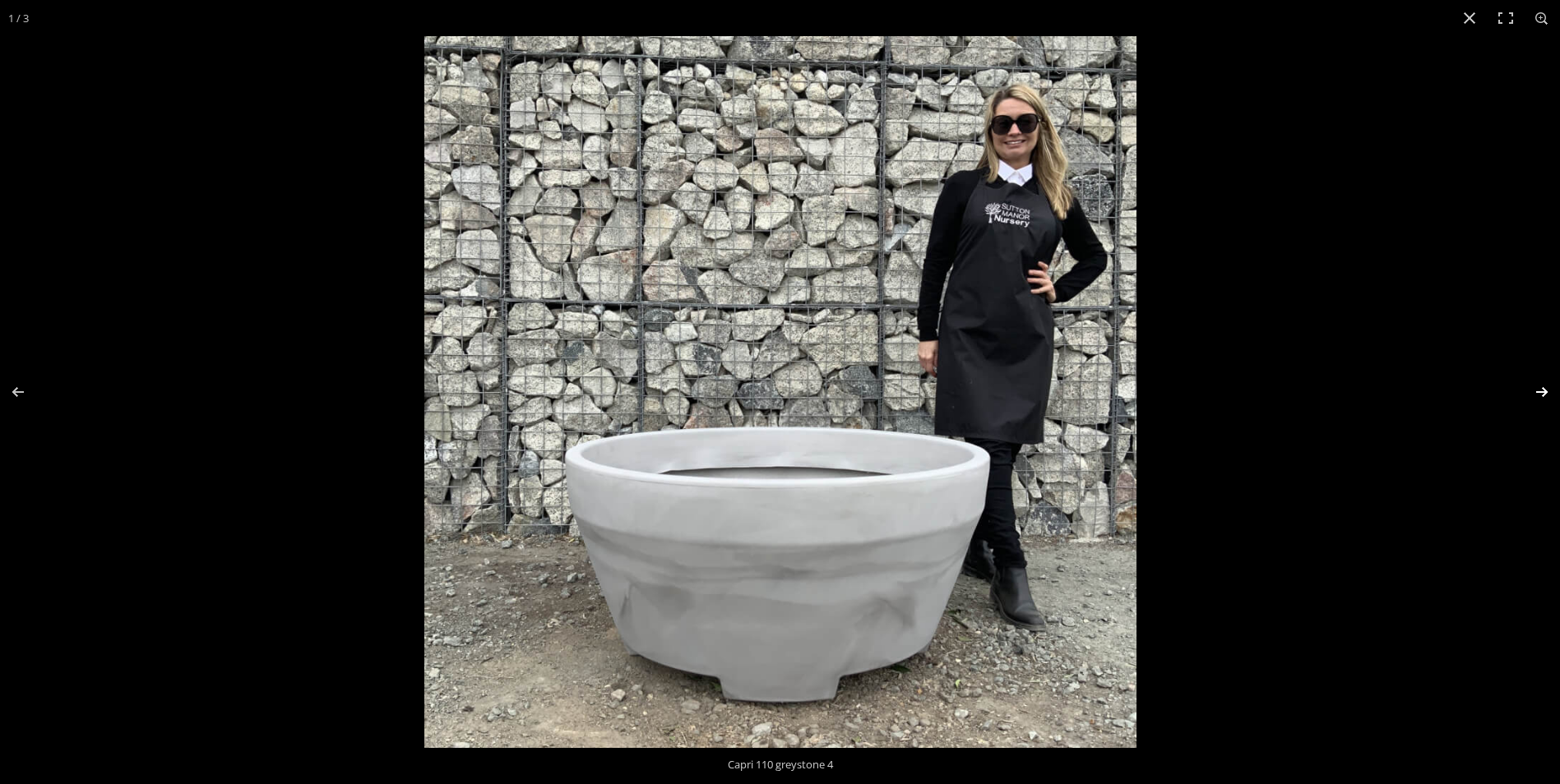
click at [1547, 392] on button "Next (arrow right)" at bounding box center [1532, 392] width 58 height 82
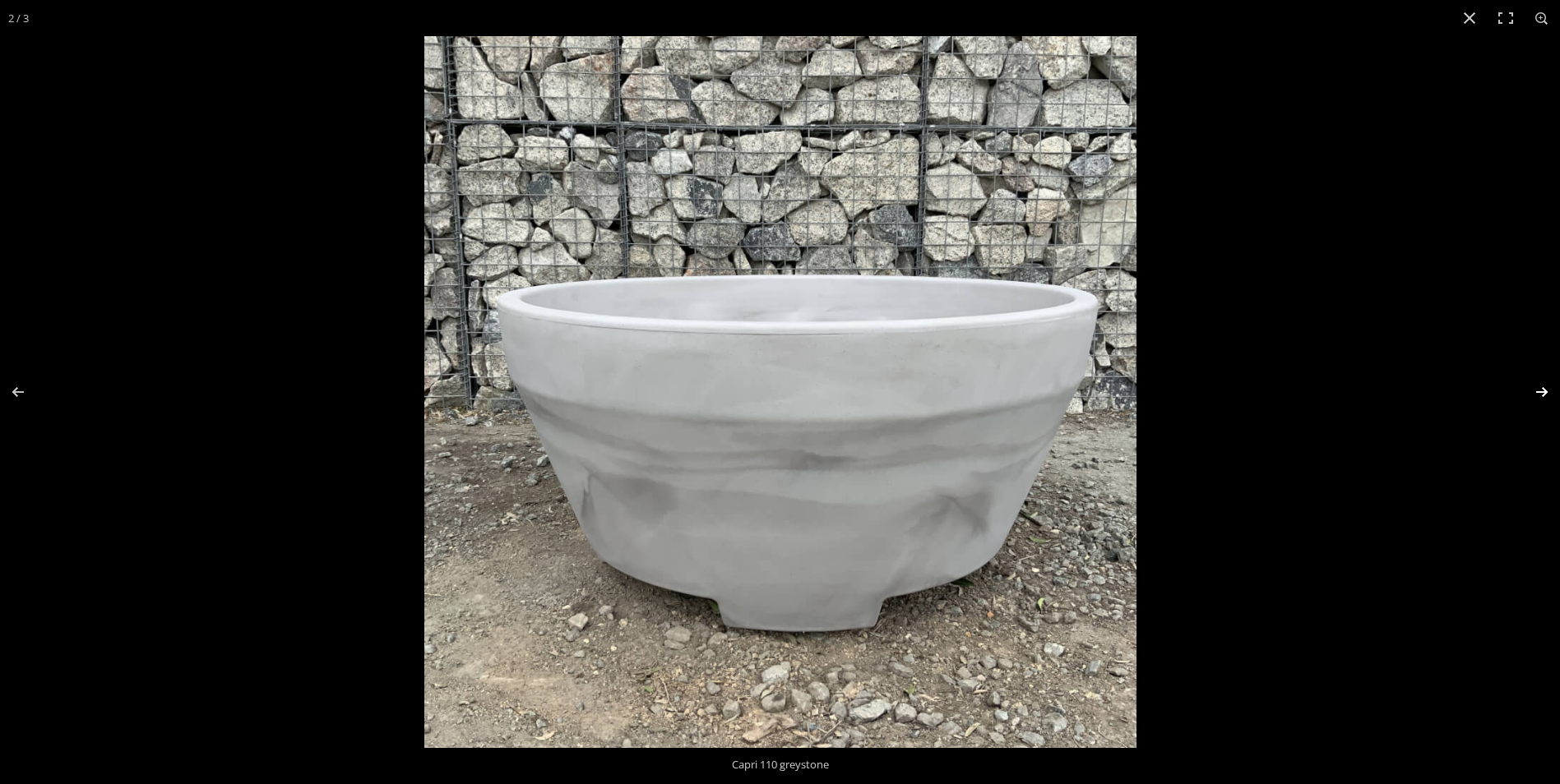
click at [1547, 392] on button "Next (arrow right)" at bounding box center [1532, 392] width 58 height 82
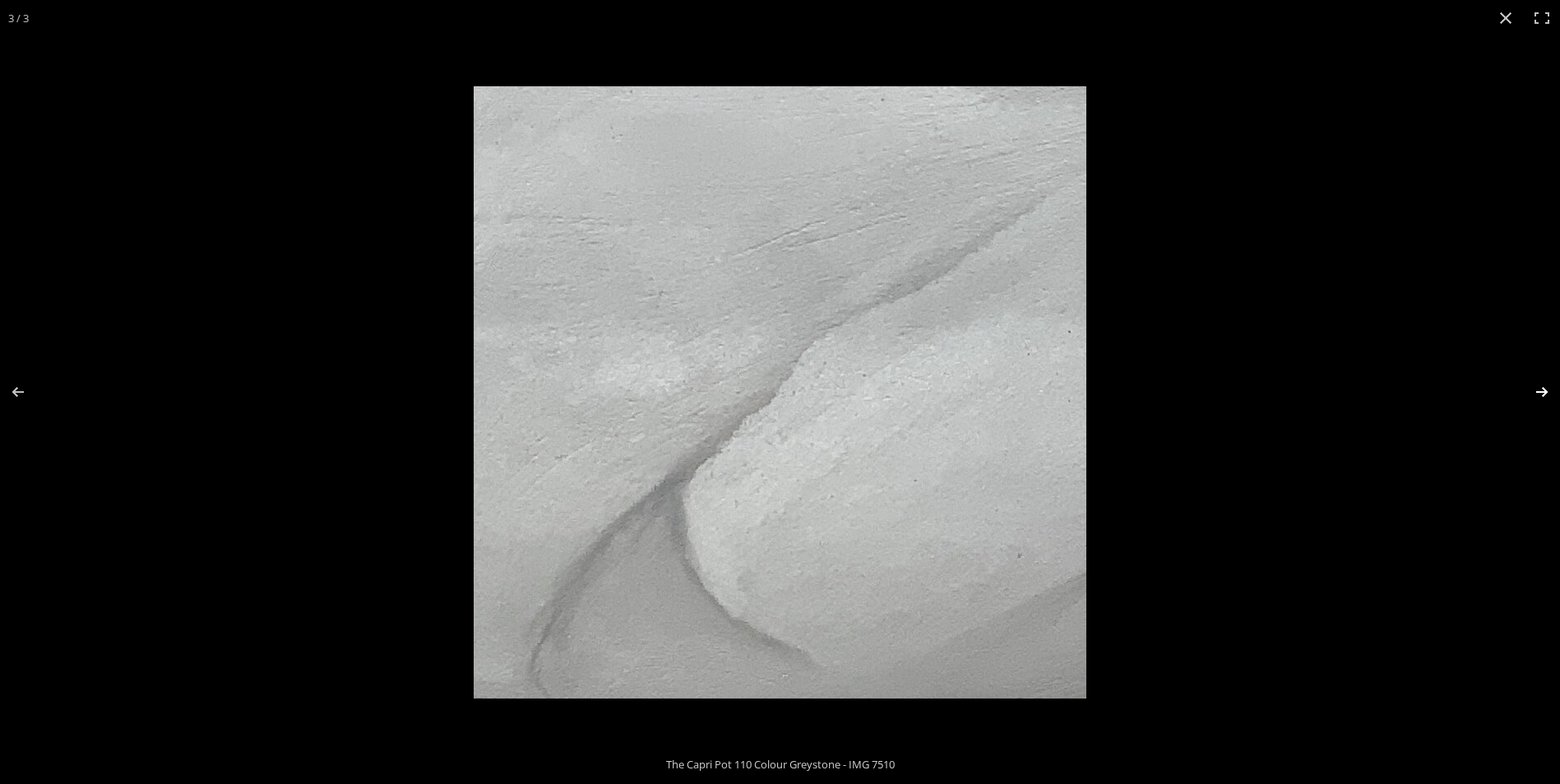
click at [1547, 392] on button "Next (arrow right)" at bounding box center [1532, 392] width 58 height 82
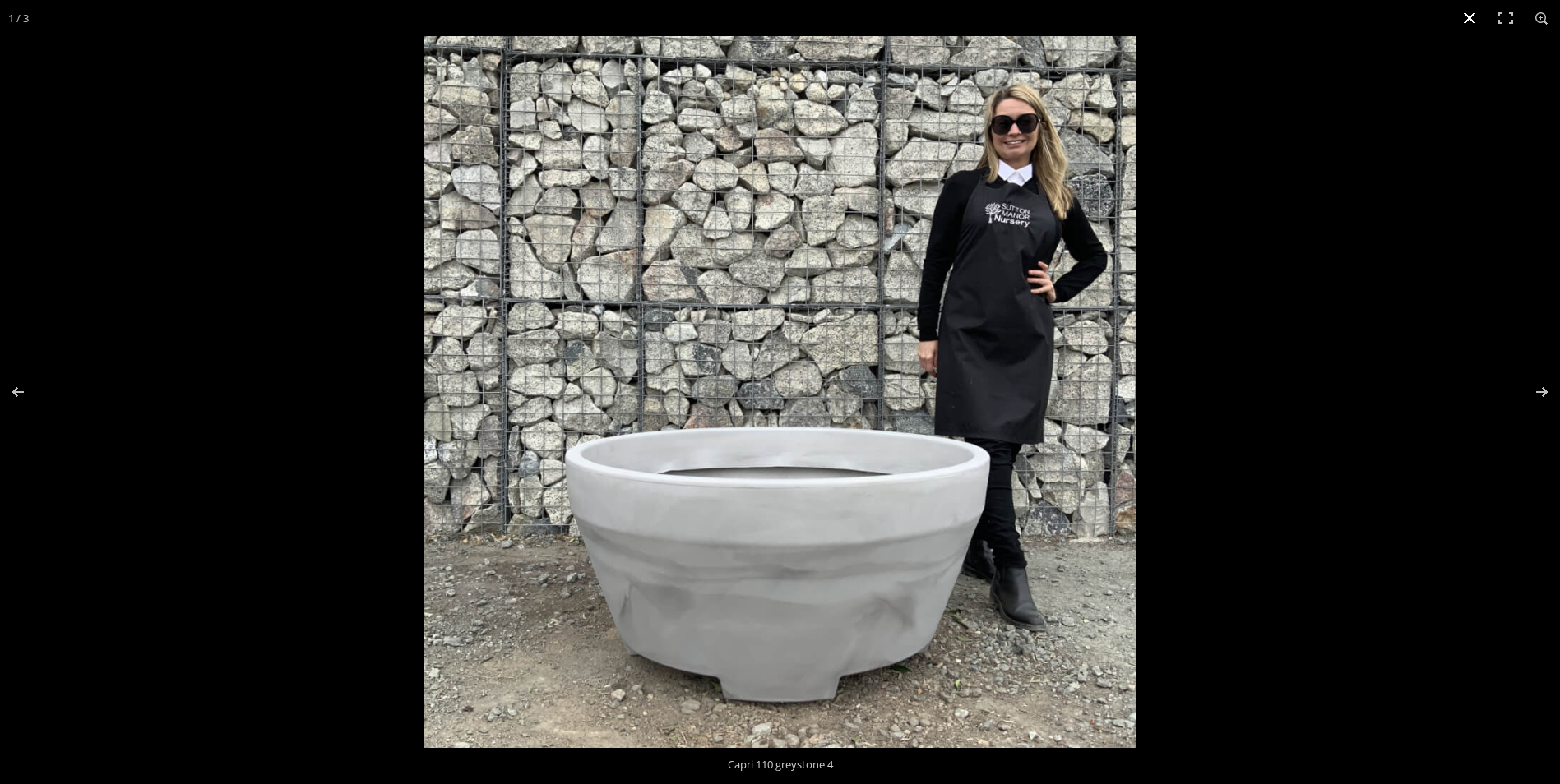
click at [1473, 17] on button "Close (Esc)" at bounding box center [1470, 18] width 36 height 36
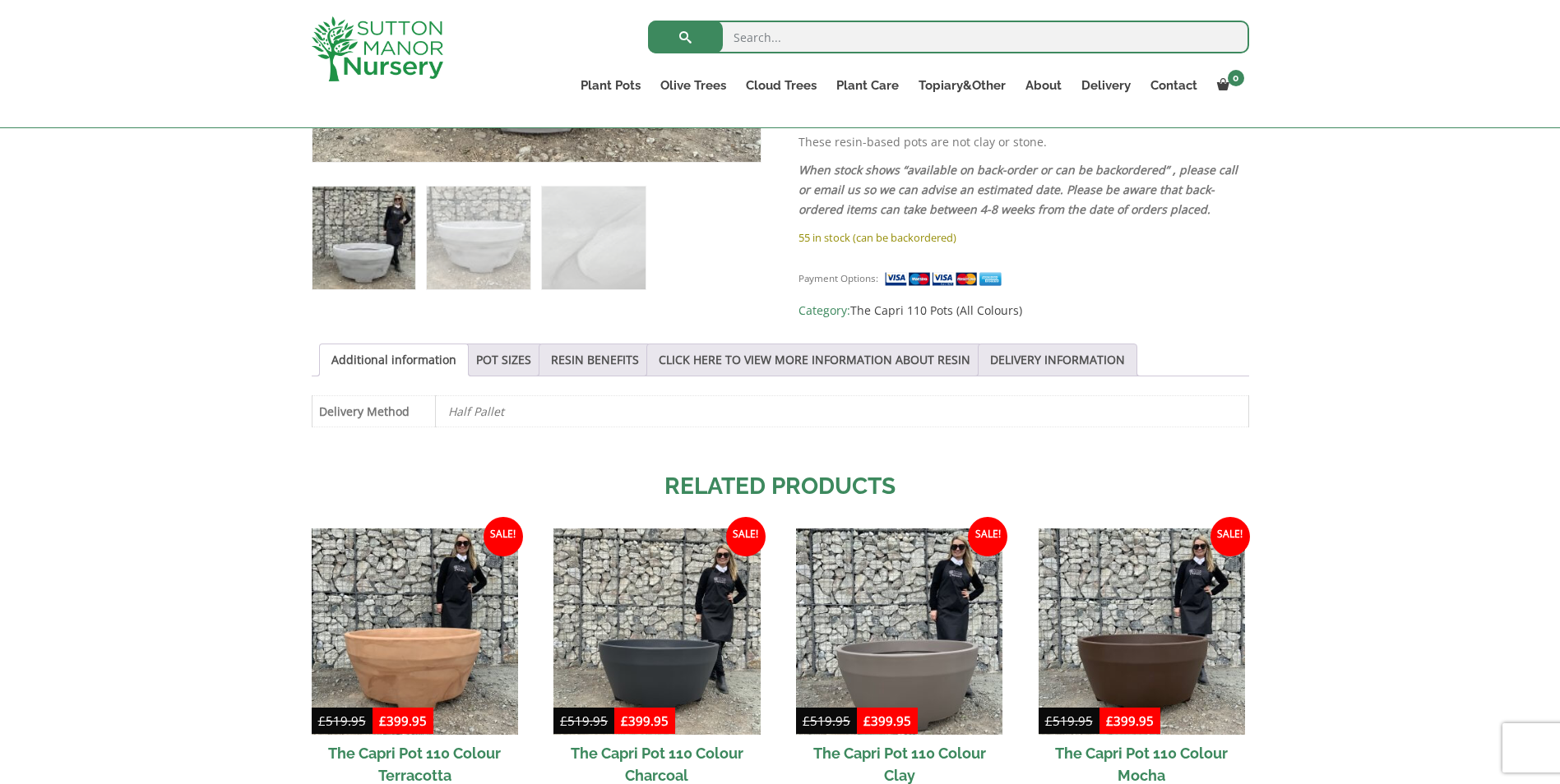
scroll to position [658, 0]
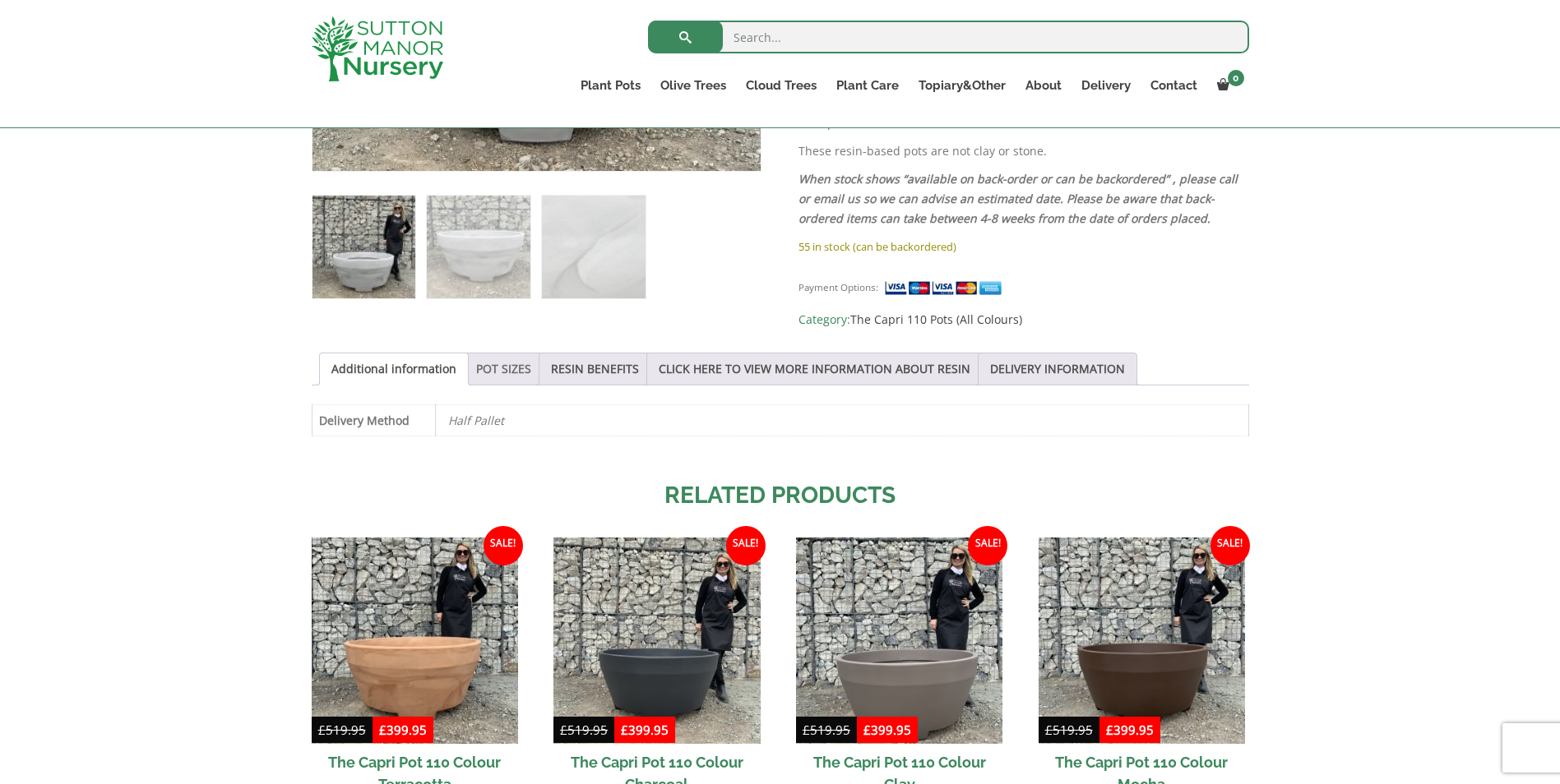
click at [488, 367] on link "POT SIZES" at bounding box center [504, 369] width 55 height 31
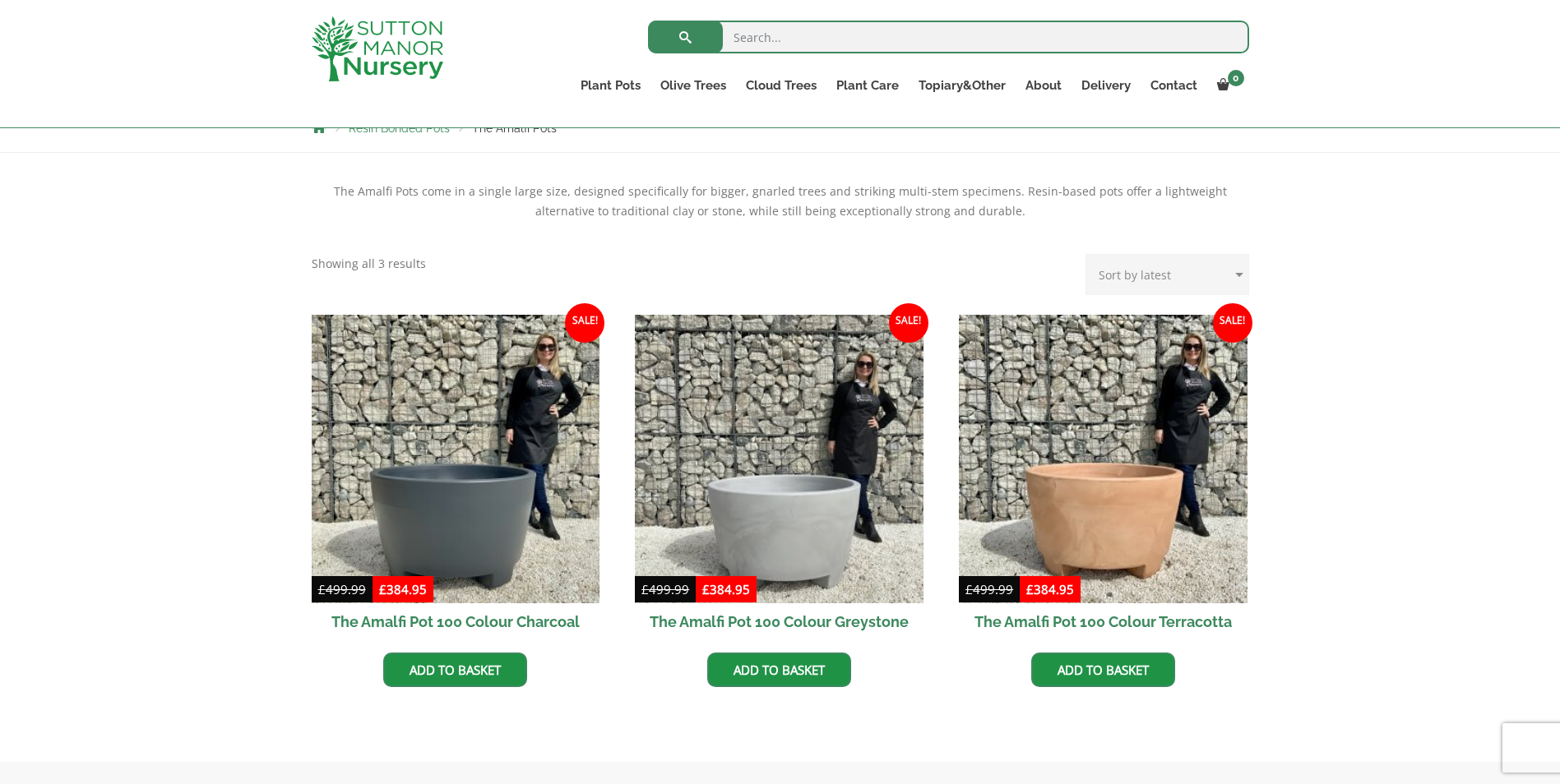
scroll to position [329, 0]
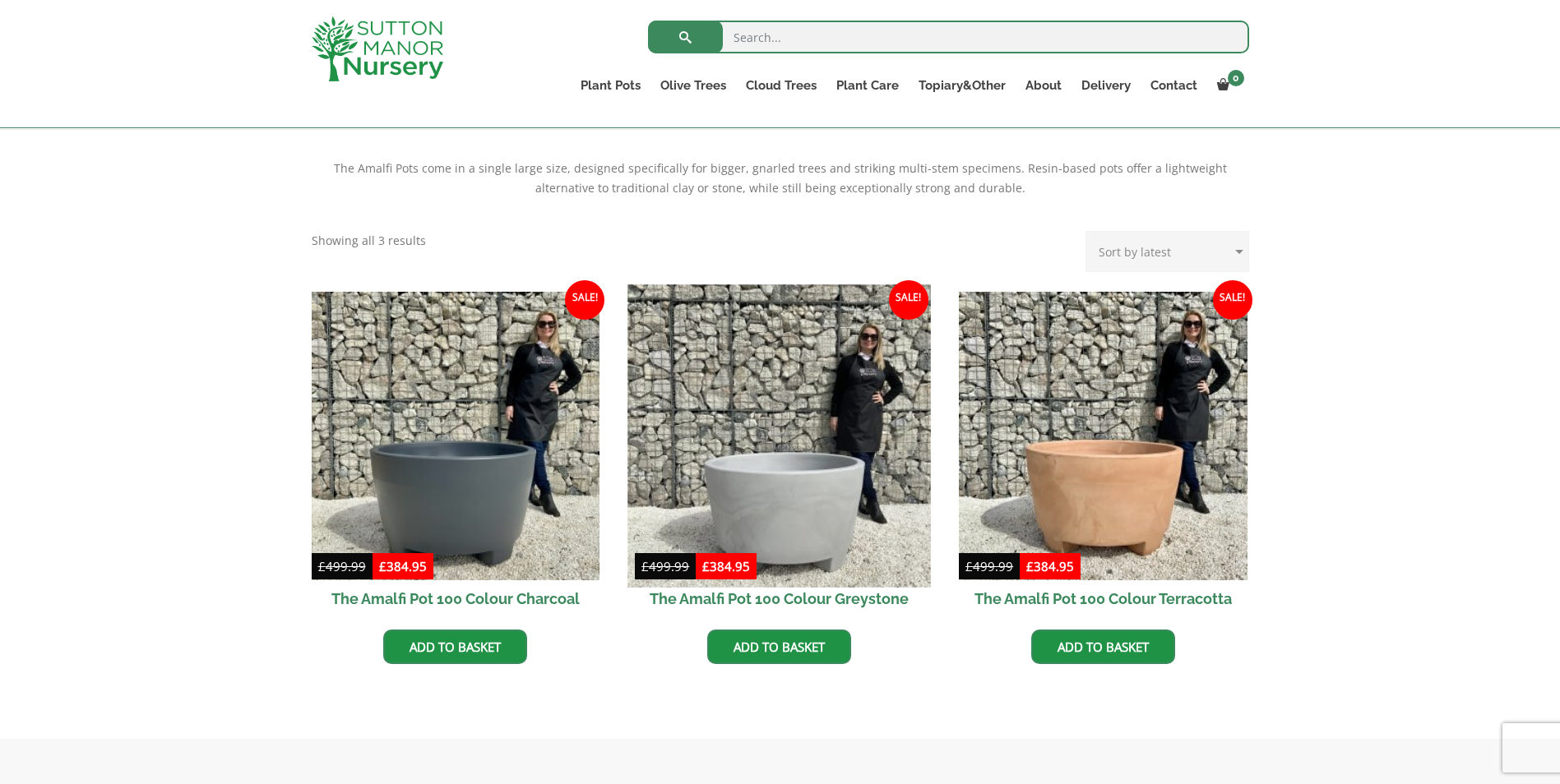
click at [770, 510] on img at bounding box center [780, 435] width 303 height 302
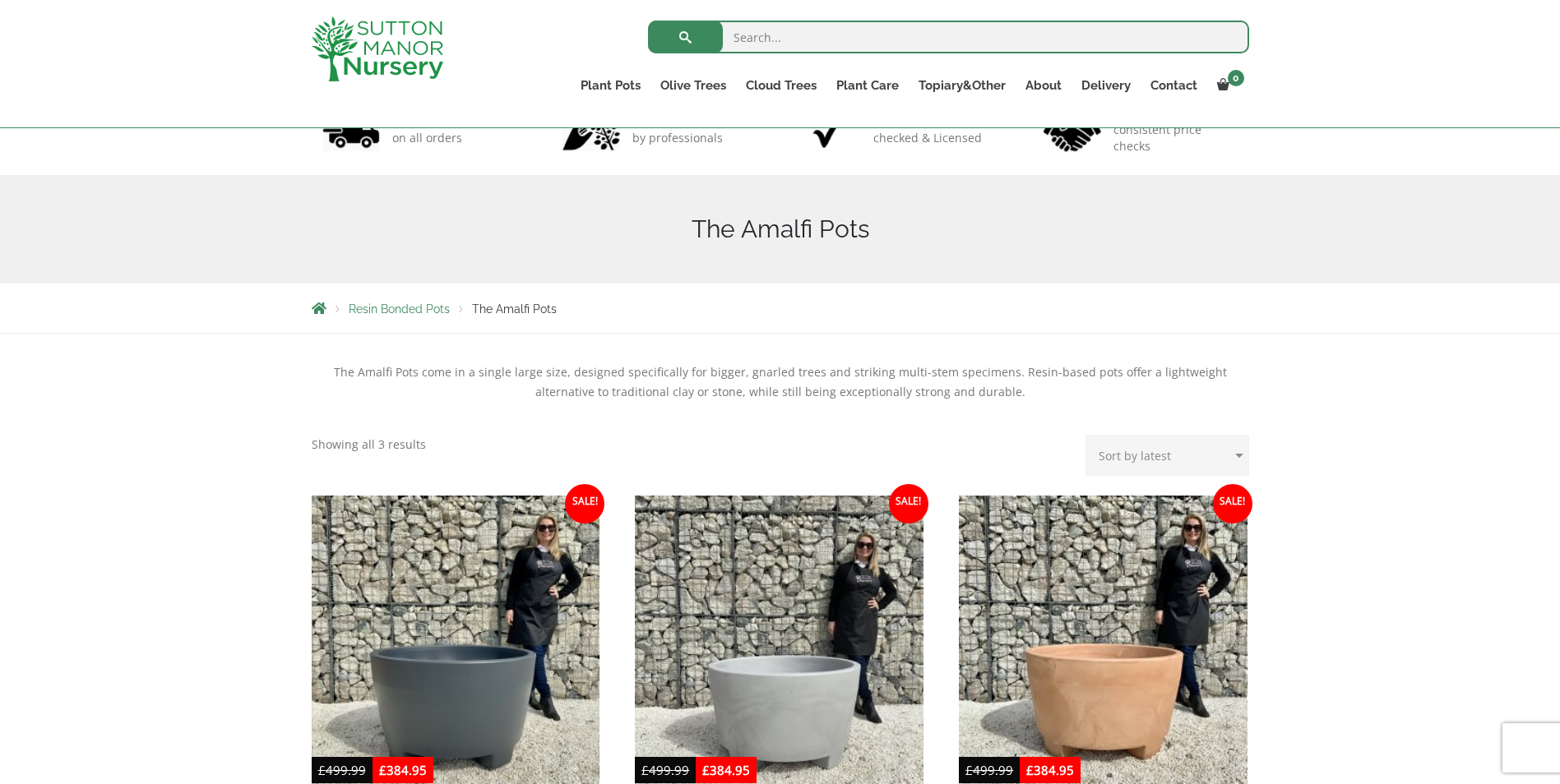
scroll to position [82, 0]
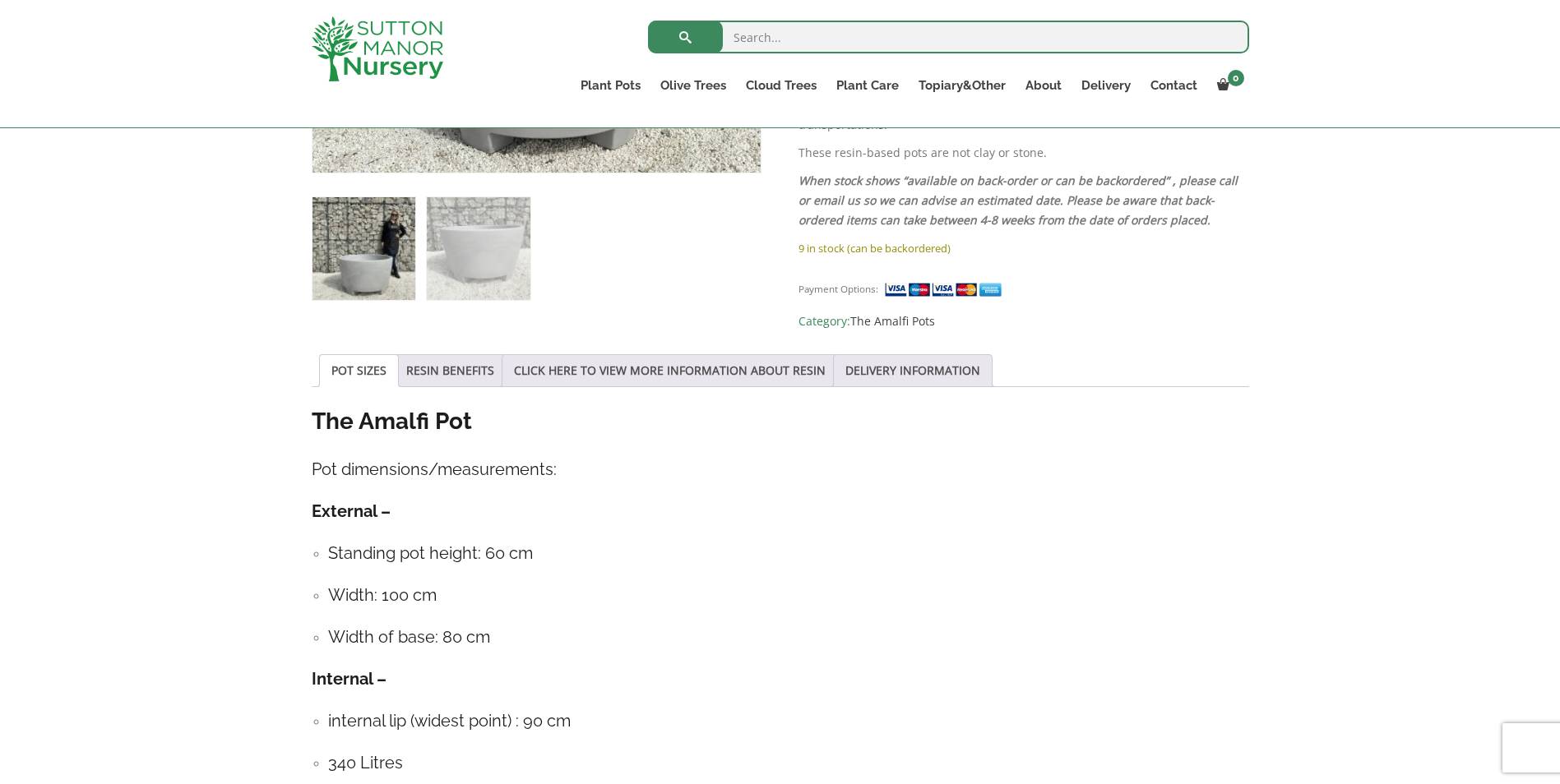
scroll to position [658, 0]
drag, startPoint x: 312, startPoint y: 412, endPoint x: 468, endPoint y: 413, distance: 156.0
click at [468, 413] on strong "The Amalfi Pot" at bounding box center [392, 419] width 160 height 27
drag, startPoint x: 468, startPoint y: 413, endPoint x: 439, endPoint y: 411, distance: 29.1
copy strong "The Amalfi Pot"
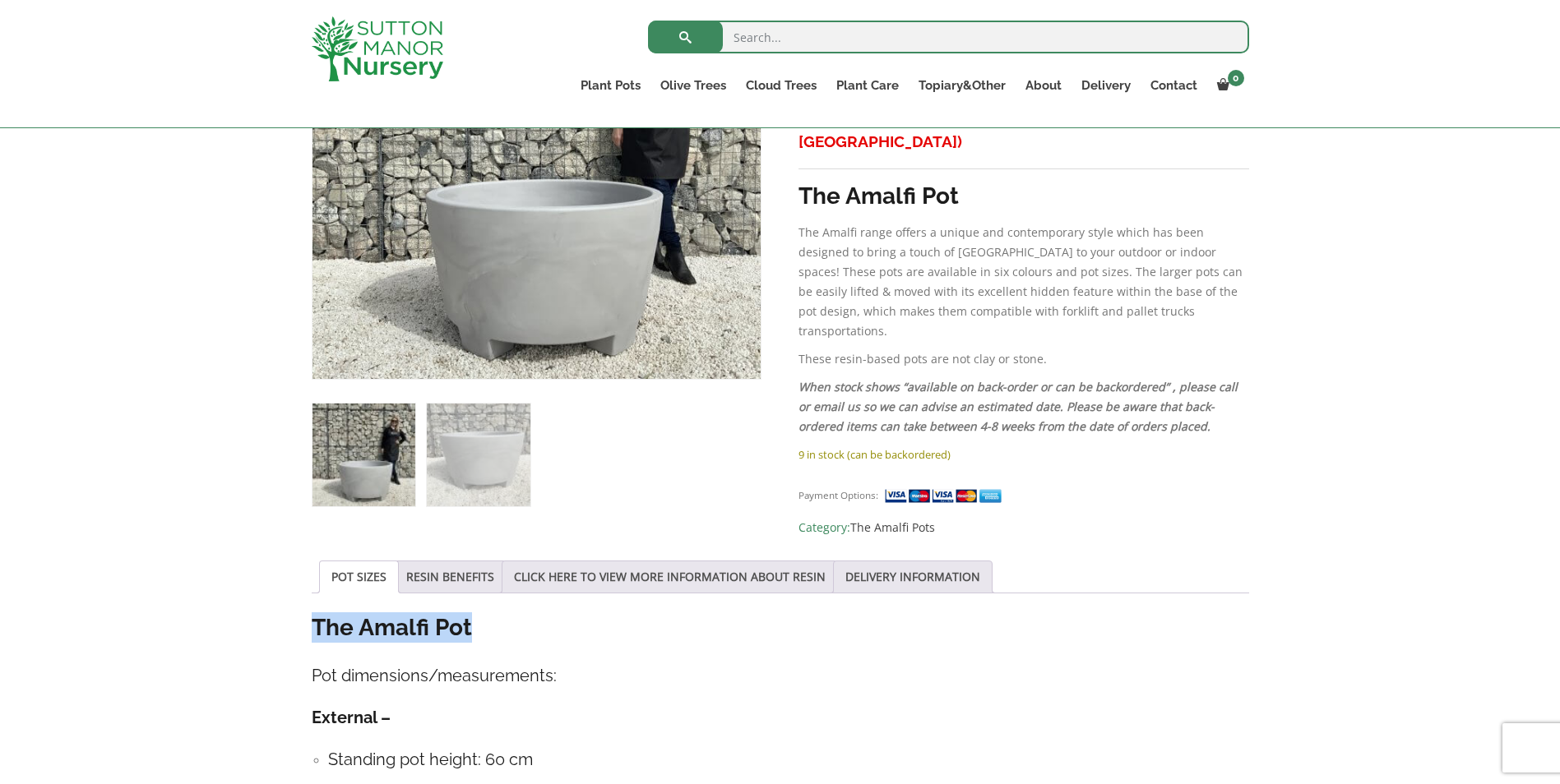
scroll to position [246, 0]
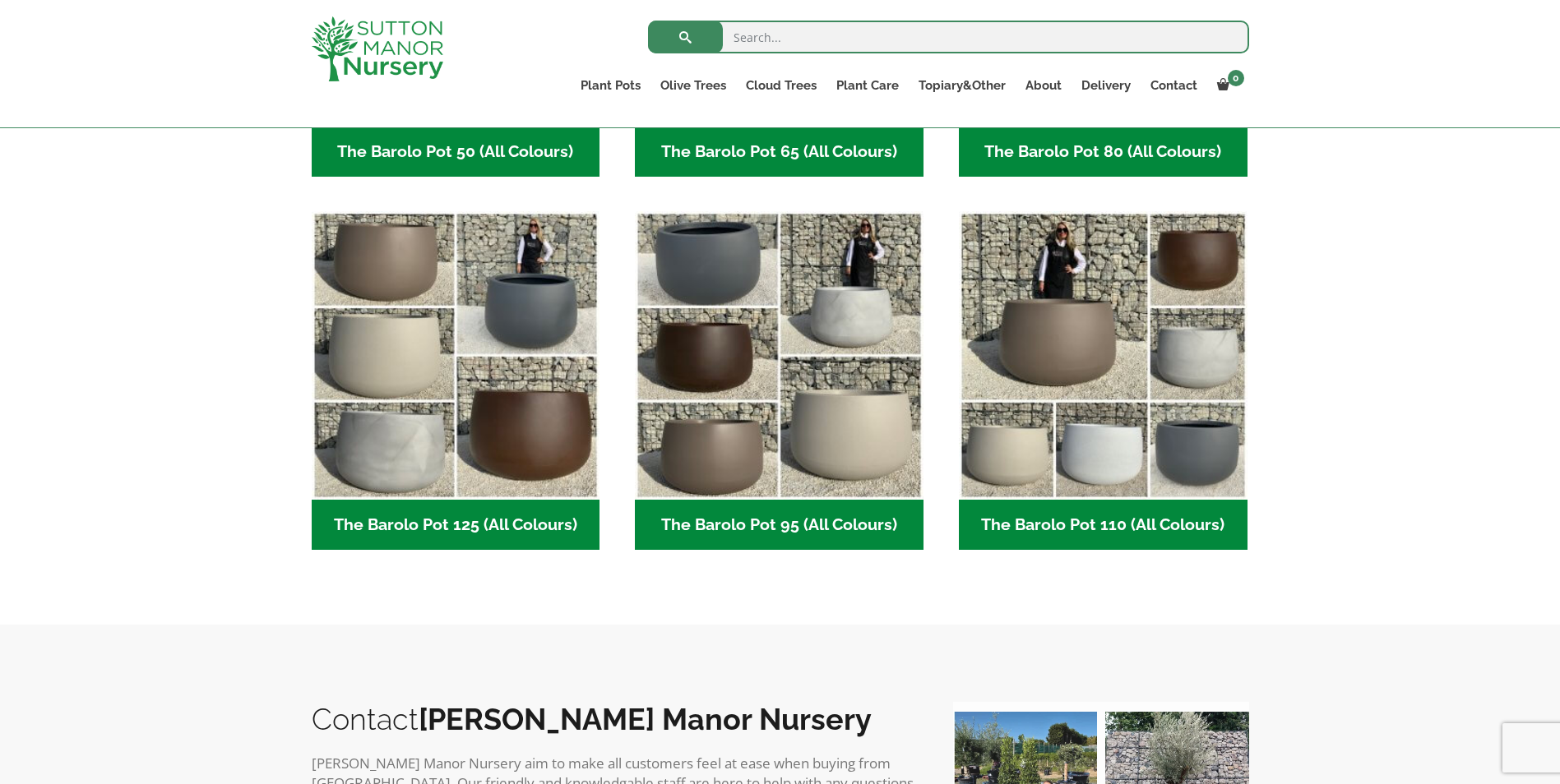
scroll to position [740, 0]
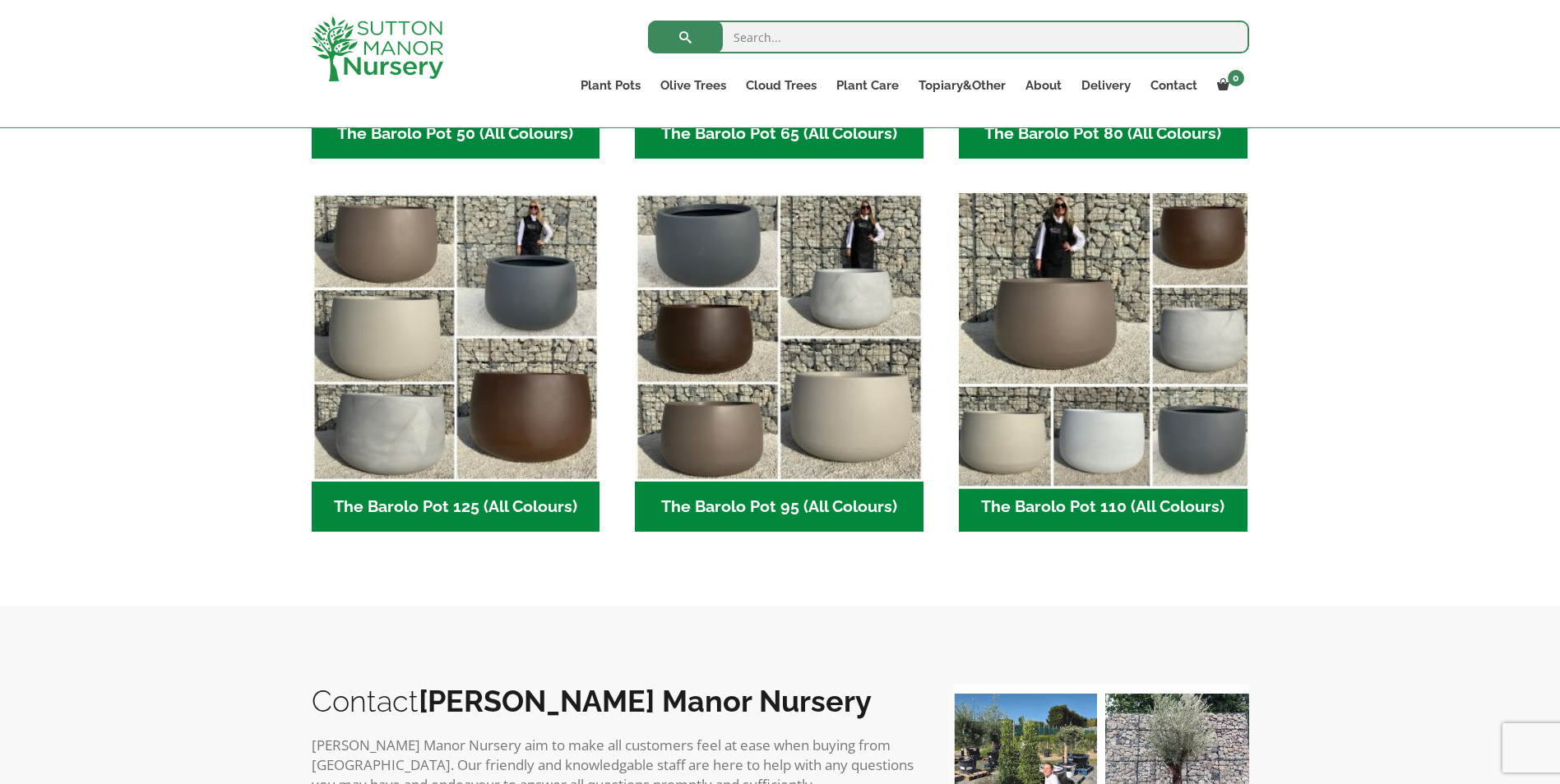
click at [1148, 318] on img "Visit product category The Barolo Pot 110 (All Colours)" at bounding box center [1103, 337] width 303 height 302
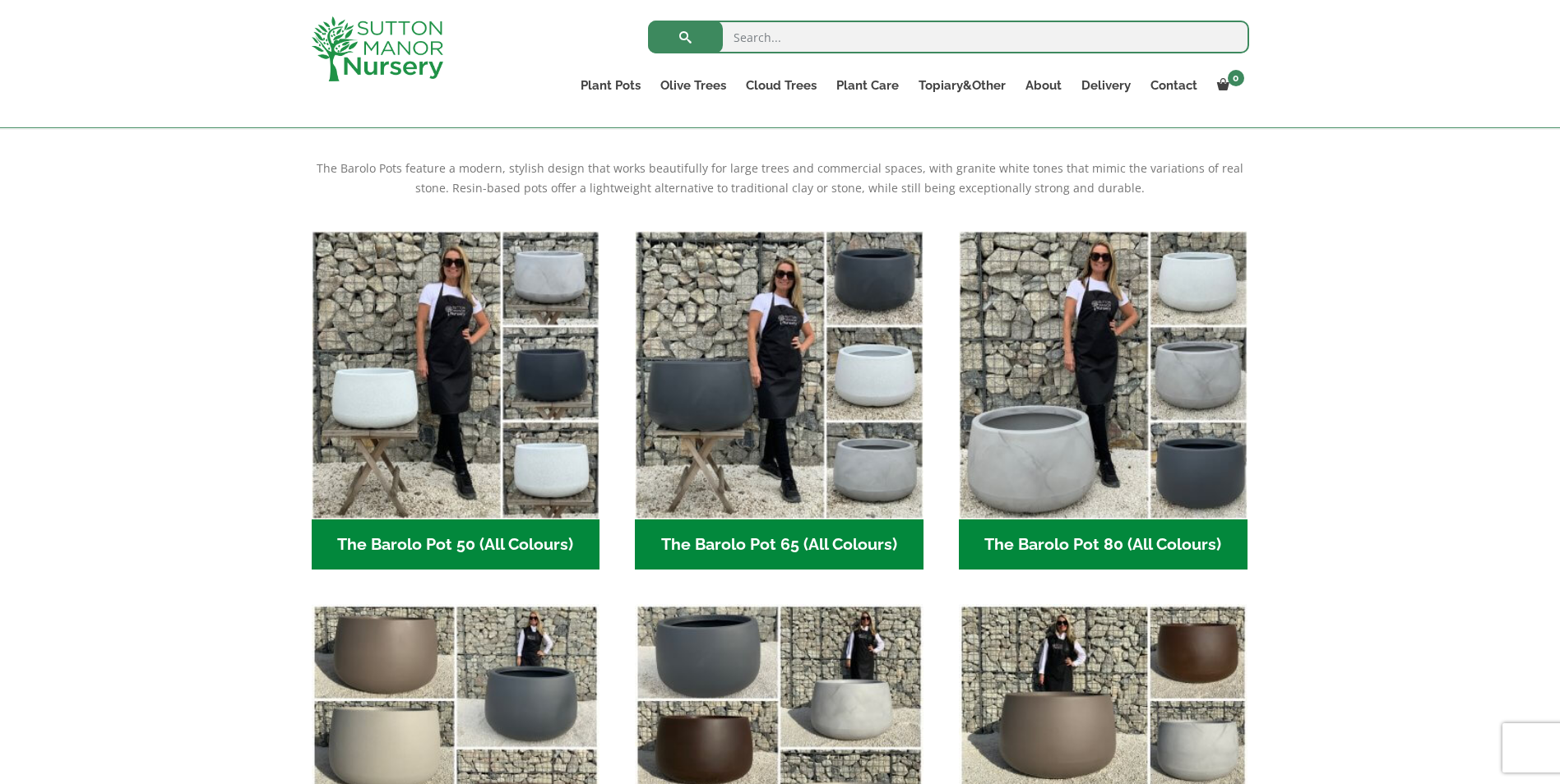
scroll to position [0, 0]
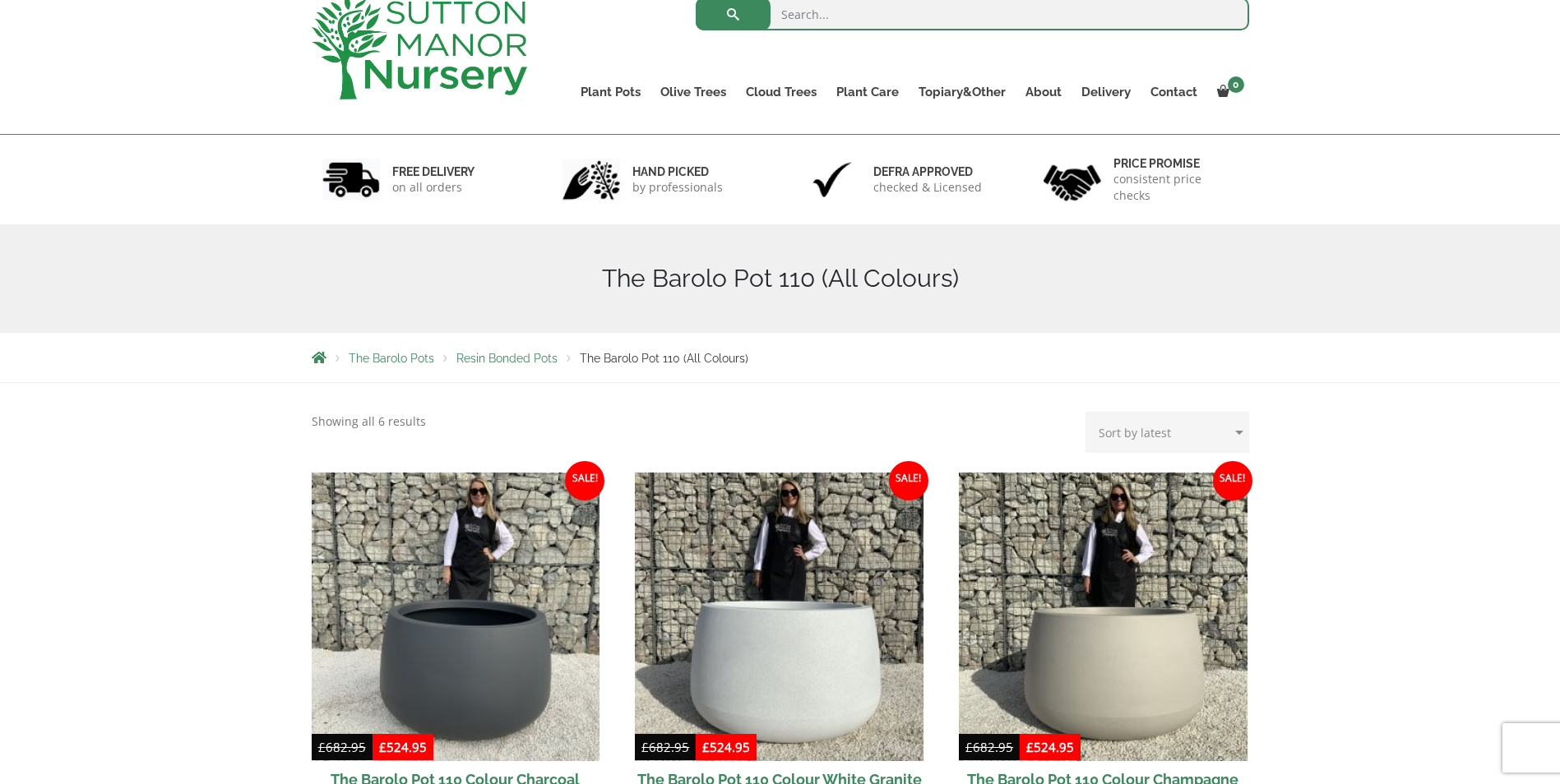
scroll to position [246, 0]
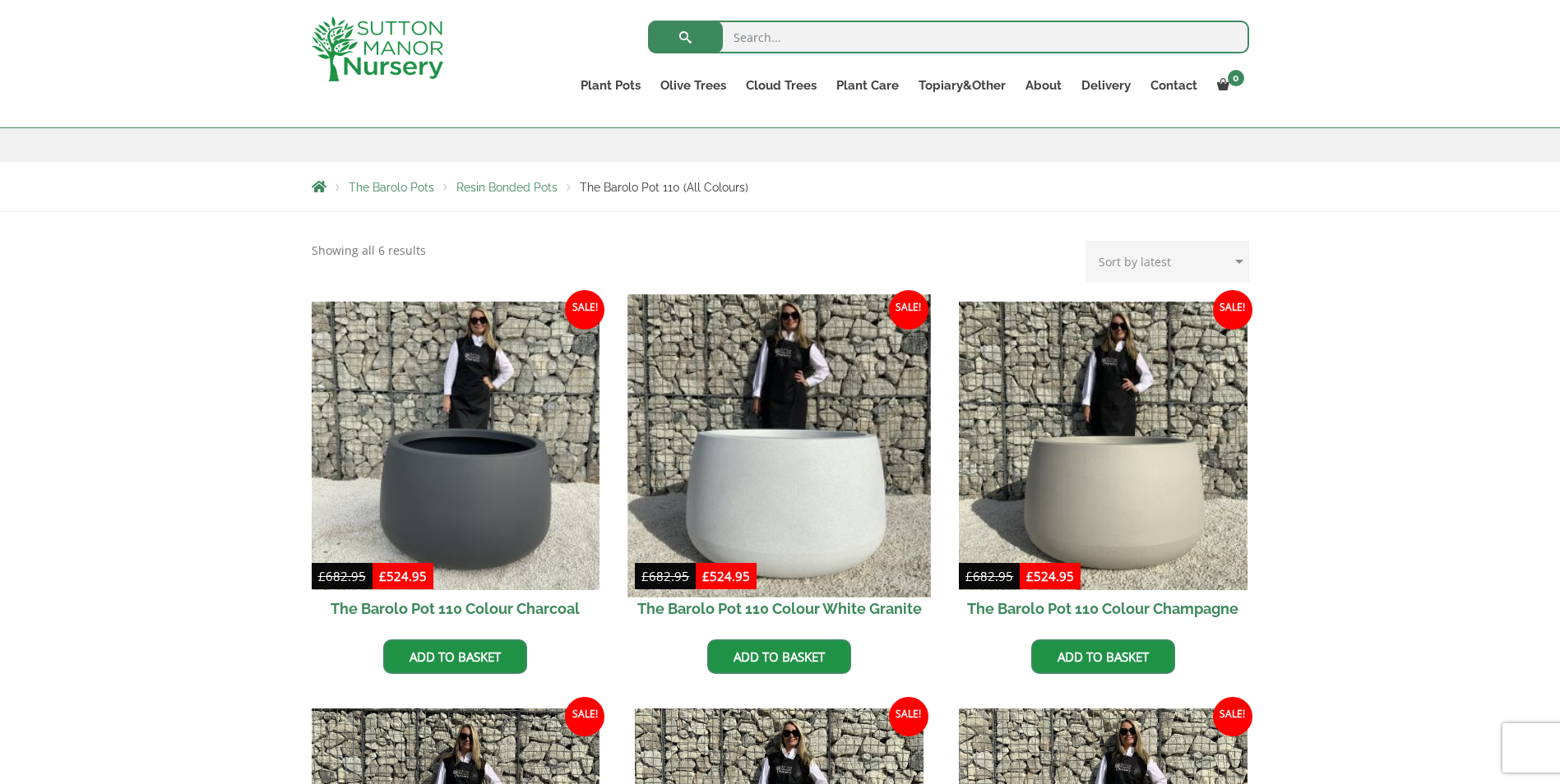
click at [792, 521] on img at bounding box center [780, 446] width 303 height 302
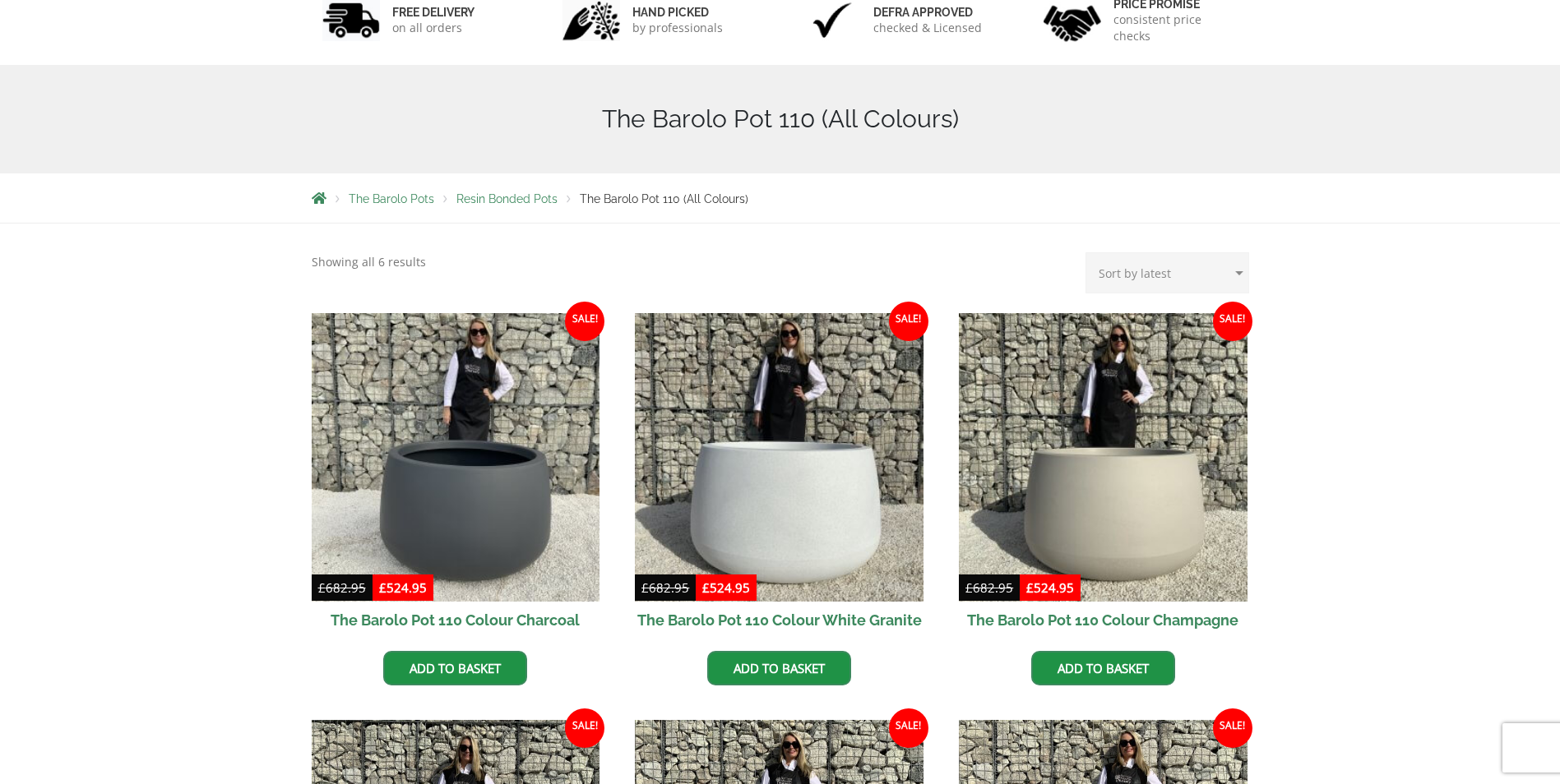
scroll to position [0, 0]
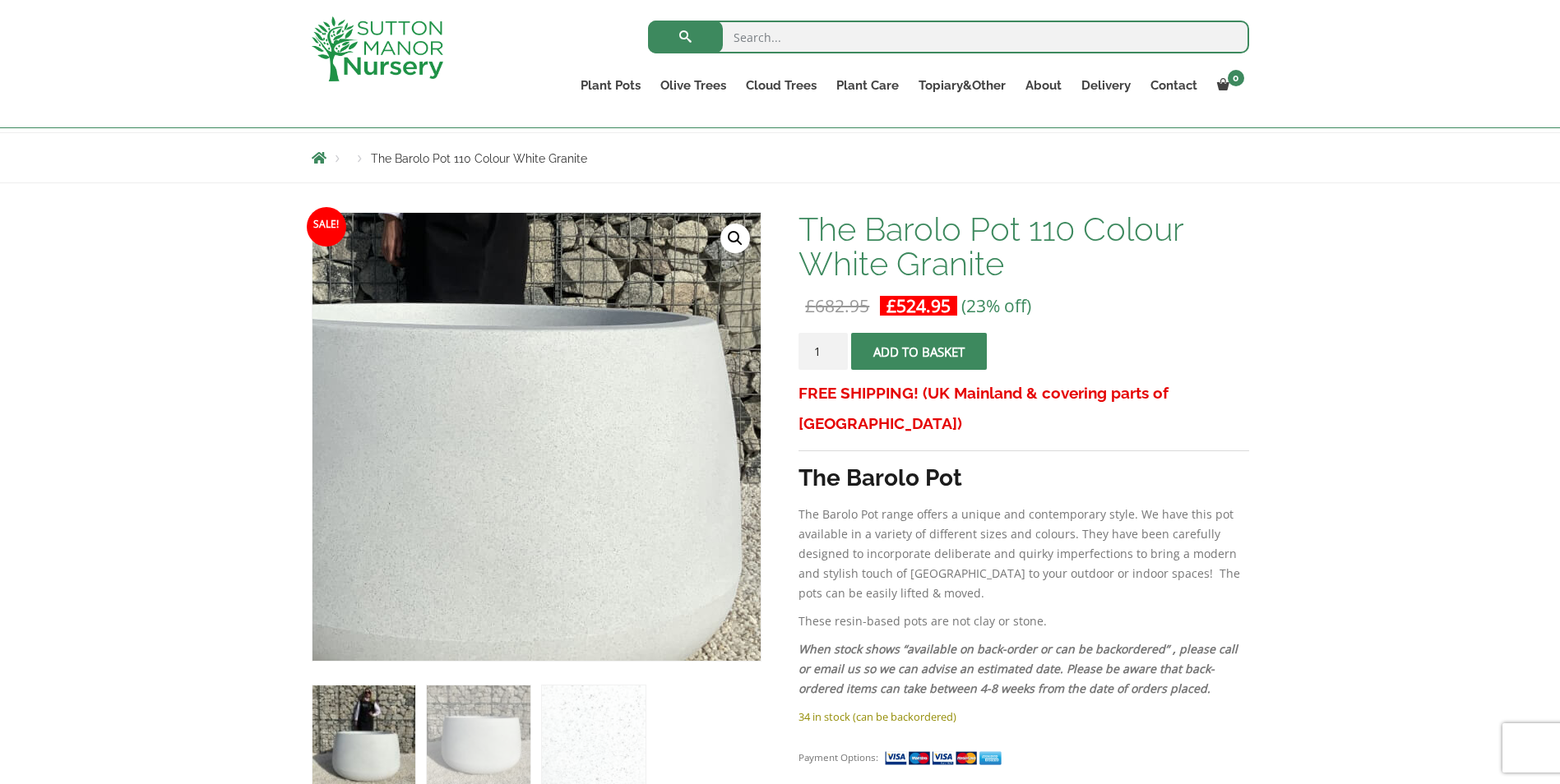
scroll to position [82, 0]
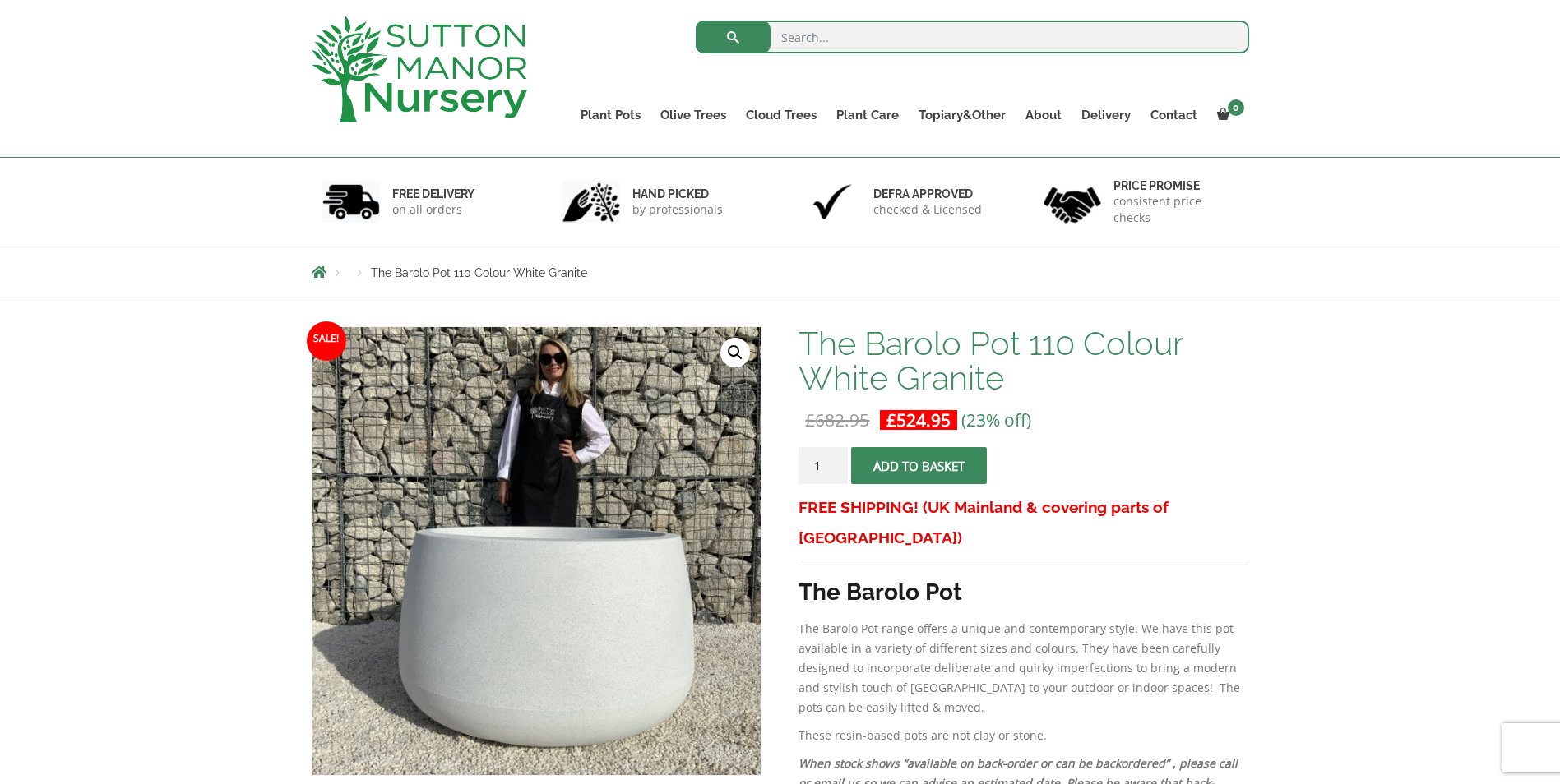
click at [729, 350] on link "🔍" at bounding box center [735, 352] width 29 height 29
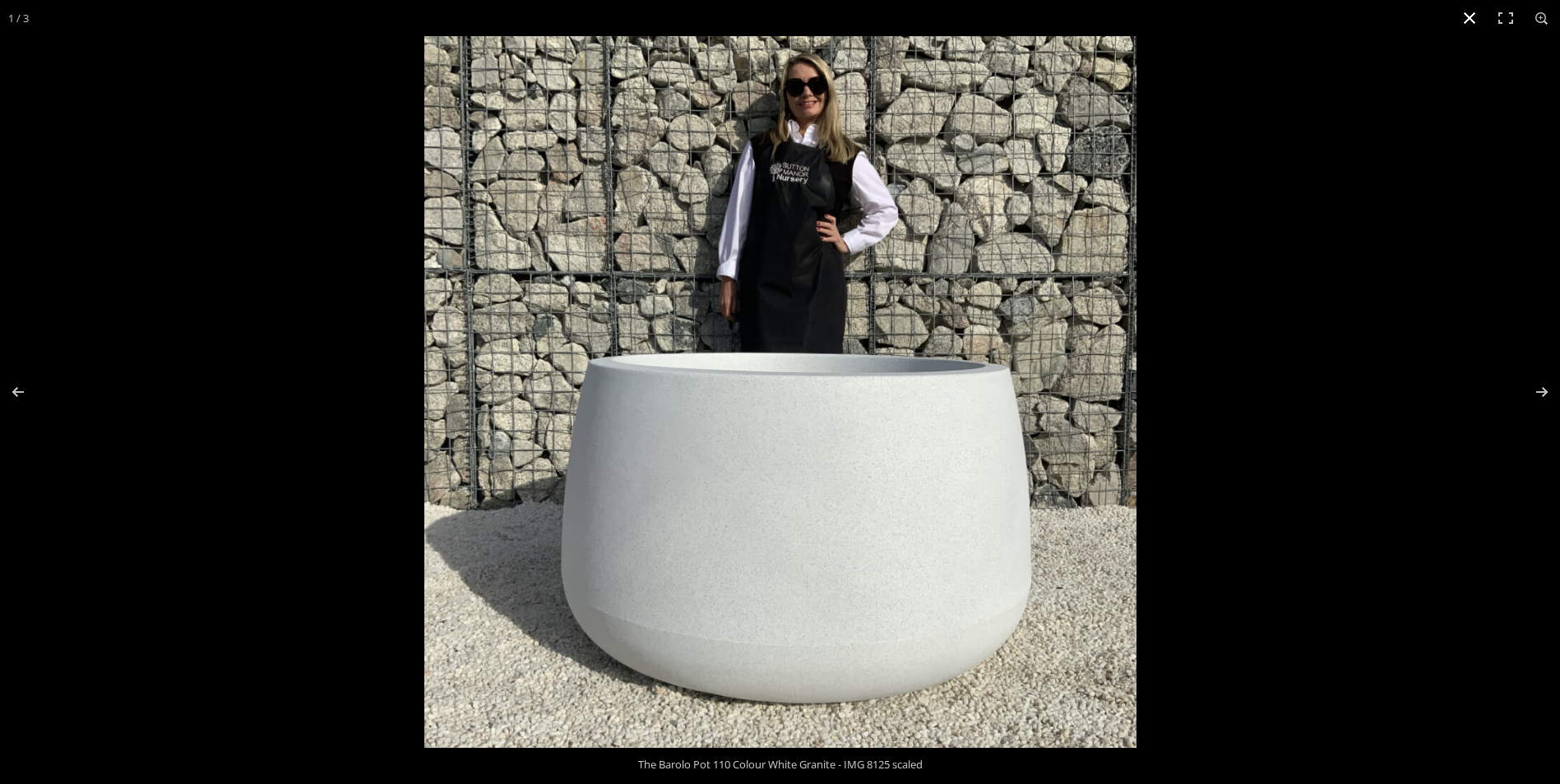
click at [1475, 19] on button "Close (Esc)" at bounding box center [1470, 18] width 36 height 36
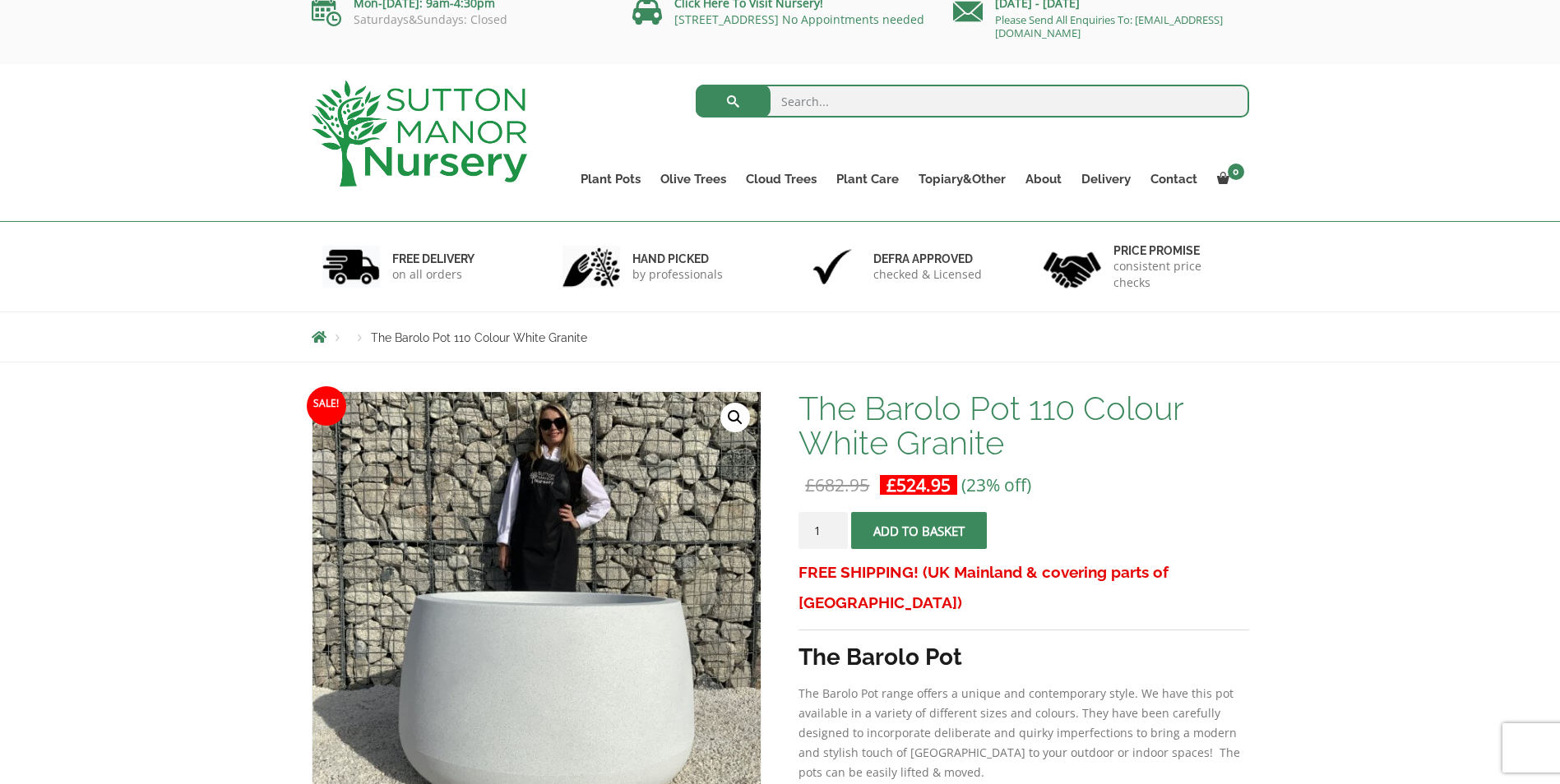
scroll to position [0, 0]
